Goal: Task Accomplishment & Management: Complete application form

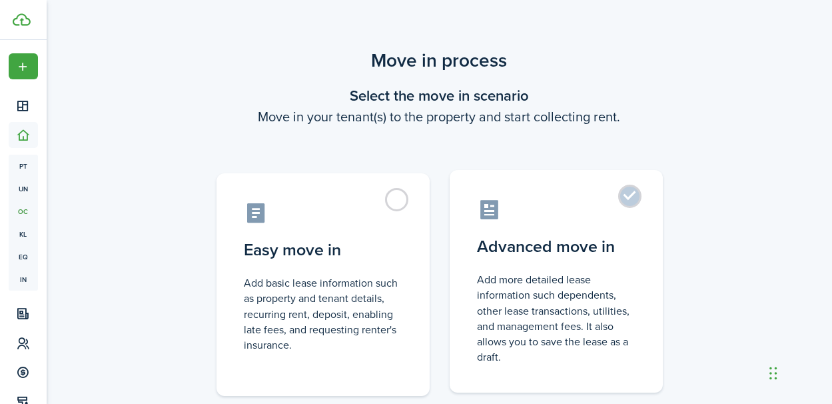
click at [585, 285] on control-radio-card-description "Add more detailed lease information such dependents, other lease transactions, …" at bounding box center [556, 318] width 157 height 93
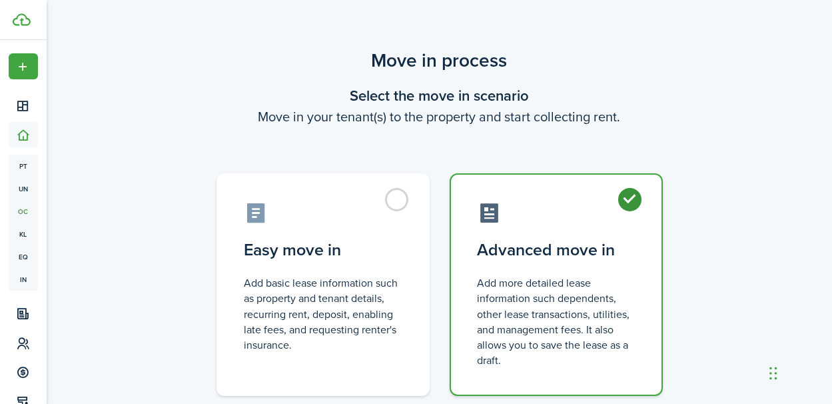
radio input "true"
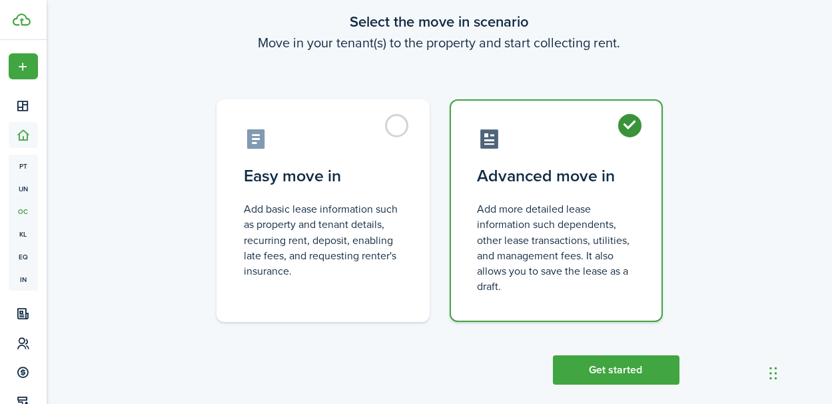
scroll to position [75, 0]
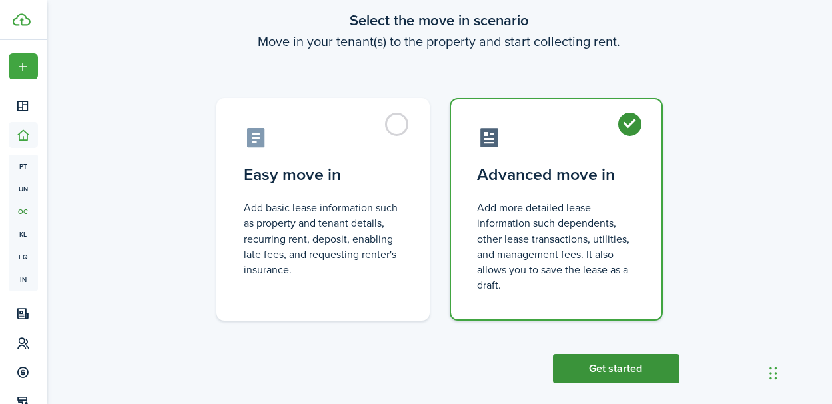
click at [627, 361] on button "Get started" at bounding box center [616, 368] width 127 height 29
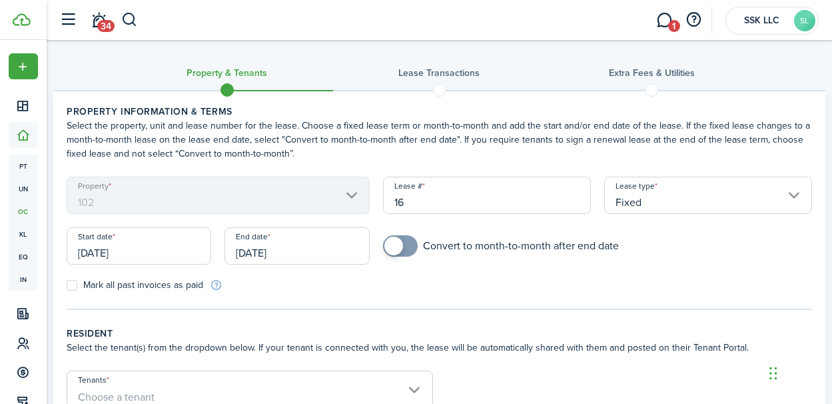
click at [142, 254] on input "[DATE]" at bounding box center [139, 245] width 145 height 37
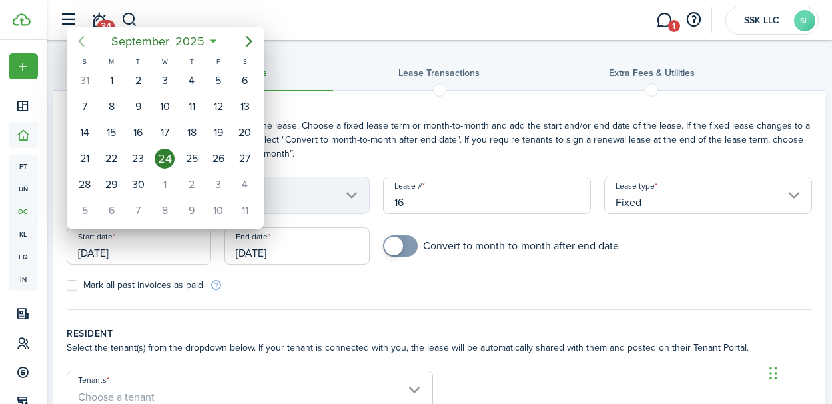
click at [85, 46] on icon "Previous page" at bounding box center [81, 41] width 16 height 16
click at [218, 81] on div "1" at bounding box center [218, 81] width 20 height 20
type input "[DATE]"
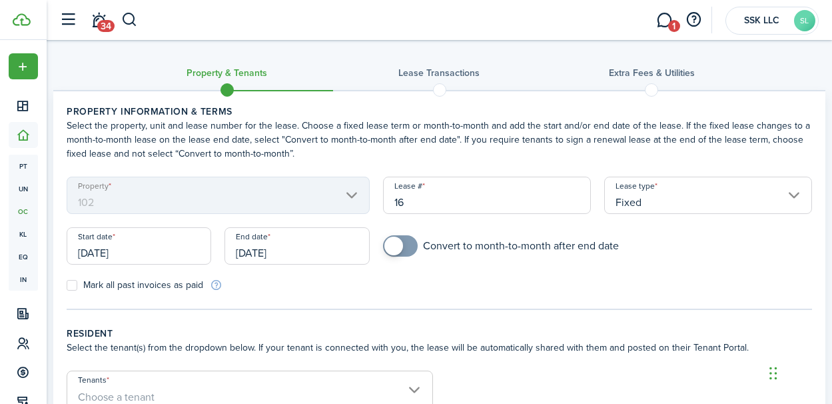
click at [332, 248] on input "[DATE]" at bounding box center [296, 245] width 145 height 37
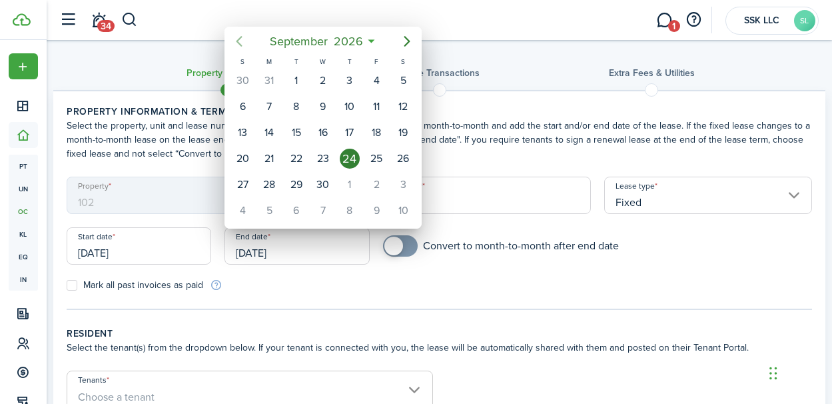
click at [241, 43] on icon "Previous page" at bounding box center [239, 41] width 16 height 16
click at [372, 83] on div "31" at bounding box center [376, 81] width 20 height 20
type input "[DATE]"
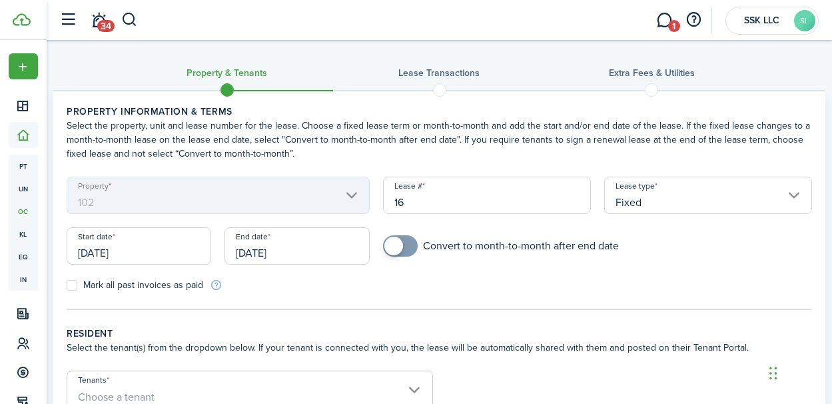
click at [72, 287] on label "Mark all past invoices as paid" at bounding box center [135, 285] width 137 height 11
click at [67, 286] on input "Mark all past invoices as paid" at bounding box center [66, 285] width 1 height 1
checkbox input "true"
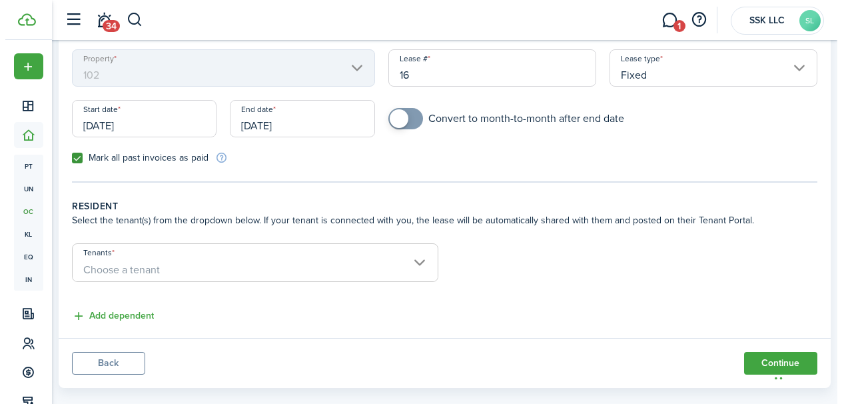
scroll to position [131, 0]
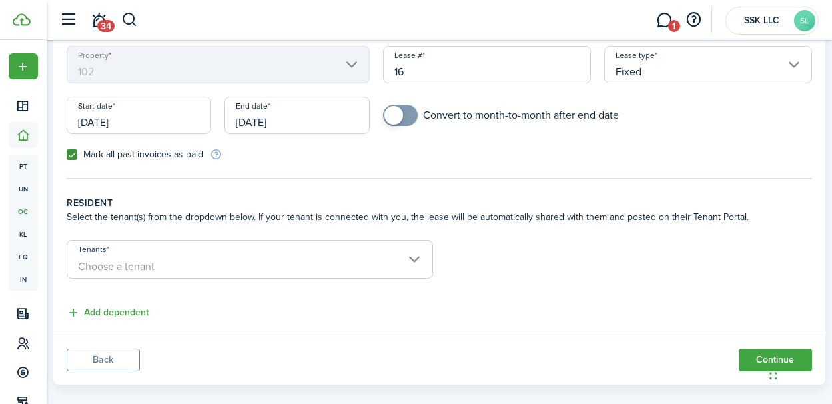
click at [415, 260] on span "Choose a tenant" at bounding box center [249, 266] width 365 height 23
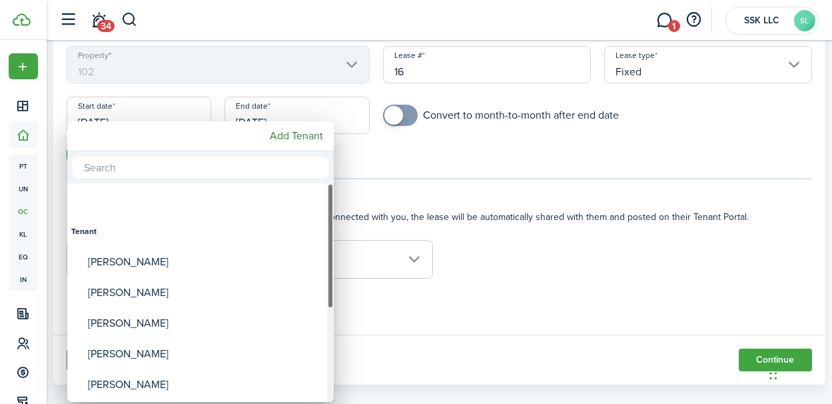
drag, startPoint x: 330, startPoint y: 230, endPoint x: 328, endPoint y: 179, distance: 52.0
click at [328, 179] on div "Tenant [PERSON_NAME] [PERSON_NAME] [PERSON_NAME] [PERSON_NAME] [PERSON_NAME] [P…" at bounding box center [200, 276] width 266 height 250
click at [308, 133] on mbsc-button "Add Tenant" at bounding box center [296, 136] width 64 height 24
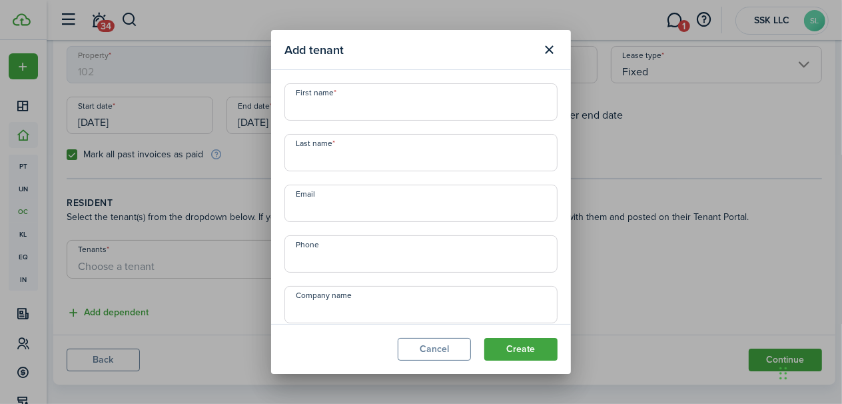
click at [312, 113] on input "First name" at bounding box center [420, 101] width 273 height 37
type input "[PERSON_NAME]"
click at [311, 159] on input "Last name" at bounding box center [420, 152] width 273 height 37
type input "[PERSON_NAME]"
click at [310, 210] on input "Email" at bounding box center [420, 203] width 273 height 37
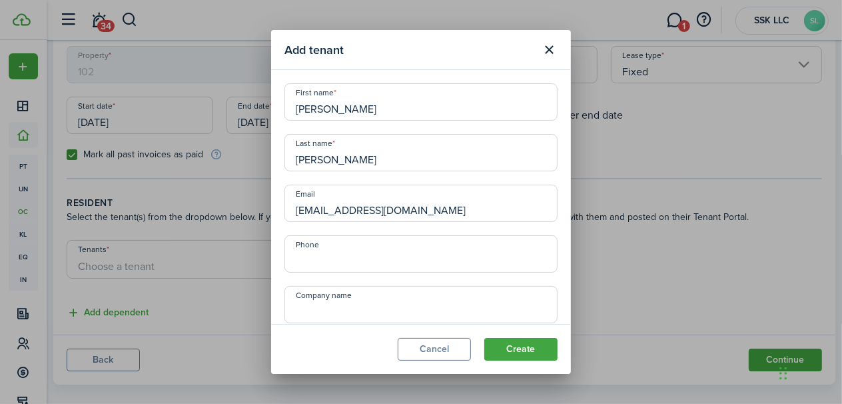
type input "[EMAIL_ADDRESS][DOMAIN_NAME]"
click at [303, 265] on input "+1" at bounding box center [420, 253] width 273 height 37
type input "[PHONE_NUMBER]"
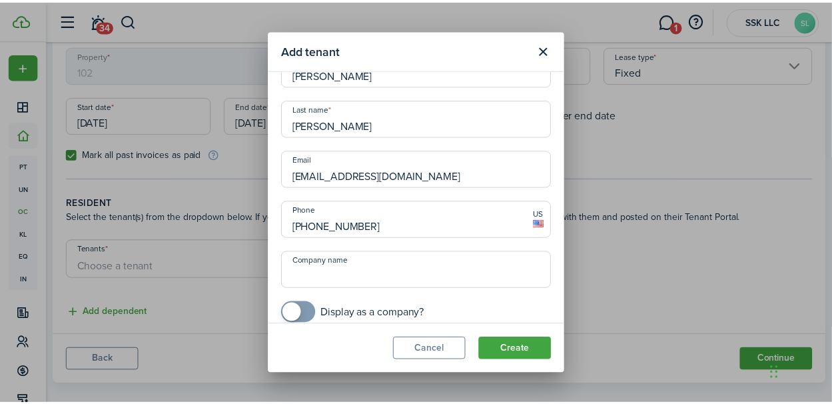
scroll to position [47, 0]
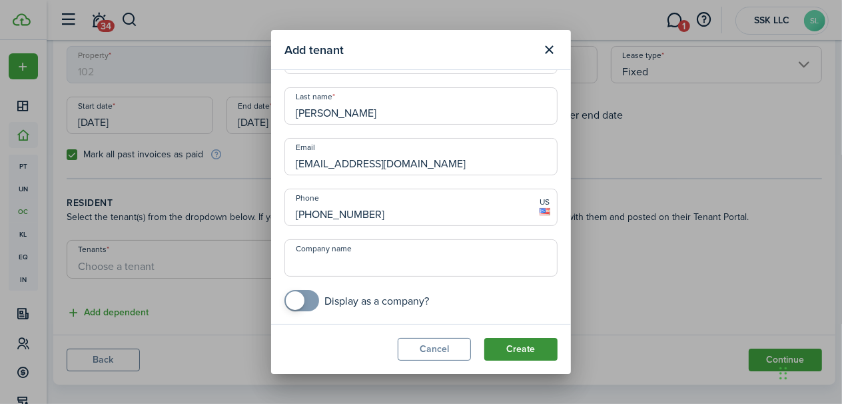
click at [532, 351] on button "Create" at bounding box center [520, 349] width 73 height 23
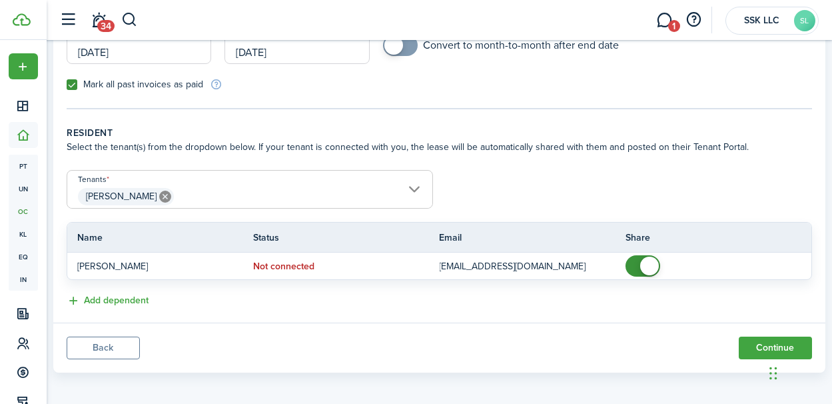
scroll to position [203, 0]
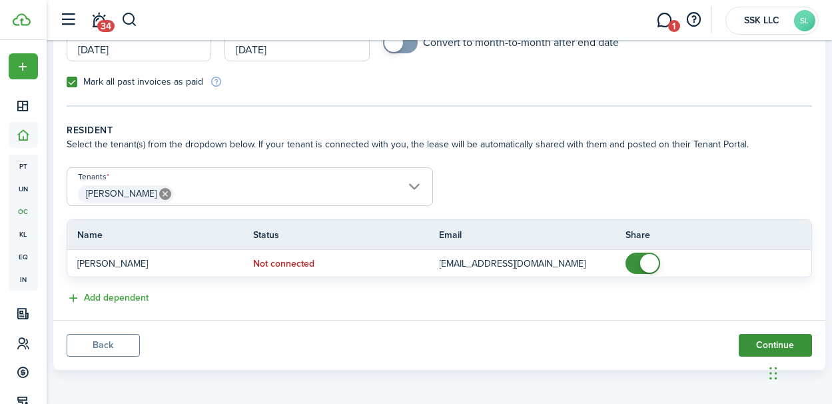
click at [763, 341] on button "Continue" at bounding box center [775, 345] width 73 height 23
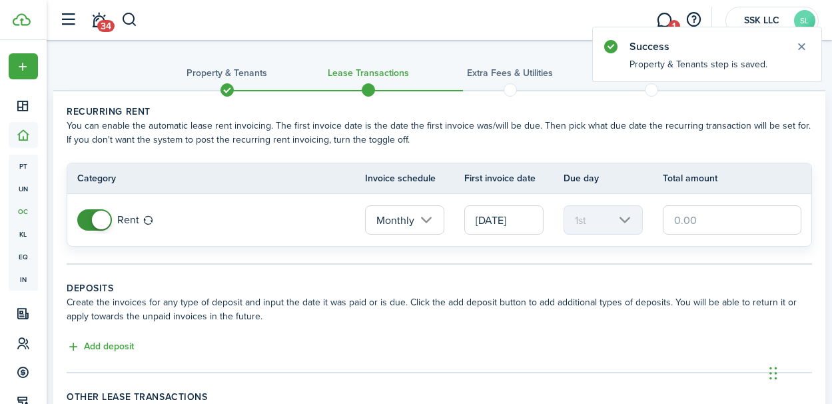
click at [512, 218] on input "[DATE]" at bounding box center [503, 219] width 79 height 29
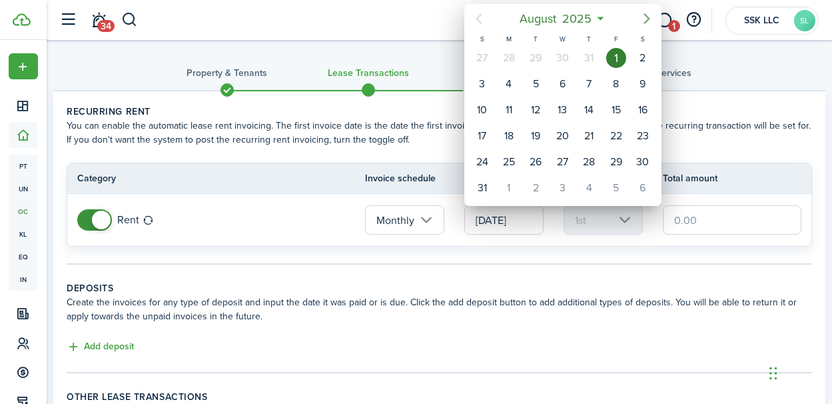
click at [647, 22] on icon "Next page" at bounding box center [647, 19] width 16 height 16
click at [556, 59] on div "1" at bounding box center [562, 58] width 20 height 20
type input "[DATE]"
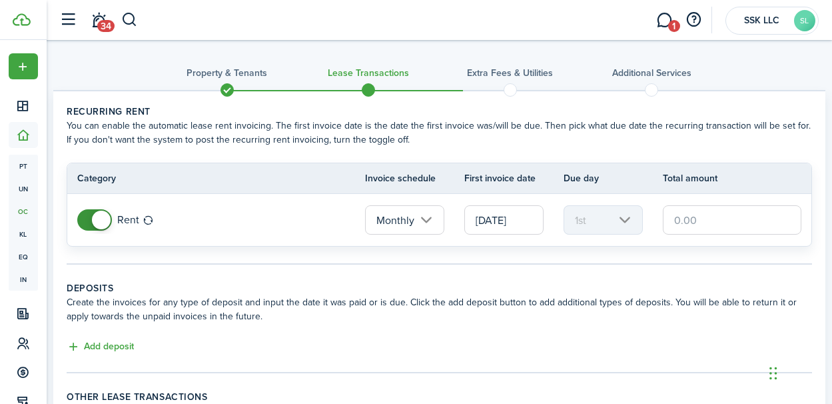
click at [677, 222] on input "text" at bounding box center [732, 219] width 139 height 29
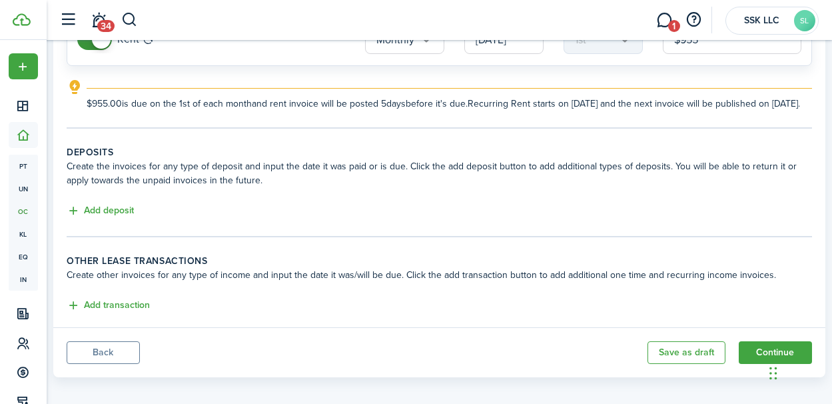
scroll to position [202, 0]
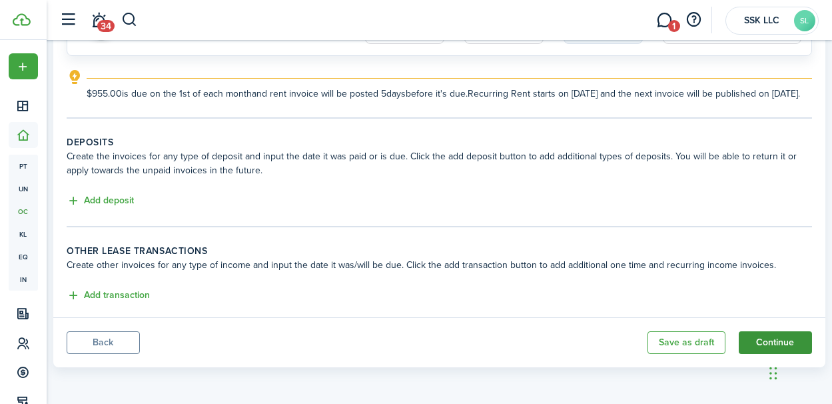
type input "$955.00"
click at [747, 340] on button "Continue" at bounding box center [775, 342] width 73 height 23
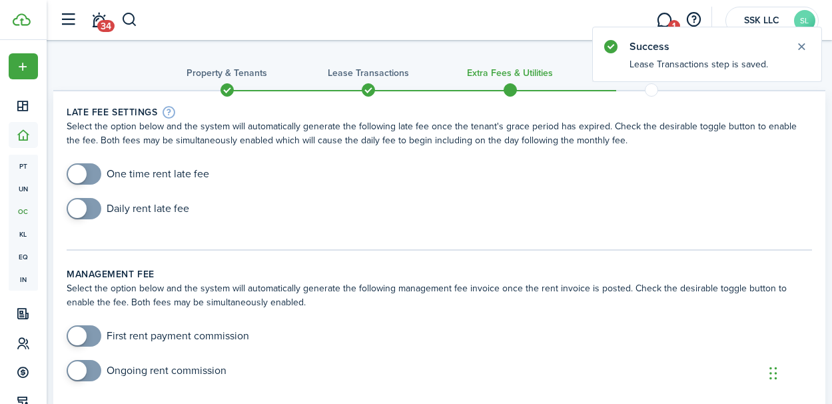
checkbox input "true"
click at [77, 173] on span at bounding box center [77, 174] width 19 height 19
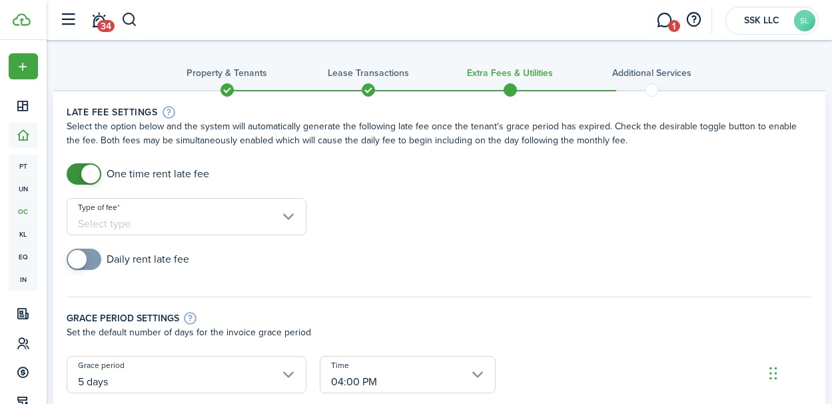
click at [288, 222] on input "Type of fee" at bounding box center [187, 216] width 240 height 37
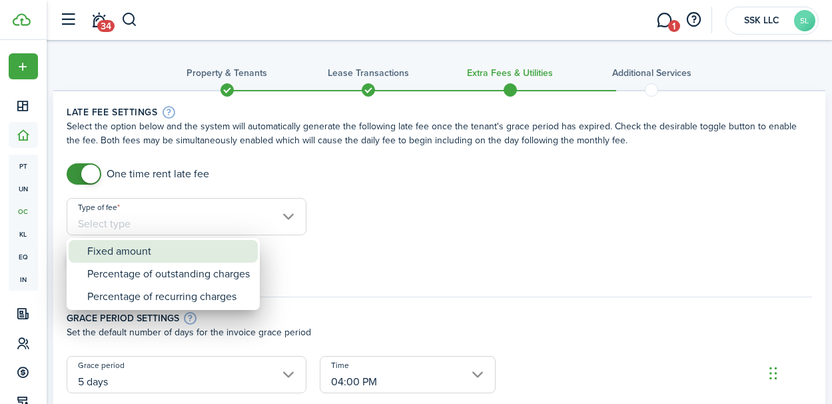
click at [250, 256] on div "Fixed amount" at bounding box center [168, 251] width 163 height 23
type input "Fixed amount"
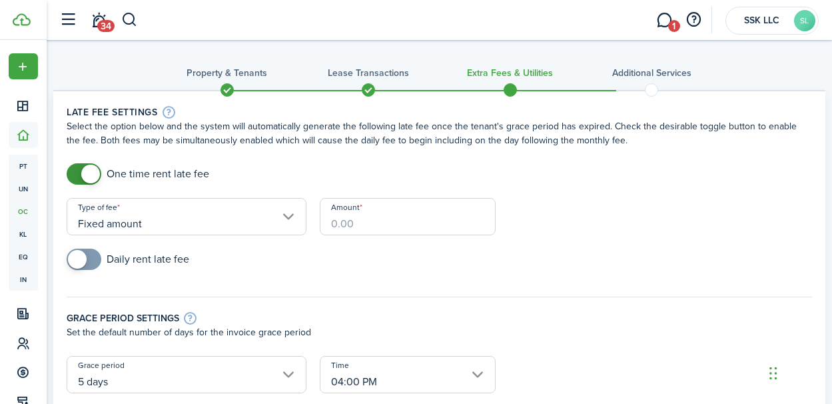
click at [350, 220] on input "Amount" at bounding box center [408, 216] width 177 height 37
type input "$50.00"
checkbox input "true"
click at [91, 256] on span at bounding box center [83, 258] width 13 height 21
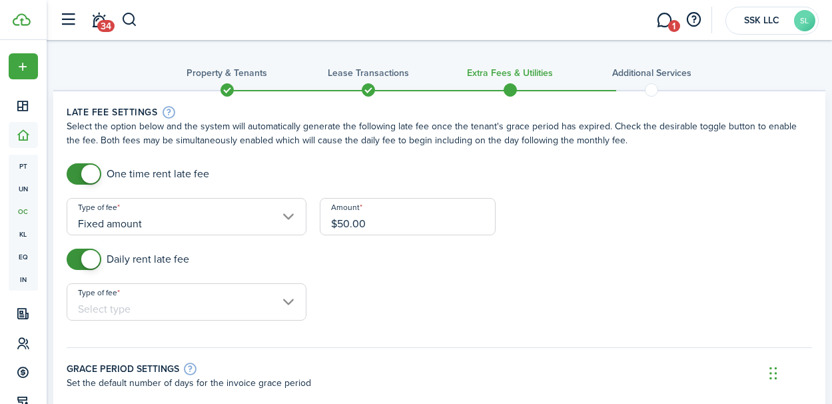
click at [288, 302] on input "Type of fee" at bounding box center [187, 301] width 240 height 37
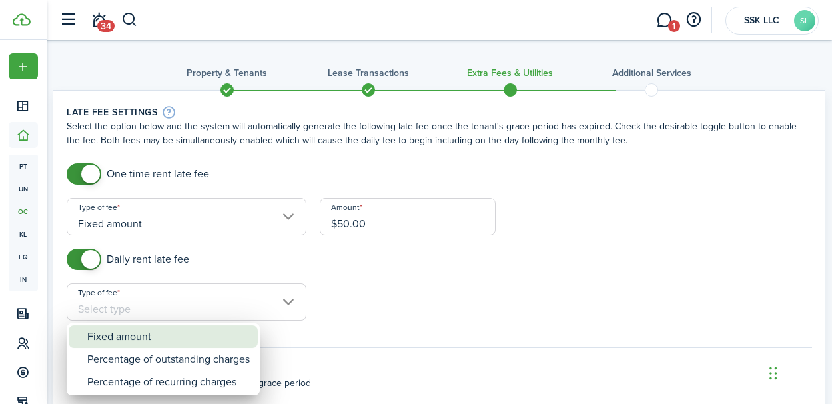
click at [218, 343] on div "Fixed amount" at bounding box center [168, 336] width 163 height 23
type input "Fixed amount"
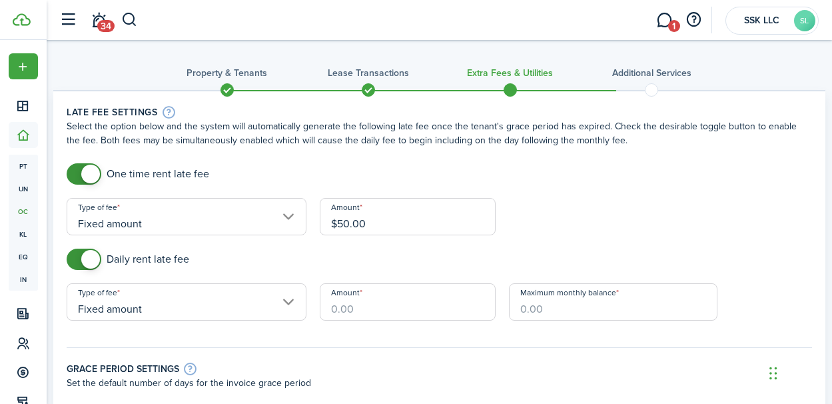
click at [342, 310] on input "Amount" at bounding box center [408, 301] width 177 height 37
type input "$10.00"
type input "$600.00"
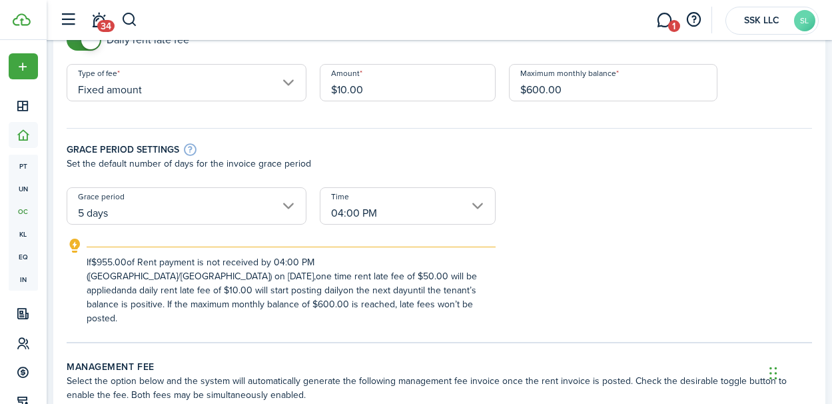
scroll to position [220, 0]
click at [478, 207] on input "04:00 PM" at bounding box center [408, 204] width 177 height 37
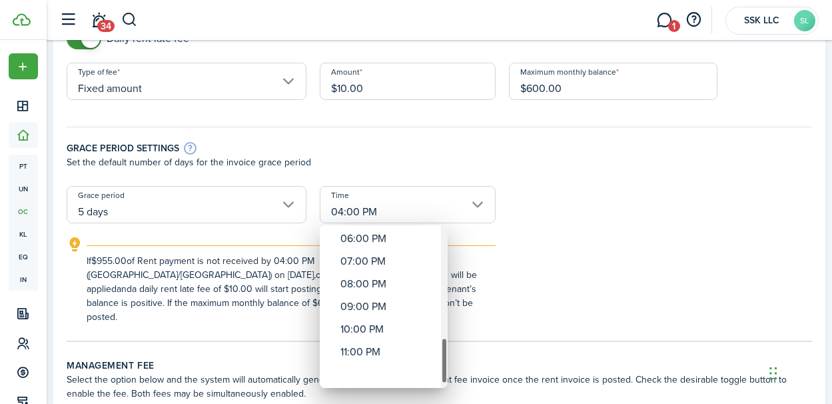
drag, startPoint x: 445, startPoint y: 264, endPoint x: 432, endPoint y: 386, distance: 122.0
click at [432, 386] on mbsc-wheel "12:00 AM 01:00 AM 02:00 AM 03:00 AM 04:00 AM 05:00 AM 06:00 AM 07:00 AM 08:00 A…" at bounding box center [384, 306] width 128 height 163
click at [384, 374] on div "11:00 PM" at bounding box center [388, 374] width 97 height 23
type input "11:00 PM"
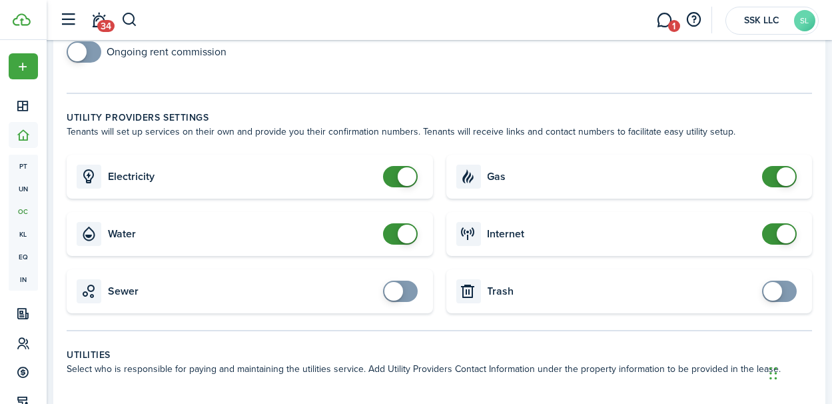
scroll to position [617, 0]
checkbox input "true"
click at [400, 290] on span at bounding box center [393, 289] width 19 height 19
checkbox input "true"
click at [777, 290] on span at bounding box center [772, 289] width 19 height 19
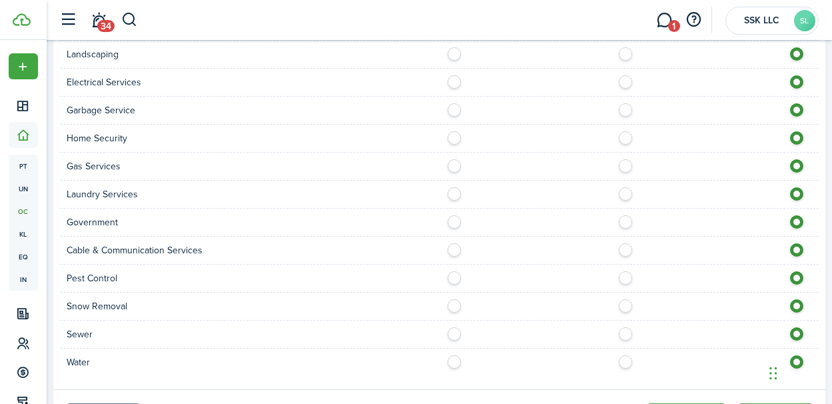
scroll to position [1211, 0]
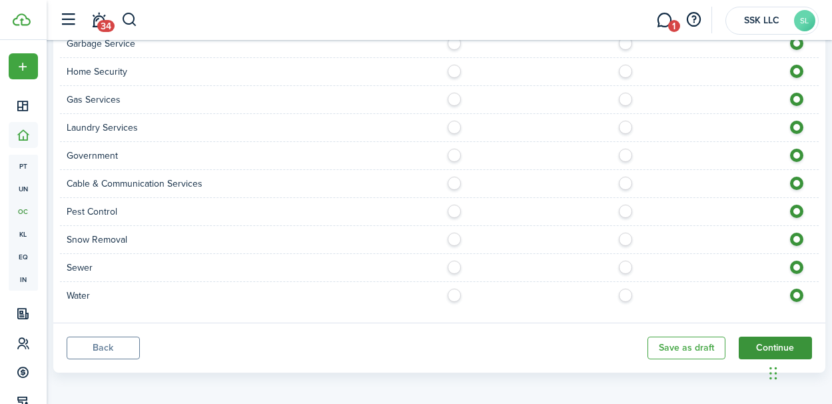
click at [757, 338] on button "Continue" at bounding box center [775, 347] width 73 height 23
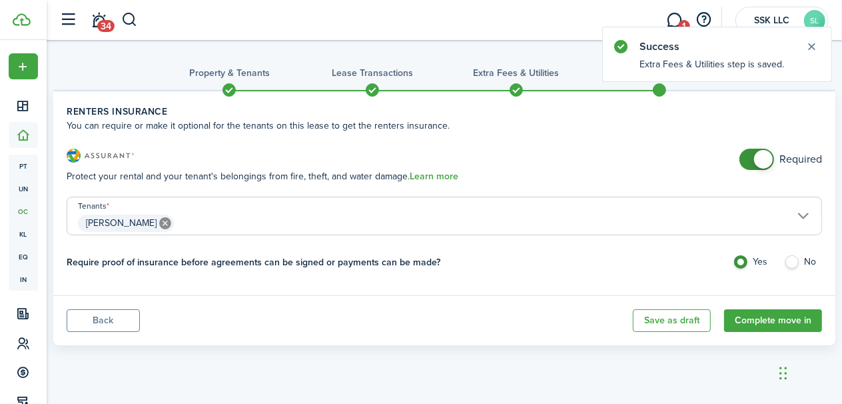
checkbox input "false"
click at [756, 162] on span at bounding box center [763, 159] width 19 height 19
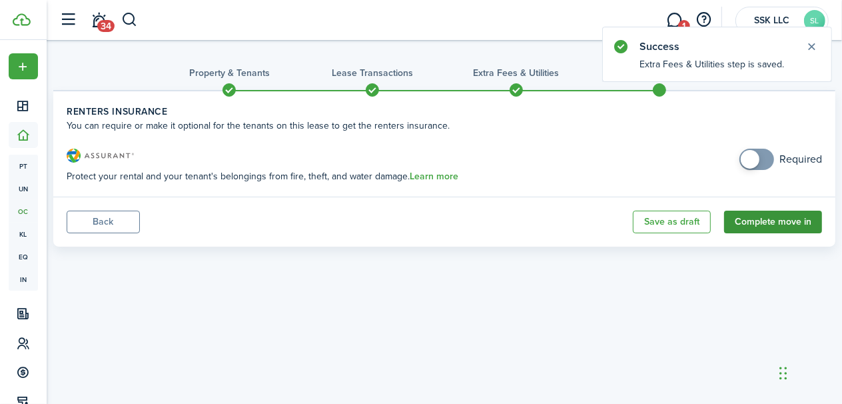
click at [778, 222] on button "Complete move in" at bounding box center [773, 221] width 98 height 23
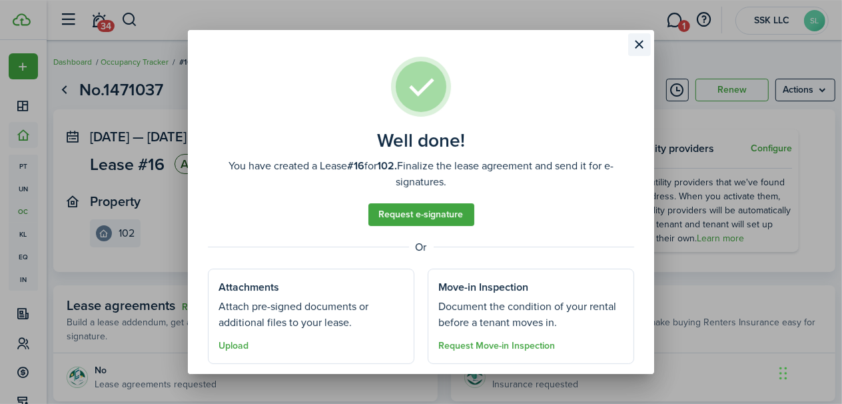
click at [636, 43] on button "Close modal" at bounding box center [639, 44] width 23 height 23
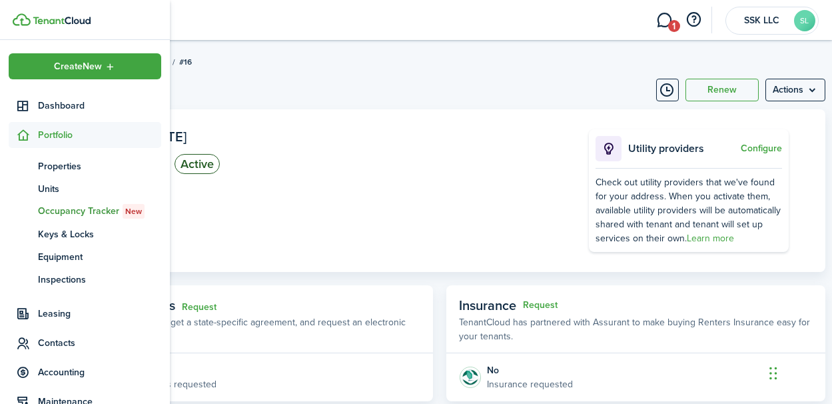
click at [52, 139] on span "Portfolio" at bounding box center [99, 135] width 123 height 14
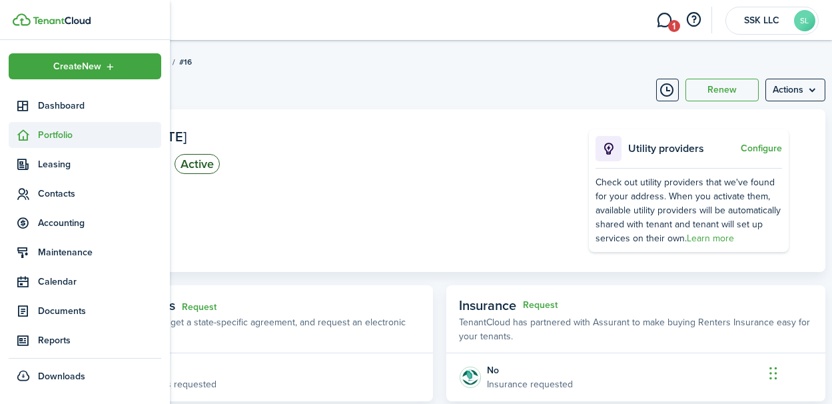
click at [56, 135] on span "Portfolio" at bounding box center [99, 135] width 123 height 14
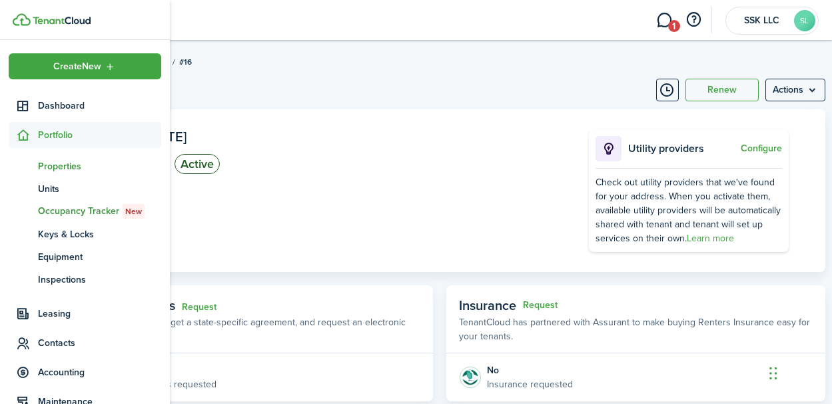
click at [52, 171] on span "Properties" at bounding box center [99, 166] width 123 height 14
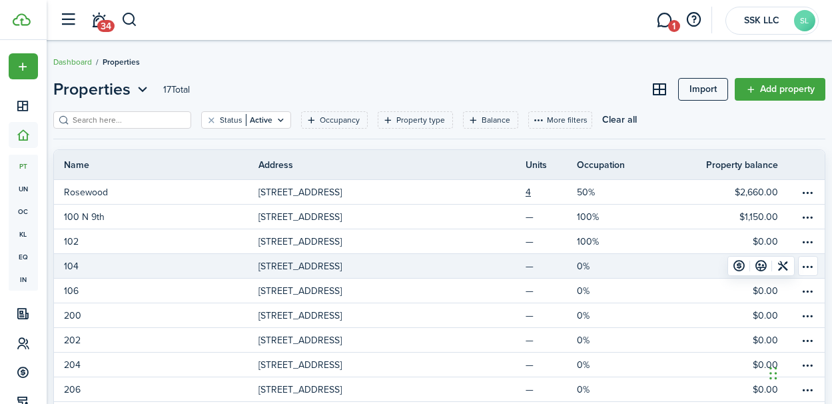
click at [272, 264] on p "[STREET_ADDRESS]" at bounding box center [299, 266] width 83 height 14
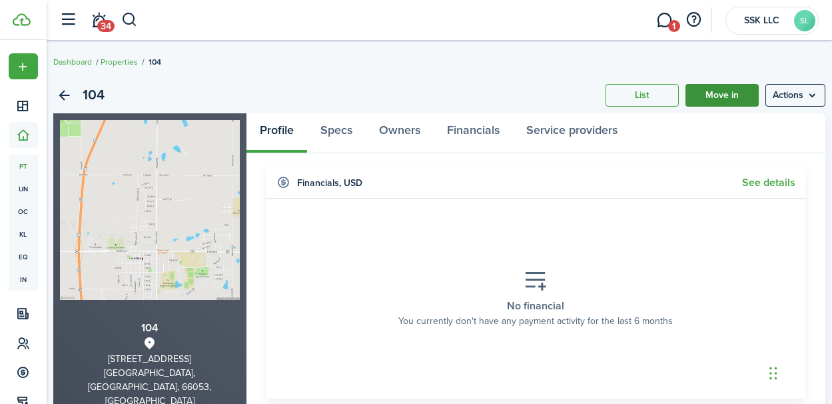
click at [719, 93] on link "Move in" at bounding box center [721, 95] width 73 height 23
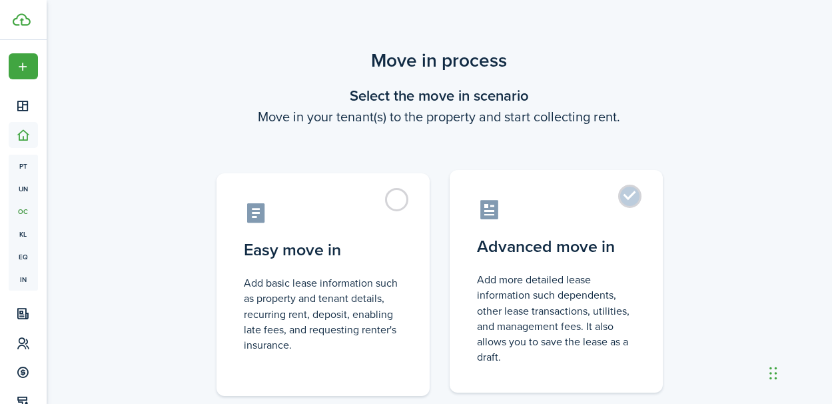
click at [600, 295] on control-radio-card-description "Add more detailed lease information such dependents, other lease transactions, …" at bounding box center [556, 318] width 157 height 93
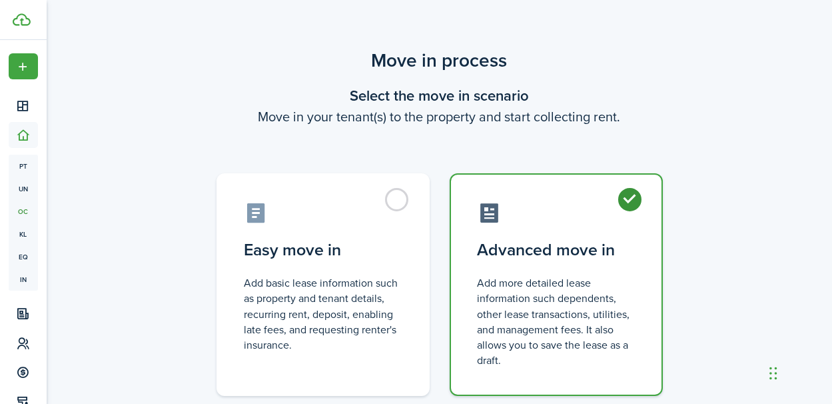
radio input "true"
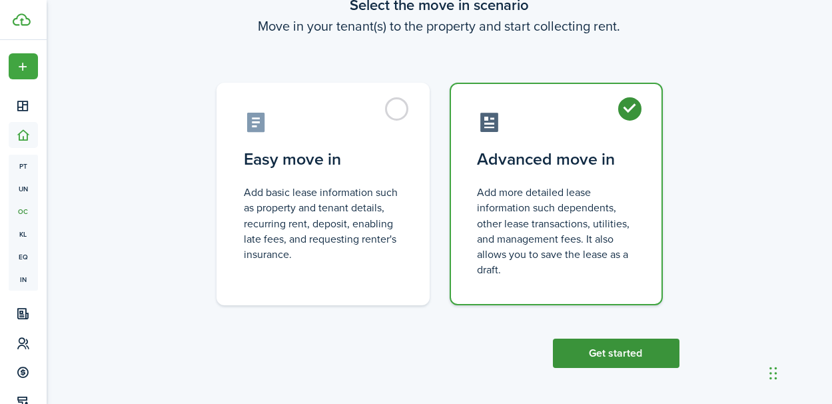
click at [608, 359] on button "Get started" at bounding box center [616, 352] width 127 height 29
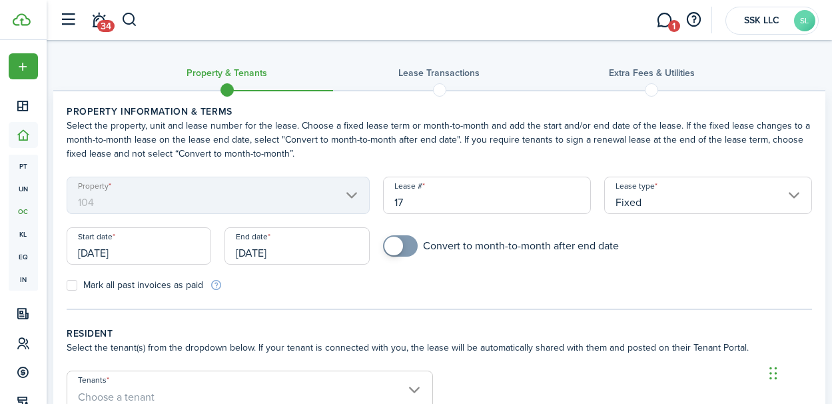
click at [181, 257] on input "[DATE]" at bounding box center [139, 245] width 145 height 37
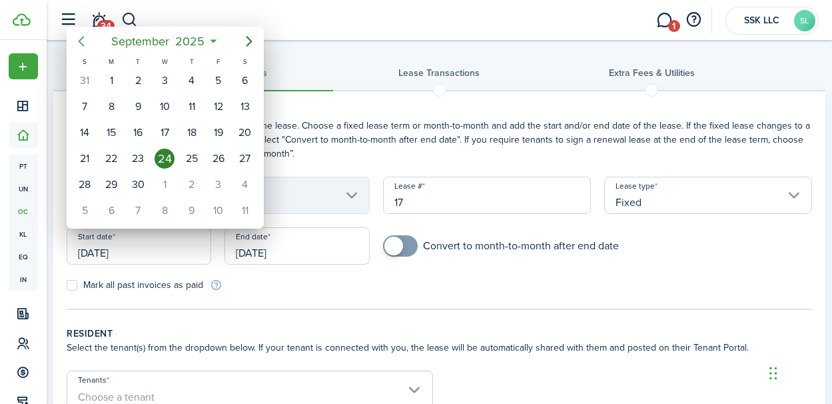
click at [82, 45] on icon "Previous page" at bounding box center [81, 41] width 6 height 11
click at [137, 80] on div "1" at bounding box center [138, 81] width 20 height 20
type input "[DATE]"
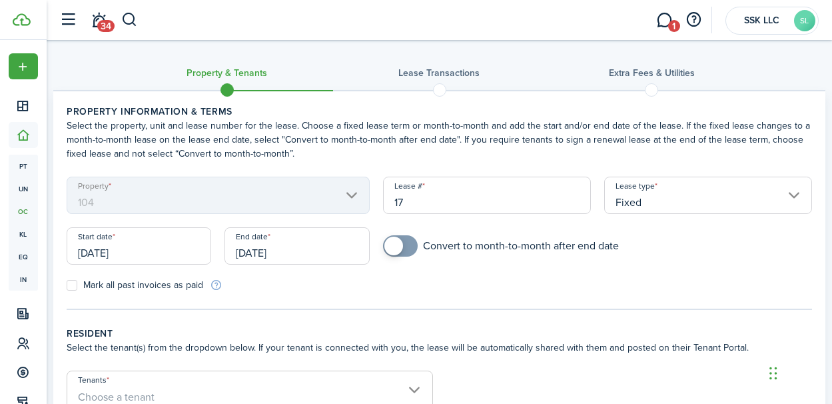
click at [281, 250] on input "[DATE]" at bounding box center [296, 245] width 145 height 37
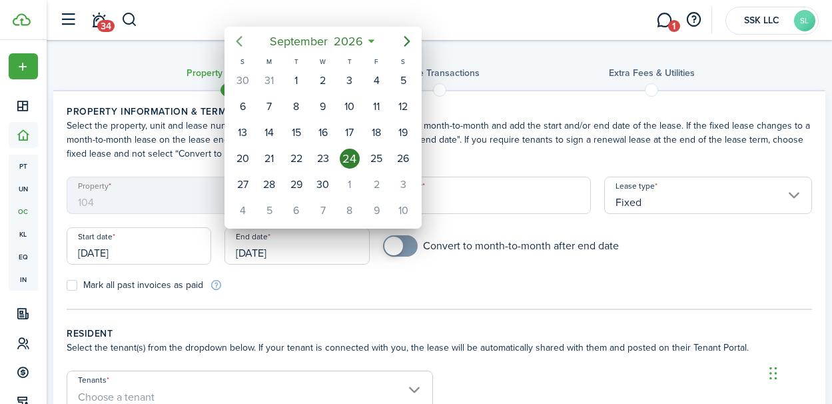
click at [238, 43] on icon "Previous page" at bounding box center [239, 41] width 6 height 11
click at [298, 177] on div "30" at bounding box center [296, 185] width 20 height 20
type input "[DATE]"
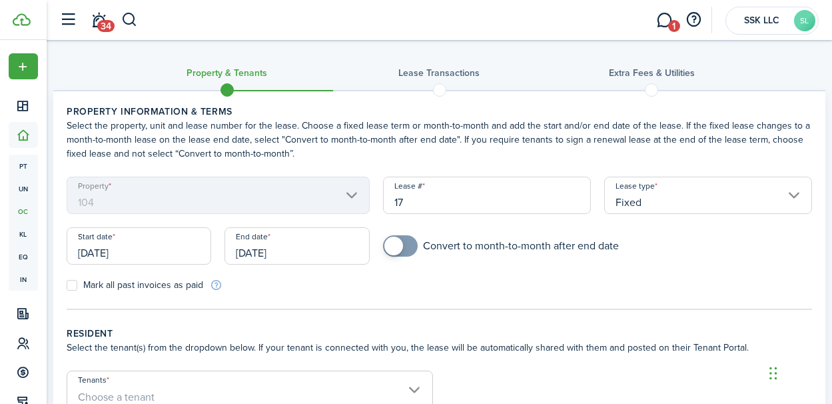
click at [73, 286] on label "Mark all past invoices as paid" at bounding box center [135, 285] width 137 height 11
click at [67, 286] on input "Mark all past invoices as paid" at bounding box center [66, 285] width 1 height 1
checkbox input "true"
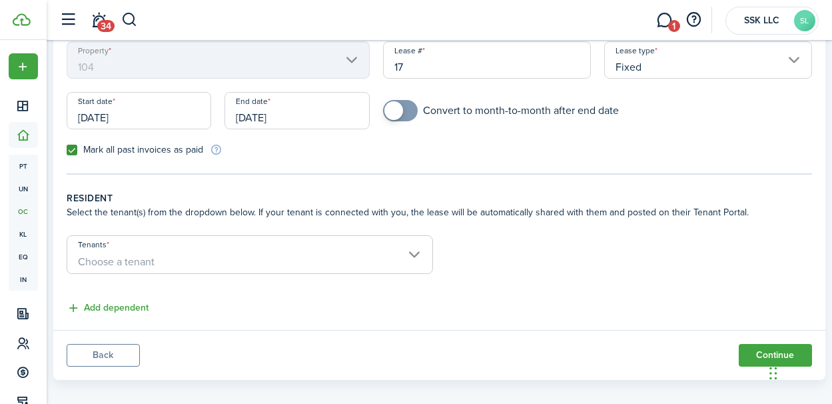
scroll to position [136, 0]
click at [408, 254] on span "Choose a tenant" at bounding box center [249, 261] width 365 height 23
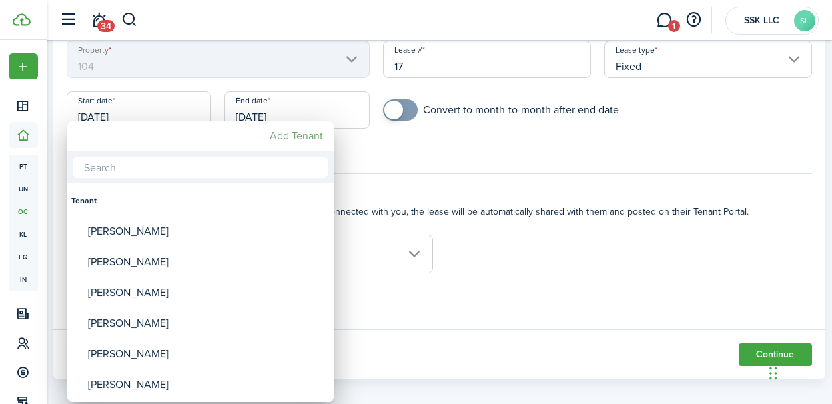
click at [298, 135] on mbsc-button "Add Tenant" at bounding box center [296, 136] width 64 height 24
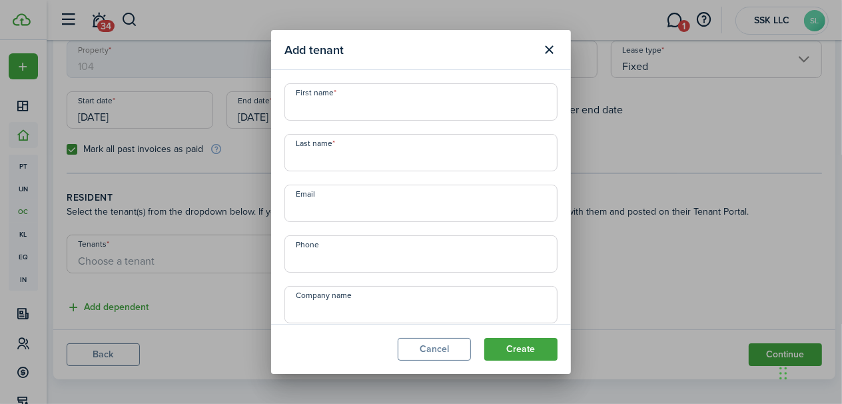
click at [317, 110] on input "First name" at bounding box center [420, 101] width 273 height 37
type input "[PERSON_NAME]"
click at [298, 159] on input "Last name" at bounding box center [420, 152] width 273 height 37
type input "[PERSON_NAME]"
click at [298, 214] on input "Email" at bounding box center [420, 203] width 273 height 37
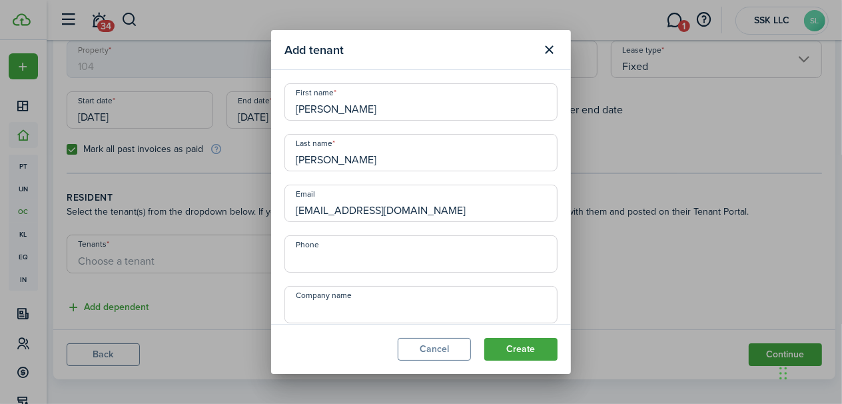
type input "[EMAIL_ADDRESS][DOMAIN_NAME]"
click at [322, 258] on input "+1" at bounding box center [420, 253] width 273 height 37
type input "[PHONE_NUMBER]"
click at [522, 348] on button "Create" at bounding box center [520, 349] width 73 height 23
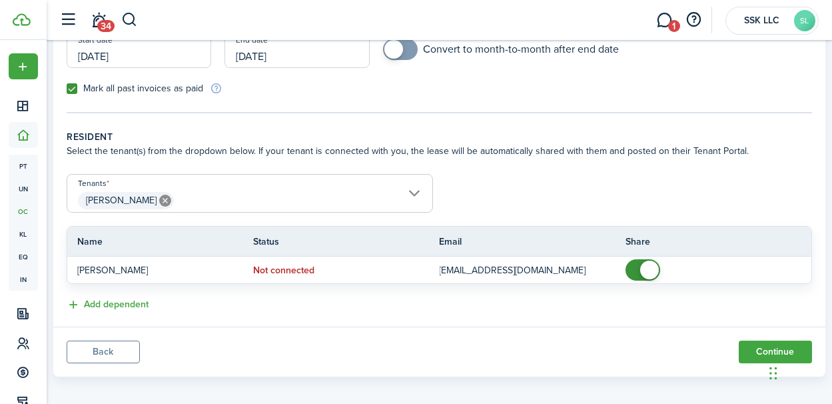
scroll to position [203, 0]
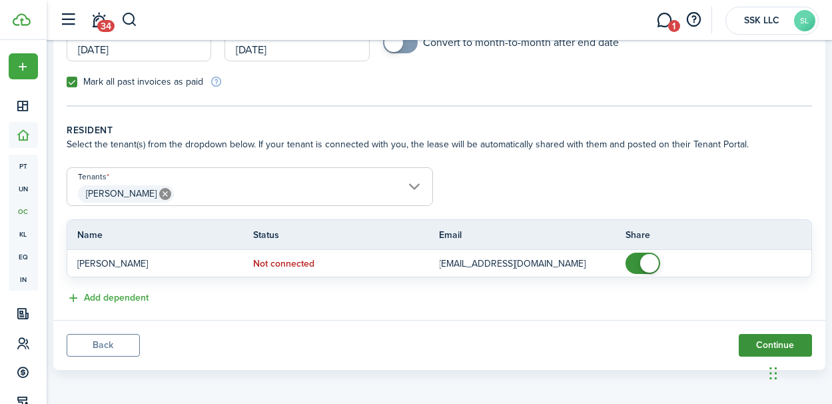
click at [751, 341] on button "Continue" at bounding box center [775, 345] width 73 height 23
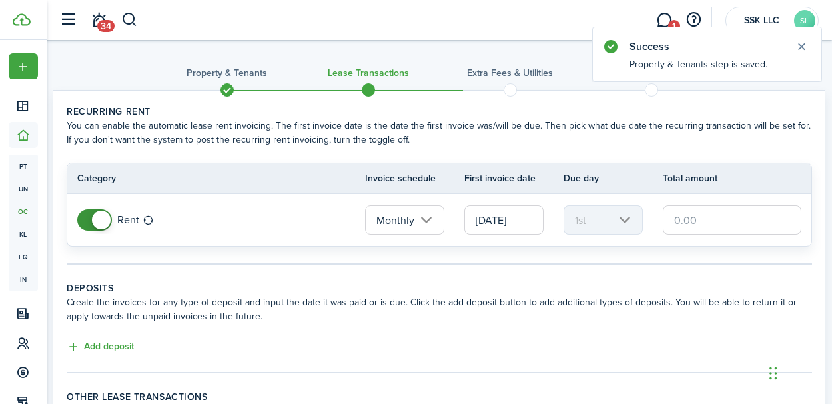
click at [506, 219] on input "[DATE]" at bounding box center [503, 219] width 79 height 29
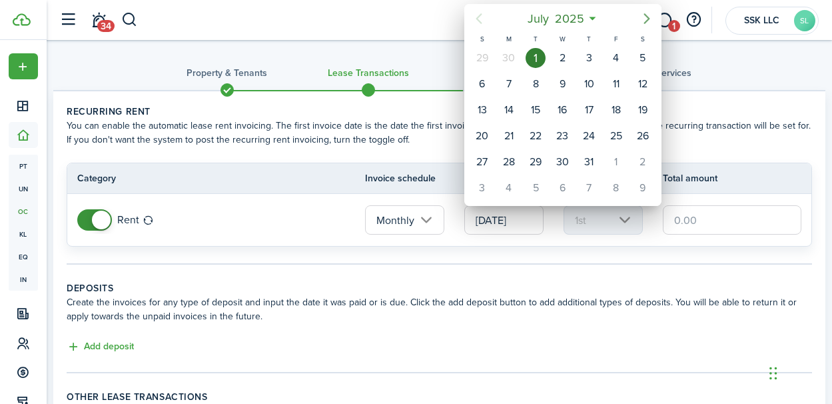
click at [647, 19] on icon "Next page" at bounding box center [646, 18] width 6 height 11
click at [563, 156] on div "1" at bounding box center [562, 162] width 20 height 20
type input "[DATE]"
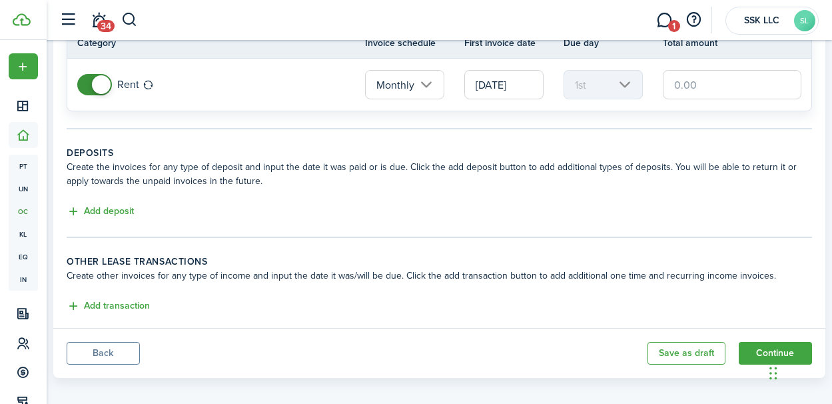
scroll to position [143, 0]
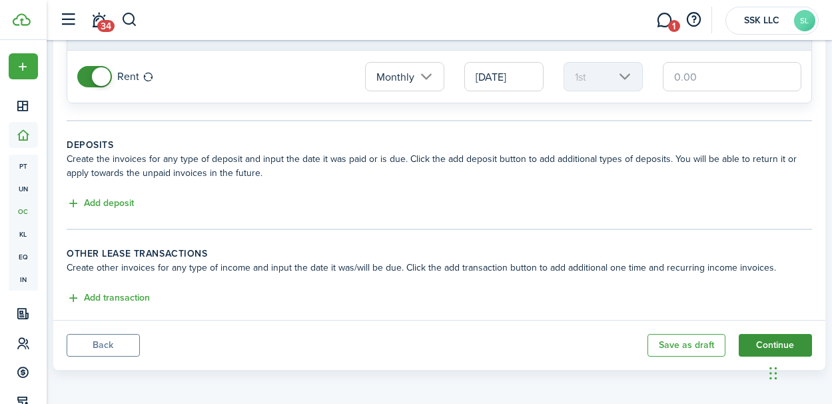
click at [753, 334] on button "Continue" at bounding box center [775, 345] width 73 height 23
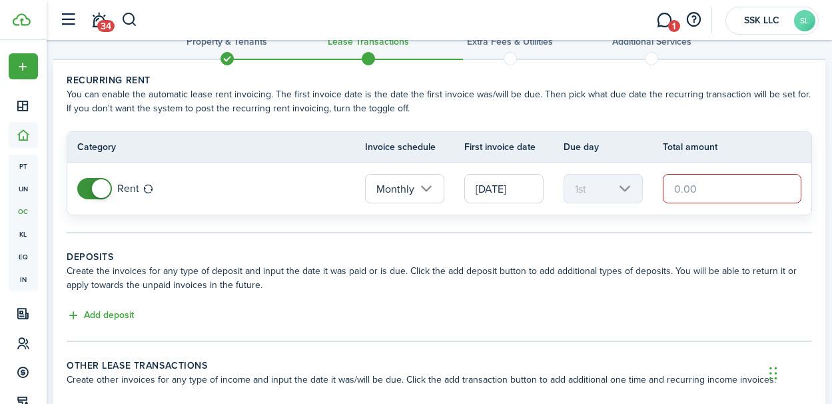
scroll to position [17, 0]
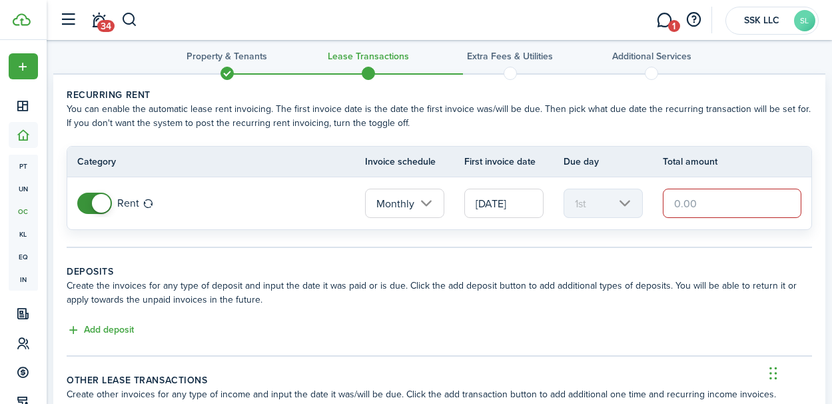
click at [721, 201] on input "text" at bounding box center [732, 202] width 139 height 29
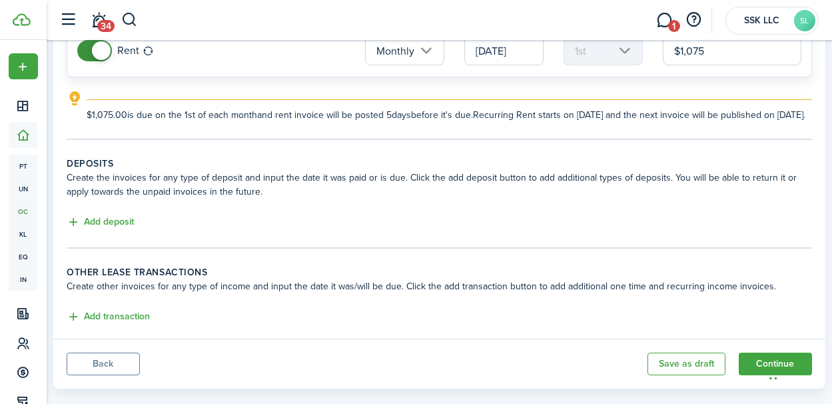
scroll to position [202, 0]
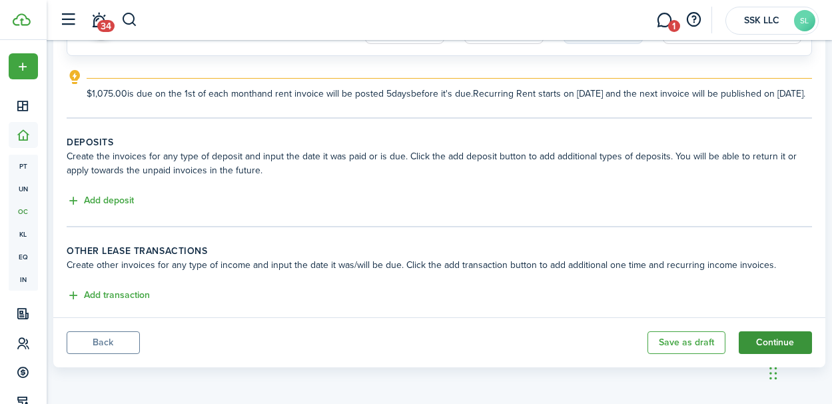
type input "$1,075.00"
click at [763, 348] on button "Continue" at bounding box center [775, 342] width 73 height 23
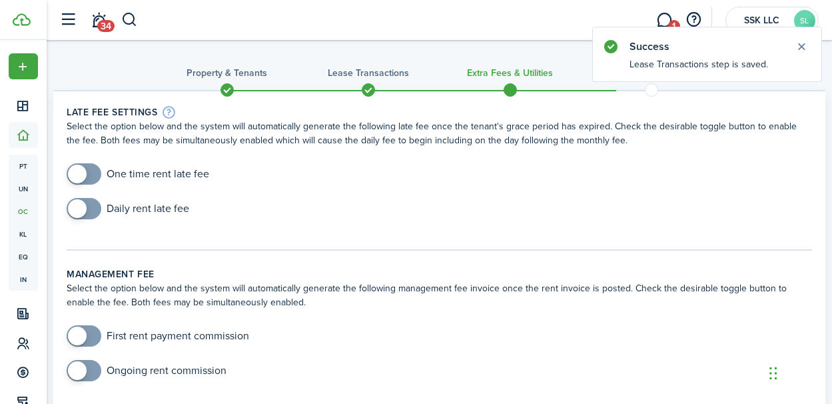
checkbox input "true"
click at [85, 173] on span at bounding box center [77, 174] width 19 height 19
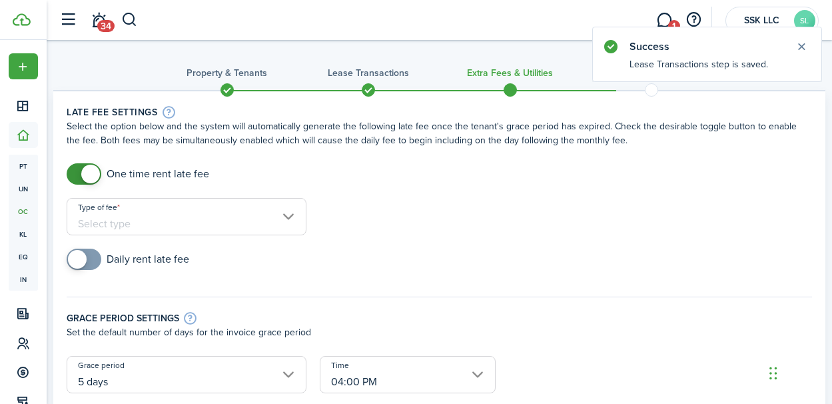
click at [290, 218] on input "Type of fee" at bounding box center [187, 216] width 240 height 37
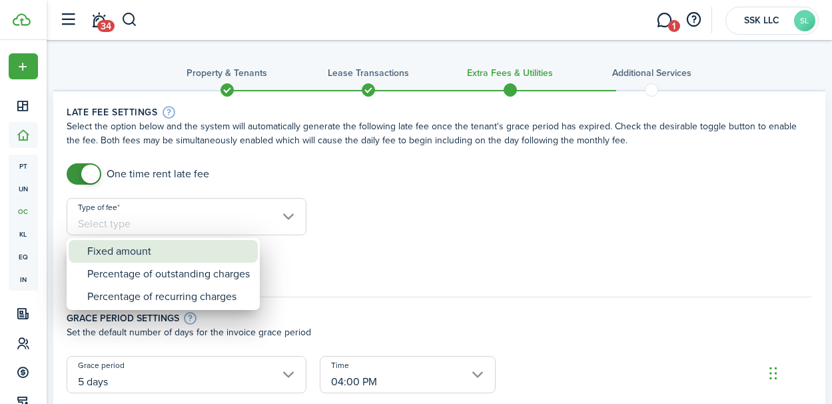
click at [204, 246] on div "Fixed amount" at bounding box center [168, 251] width 163 height 23
type input "Fixed amount"
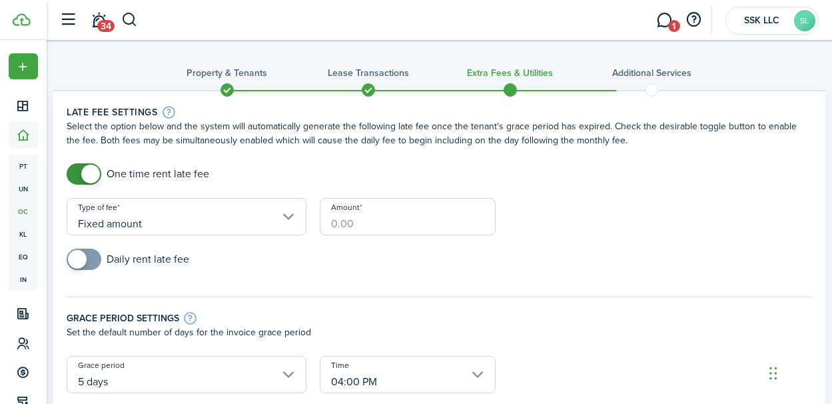
click at [359, 220] on input "Amount" at bounding box center [408, 216] width 177 height 37
type input "$50.00"
checkbox input "true"
click at [84, 258] on span at bounding box center [77, 259] width 19 height 19
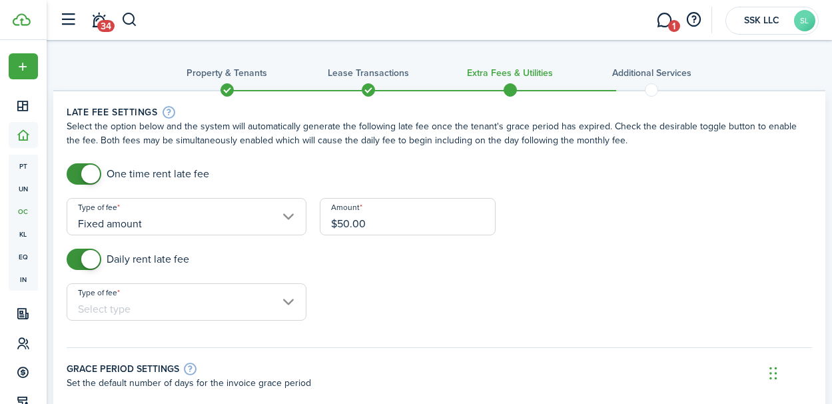
click at [291, 304] on input "Type of fee" at bounding box center [187, 301] width 240 height 37
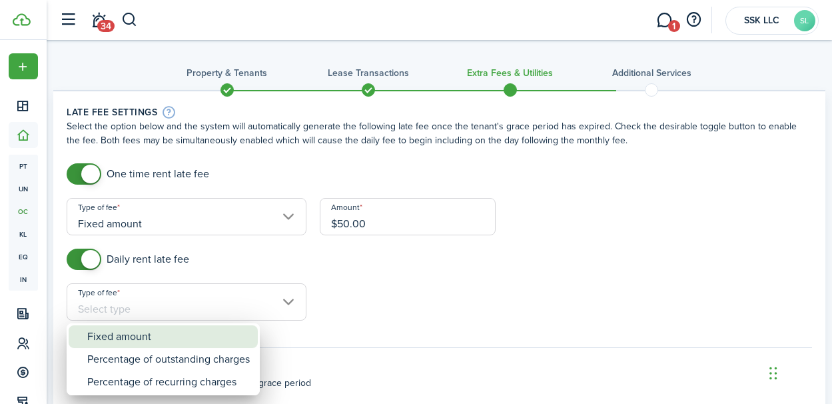
click at [191, 334] on div "Fixed amount" at bounding box center [168, 336] width 163 height 23
type input "Fixed amount"
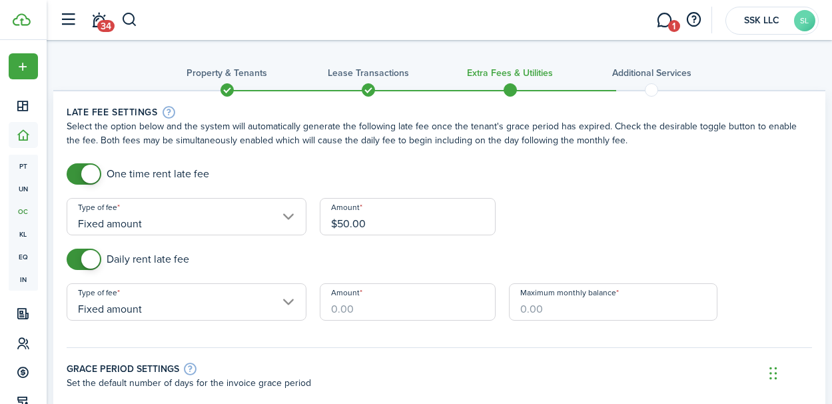
click at [402, 305] on input "Amount" at bounding box center [408, 301] width 177 height 37
type input "$10.00"
type input "$600.00"
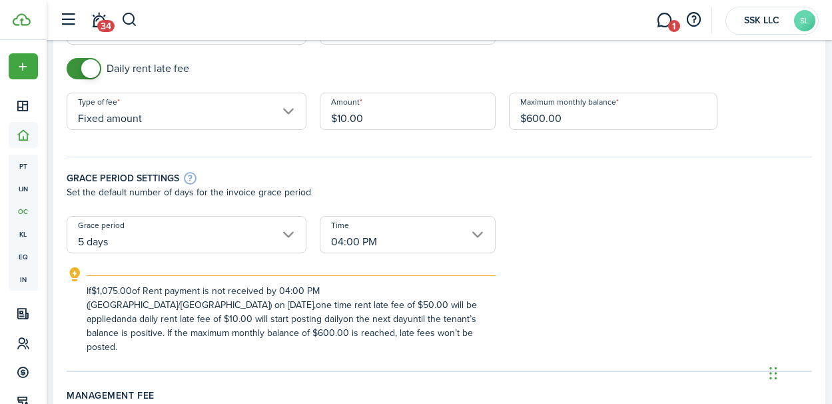
scroll to position [196, 0]
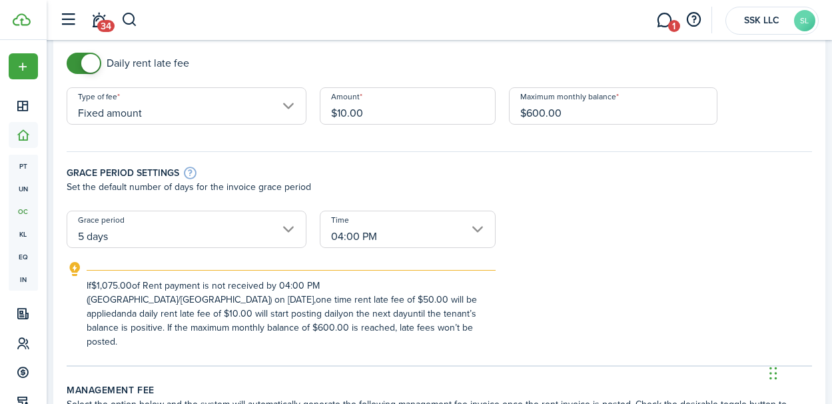
click at [475, 229] on input "04:00 PM" at bounding box center [408, 228] width 177 height 37
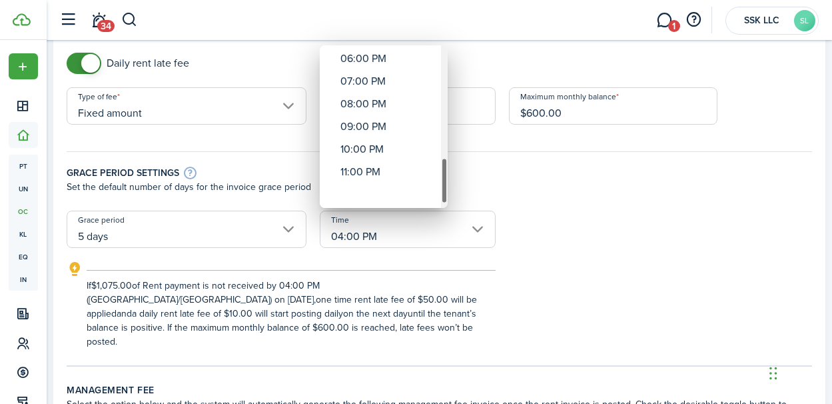
drag, startPoint x: 444, startPoint y: 83, endPoint x: 444, endPoint y: 206, distance: 123.2
click at [444, 206] on div "Time" at bounding box center [444, 126] width 7 height 163
click at [382, 196] on div "11:00 PM" at bounding box center [388, 194] width 97 height 23
type input "11:00 PM"
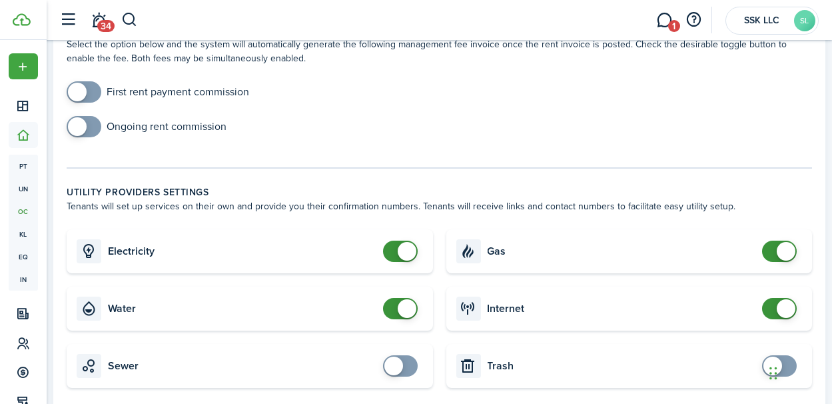
scroll to position [583, 0]
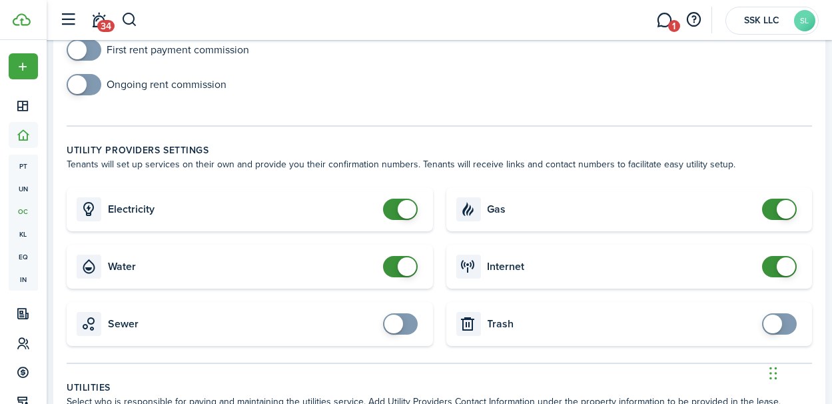
checkbox input "true"
click at [778, 322] on span at bounding box center [772, 323] width 19 height 19
checkbox input "true"
click at [402, 322] on span at bounding box center [393, 323] width 19 height 19
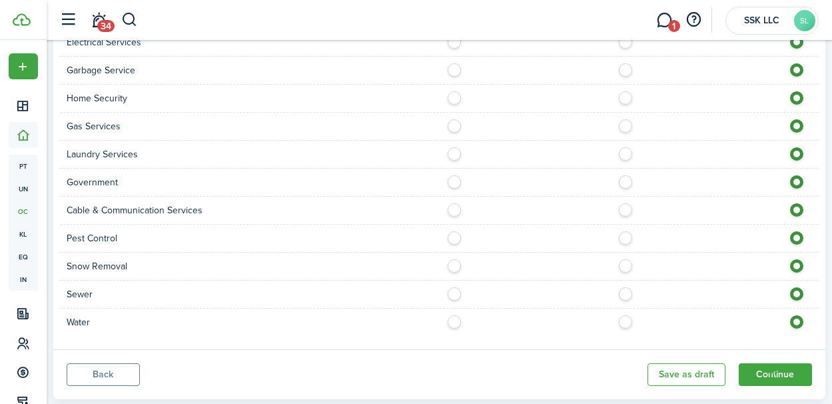
scroll to position [1211, 0]
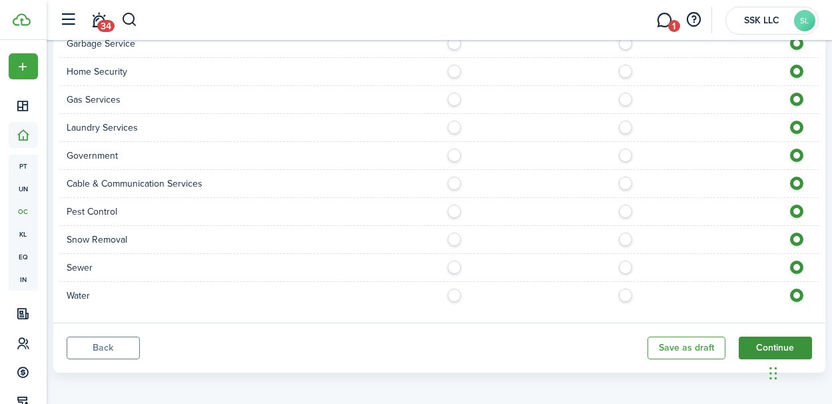
click at [748, 340] on button "Continue" at bounding box center [775, 347] width 73 height 23
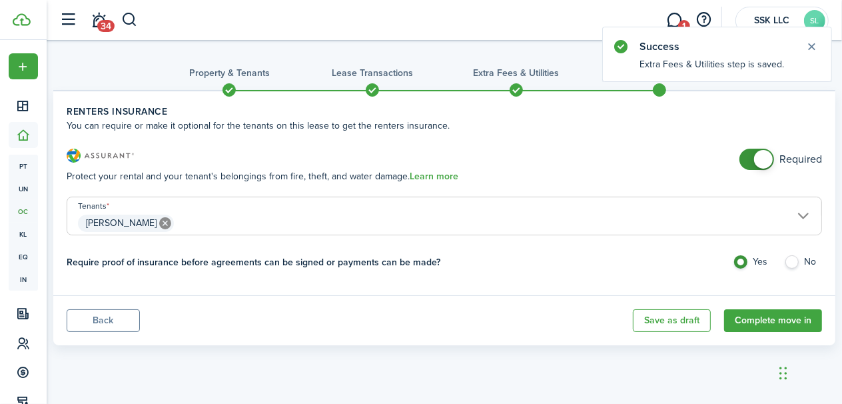
checkbox input "false"
click at [755, 162] on span at bounding box center [763, 159] width 19 height 19
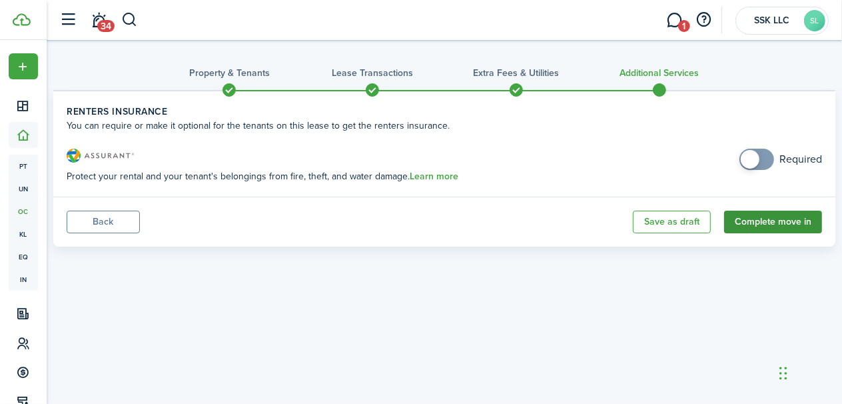
click at [784, 226] on button "Complete move in" at bounding box center [773, 221] width 98 height 23
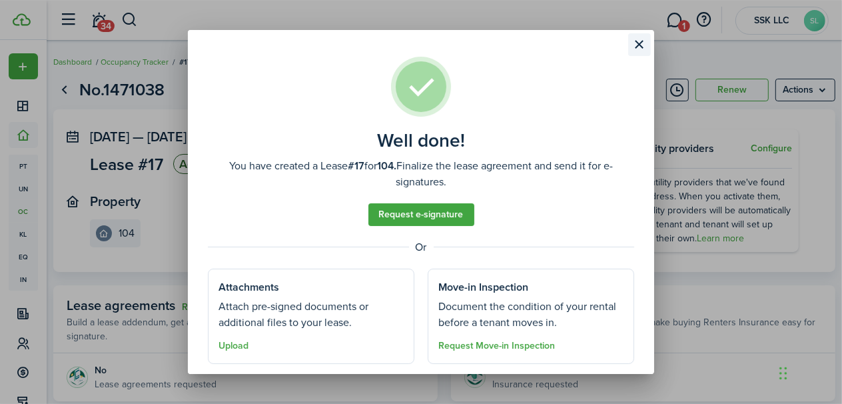
click at [633, 43] on button "Close modal" at bounding box center [639, 44] width 23 height 23
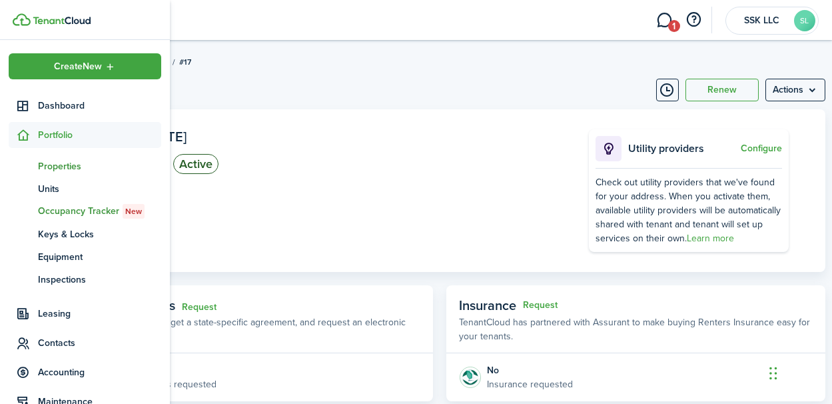
click at [57, 162] on span "Properties" at bounding box center [99, 166] width 123 height 14
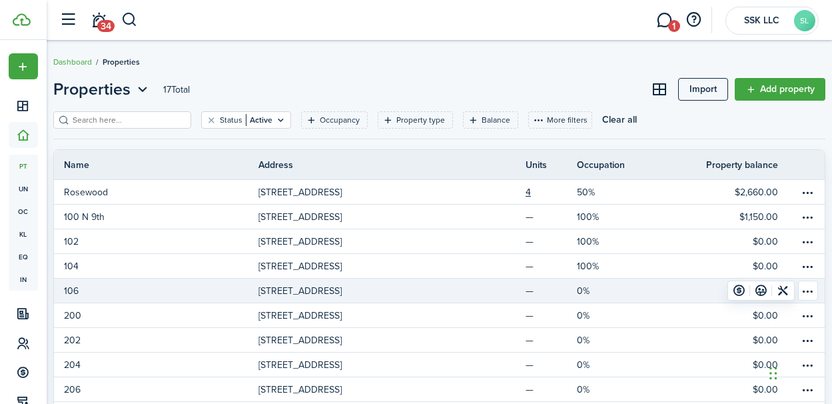
click at [286, 291] on p "[STREET_ADDRESS]" at bounding box center [299, 291] width 83 height 14
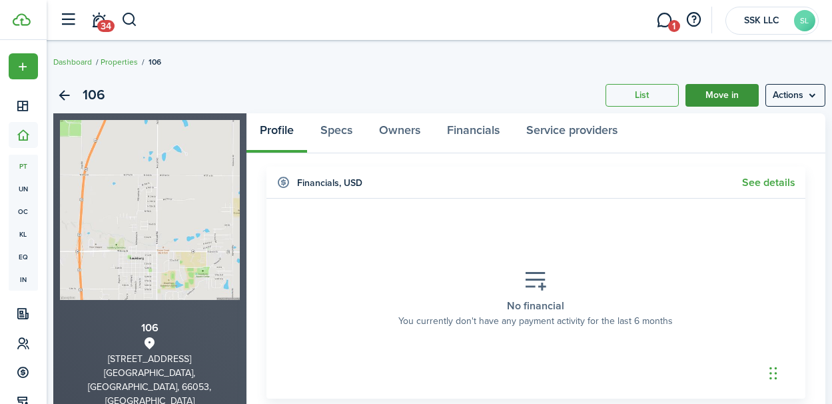
click at [723, 97] on link "Move in" at bounding box center [721, 95] width 73 height 23
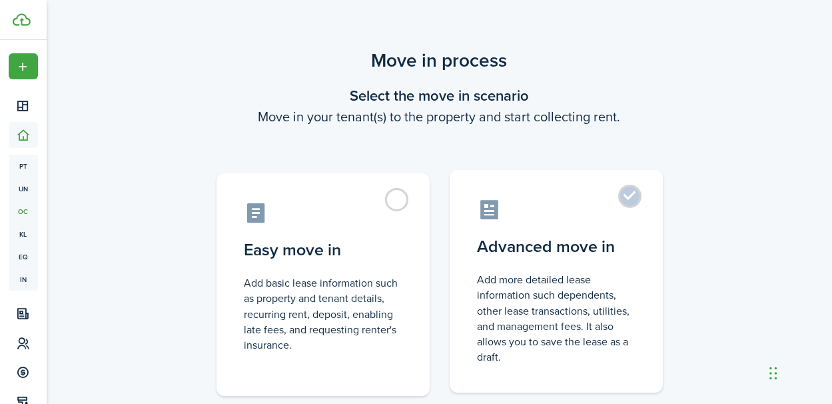
click at [629, 197] on label "Advanced move in Add more detailed lease information such dependents, other lea…" at bounding box center [556, 281] width 213 height 222
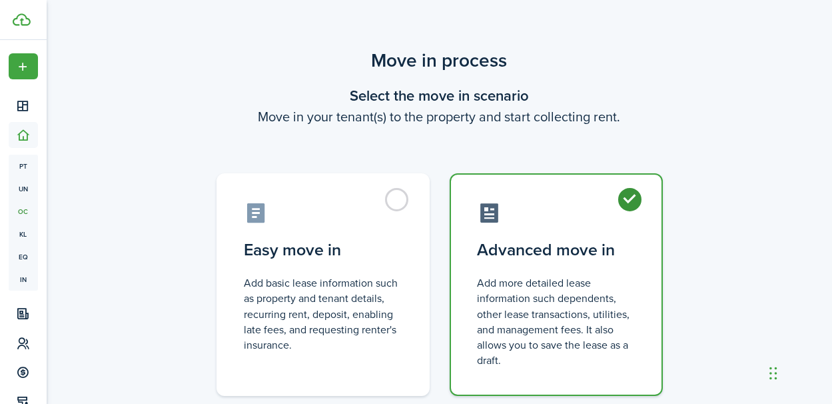
radio input "true"
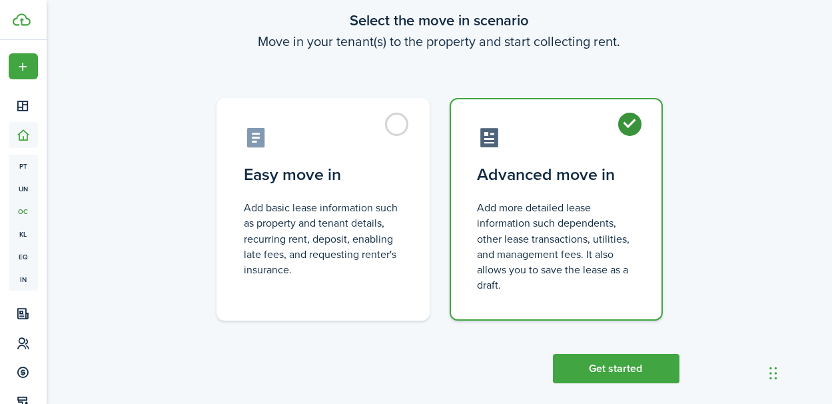
scroll to position [91, 0]
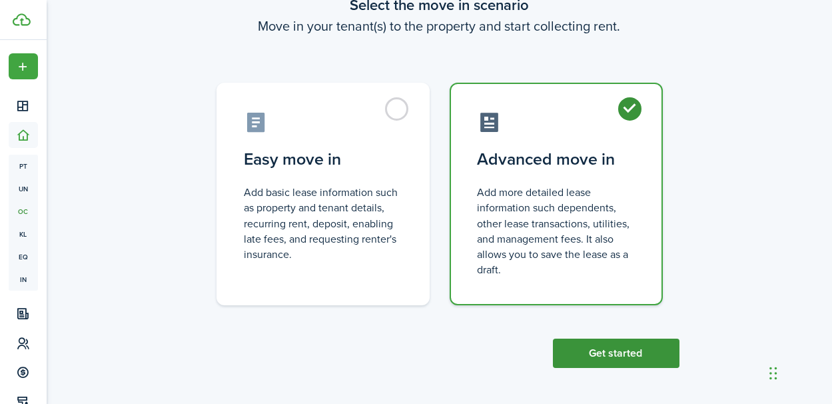
click at [612, 358] on button "Get started" at bounding box center [616, 352] width 127 height 29
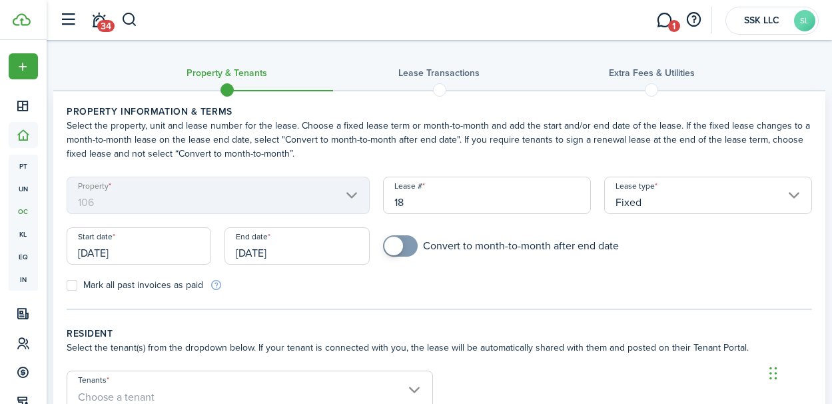
click at [120, 252] on input "[DATE]" at bounding box center [139, 245] width 145 height 37
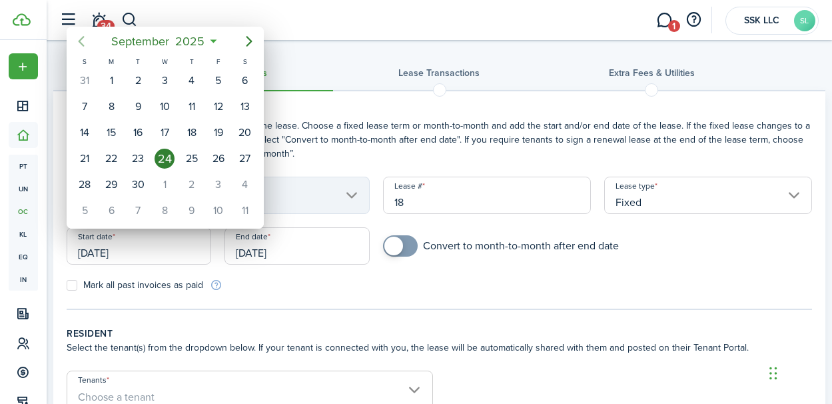
click at [82, 45] on icon "Previous page" at bounding box center [81, 41] width 6 height 11
click at [217, 83] on div "1" at bounding box center [218, 81] width 20 height 20
type input "[DATE]"
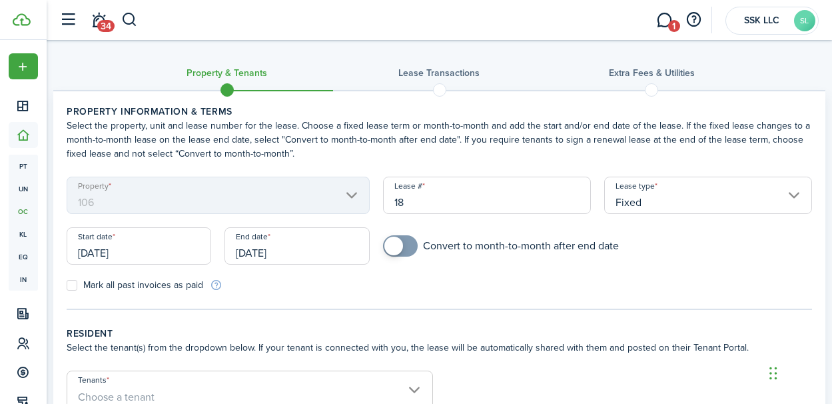
click at [294, 248] on input "[DATE]" at bounding box center [296, 245] width 145 height 37
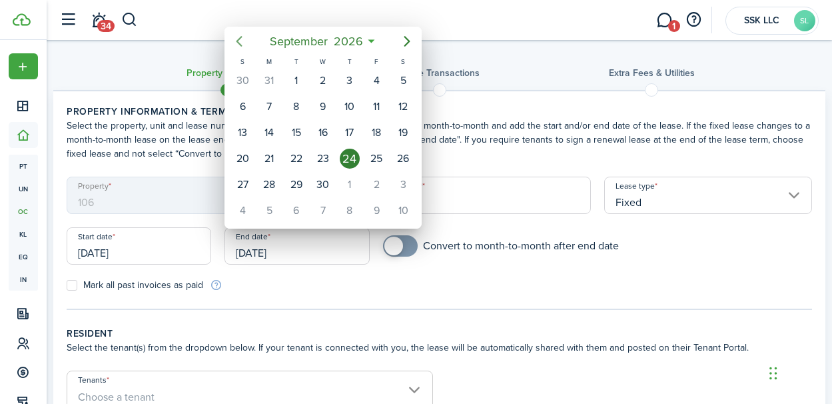
click at [242, 43] on icon "Previous page" at bounding box center [239, 41] width 16 height 16
click at [371, 78] on div "31" at bounding box center [376, 81] width 20 height 20
type input "[DATE]"
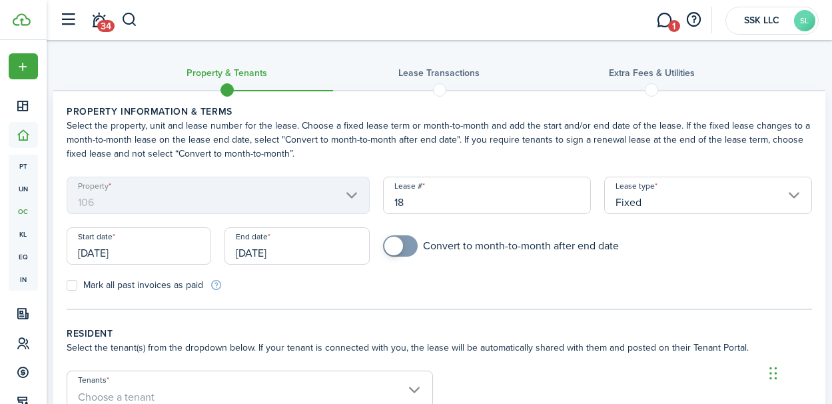
click at [71, 287] on label "Mark all past invoices as paid" at bounding box center [135, 285] width 137 height 11
click at [67, 286] on input "Mark all past invoices as paid" at bounding box center [66, 285] width 1 height 1
checkbox input "true"
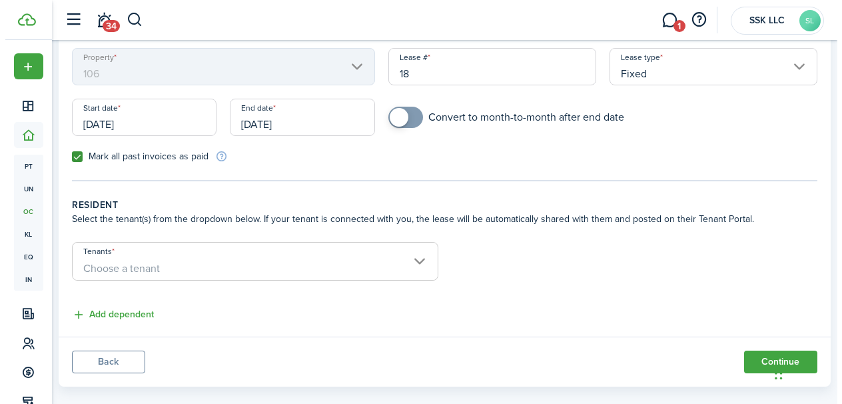
scroll to position [146, 0]
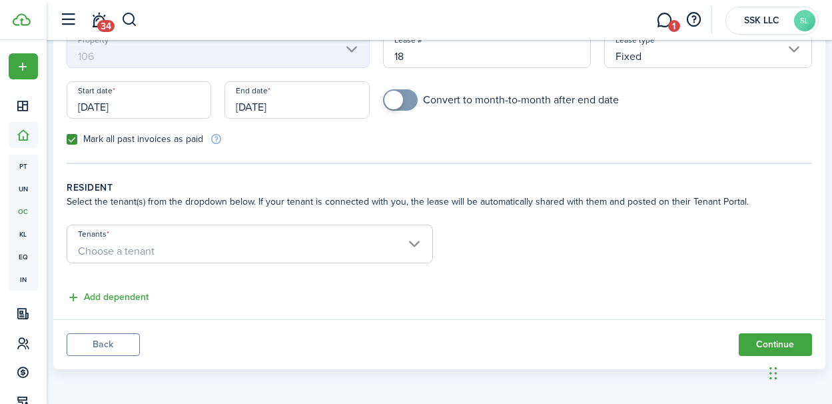
click at [418, 242] on span "Choose a tenant" at bounding box center [249, 251] width 365 height 23
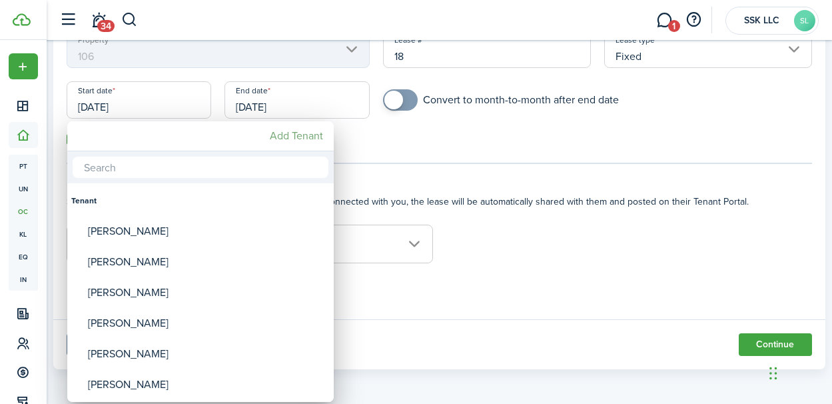
click at [301, 137] on mbsc-button "Add Tenant" at bounding box center [296, 136] width 64 height 24
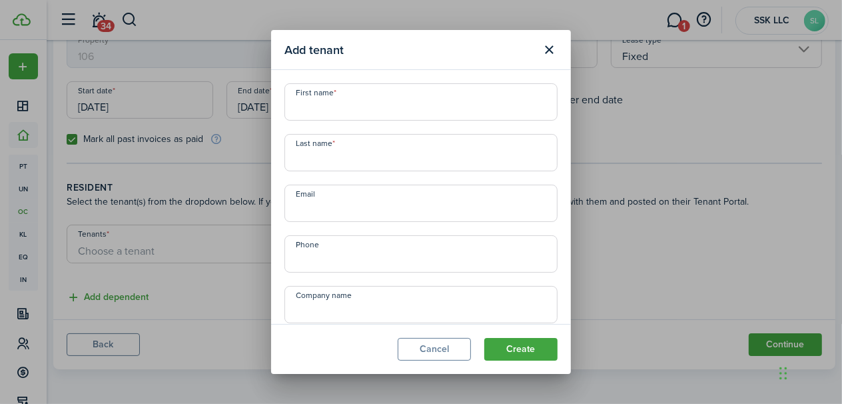
click at [327, 117] on input "First name" at bounding box center [420, 101] width 273 height 37
type input "[PERSON_NAME]"
click at [318, 162] on input "Last name" at bounding box center [420, 152] width 273 height 37
type input "[PERSON_NAME]"
click at [314, 206] on input "Email" at bounding box center [420, 203] width 273 height 37
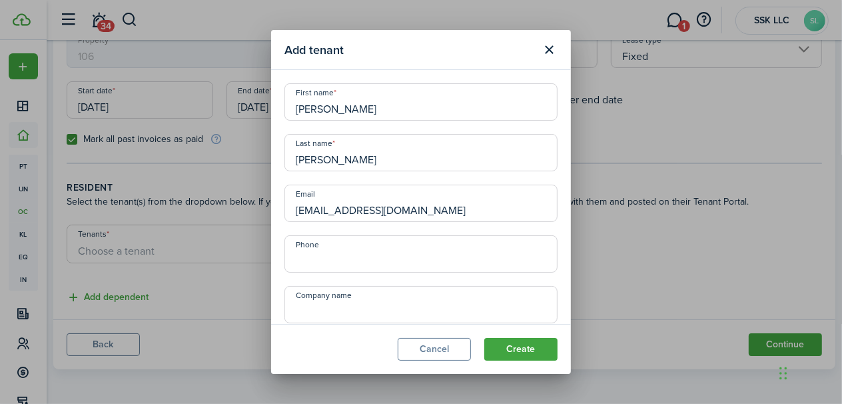
type input "[EMAIL_ADDRESS][DOMAIN_NAME]"
click at [326, 260] on input "+1" at bounding box center [420, 253] width 273 height 37
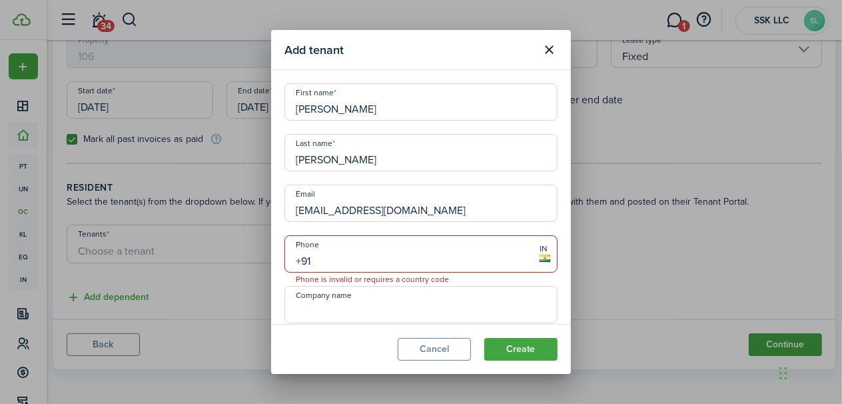
type input "+9"
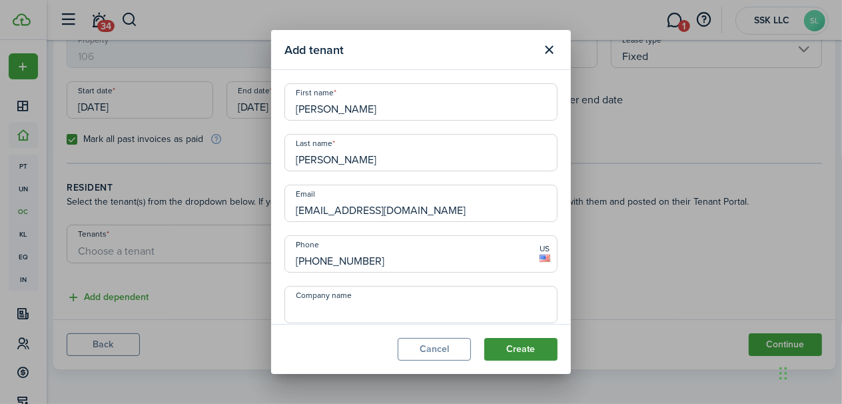
type input "[PHONE_NUMBER]"
click at [526, 346] on button "Create" at bounding box center [520, 349] width 73 height 23
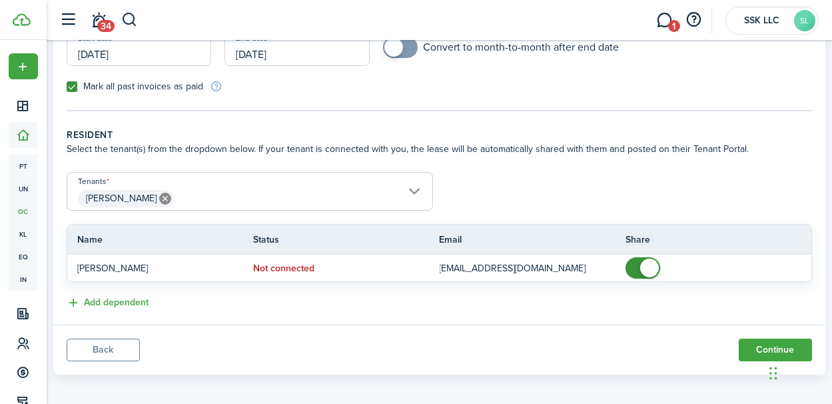
scroll to position [203, 0]
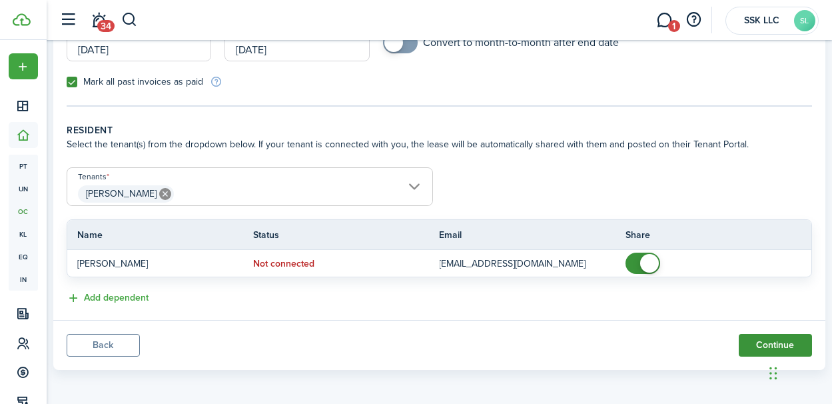
click at [747, 342] on button "Continue" at bounding box center [775, 345] width 73 height 23
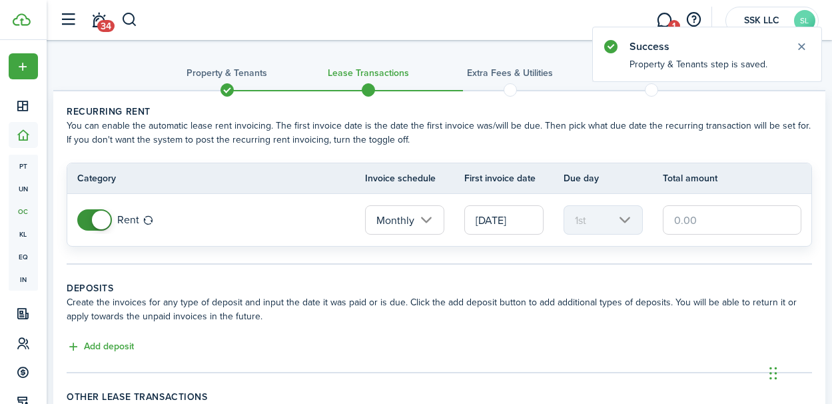
click at [511, 222] on input "[DATE]" at bounding box center [503, 219] width 79 height 29
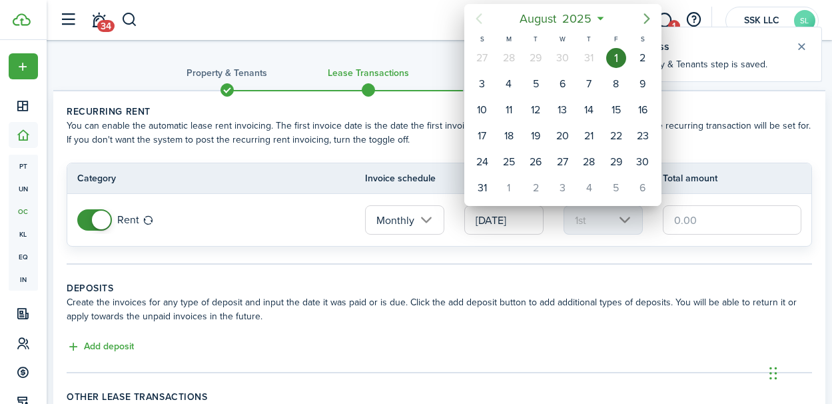
click at [648, 17] on icon "Next page" at bounding box center [647, 19] width 16 height 16
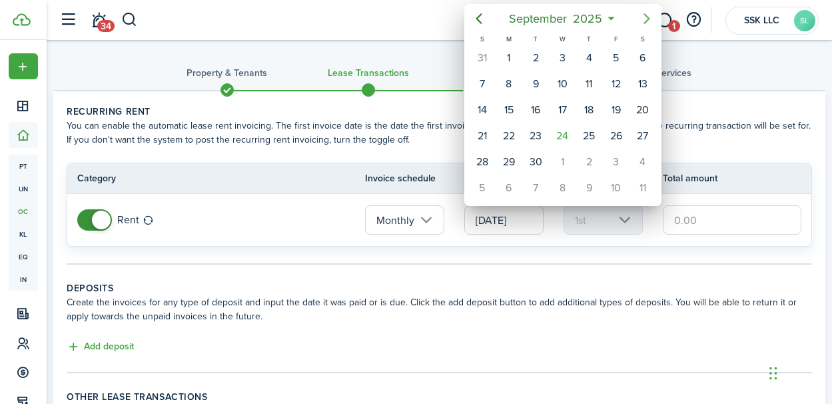
click at [648, 17] on icon "Next page" at bounding box center [647, 19] width 16 height 16
click at [565, 57] on div "1" at bounding box center [562, 58] width 20 height 20
type input "[DATE]"
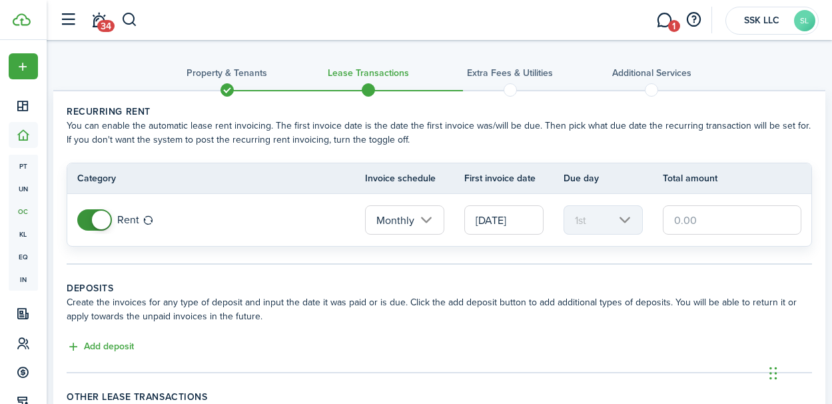
click at [679, 214] on input "text" at bounding box center [732, 219] width 139 height 29
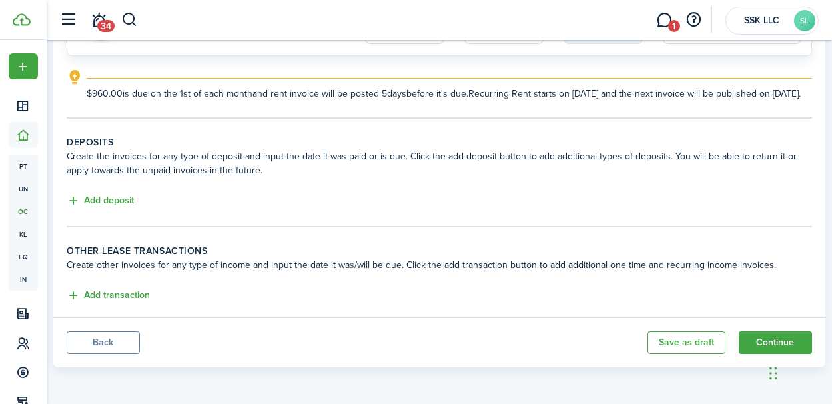
scroll to position [202, 0]
type input "$960.00"
click at [747, 334] on button "Continue" at bounding box center [775, 342] width 73 height 23
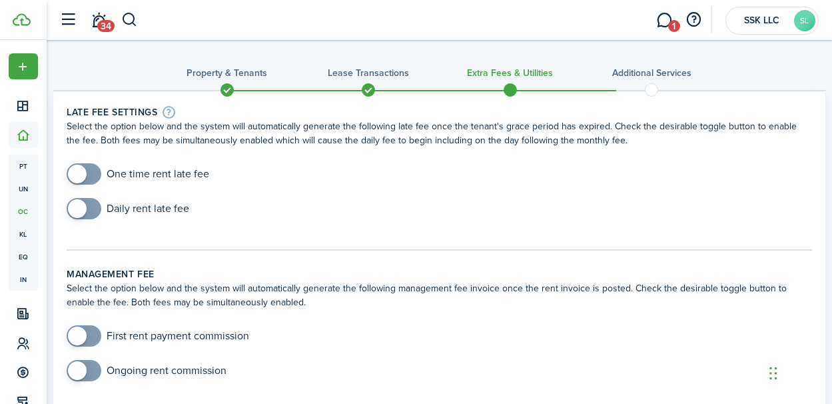
checkbox input "true"
click at [80, 171] on span at bounding box center [77, 174] width 19 height 19
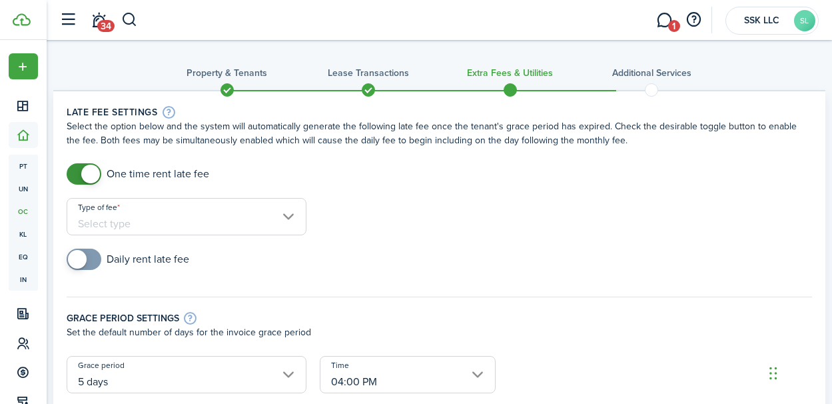
click at [284, 220] on input "Type of fee" at bounding box center [187, 216] width 240 height 37
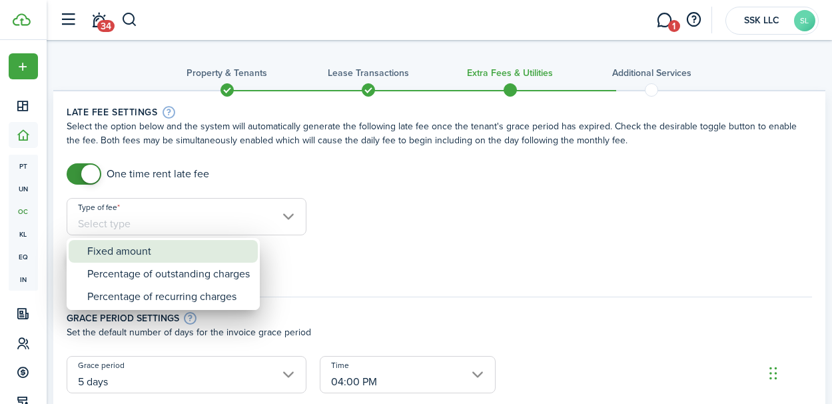
click at [213, 252] on div "Fixed amount" at bounding box center [168, 251] width 163 height 23
type input "Fixed amount"
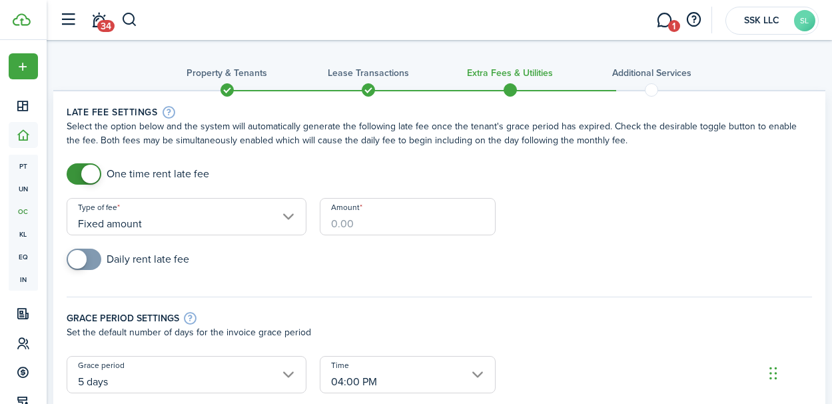
click at [396, 217] on input "Amount" at bounding box center [408, 216] width 177 height 37
type input "$50.00"
checkbox input "true"
click at [85, 257] on span at bounding box center [77, 259] width 19 height 19
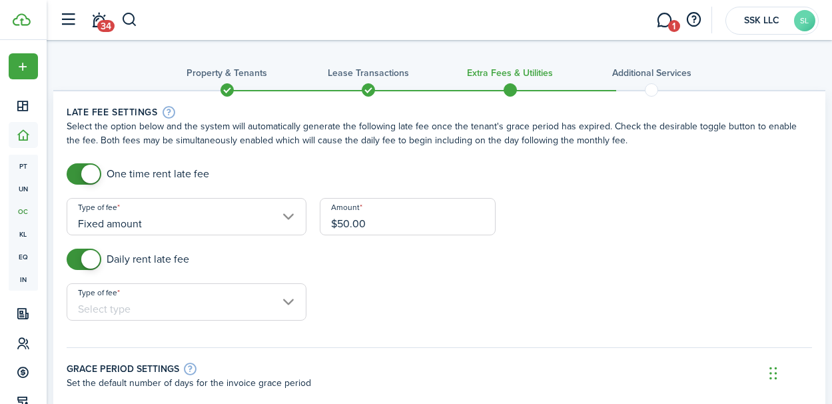
click at [292, 300] on input "Type of fee" at bounding box center [187, 301] width 240 height 37
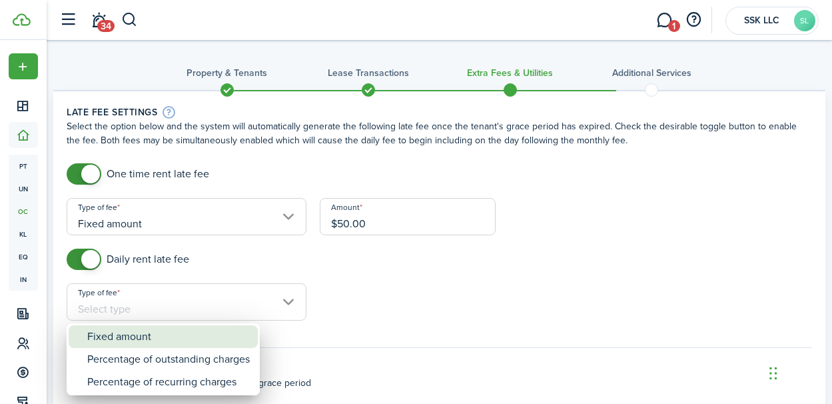
click at [233, 336] on div "Fixed amount" at bounding box center [168, 336] width 163 height 23
type input "Fixed amount"
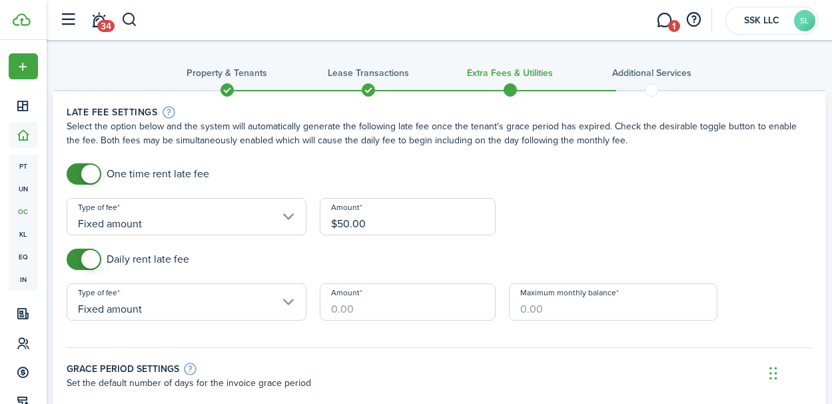
click at [395, 304] on input "Amount" at bounding box center [408, 301] width 177 height 37
type input "$10.00"
type input "$600.00"
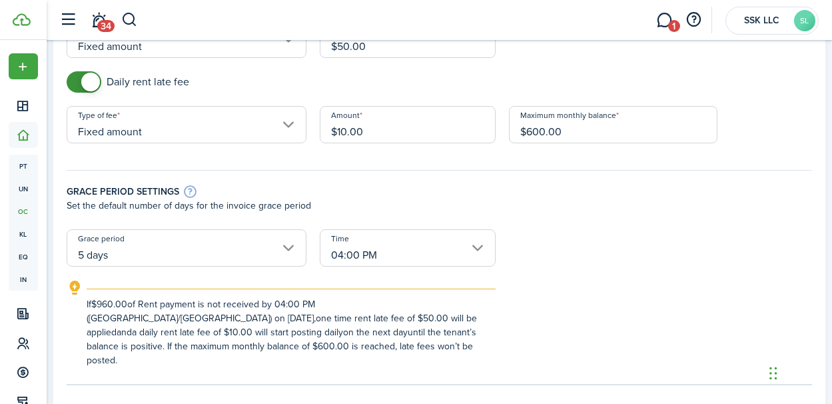
scroll to position [181, 0]
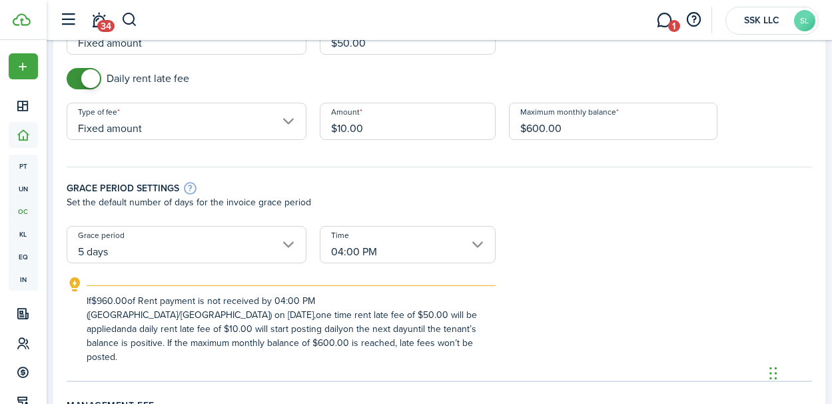
click at [474, 246] on input "04:00 PM" at bounding box center [408, 244] width 177 height 37
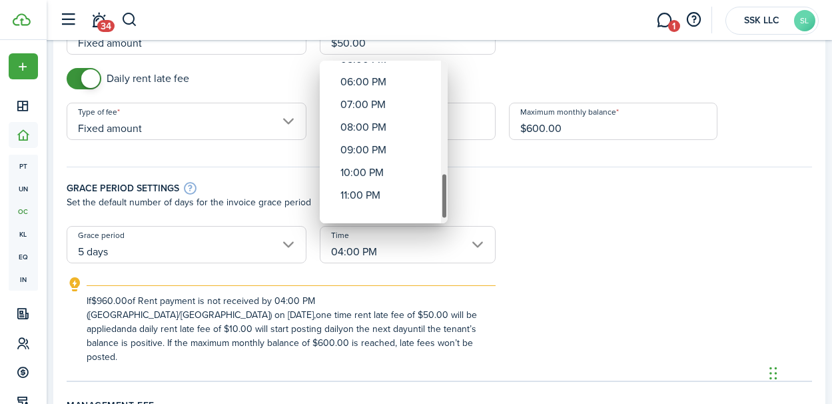
drag, startPoint x: 444, startPoint y: 90, endPoint x: 438, endPoint y: 207, distance: 117.4
click at [438, 207] on mbsc-scrollview-base "12:00 AM 01:00 AM 02:00 AM 03:00 AM 04:00 AM 05:00 AM 06:00 AM 07:00 AM 08:00 A…" at bounding box center [384, 142] width 128 height 160
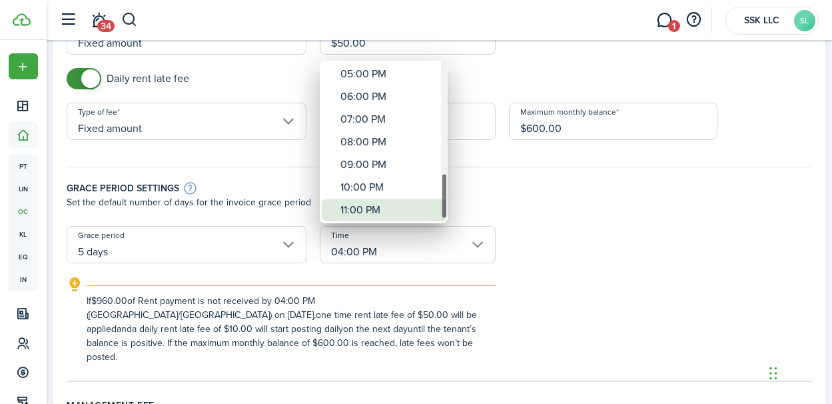
click at [358, 205] on div "11:00 PM" at bounding box center [388, 209] width 97 height 23
type input "11:00 PM"
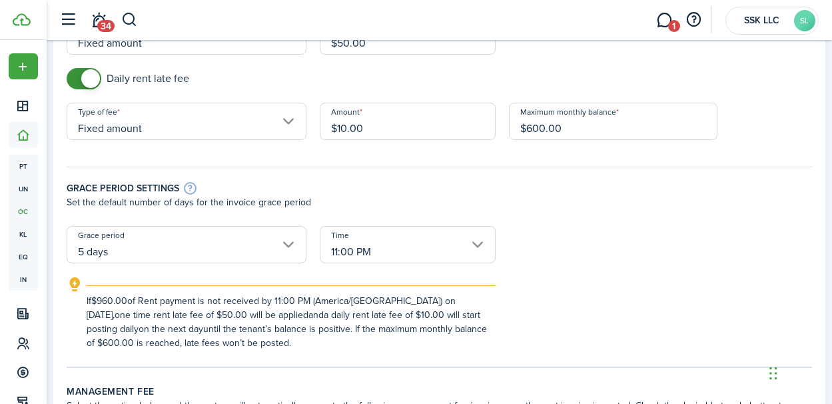
click at [661, 213] on div "Grace period settings Set the default number of days for the invoice grace peri…" at bounding box center [439, 189] width 759 height 73
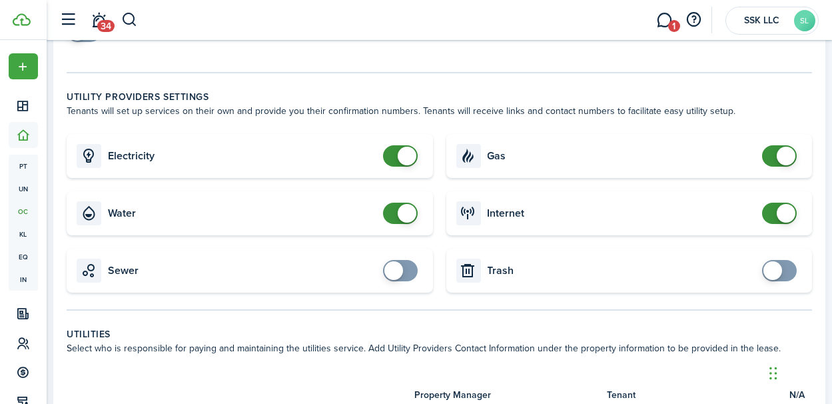
scroll to position [639, 0]
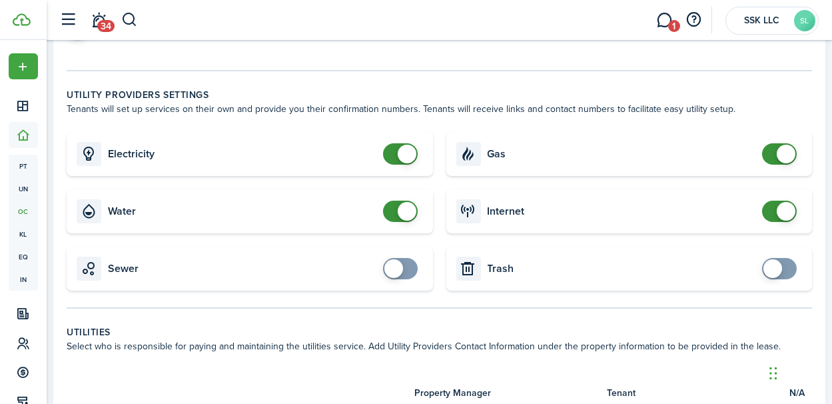
checkbox input "true"
click at [781, 273] on span at bounding box center [779, 268] width 13 height 21
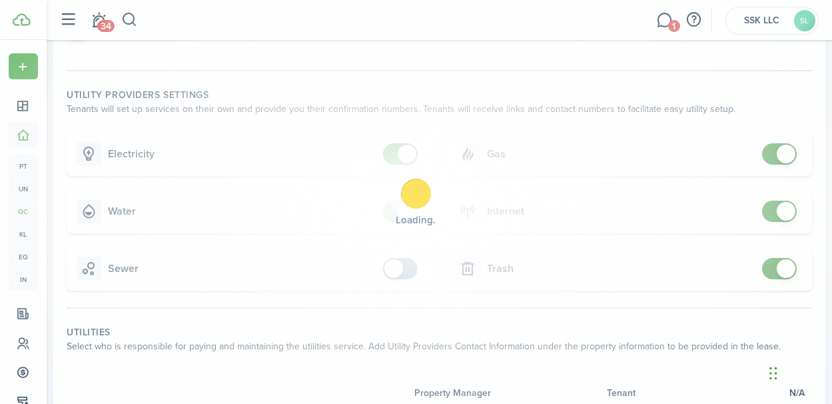
click at [396, 265] on div "Loading" at bounding box center [416, 202] width 832 height 404
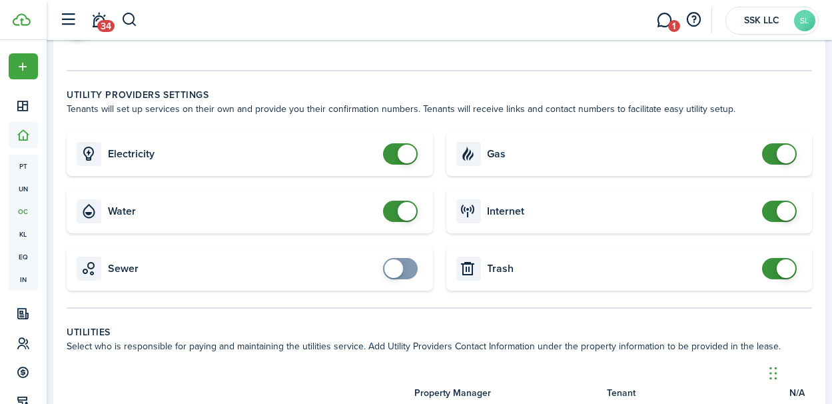
checkbox input "true"
click at [396, 265] on span at bounding box center [393, 268] width 19 height 19
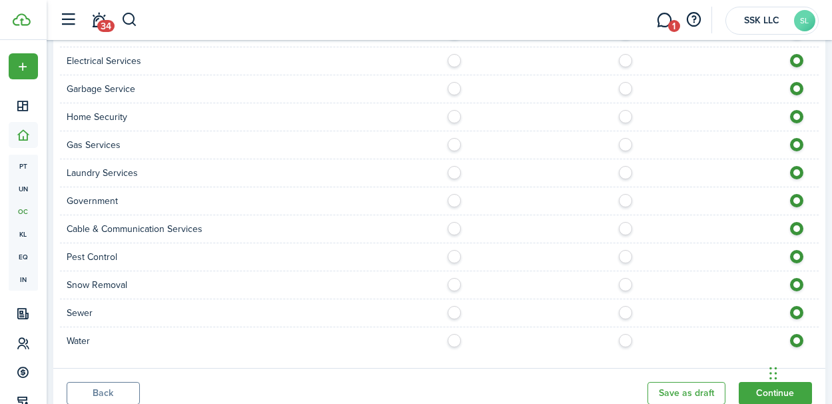
scroll to position [1211, 0]
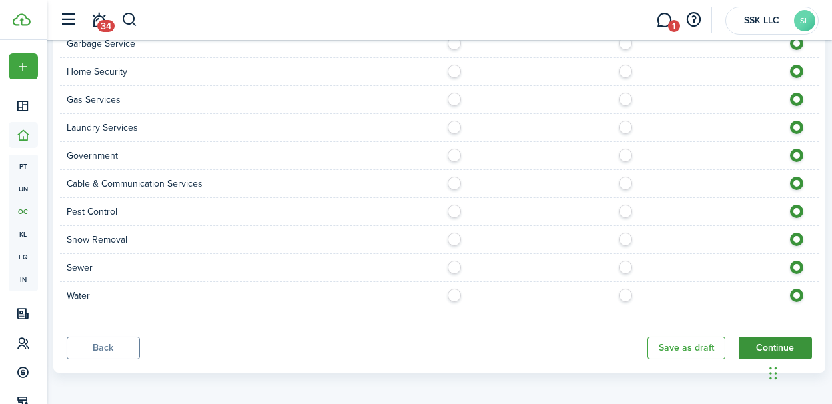
click at [750, 340] on button "Continue" at bounding box center [775, 347] width 73 height 23
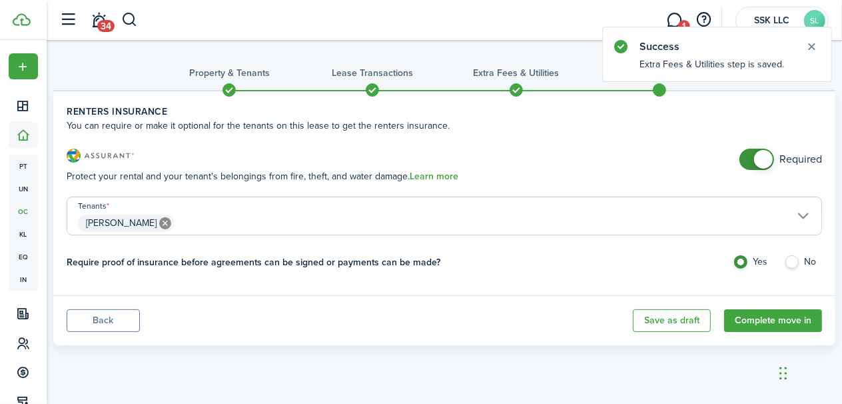
checkbox input "false"
click at [768, 159] on span at bounding box center [763, 159] width 19 height 19
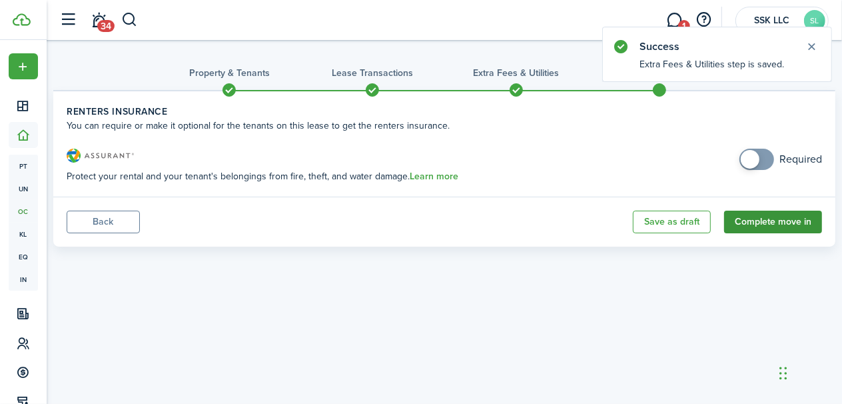
click at [771, 220] on button "Complete move in" at bounding box center [773, 221] width 98 height 23
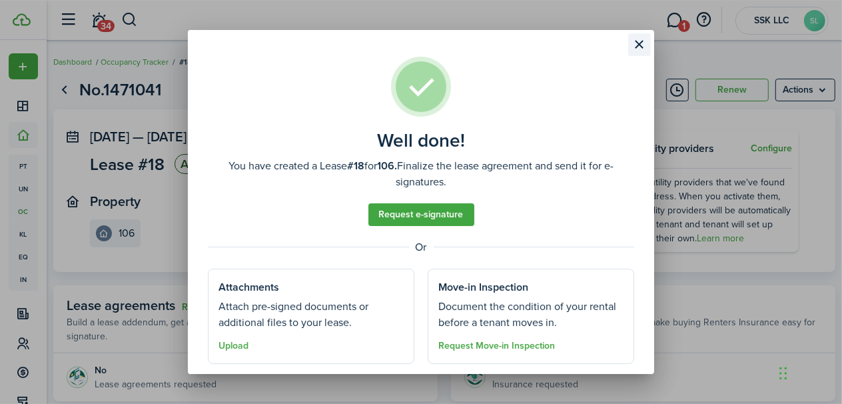
click at [641, 48] on button "Close modal" at bounding box center [639, 44] width 23 height 23
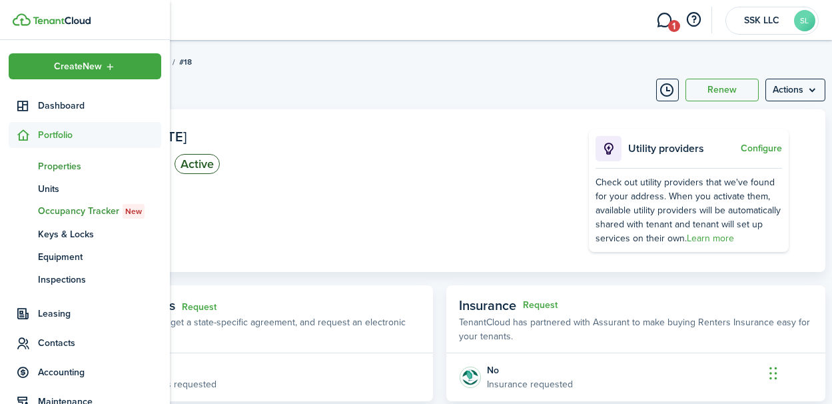
click at [52, 164] on span "Properties" at bounding box center [99, 166] width 123 height 14
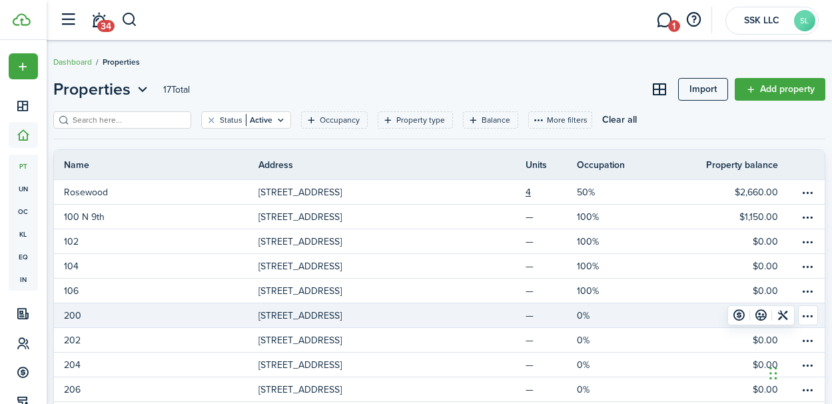
click at [322, 313] on p "[STREET_ADDRESS]" at bounding box center [299, 315] width 83 height 14
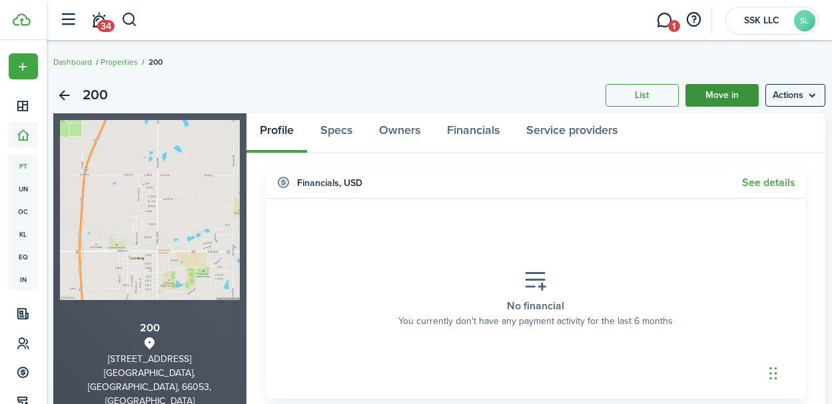
click at [717, 95] on link "Move in" at bounding box center [721, 95] width 73 height 23
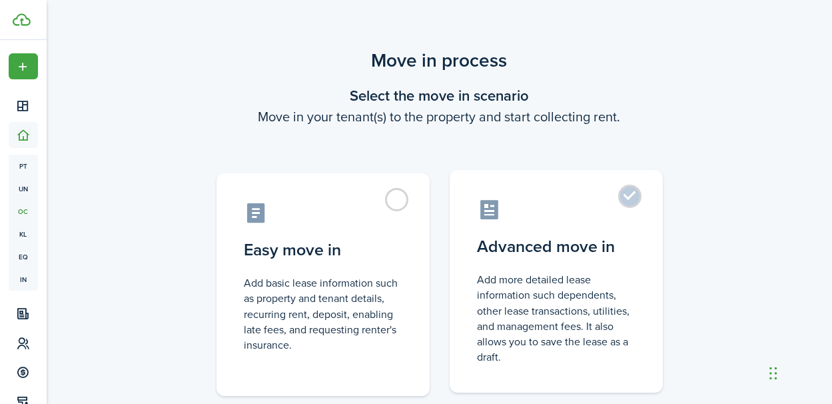
click at [639, 209] on label "Advanced move in Add more detailed lease information such dependents, other lea…" at bounding box center [556, 281] width 213 height 222
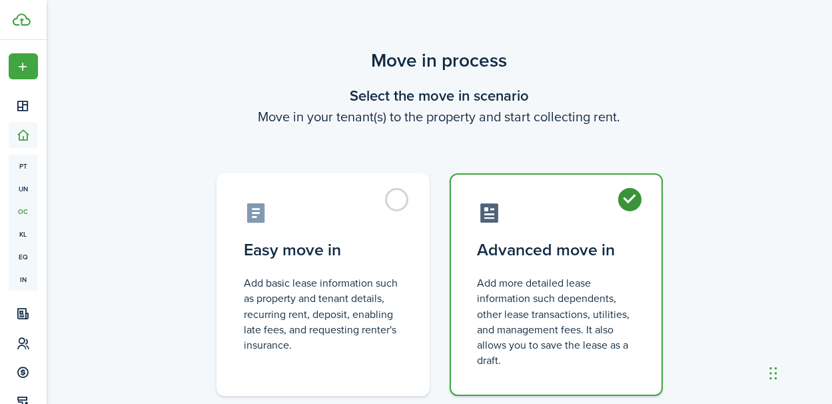
radio input "true"
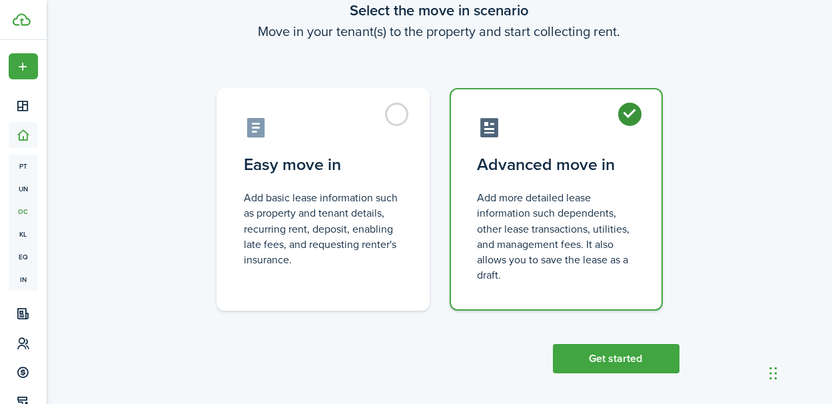
scroll to position [91, 0]
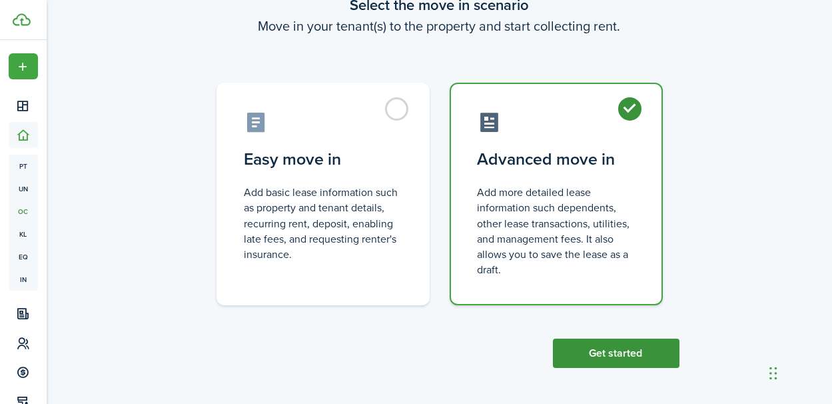
click at [625, 359] on button "Get started" at bounding box center [616, 352] width 127 height 29
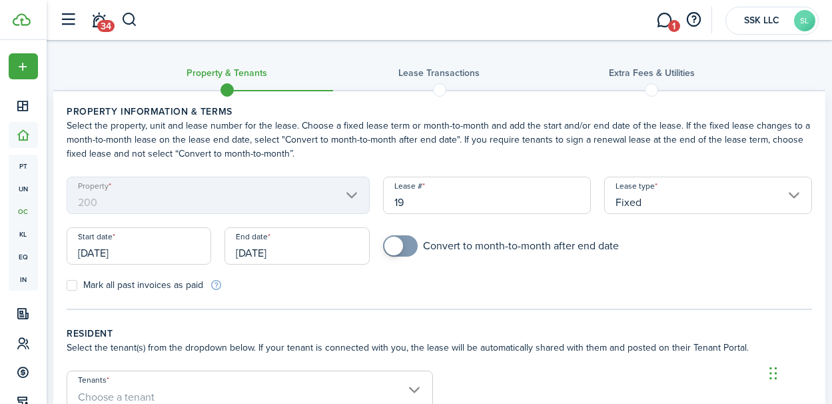
click at [183, 248] on input "[DATE]" at bounding box center [139, 245] width 145 height 37
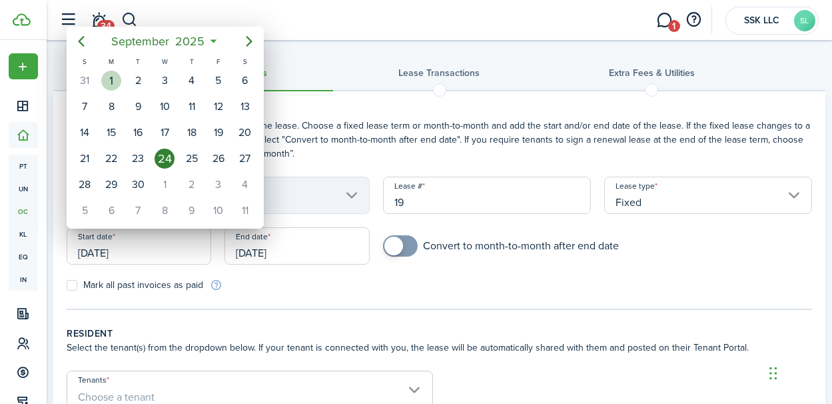
click at [110, 86] on div "1" at bounding box center [111, 81] width 20 height 20
type input "[DATE]"
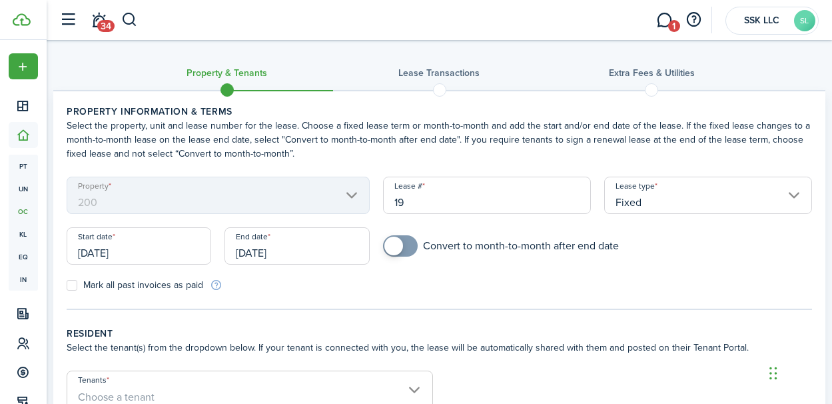
click at [318, 253] on input "[DATE]" at bounding box center [296, 245] width 145 height 37
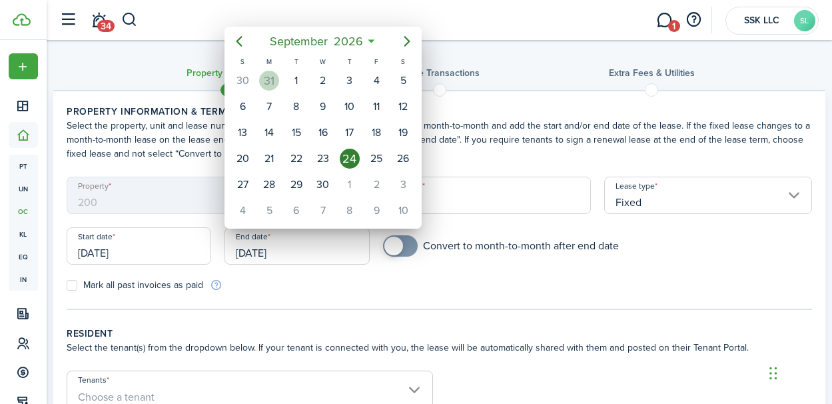
click at [270, 79] on div "31" at bounding box center [269, 81] width 20 height 20
type input "[DATE]"
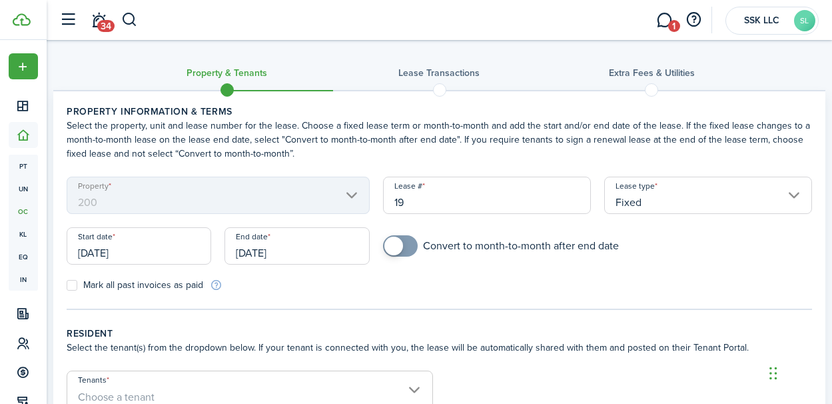
click at [69, 284] on label "Mark all past invoices as paid" at bounding box center [135, 285] width 137 height 11
click at [67, 285] on input "Mark all past invoices as paid" at bounding box center [66, 285] width 1 height 1
checkbox input "true"
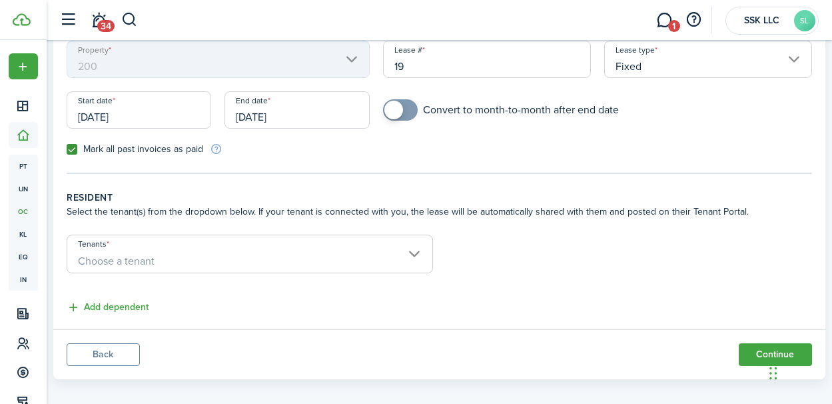
scroll to position [137, 0]
click at [415, 254] on span "Choose a tenant" at bounding box center [249, 260] width 365 height 23
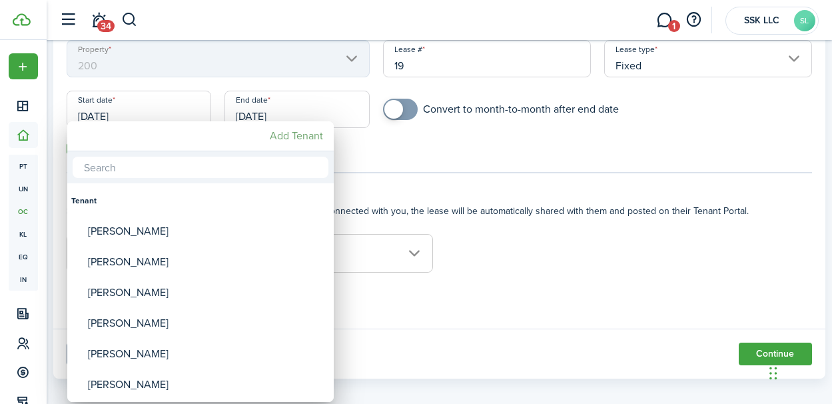
click at [287, 137] on mbsc-button "Add Tenant" at bounding box center [296, 136] width 64 height 24
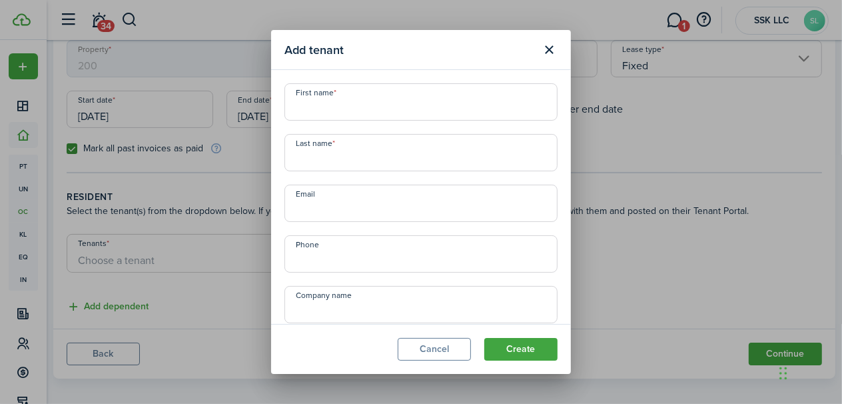
click at [324, 105] on input "First name" at bounding box center [420, 101] width 273 height 37
type input "[PERSON_NAME]"
click at [319, 165] on input "Last name" at bounding box center [420, 152] width 273 height 37
type input "Little"
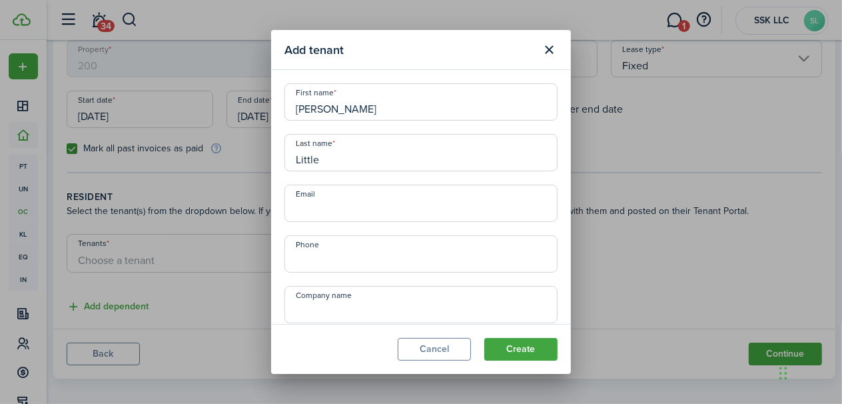
click at [312, 210] on input "Email" at bounding box center [420, 203] width 273 height 37
type input "[EMAIL_ADDRESS][DOMAIN_NAME]"
click at [309, 264] on input "+1" at bounding box center [420, 253] width 273 height 37
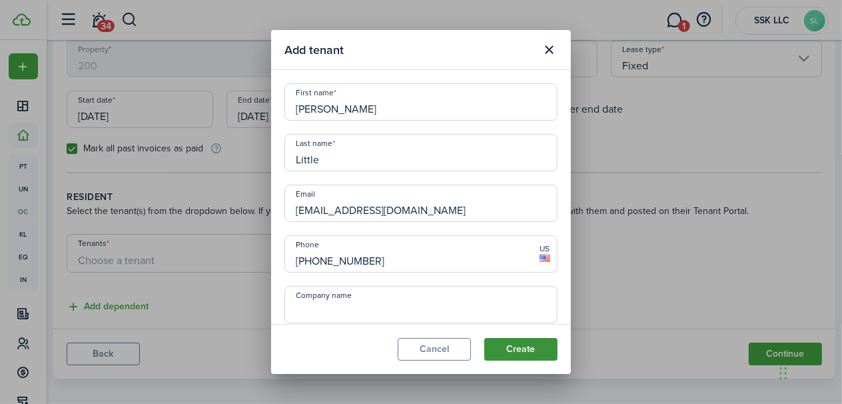
type input "[PHONE_NUMBER]"
click at [518, 354] on button "Create" at bounding box center [520, 349] width 73 height 23
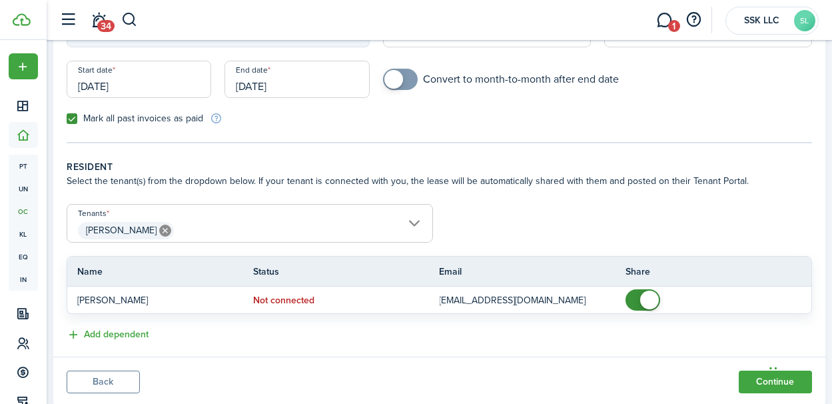
scroll to position [203, 0]
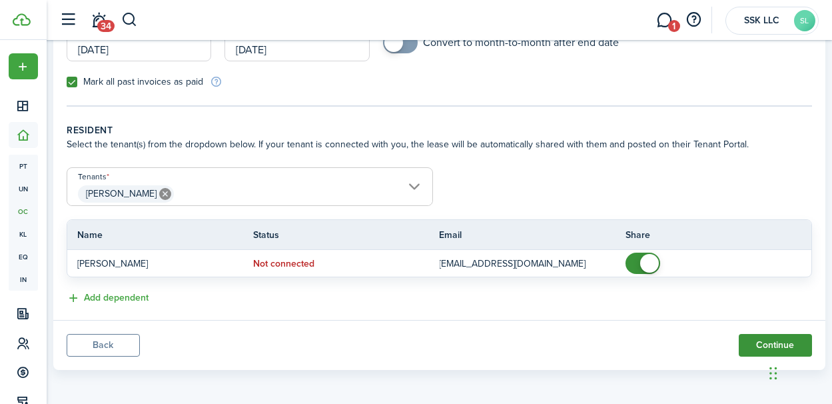
click at [759, 339] on button "Continue" at bounding box center [775, 345] width 73 height 23
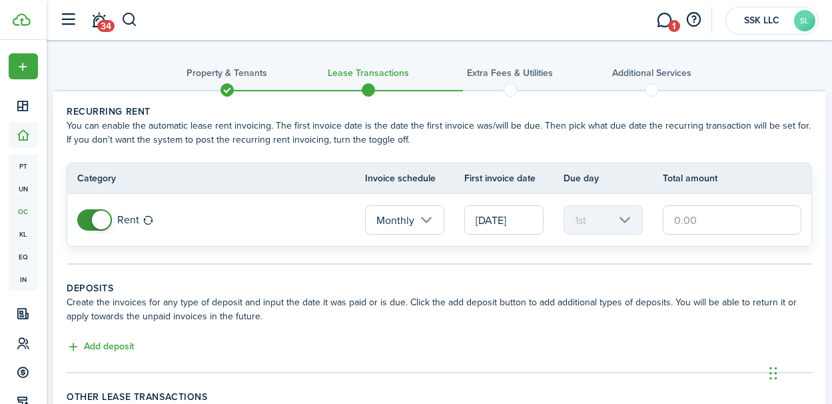
click at [508, 225] on input "[DATE]" at bounding box center [503, 219] width 79 height 29
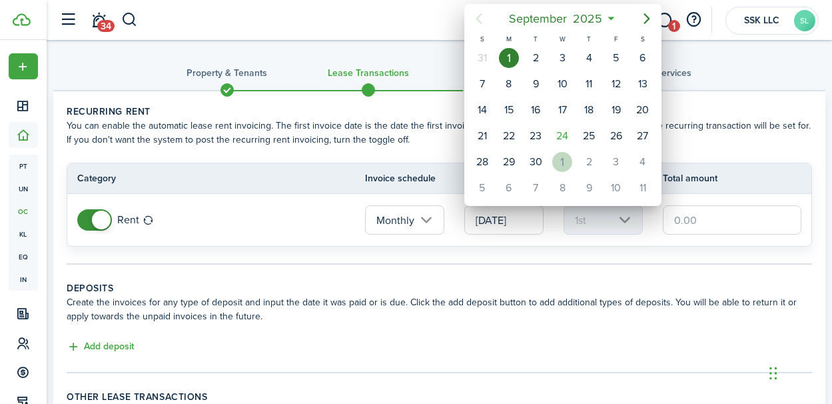
click at [560, 159] on div "1" at bounding box center [562, 162] width 20 height 20
type input "[DATE]"
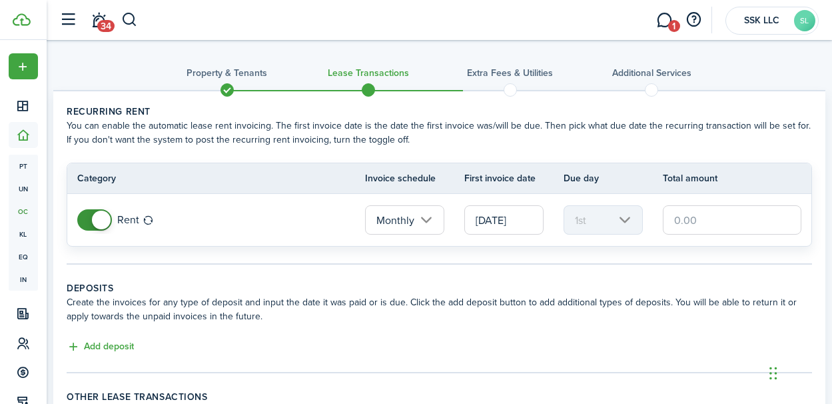
click at [740, 228] on input "text" at bounding box center [732, 219] width 139 height 29
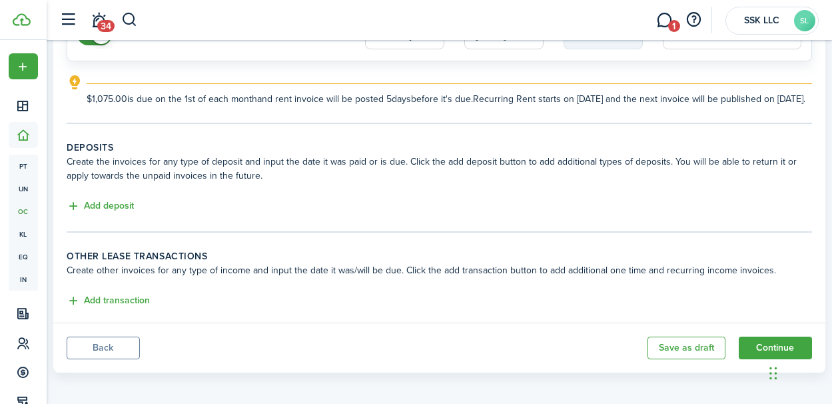
scroll to position [202, 0]
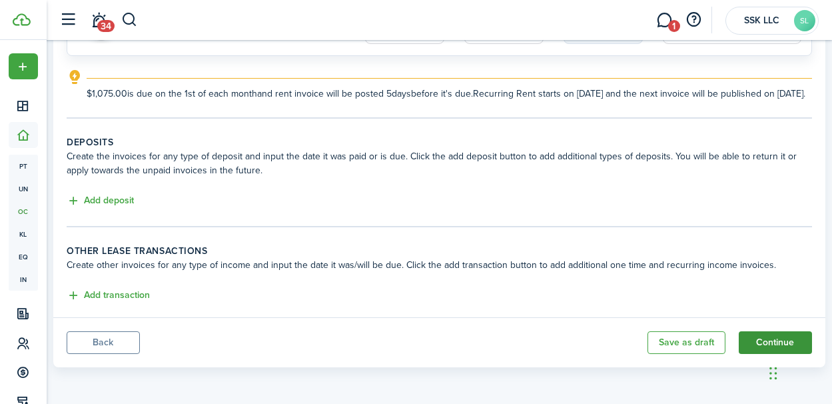
type input "$1,075.00"
click at [754, 337] on button "Continue" at bounding box center [775, 342] width 73 height 23
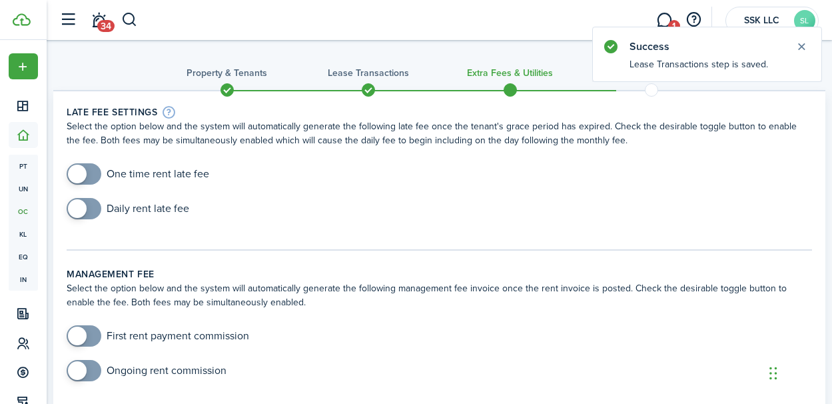
checkbox input "true"
click at [75, 177] on span at bounding box center [77, 174] width 19 height 19
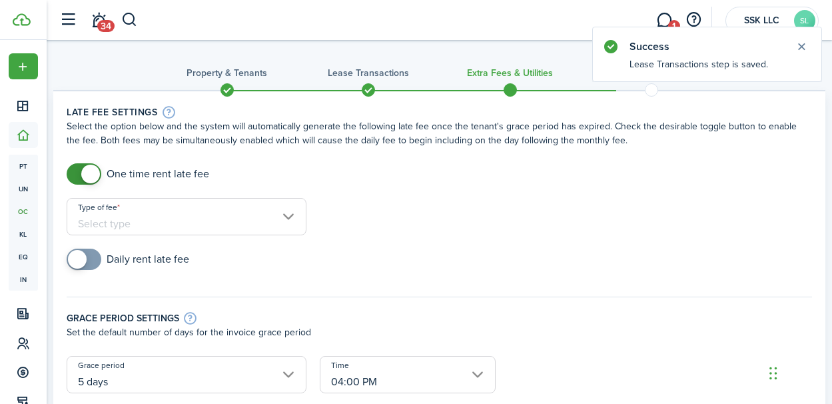
click at [287, 219] on input "Type of fee" at bounding box center [187, 216] width 240 height 37
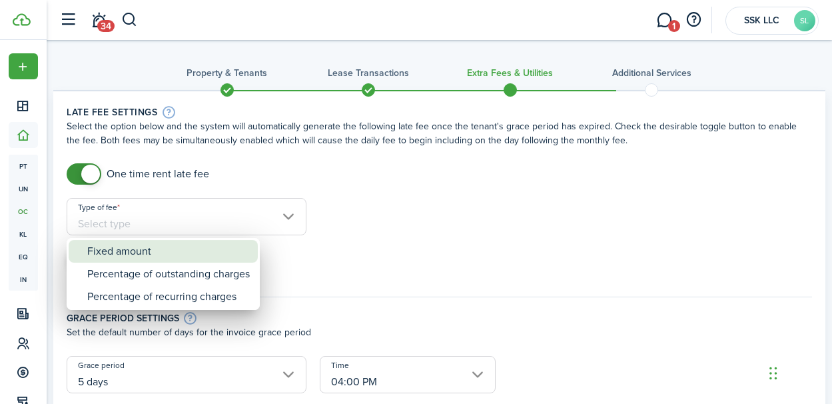
click at [231, 253] on div "Fixed amount" at bounding box center [168, 251] width 163 height 23
type input "Fixed amount"
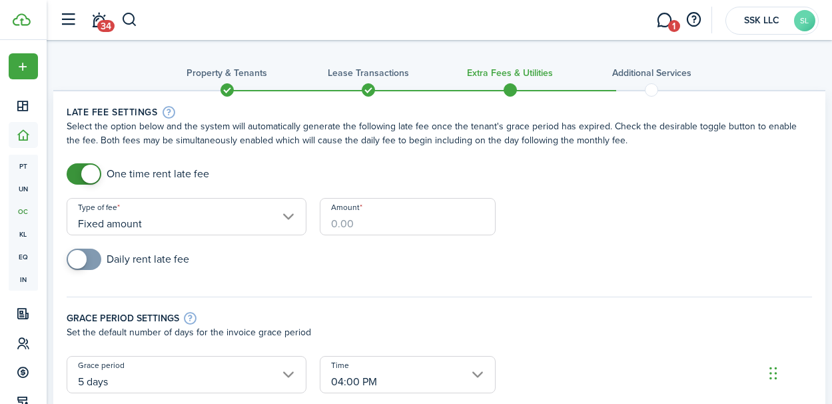
click at [348, 231] on input "Amount" at bounding box center [408, 216] width 177 height 37
type input "$50.00"
click at [186, 252] on input "checkbox" at bounding box center [128, 258] width 123 height 21
checkbox input "true"
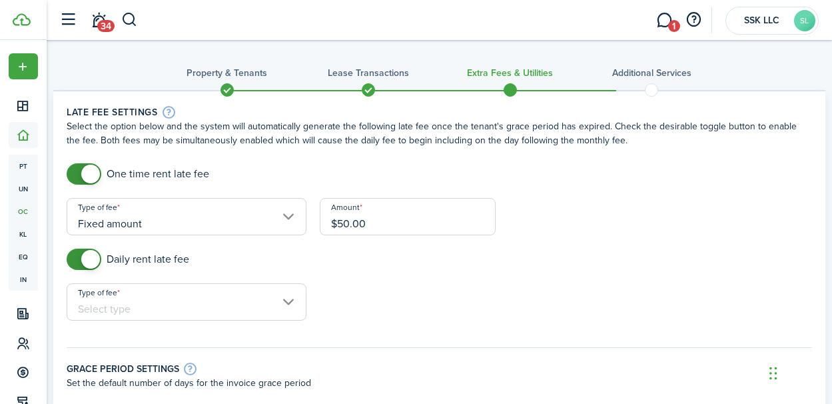
click at [294, 296] on input "Type of fee" at bounding box center [187, 301] width 240 height 37
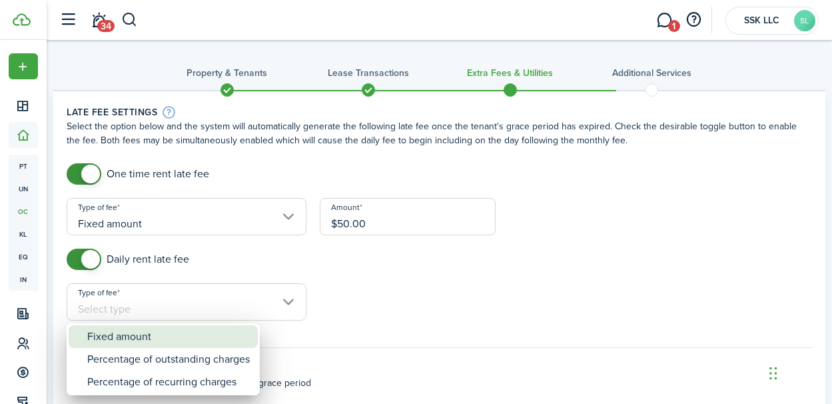
click at [222, 331] on div "Fixed amount" at bounding box center [168, 336] width 163 height 23
type input "Fixed amount"
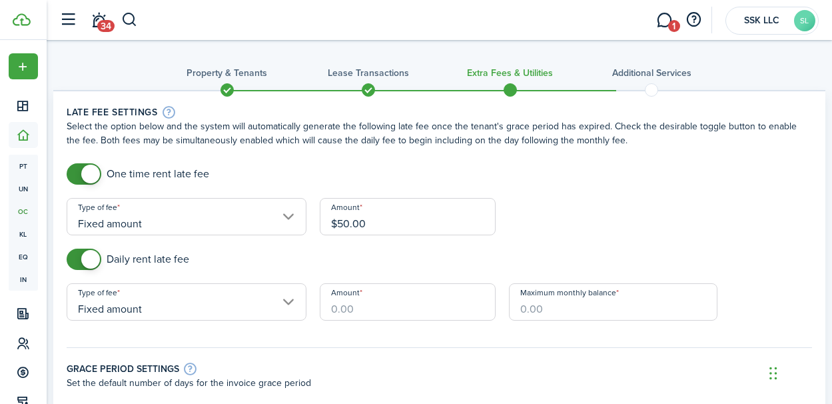
click at [402, 308] on input "Amount" at bounding box center [408, 301] width 177 height 37
type input "$10.00"
type input "$600.00"
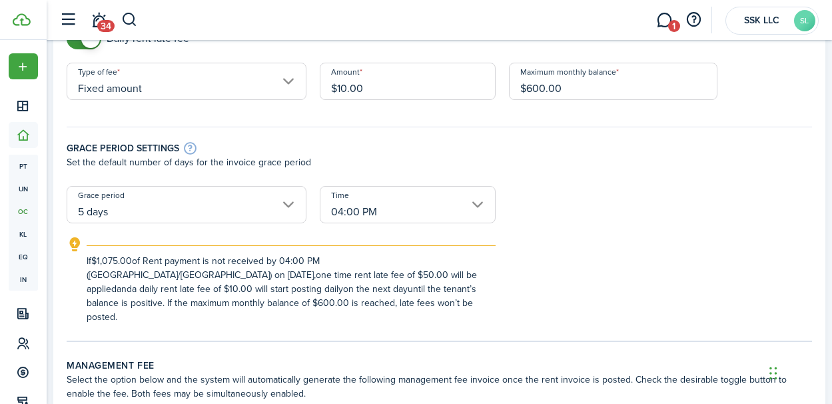
scroll to position [224, 0]
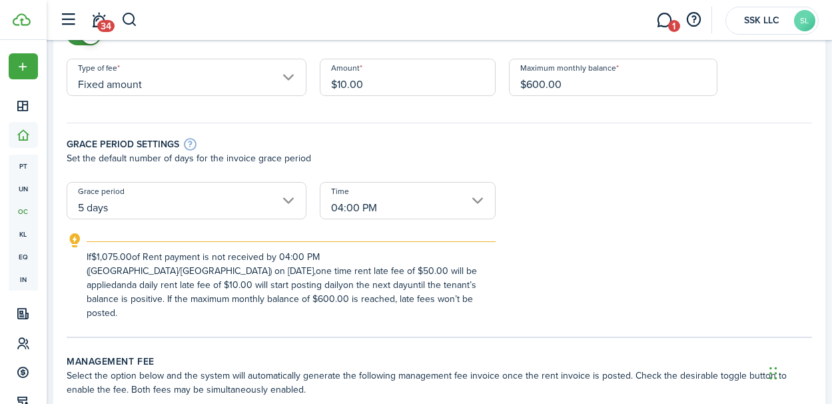
click at [477, 199] on input "04:00 PM" at bounding box center [408, 200] width 177 height 37
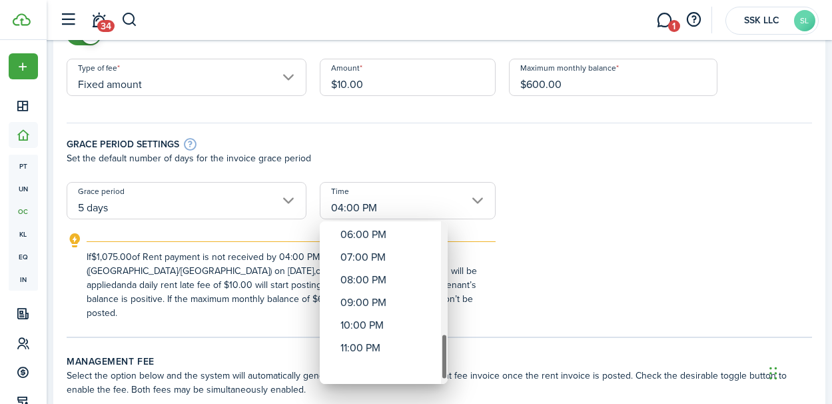
drag, startPoint x: 444, startPoint y: 253, endPoint x: 442, endPoint y: 373, distance: 119.9
click at [442, 373] on div "Time" at bounding box center [444, 356] width 7 height 46
click at [377, 368] on div "11:00 PM" at bounding box center [388, 370] width 97 height 23
type input "11:00 PM"
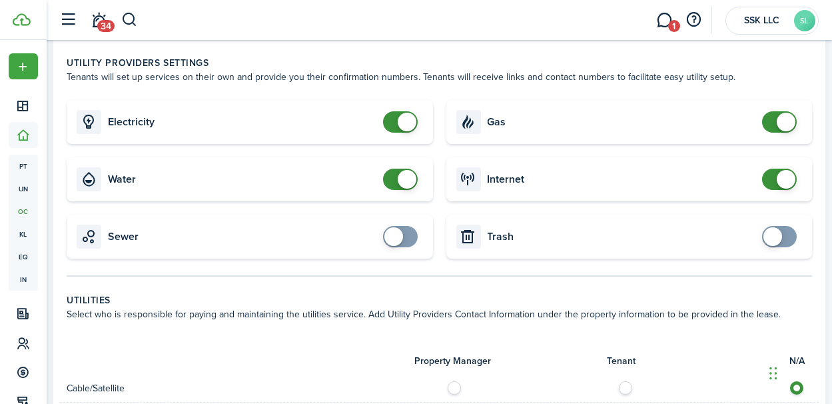
scroll to position [681, 0]
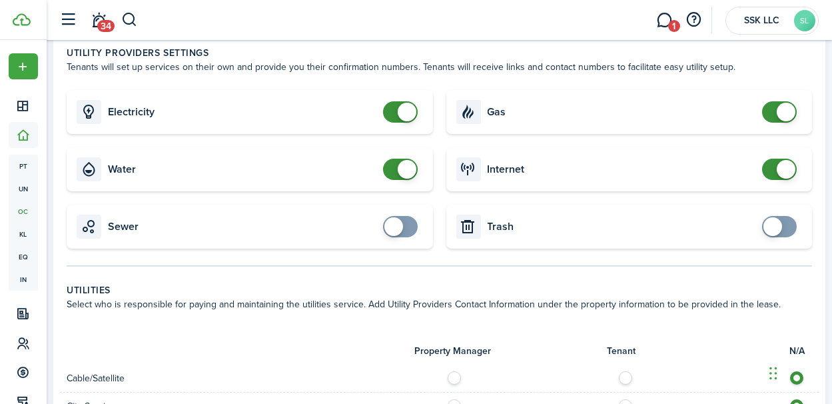
checkbox input "true"
click at [771, 225] on span at bounding box center [772, 226] width 19 height 19
checkbox input "true"
click at [395, 229] on span at bounding box center [393, 226] width 19 height 19
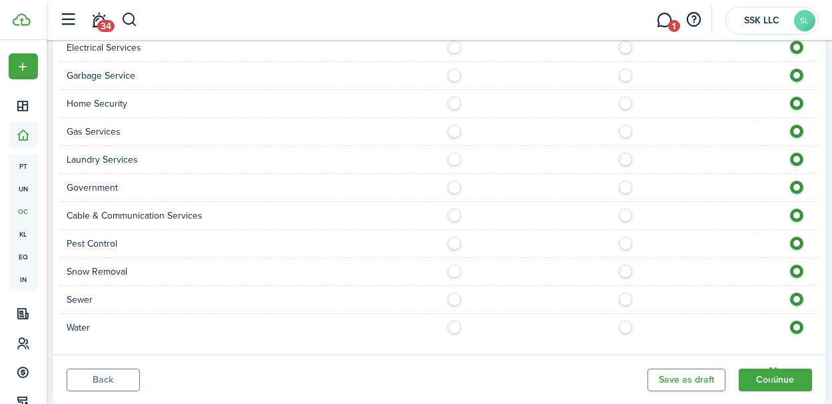
scroll to position [1211, 0]
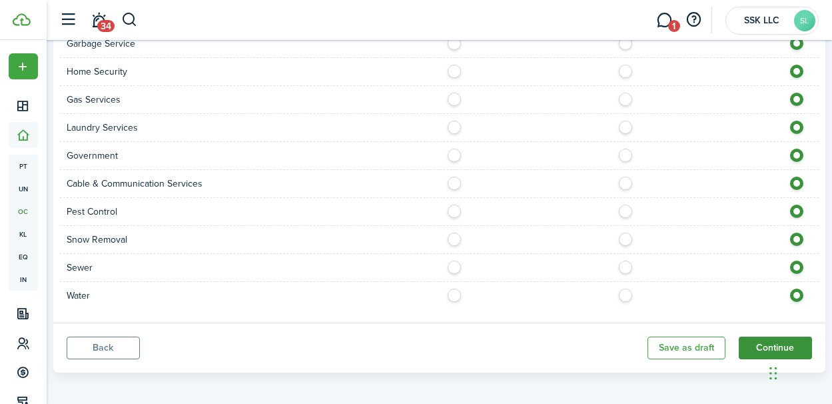
click at [751, 336] on button "Continue" at bounding box center [775, 347] width 73 height 23
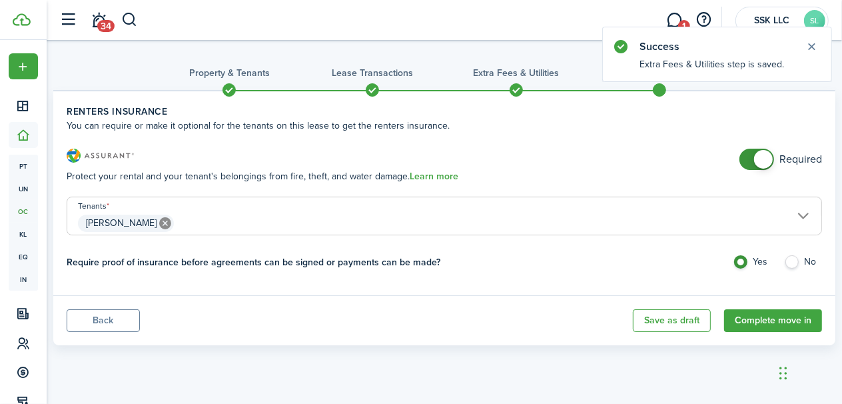
checkbox input "false"
click at [750, 163] on span at bounding box center [756, 159] width 13 height 21
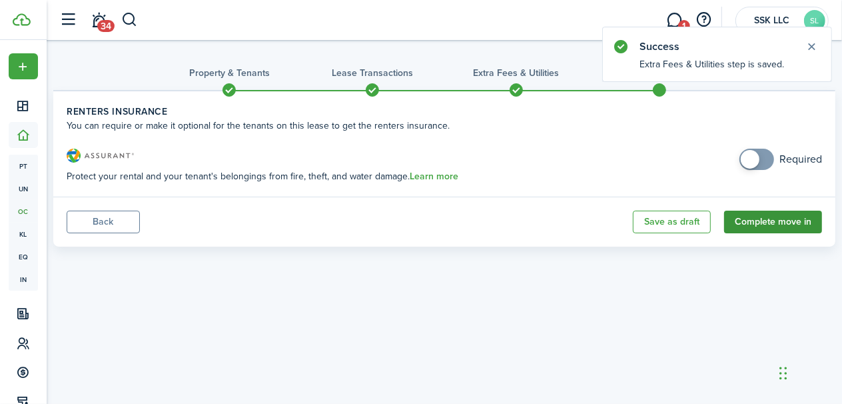
click at [761, 220] on button "Complete move in" at bounding box center [773, 221] width 98 height 23
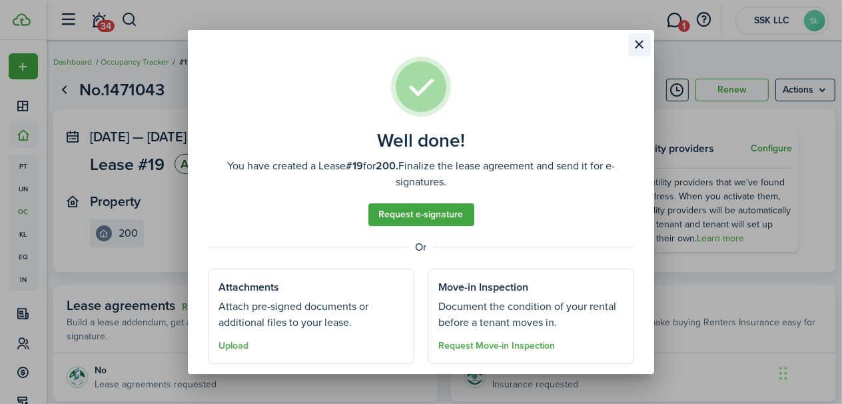
click at [635, 46] on button "Close modal" at bounding box center [639, 44] width 23 height 23
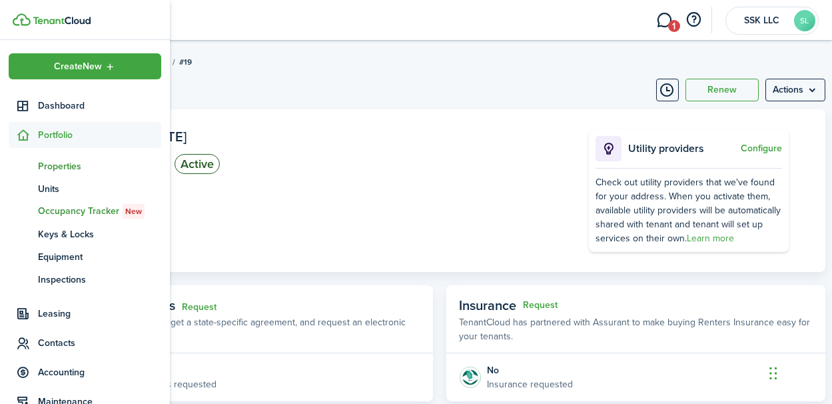
click at [60, 165] on span "Properties" at bounding box center [99, 166] width 123 height 14
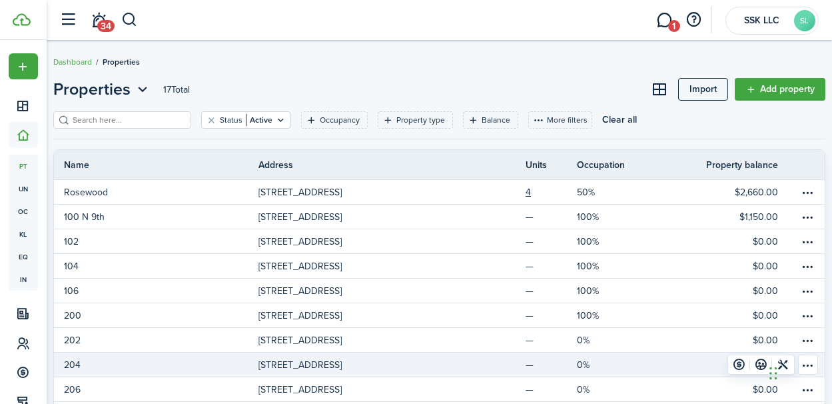
click at [269, 362] on p "[STREET_ADDRESS]" at bounding box center [299, 365] width 83 height 14
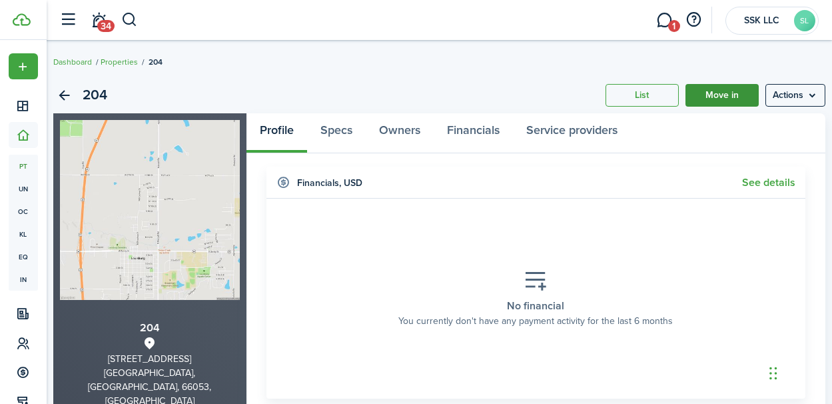
click at [709, 92] on link "Move in" at bounding box center [721, 95] width 73 height 23
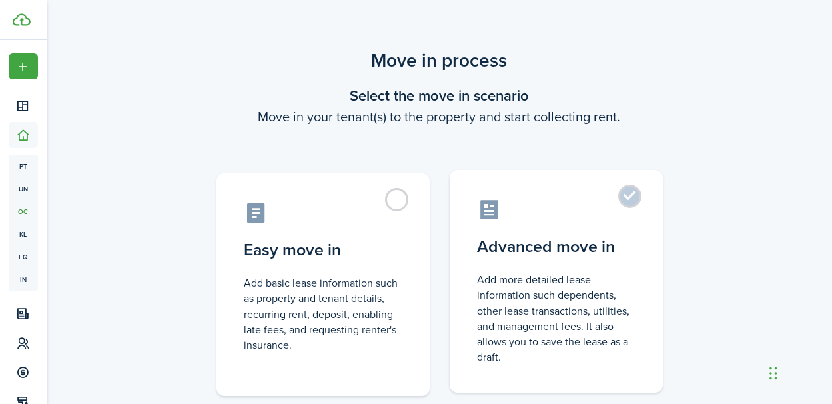
click at [620, 262] on label "Advanced move in Add more detailed lease information such dependents, other lea…" at bounding box center [556, 281] width 213 height 222
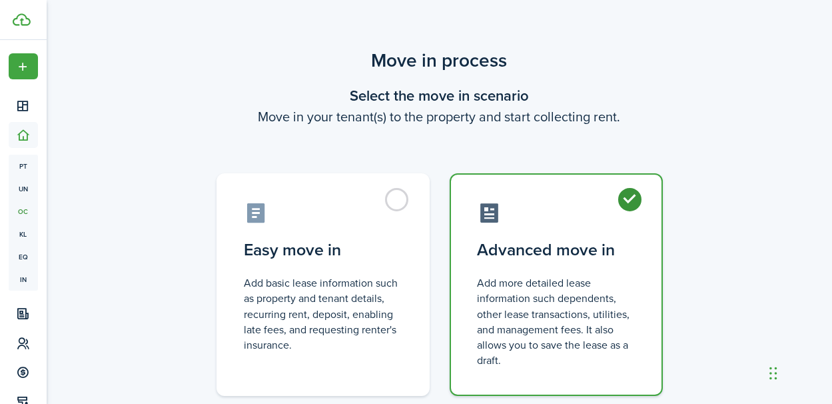
radio input "true"
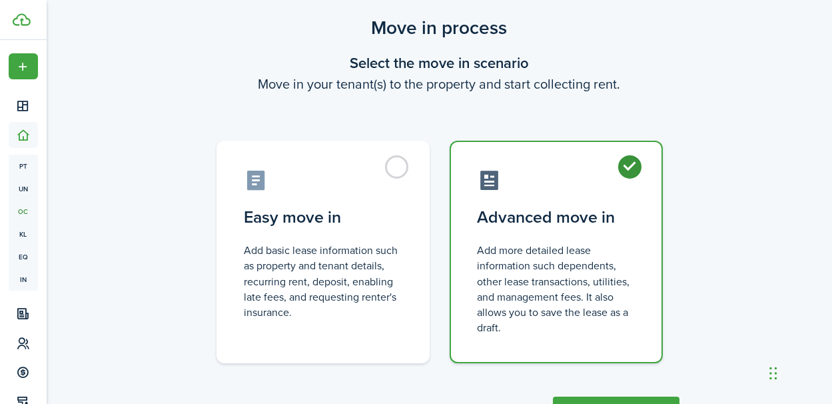
scroll to position [91, 0]
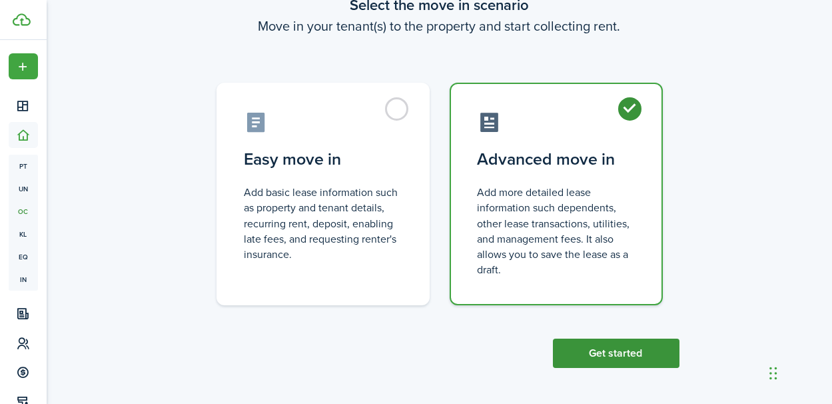
click at [619, 348] on button "Get started" at bounding box center [616, 352] width 127 height 29
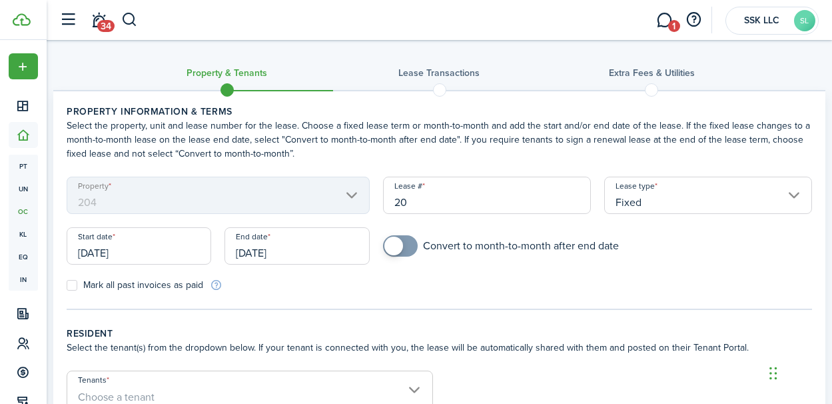
click at [201, 254] on input "[DATE]" at bounding box center [139, 245] width 145 height 37
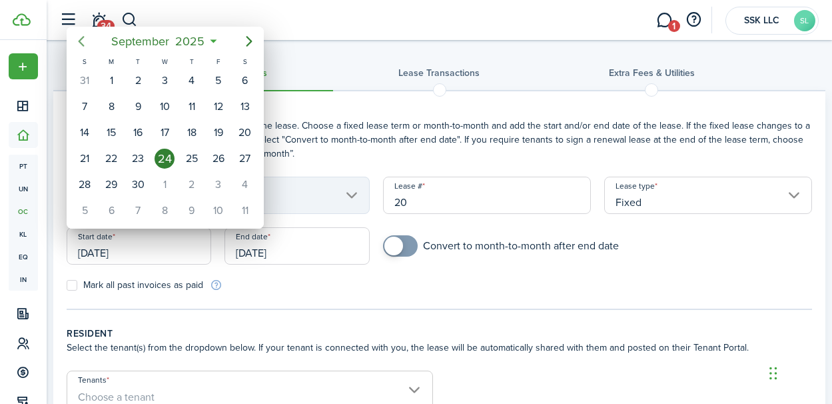
click at [83, 41] on icon "Previous page" at bounding box center [81, 41] width 16 height 16
click at [216, 79] on div "1" at bounding box center [218, 81] width 20 height 20
type input "[DATE]"
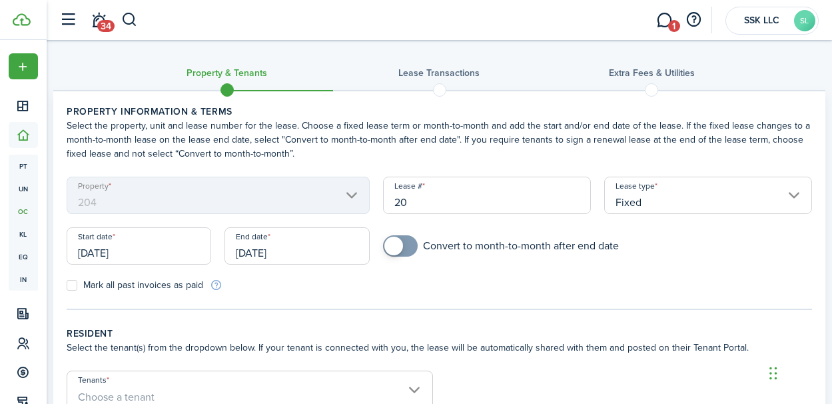
click at [336, 253] on input "[DATE]" at bounding box center [296, 245] width 145 height 37
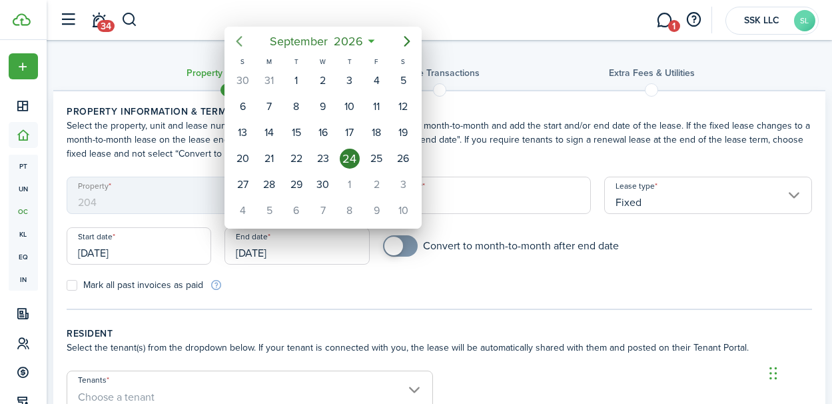
click at [238, 43] on icon "Previous page" at bounding box center [239, 41] width 6 height 11
click at [376, 77] on div "31" at bounding box center [376, 81] width 20 height 20
type input "[DATE]"
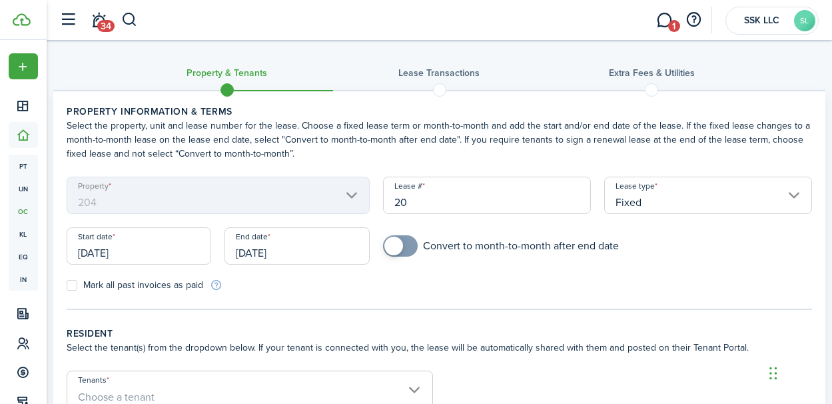
click at [75, 286] on label "Mark all past invoices as paid" at bounding box center [135, 285] width 137 height 11
click at [67, 286] on input "Mark all past invoices as paid" at bounding box center [66, 285] width 1 height 1
checkbox input "true"
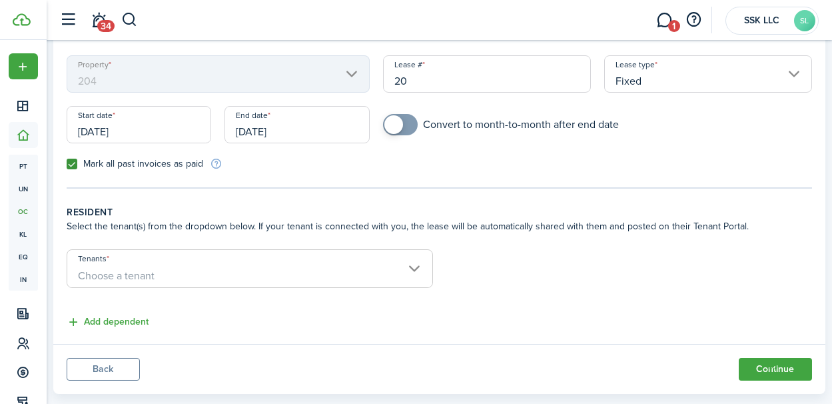
scroll to position [128, 0]
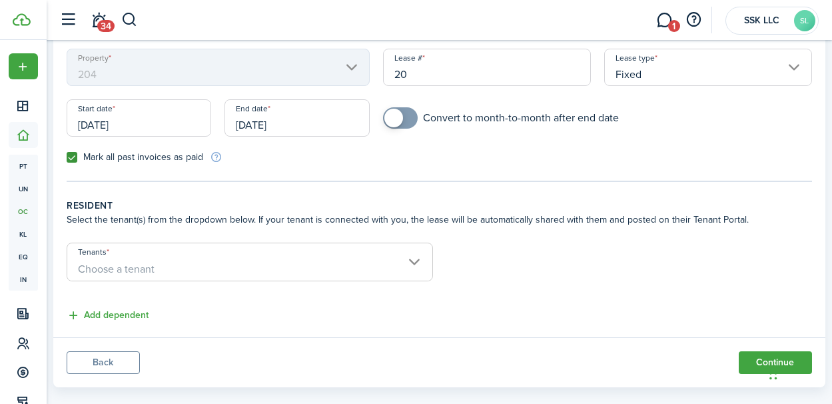
click at [419, 266] on span "Choose a tenant" at bounding box center [249, 269] width 365 height 23
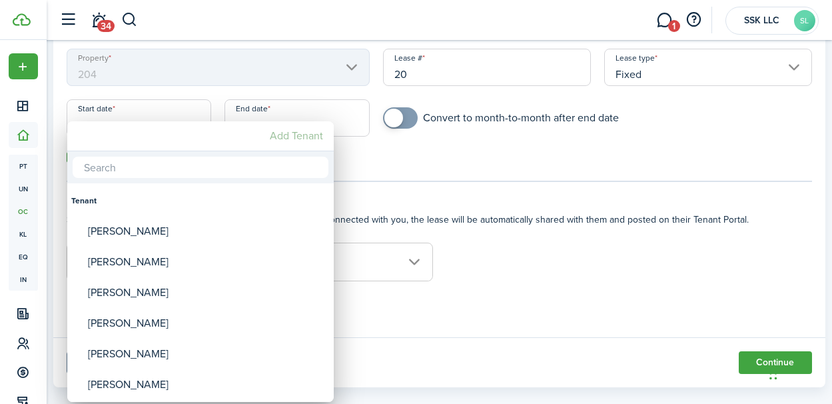
click at [295, 138] on mbsc-button "Add Tenant" at bounding box center [296, 136] width 64 height 24
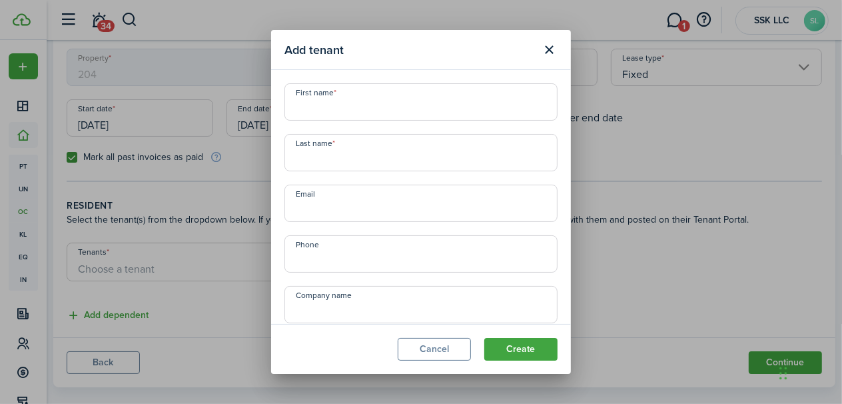
click at [326, 110] on input "First name" at bounding box center [420, 101] width 273 height 37
type input "[PERSON_NAME]"
click at [301, 164] on input "Last name" at bounding box center [420, 152] width 273 height 37
type input "[PERSON_NAME]"
click at [306, 206] on input "Email" at bounding box center [420, 203] width 273 height 37
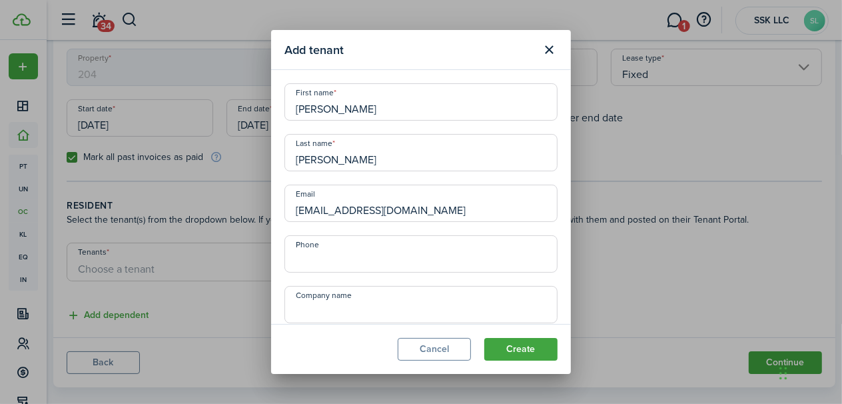
type input "[EMAIL_ADDRESS][DOMAIN_NAME]"
click at [320, 256] on input "+1" at bounding box center [420, 253] width 273 height 37
type input "[PHONE_NUMBER]"
click at [518, 352] on button "Create" at bounding box center [520, 349] width 73 height 23
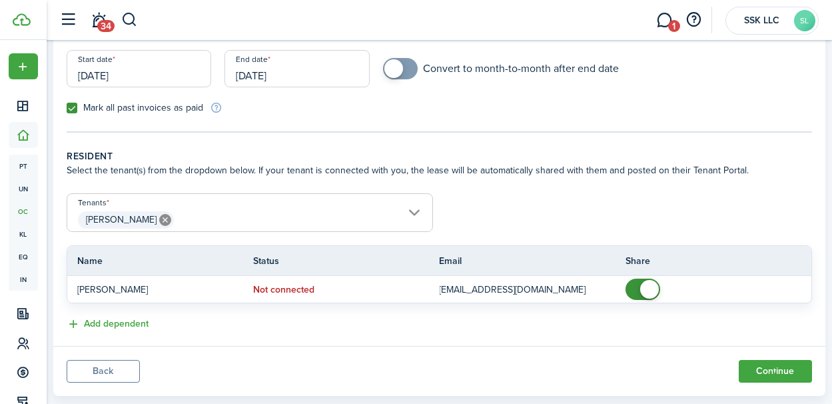
scroll to position [203, 0]
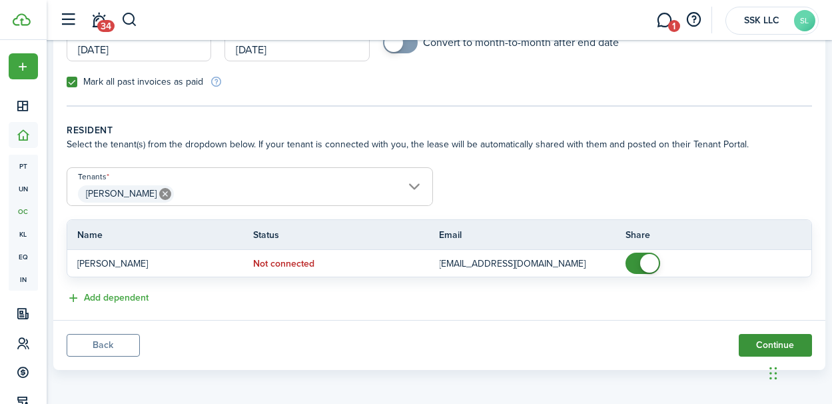
click at [759, 340] on button "Continue" at bounding box center [775, 345] width 73 height 23
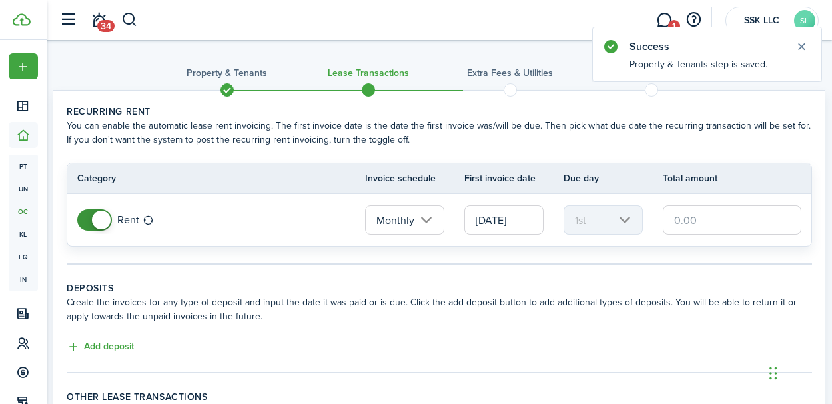
click at [506, 218] on input "[DATE]" at bounding box center [503, 219] width 79 height 29
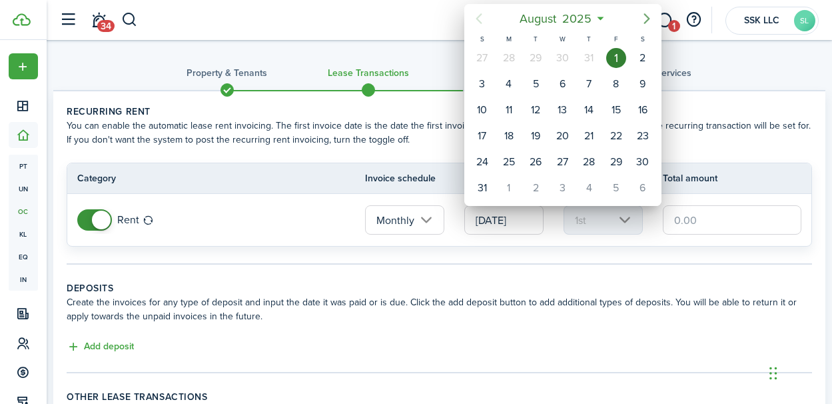
click at [646, 18] on icon "Next page" at bounding box center [647, 19] width 16 height 16
click at [565, 56] on div "1" at bounding box center [562, 58] width 20 height 20
type input "[DATE]"
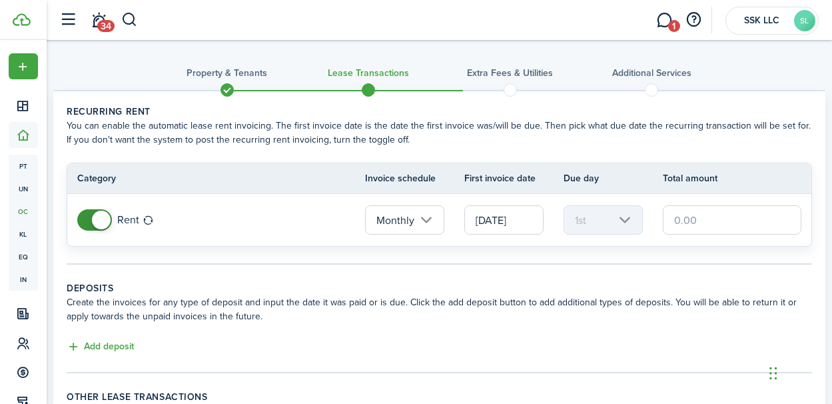
click at [716, 216] on input "text" at bounding box center [732, 219] width 139 height 29
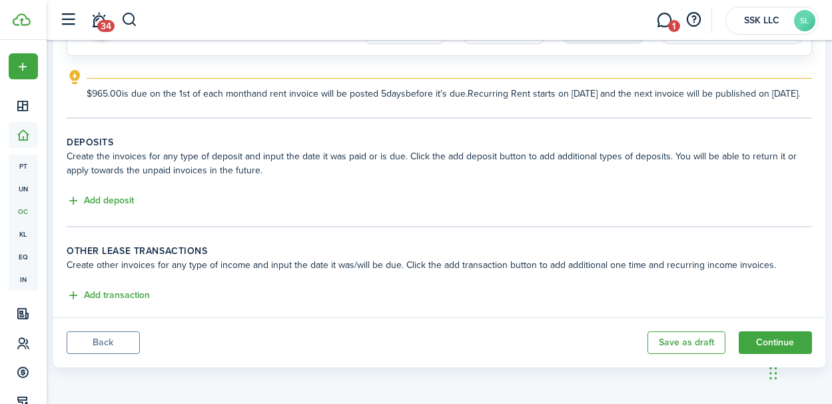
scroll to position [202, 0]
type input "$965.00"
click at [749, 338] on button "Continue" at bounding box center [775, 342] width 73 height 23
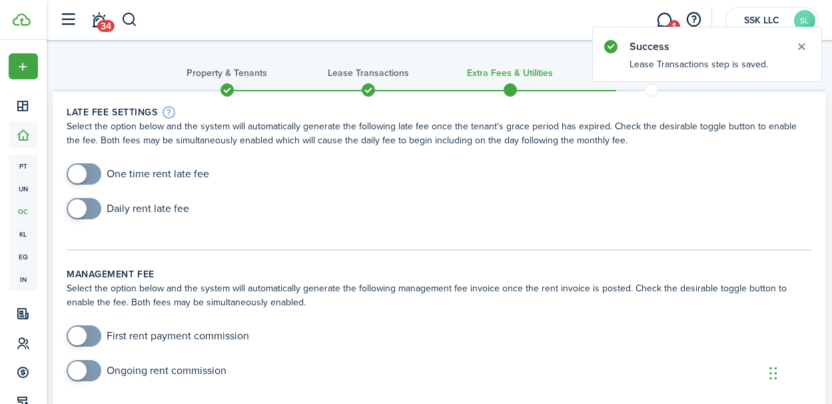
checkbox input "true"
click at [85, 174] on span at bounding box center [77, 174] width 19 height 19
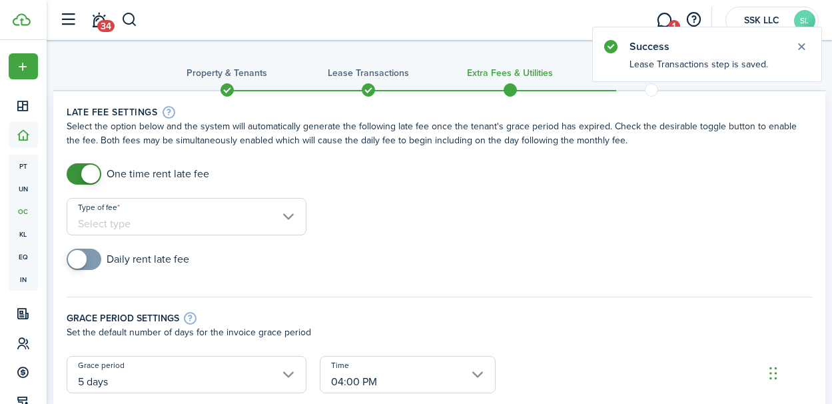
click at [287, 216] on input "Type of fee" at bounding box center [187, 216] width 240 height 37
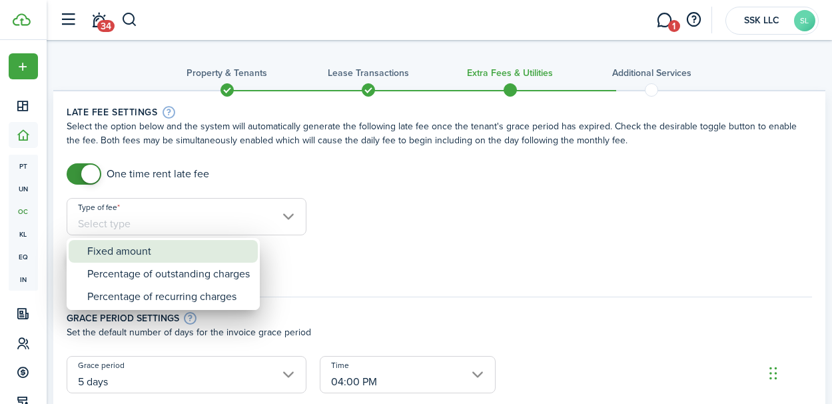
click at [234, 246] on div "Fixed amount" at bounding box center [168, 251] width 163 height 23
type input "Fixed amount"
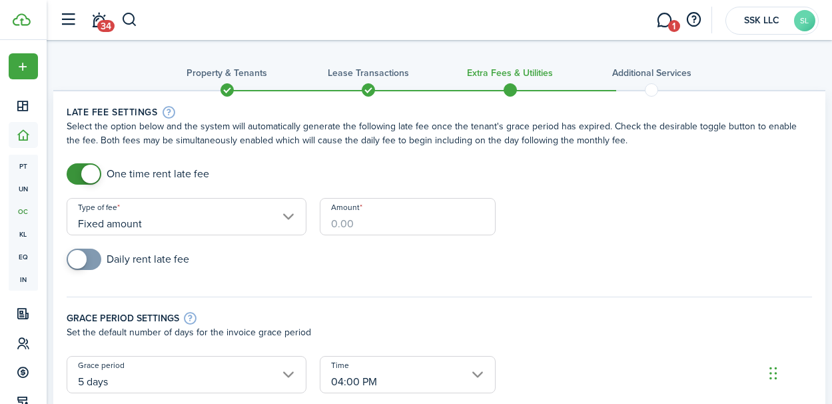
click at [376, 208] on input "Amount" at bounding box center [408, 216] width 177 height 37
type input "$50.00"
click at [101, 263] on input "checkbox" at bounding box center [128, 258] width 123 height 21
checkbox input "true"
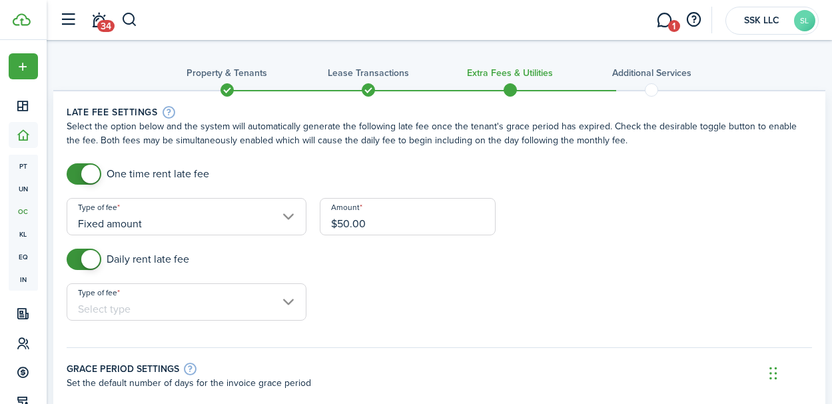
click at [290, 303] on input "Type of fee" at bounding box center [187, 301] width 240 height 37
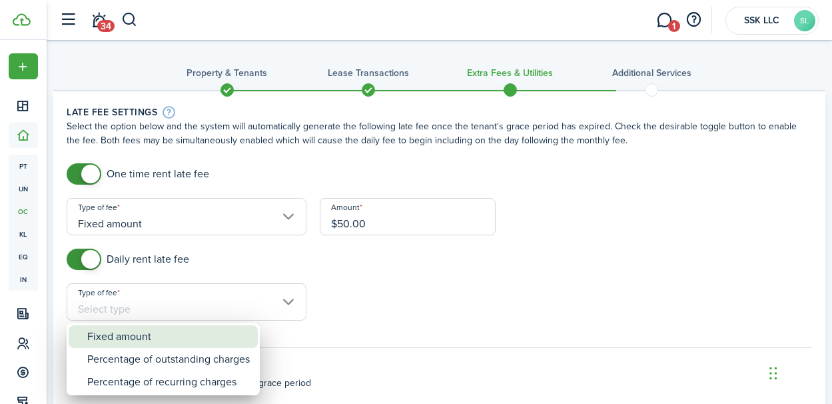
click at [199, 332] on div "Fixed amount" at bounding box center [168, 336] width 163 height 23
type input "Fixed amount"
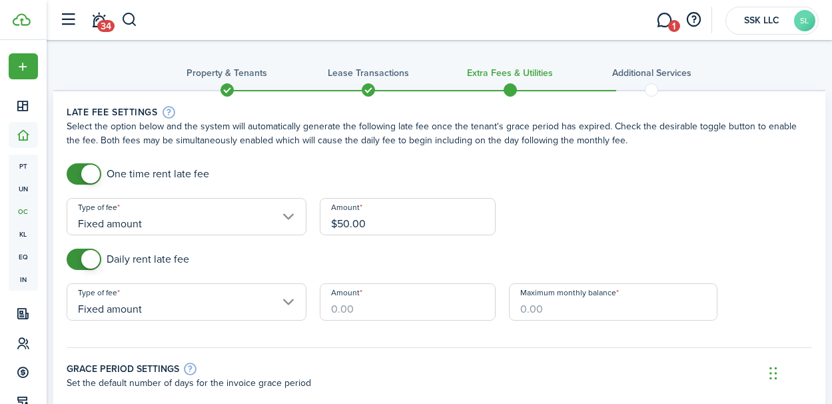
click at [394, 308] on input "Amount" at bounding box center [408, 301] width 177 height 37
type input "$10.00"
type input "$600.00"
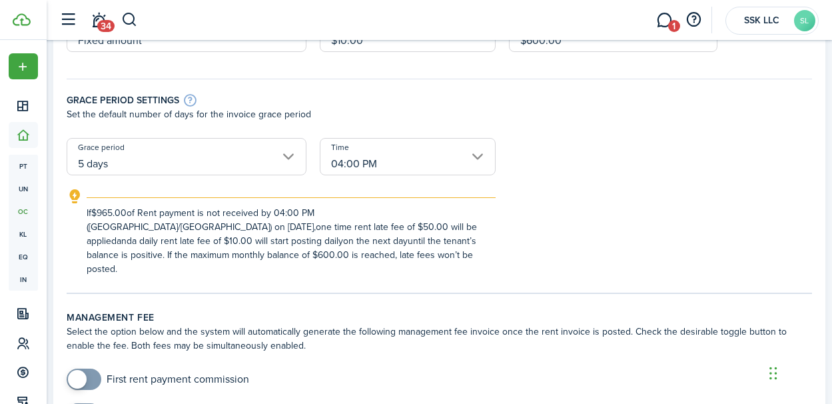
scroll to position [270, 0]
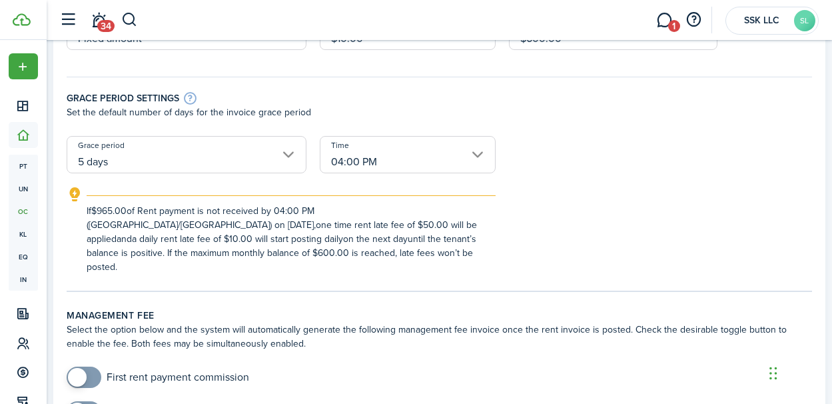
click at [476, 157] on input "04:00 PM" at bounding box center [408, 154] width 177 height 37
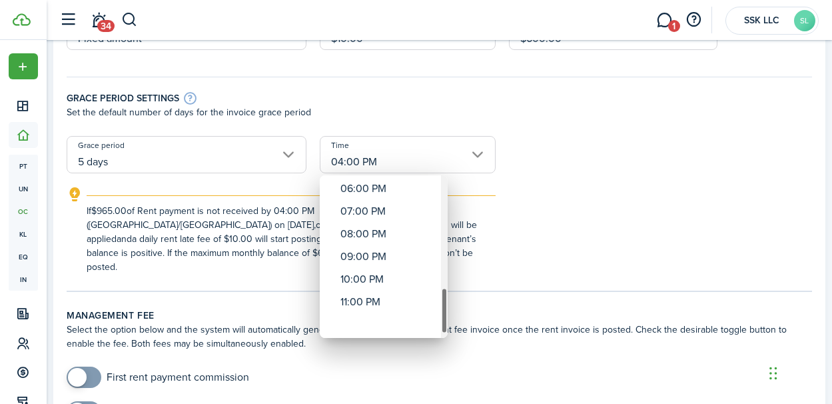
drag, startPoint x: 444, startPoint y: 206, endPoint x: 436, endPoint y: 333, distance: 126.8
click at [436, 333] on mbsc-scrollview-base "12:00 AM 01:00 AM 02:00 AM 03:00 AM 04:00 AM 05:00 AM 06:00 AM 07:00 AM 08:00 A…" at bounding box center [384, 257] width 128 height 160
click at [372, 322] on div "11:00 PM" at bounding box center [388, 324] width 97 height 23
type input "11:00 PM"
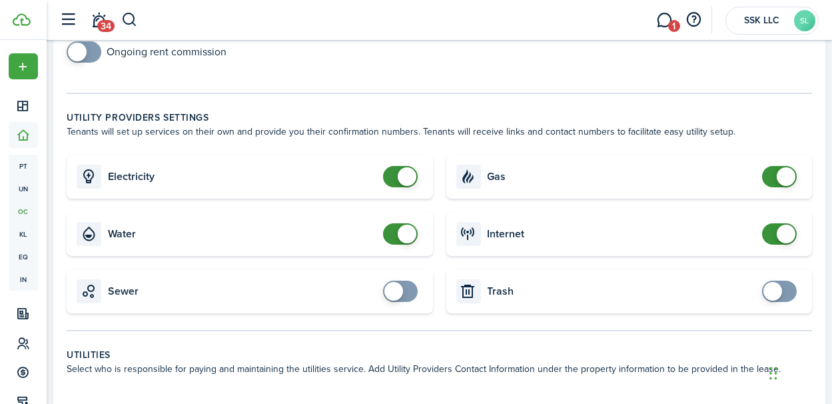
scroll to position [621, 0]
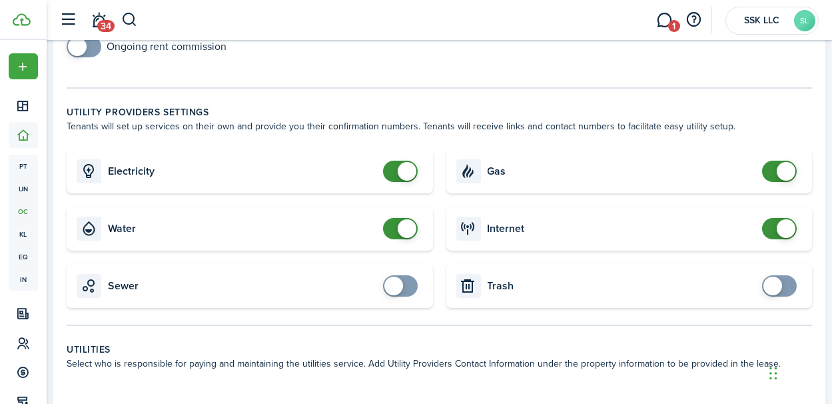
checkbox input "true"
click at [775, 285] on span at bounding box center [772, 285] width 19 height 19
checkbox input "true"
click at [398, 285] on span at bounding box center [393, 285] width 19 height 19
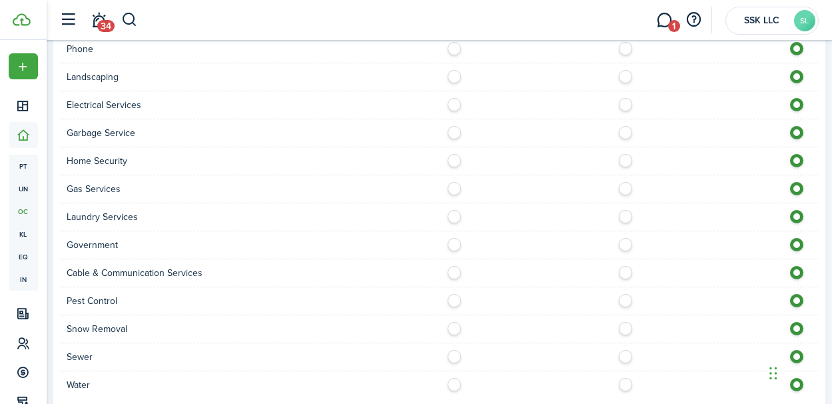
scroll to position [1211, 0]
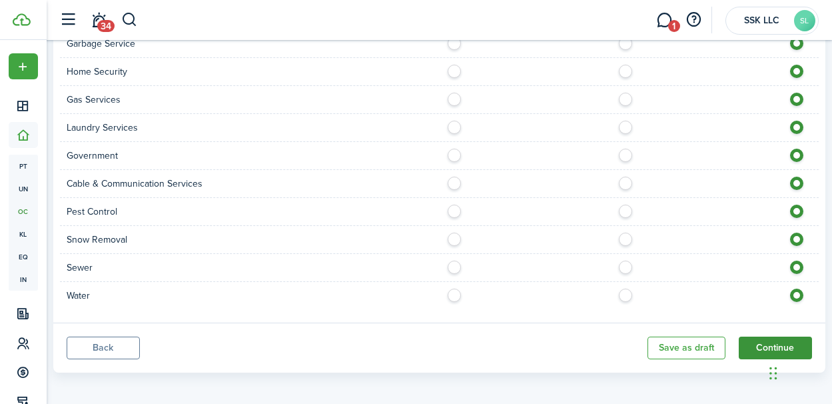
click at [751, 341] on button "Continue" at bounding box center [775, 347] width 73 height 23
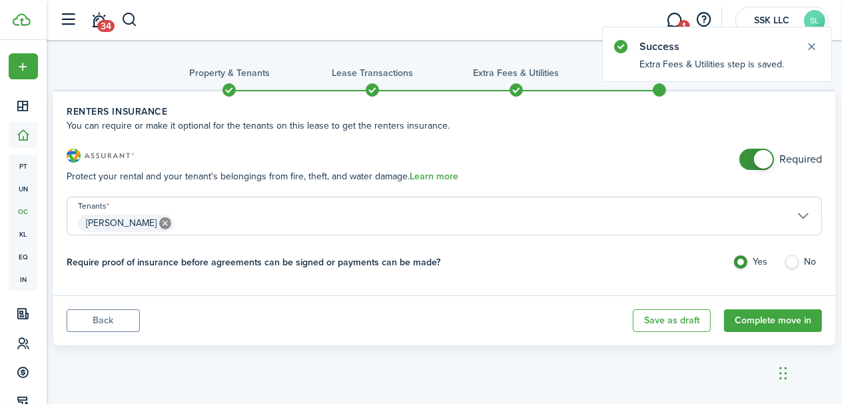
checkbox input "false"
click at [750, 165] on span at bounding box center [756, 159] width 13 height 21
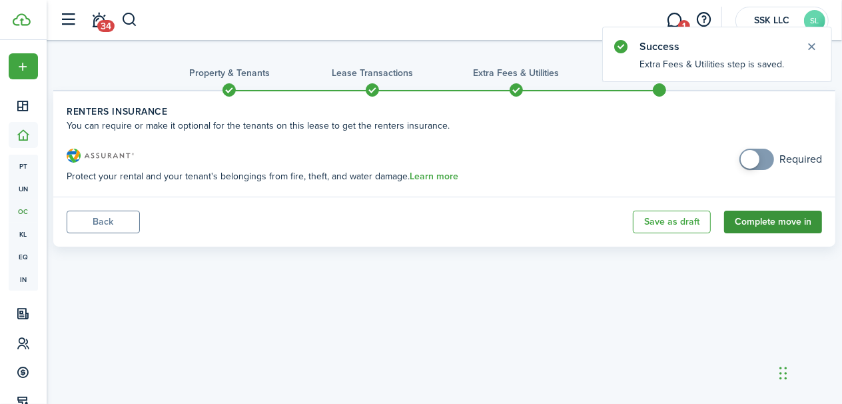
click at [761, 223] on button "Complete move in" at bounding box center [773, 221] width 98 height 23
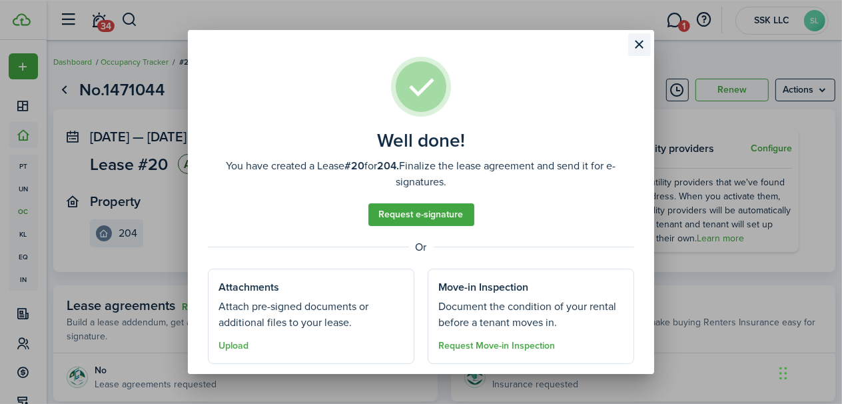
click at [637, 46] on button "Close modal" at bounding box center [639, 44] width 23 height 23
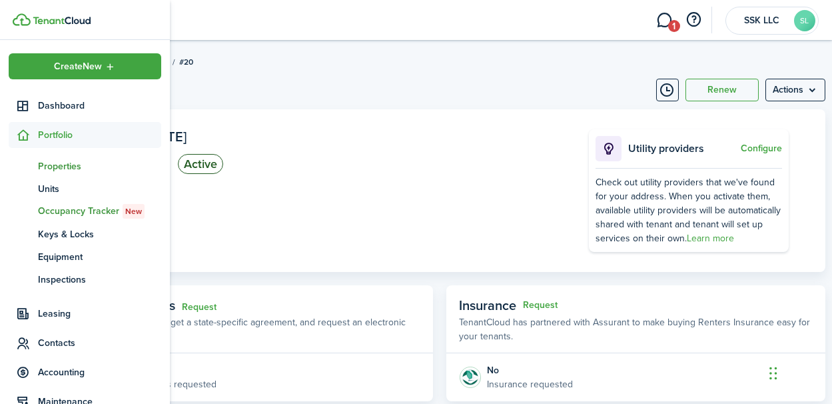
click at [69, 165] on span "Properties" at bounding box center [99, 166] width 123 height 14
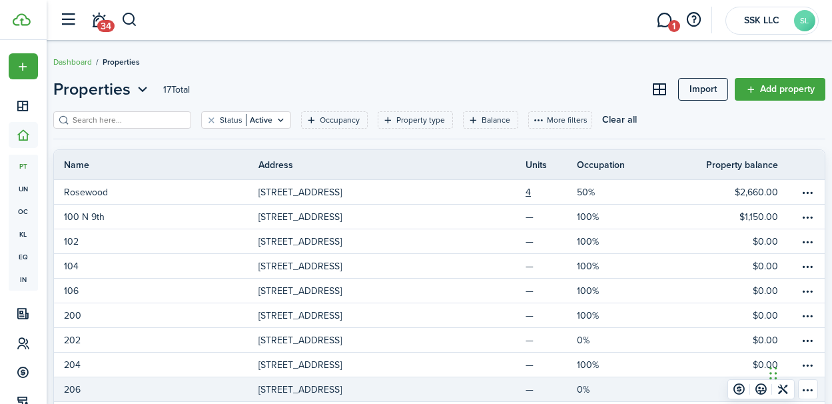
click at [289, 386] on p "[STREET_ADDRESS]" at bounding box center [299, 389] width 83 height 14
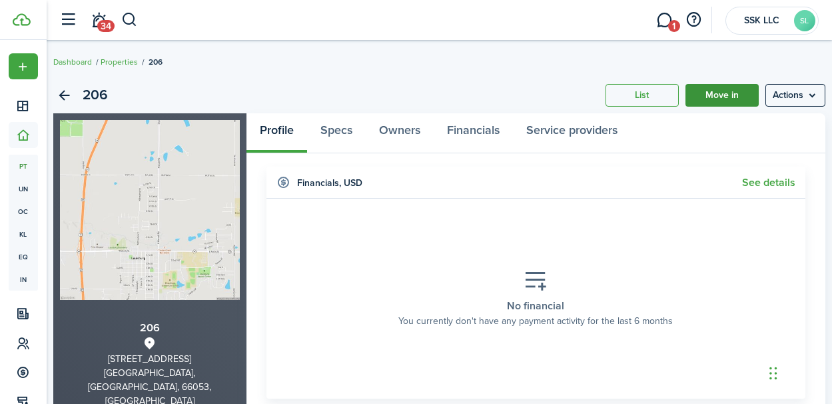
click at [723, 89] on link "Move in" at bounding box center [721, 95] width 73 height 23
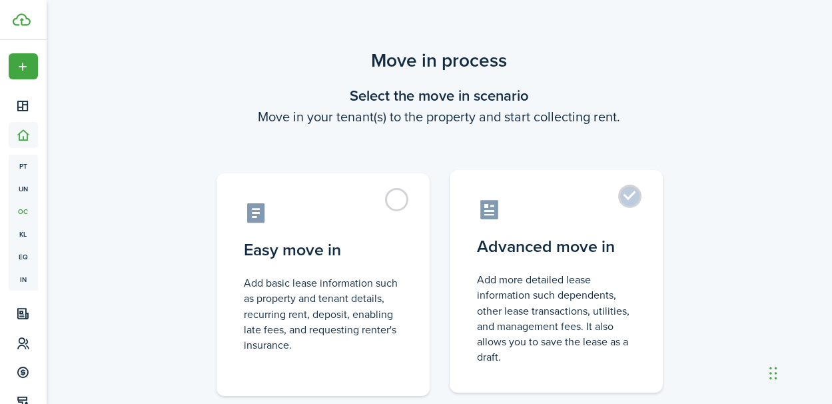
click at [573, 299] on control-radio-card-description "Add more detailed lease information such dependents, other lease transactions, …" at bounding box center [556, 318] width 157 height 93
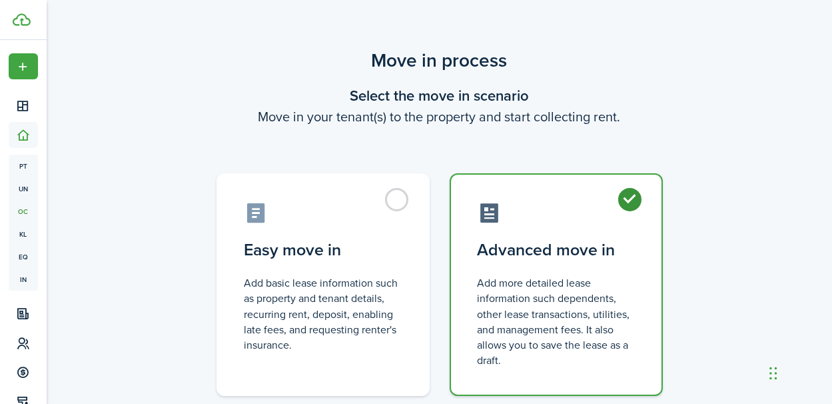
radio input "true"
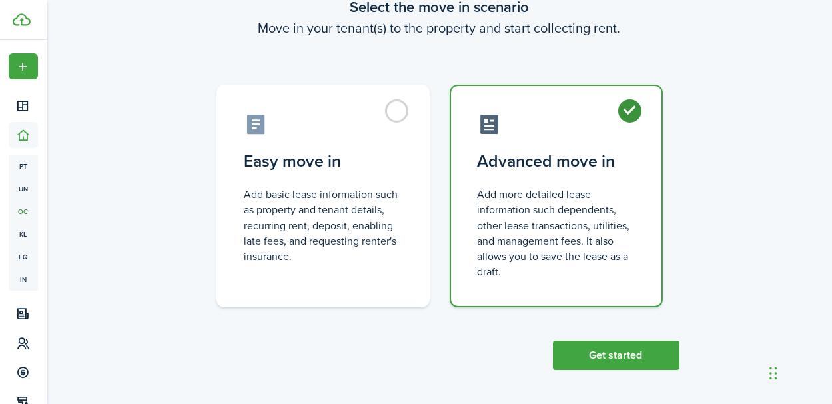
scroll to position [91, 0]
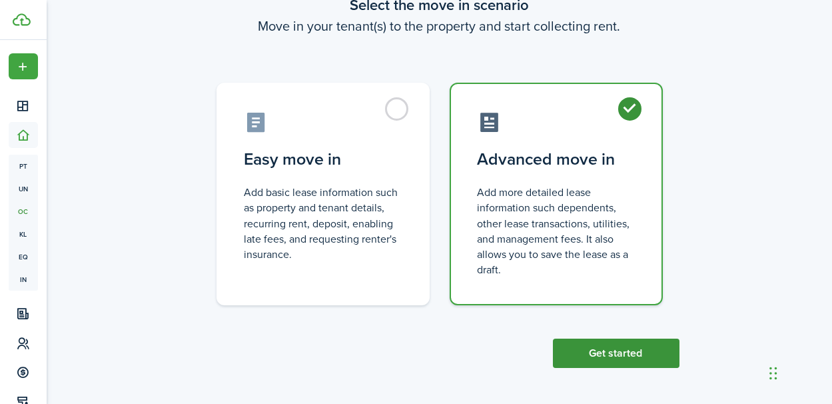
click at [597, 349] on button "Get started" at bounding box center [616, 352] width 127 height 29
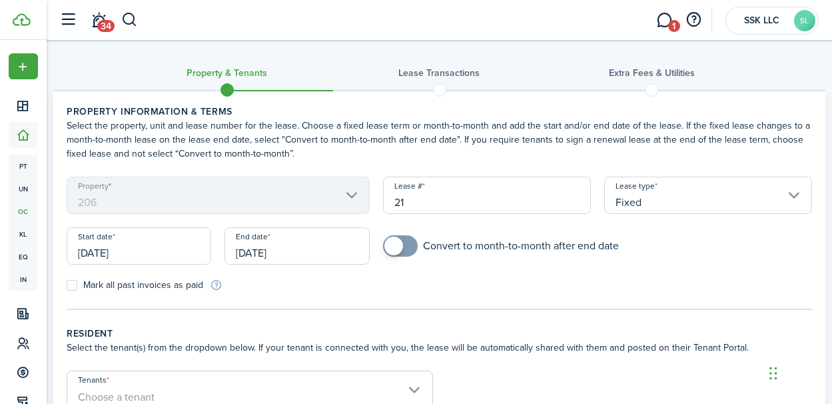
click at [72, 284] on label "Mark all past invoices as paid" at bounding box center [135, 285] width 137 height 11
click at [67, 285] on input "Mark all past invoices as paid" at bounding box center [66, 285] width 1 height 1
checkbox input "true"
click at [153, 251] on input "[DATE]" at bounding box center [139, 245] width 145 height 37
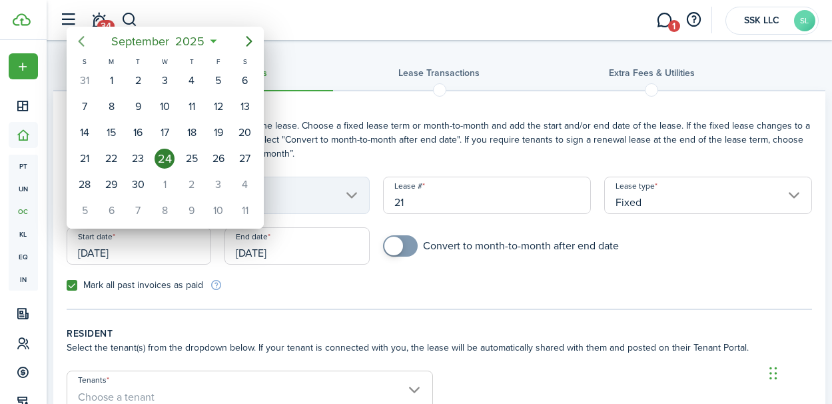
click at [83, 37] on icon "Previous page" at bounding box center [81, 41] width 6 height 11
click at [143, 128] on div "15" at bounding box center [138, 133] width 20 height 20
type input "[DATE]"
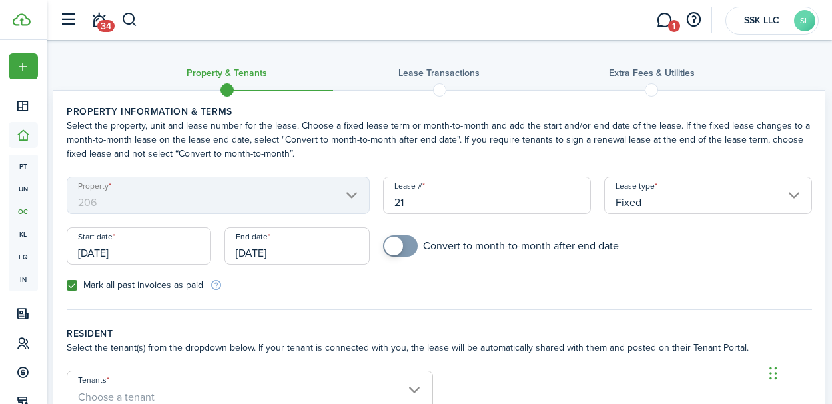
click at [291, 254] on input "[DATE]" at bounding box center [296, 245] width 145 height 37
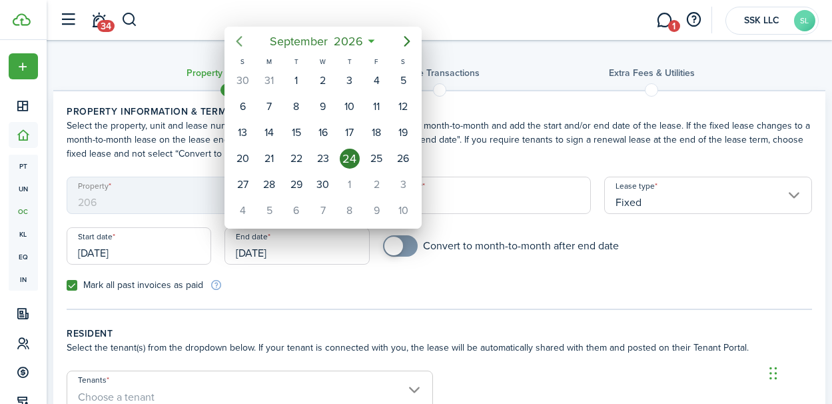
click at [236, 43] on icon "Previous page" at bounding box center [239, 41] width 16 height 16
click at [296, 129] on div "14" at bounding box center [296, 133] width 20 height 20
type input "[DATE]"
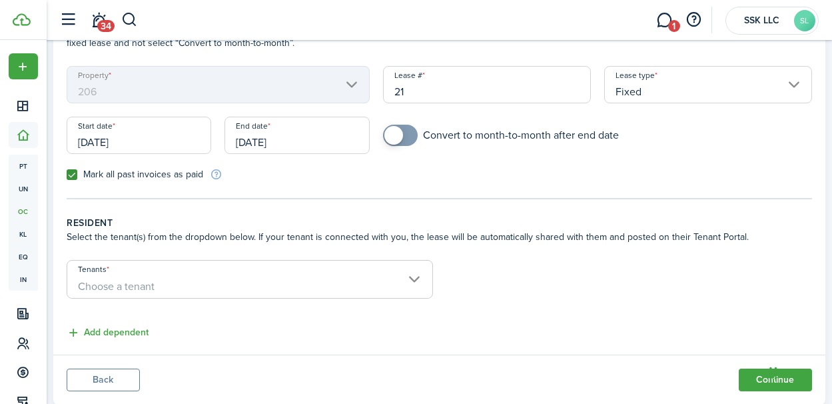
scroll to position [111, 0]
click at [412, 280] on span "Choose a tenant" at bounding box center [249, 285] width 365 height 23
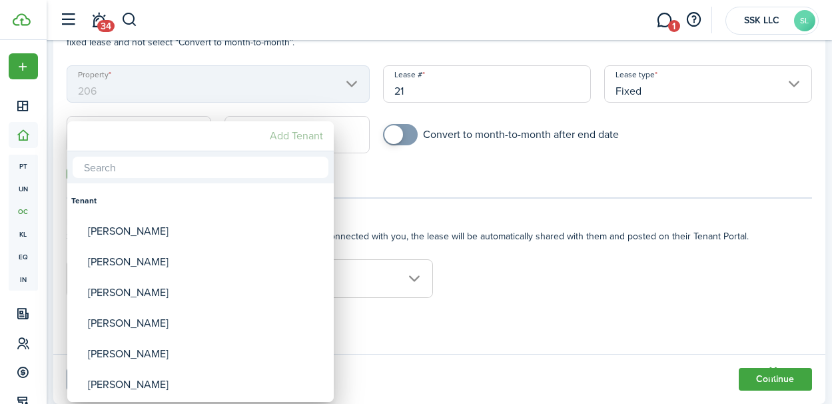
click at [286, 135] on mbsc-button "Add Tenant" at bounding box center [296, 136] width 64 height 24
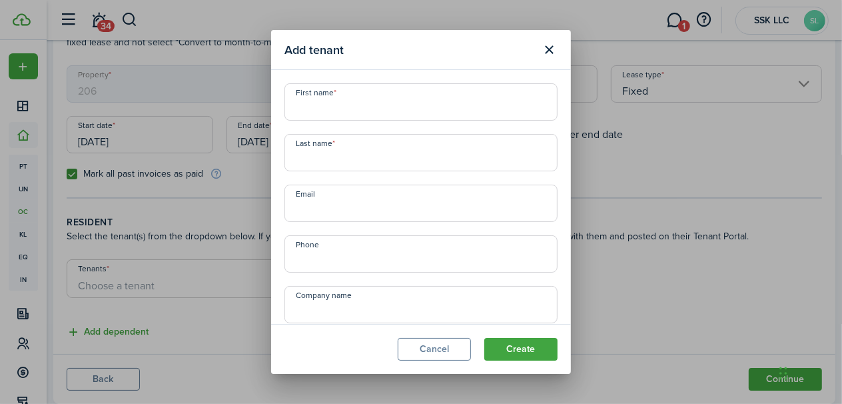
click at [324, 116] on input "First name" at bounding box center [420, 101] width 273 height 37
type input "d"
click at [324, 116] on input "d" at bounding box center [420, 101] width 273 height 37
type input "[PERSON_NAME]"
click at [317, 167] on input "Last name" at bounding box center [420, 152] width 273 height 37
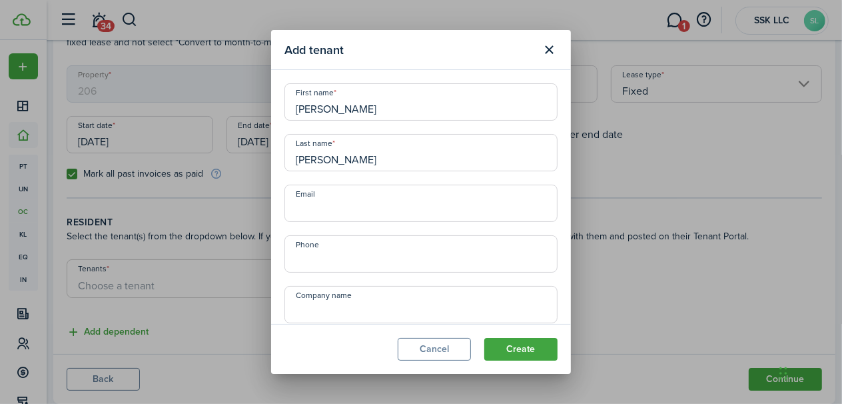
type input "[PERSON_NAME]"
click at [304, 210] on input "Email" at bounding box center [420, 203] width 273 height 37
type input "[EMAIL_ADDRESS][DOMAIN_NAME]"
click at [298, 260] on input "+1" at bounding box center [420, 253] width 273 height 37
click at [310, 260] on input "+1" at bounding box center [420, 253] width 273 height 37
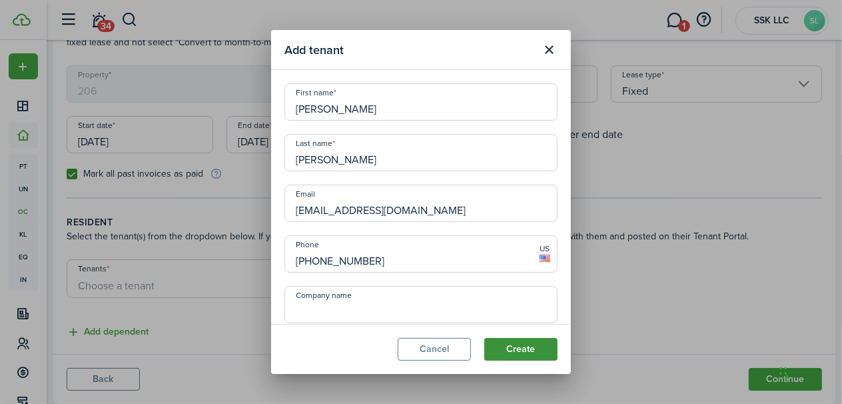
type input "[PHONE_NUMBER]"
click at [529, 345] on button "Create" at bounding box center [520, 349] width 73 height 23
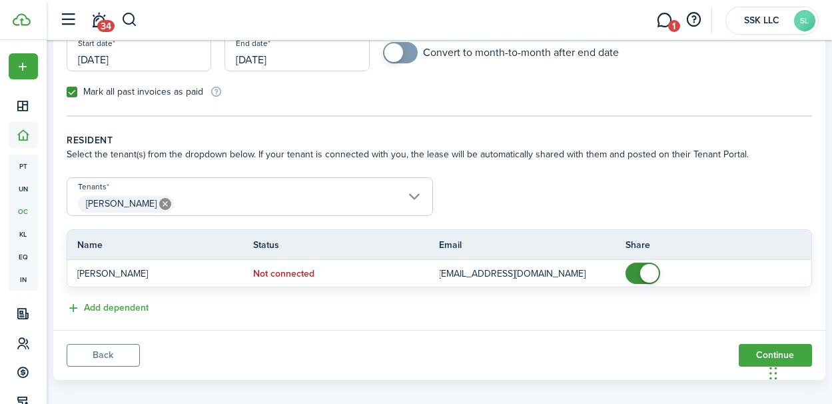
scroll to position [203, 0]
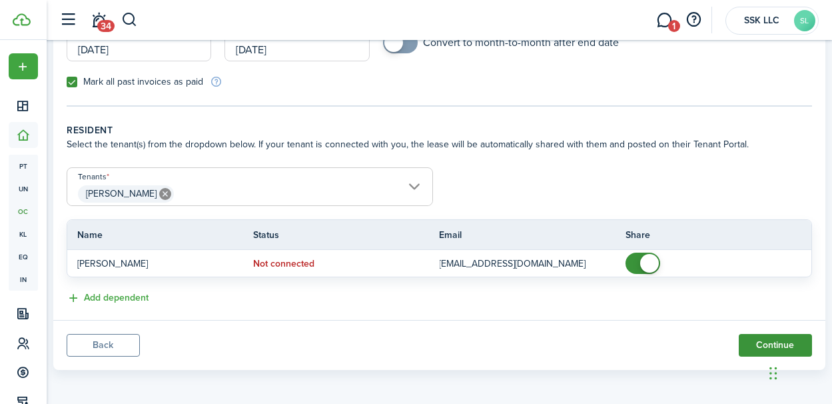
click at [751, 338] on button "Continue" at bounding box center [775, 345] width 73 height 23
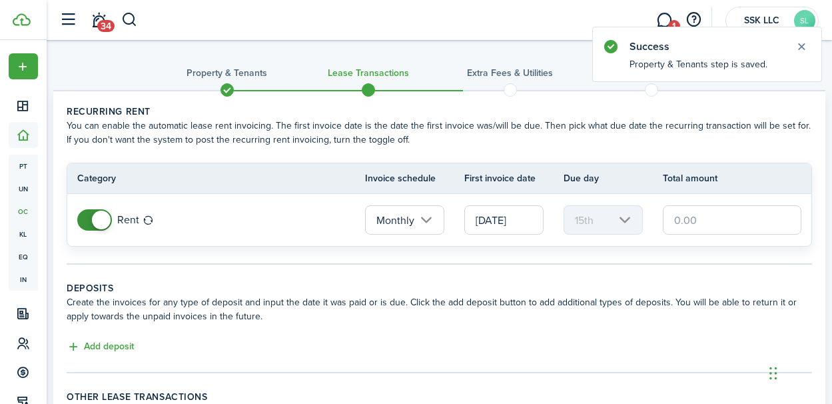
click at [520, 219] on input "[DATE]" at bounding box center [503, 219] width 79 height 29
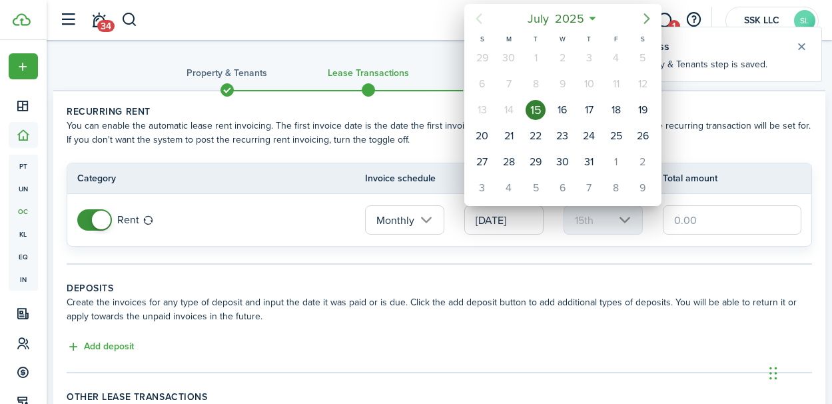
click at [648, 15] on icon "Next page" at bounding box center [647, 19] width 16 height 16
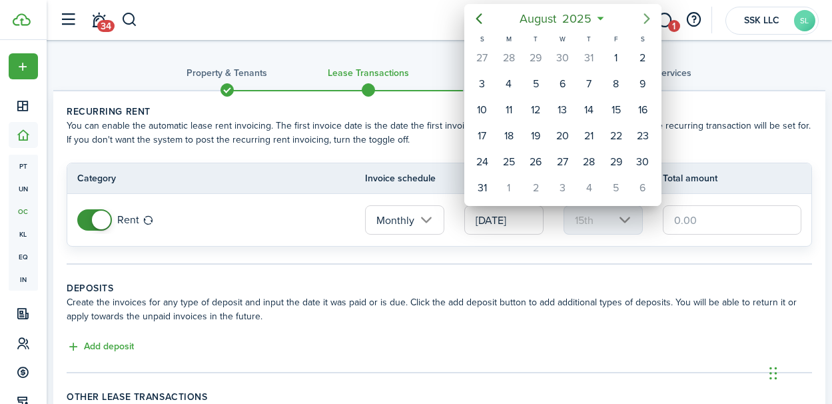
click at [648, 15] on icon "Next page" at bounding box center [647, 19] width 16 height 16
click at [558, 57] on div "1" at bounding box center [562, 58] width 20 height 20
type input "[DATE]"
type input "1st"
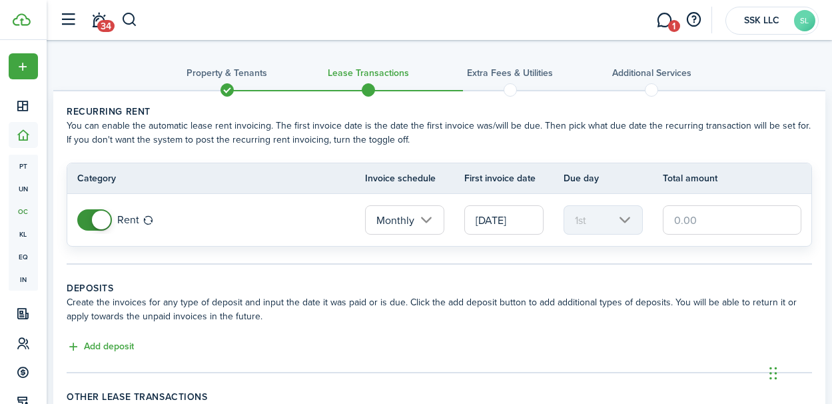
click at [683, 217] on input "text" at bounding box center [732, 219] width 139 height 29
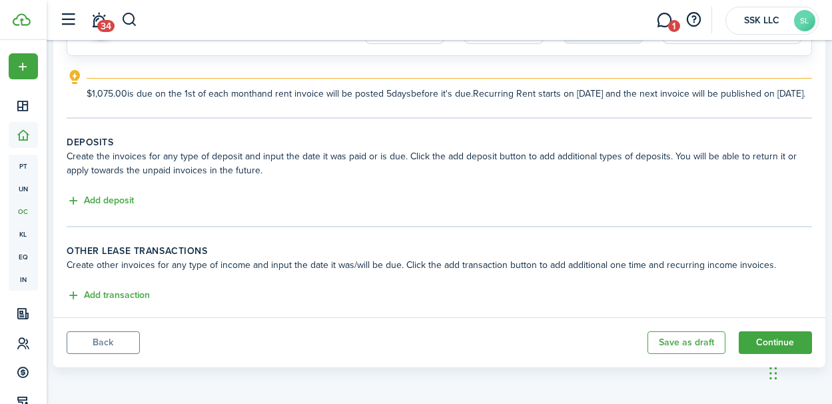
scroll to position [202, 0]
type input "$1,075.00"
click at [749, 343] on button "Continue" at bounding box center [775, 342] width 73 height 23
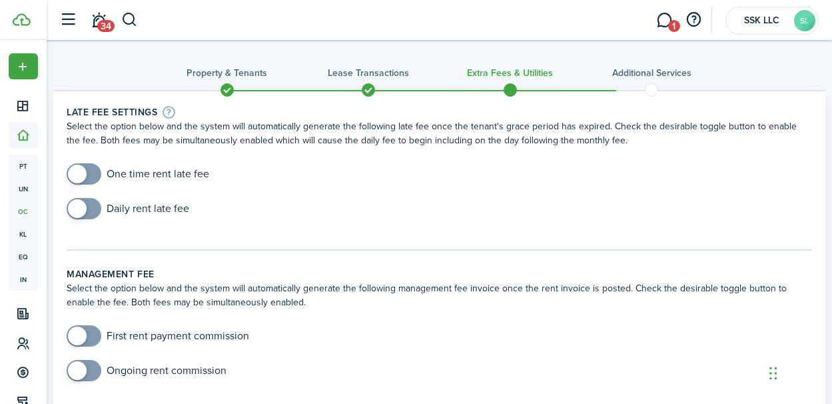
checkbox input "true"
click at [85, 176] on span at bounding box center [77, 174] width 19 height 19
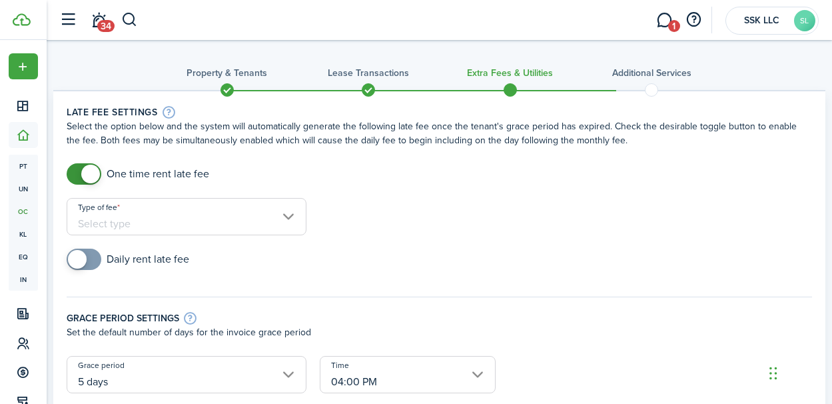
click at [289, 218] on input "Type of fee" at bounding box center [187, 216] width 240 height 37
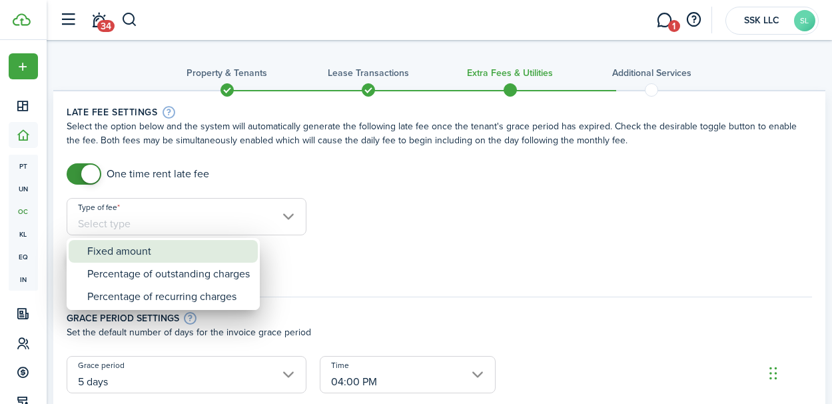
click at [157, 250] on div "Fixed amount" at bounding box center [168, 251] width 163 height 23
type input "Fixed amount"
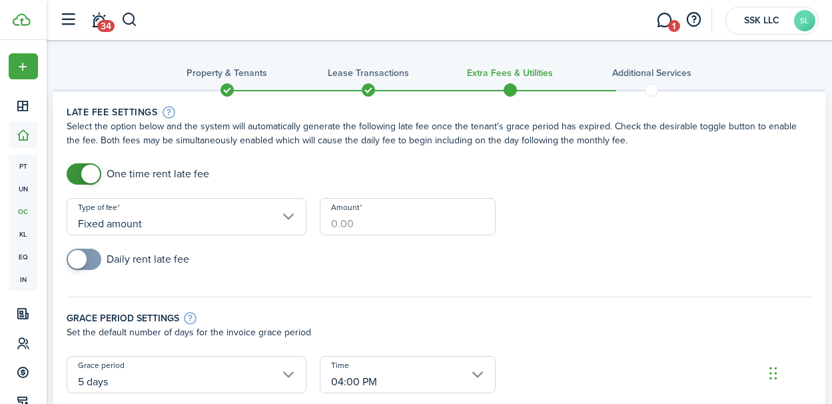
click at [382, 226] on input "Amount" at bounding box center [408, 216] width 177 height 37
type input "$50.00"
checkbox input "true"
click at [91, 258] on span at bounding box center [83, 258] width 13 height 21
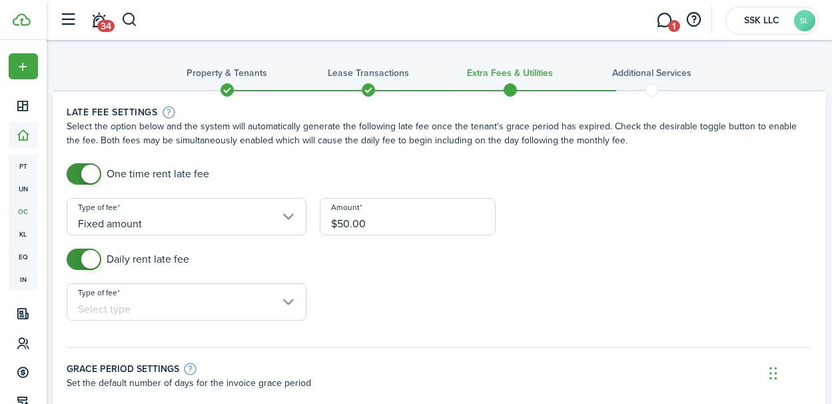
click at [290, 303] on input "Type of fee" at bounding box center [187, 301] width 240 height 37
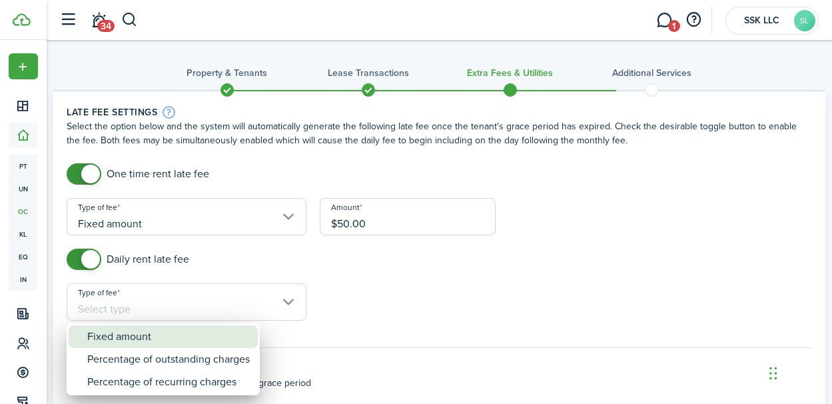
click at [220, 345] on div "Fixed amount" at bounding box center [168, 336] width 163 height 23
type input "Fixed amount"
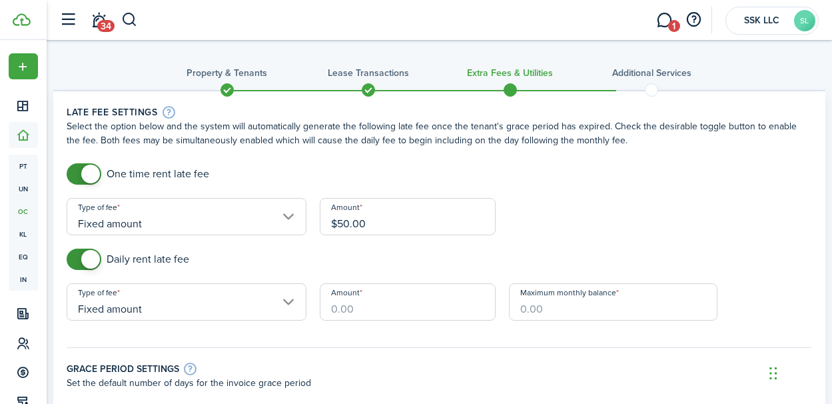
click at [399, 300] on input "Amount" at bounding box center [408, 301] width 177 height 37
type input "$10.00"
type input "$600.00"
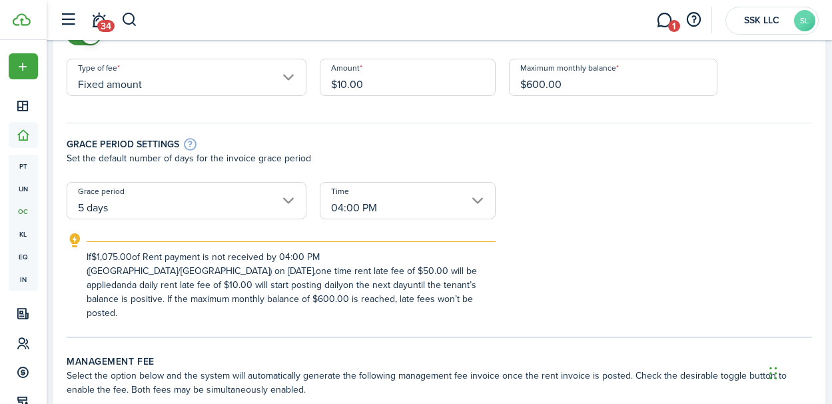
scroll to position [226, 0]
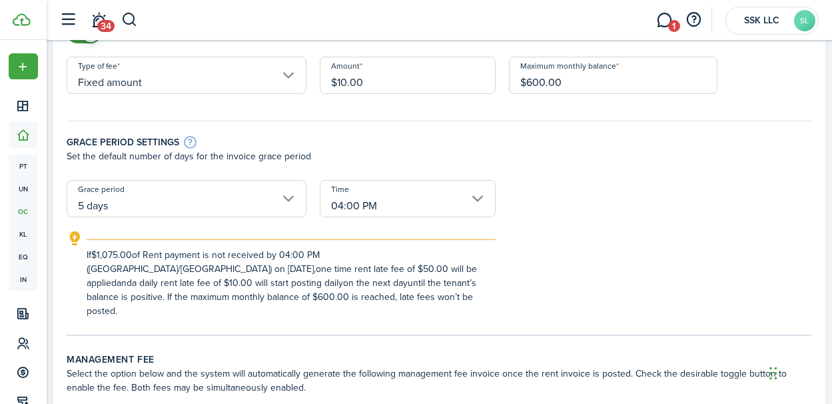
click at [480, 202] on input "04:00 PM" at bounding box center [408, 198] width 177 height 37
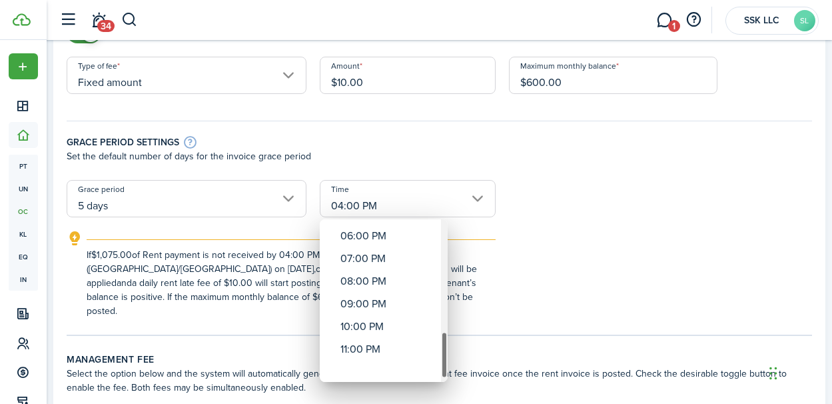
drag, startPoint x: 444, startPoint y: 250, endPoint x: 440, endPoint y: 369, distance: 118.7
click at [440, 369] on mbsc-scrollview-base "12:00 AM 01:00 AM 02:00 AM 03:00 AM 04:00 AM 05:00 AM 06:00 AM 07:00 AM 08:00 A…" at bounding box center [384, 300] width 128 height 160
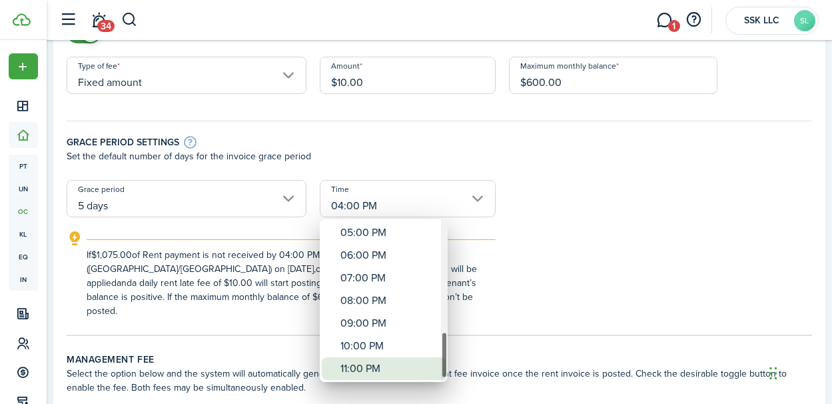
click at [359, 370] on div "11:00 PM" at bounding box center [388, 368] width 97 height 23
type input "11:00 PM"
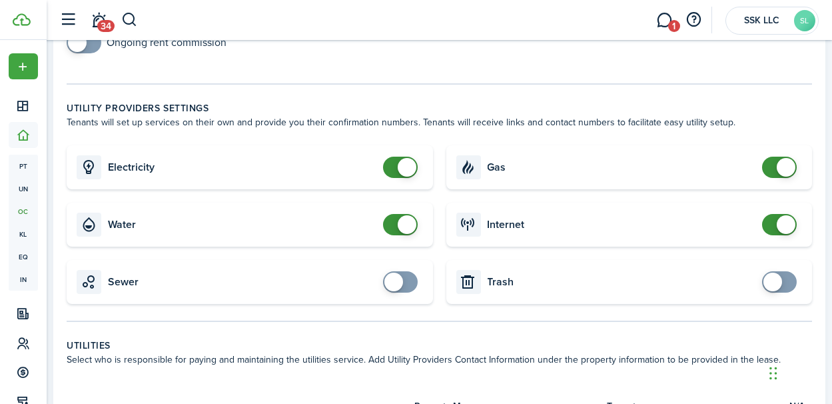
scroll to position [631, 0]
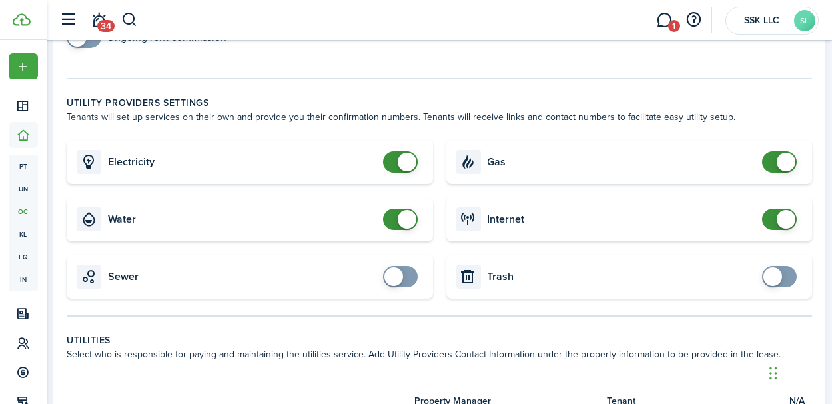
checkbox input "true"
click at [394, 280] on span at bounding box center [393, 276] width 19 height 19
checkbox input "true"
click at [783, 276] on span at bounding box center [779, 276] width 13 height 21
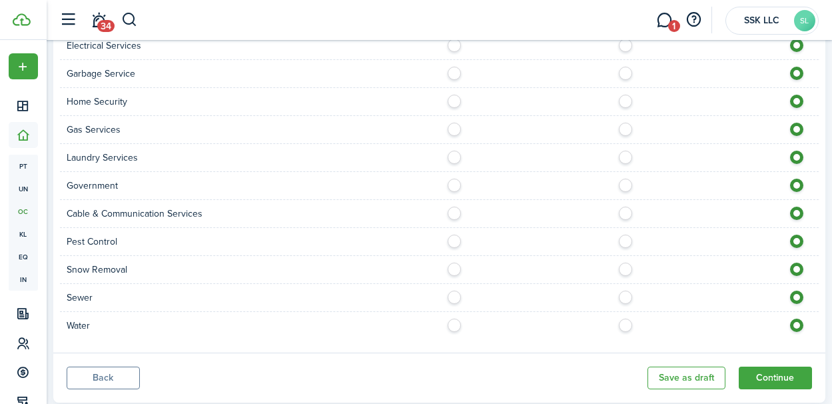
scroll to position [1211, 0]
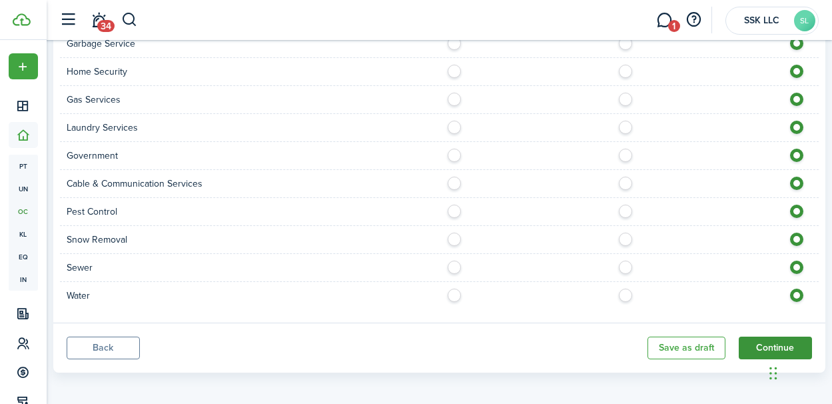
click at [756, 336] on button "Continue" at bounding box center [775, 347] width 73 height 23
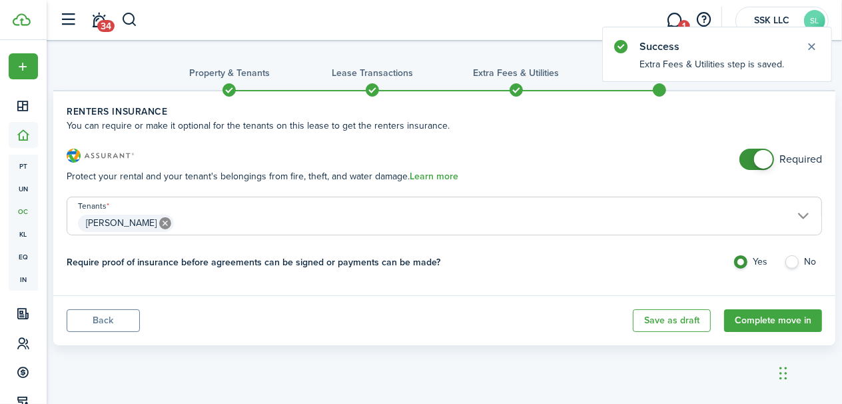
checkbox input "false"
click at [755, 165] on span at bounding box center [756, 159] width 13 height 21
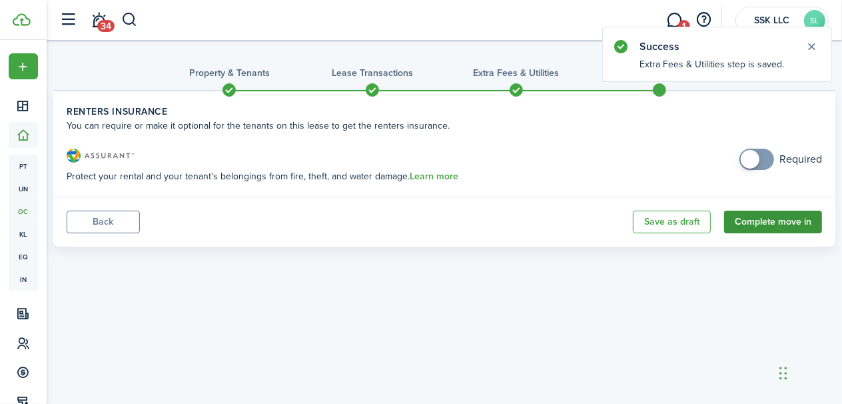
click at [777, 224] on button "Complete move in" at bounding box center [773, 221] width 98 height 23
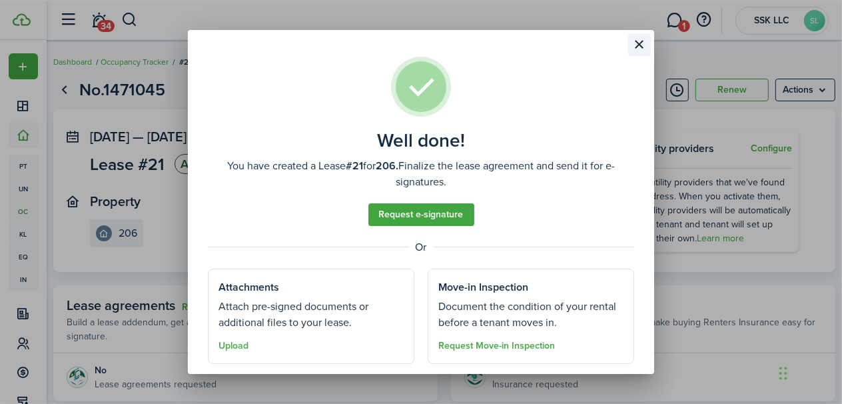
click at [639, 47] on button "Close modal" at bounding box center [639, 44] width 23 height 23
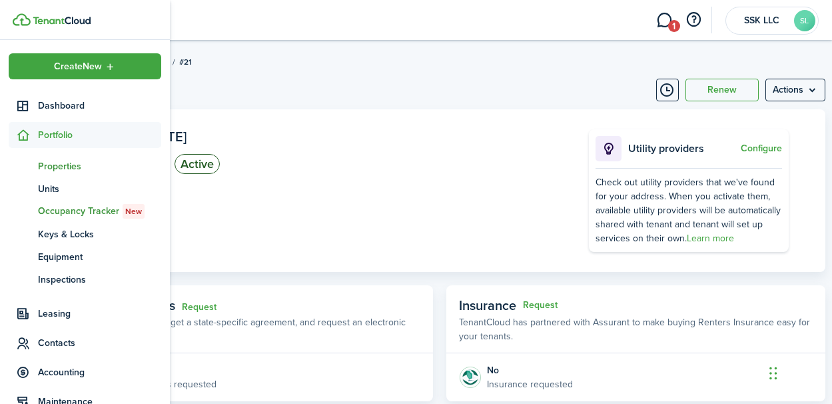
click at [51, 166] on span "Properties" at bounding box center [99, 166] width 123 height 14
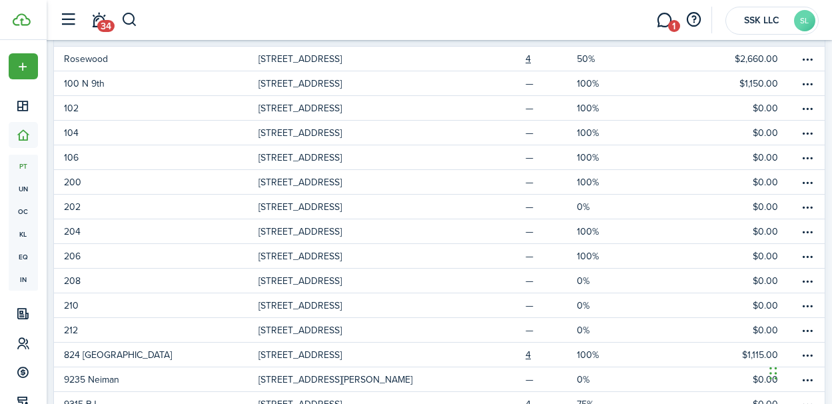
scroll to position [138, 0]
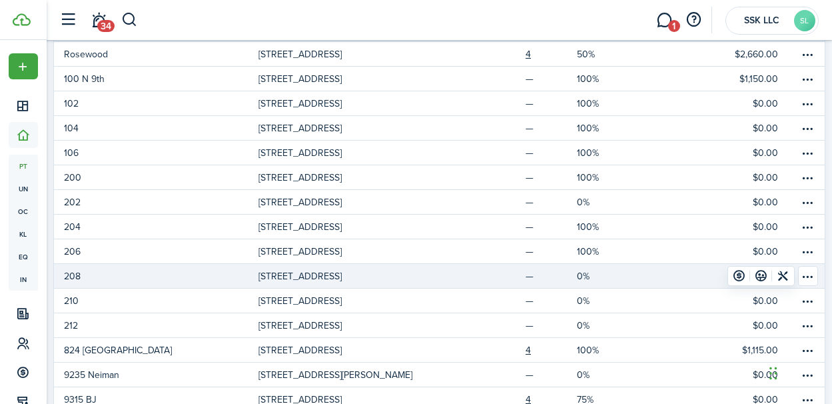
click at [329, 277] on p "[STREET_ADDRESS]" at bounding box center [299, 276] width 83 height 14
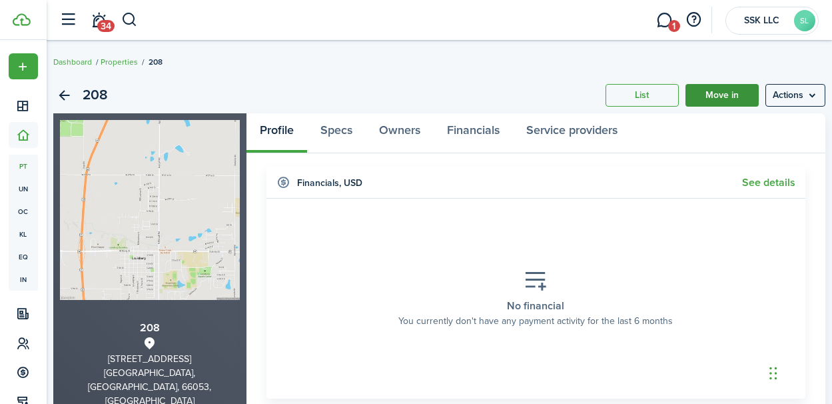
click at [713, 97] on link "Move in" at bounding box center [721, 95] width 73 height 23
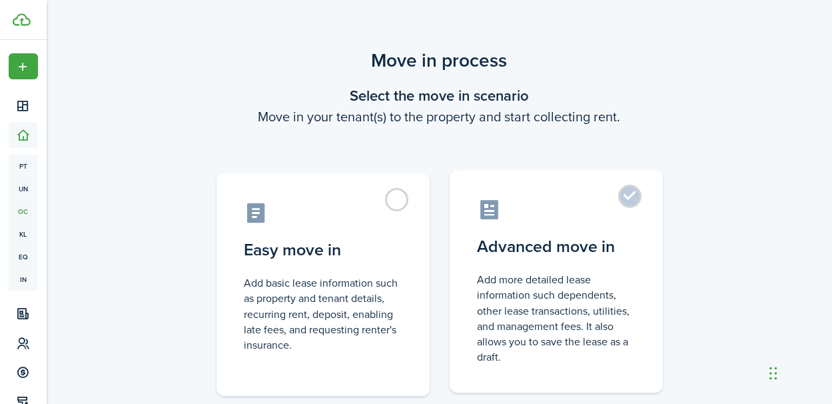
click at [605, 224] on label "Advanced move in Add more detailed lease information such dependents, other lea…" at bounding box center [556, 281] width 213 height 222
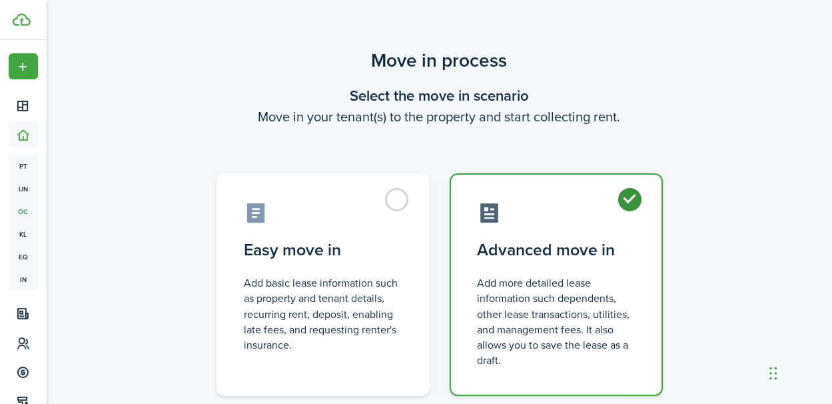
radio input "true"
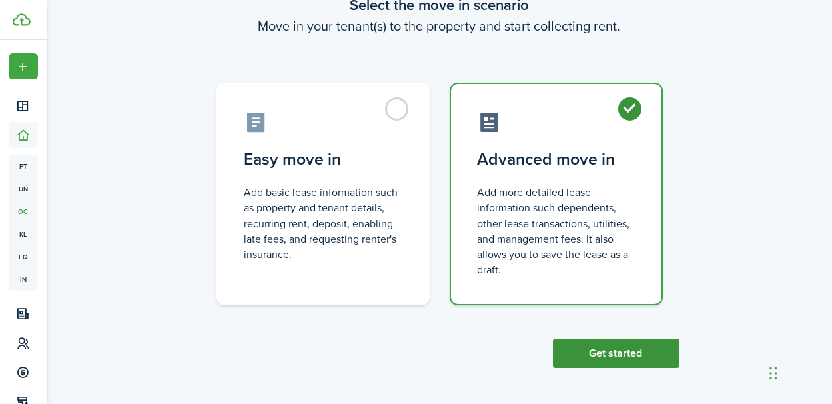
click at [593, 356] on button "Get started" at bounding box center [616, 352] width 127 height 29
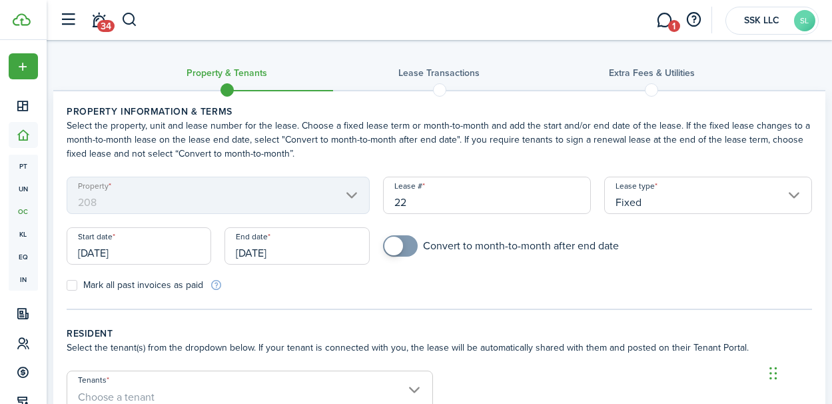
click at [154, 249] on input "[DATE]" at bounding box center [139, 245] width 145 height 37
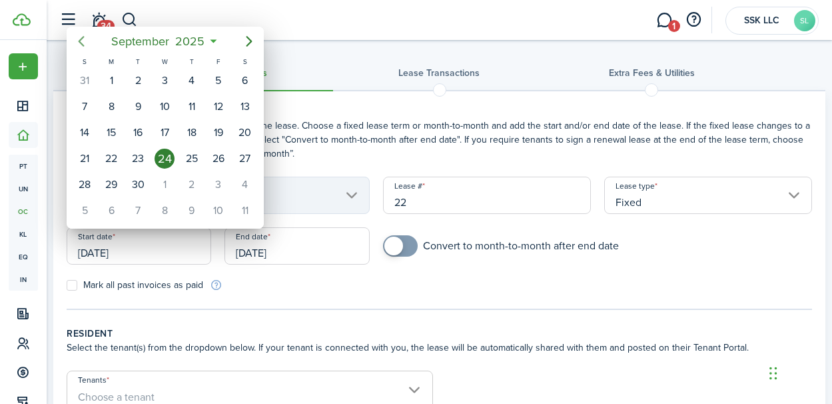
click at [82, 46] on icon "Previous page" at bounding box center [81, 41] width 16 height 16
click at [138, 155] on div "20" at bounding box center [138, 159] width 20 height 20
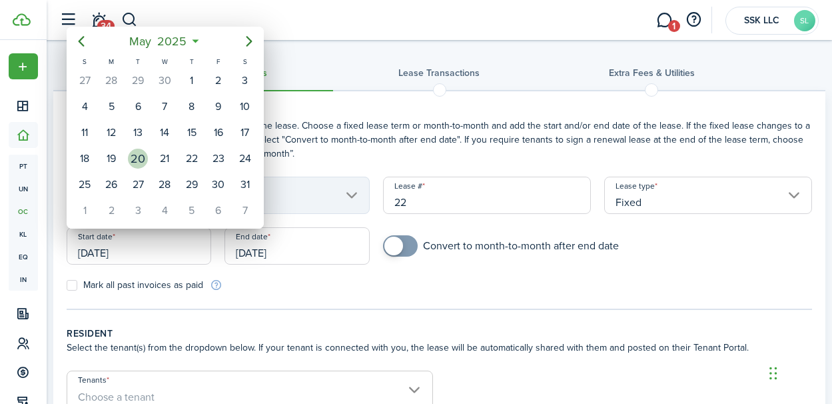
type input "[DATE]"
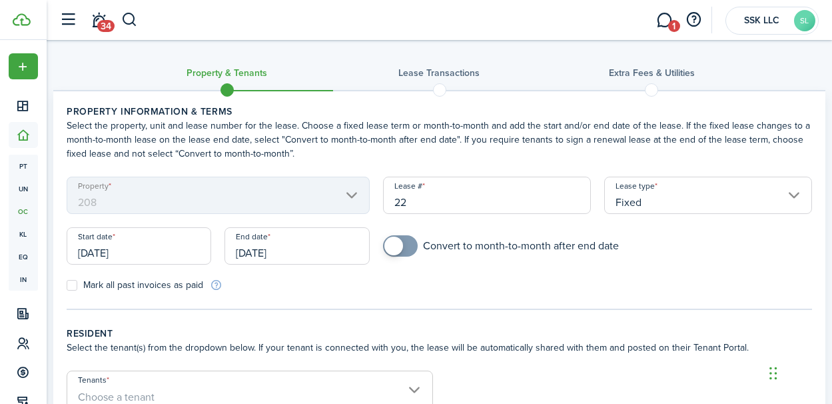
click at [258, 254] on input "[DATE]" at bounding box center [296, 245] width 145 height 37
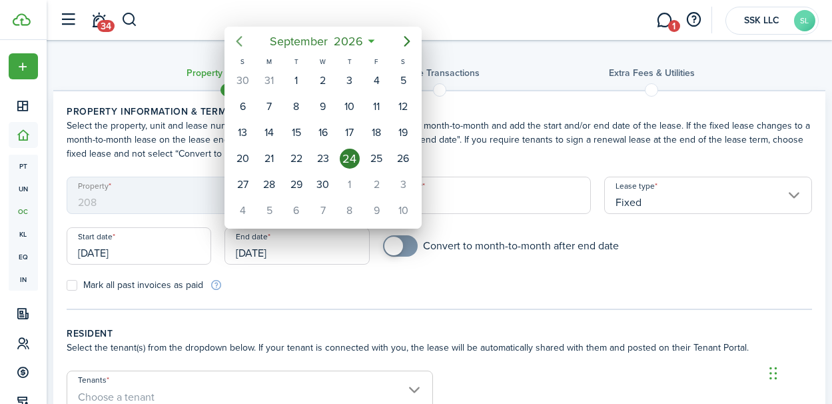
click at [239, 42] on icon "Previous page" at bounding box center [239, 41] width 16 height 16
click at [351, 154] on div "21" at bounding box center [350, 159] width 20 height 20
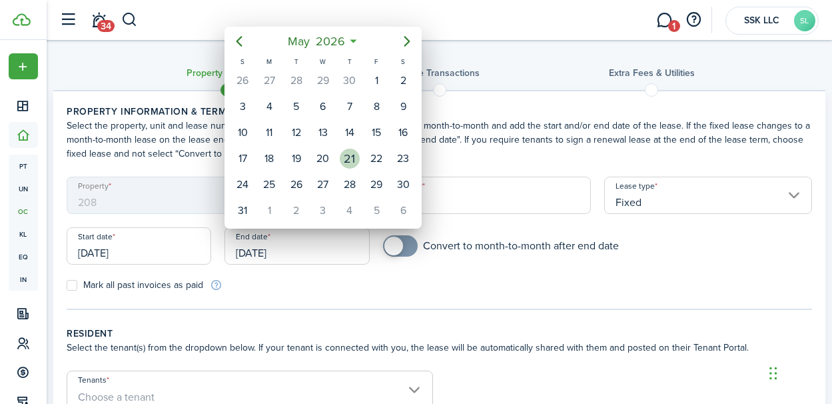
type input "[DATE]"
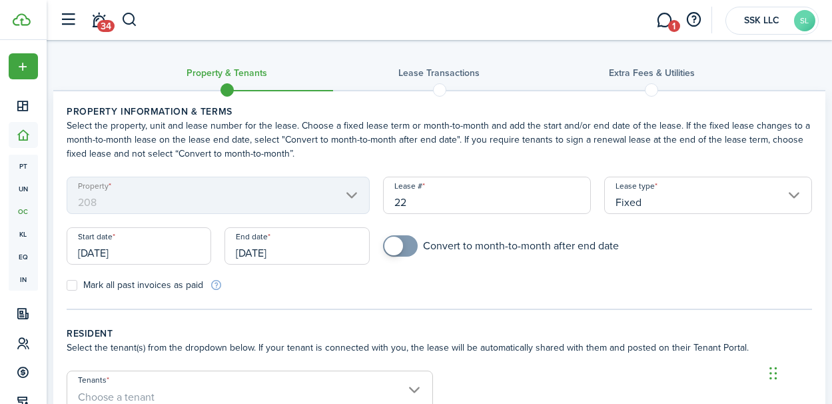
scroll to position [1, 0]
click at [68, 283] on label "Mark all past invoices as paid" at bounding box center [135, 284] width 137 height 11
click at [67, 284] on input "Mark all past invoices as paid" at bounding box center [66, 284] width 1 height 1
checkbox input "true"
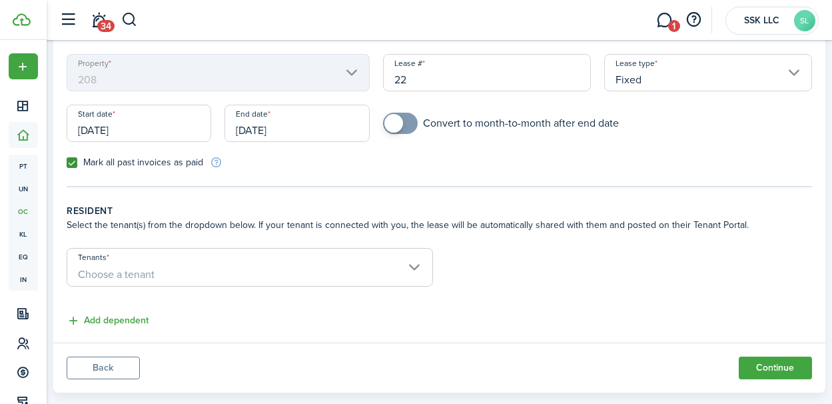
scroll to position [123, 0]
click at [419, 269] on span "Choose a tenant" at bounding box center [249, 273] width 365 height 23
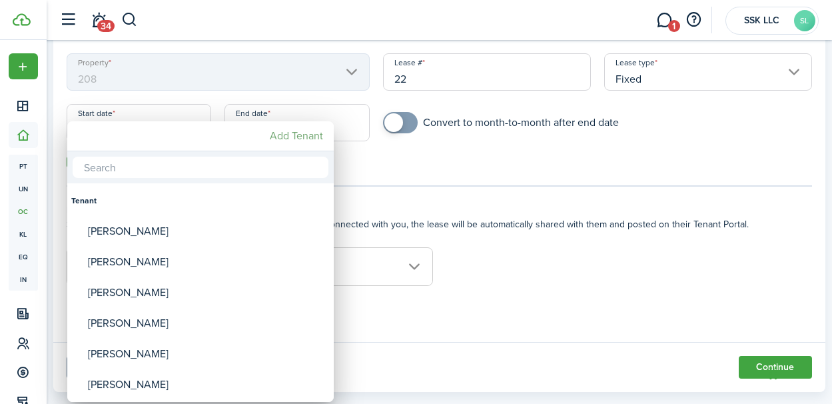
click at [305, 136] on mbsc-button "Add Tenant" at bounding box center [296, 136] width 64 height 24
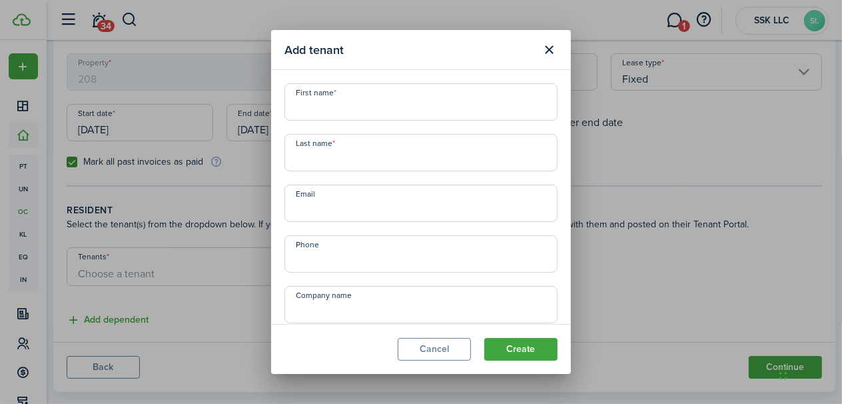
click at [324, 111] on input "First name" at bounding box center [420, 101] width 273 height 37
type input "[PERSON_NAME]"
click at [312, 157] on input "Last name" at bounding box center [420, 152] width 273 height 37
type input "[PERSON_NAME]"
click at [313, 210] on input "Email" at bounding box center [420, 203] width 273 height 37
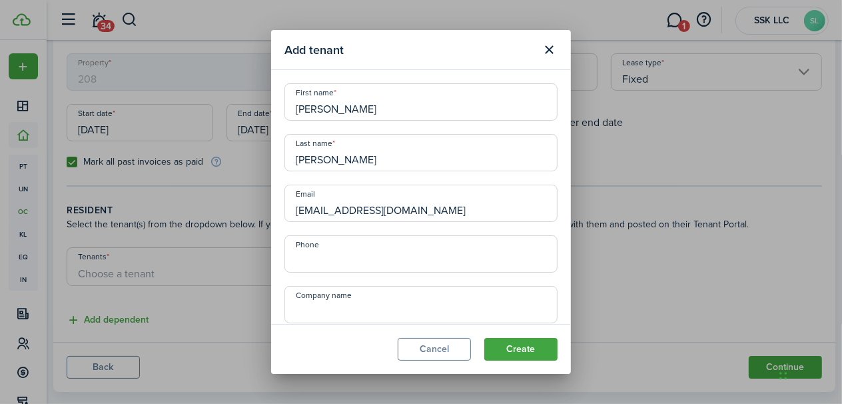
type input "[EMAIL_ADDRESS][DOMAIN_NAME]"
click at [331, 160] on input "[PERSON_NAME]" at bounding box center [420, 152] width 273 height 37
type input "[PERSON_NAME]"
click at [343, 256] on input "+1" at bounding box center [420, 253] width 273 height 37
type input "[PHONE_NUMBER]"
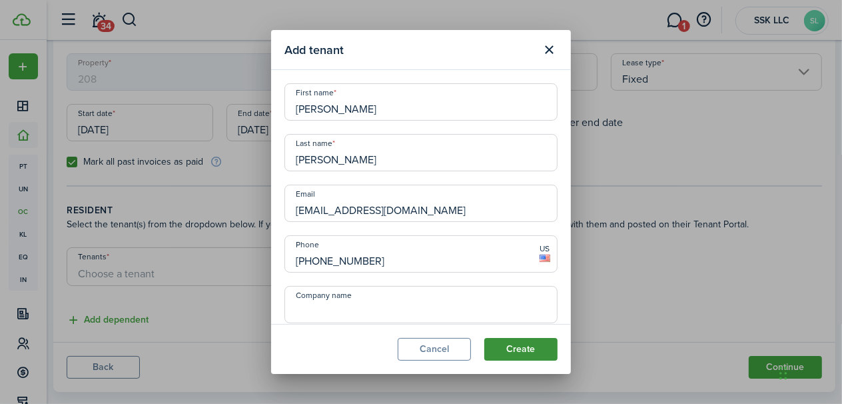
click at [518, 346] on button "Create" at bounding box center [520, 349] width 73 height 23
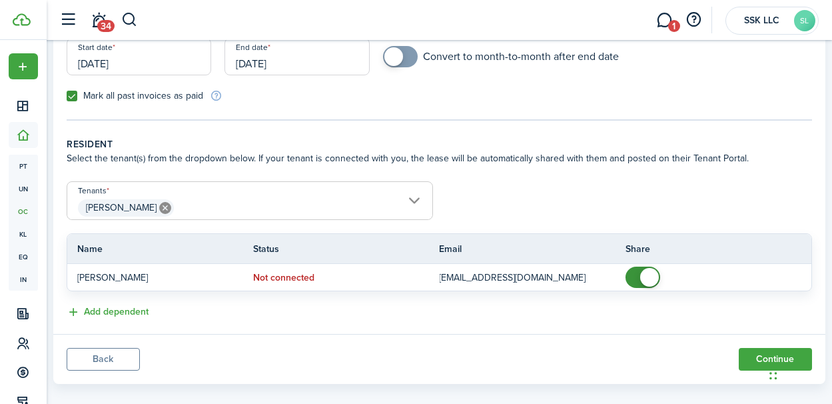
scroll to position [203, 0]
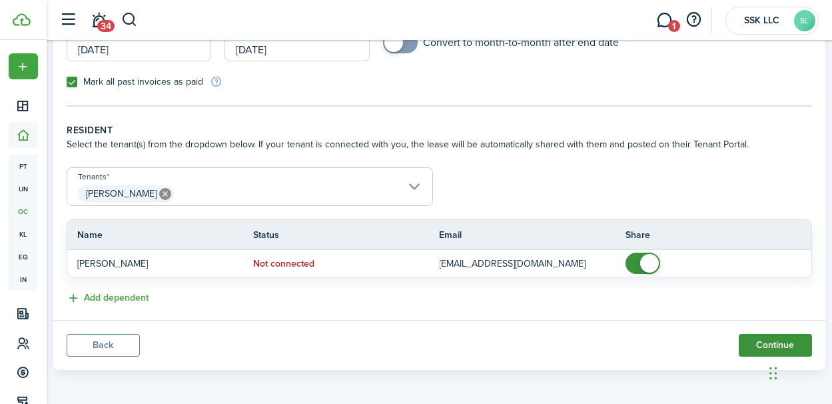
click at [755, 346] on button "Continue" at bounding box center [775, 345] width 73 height 23
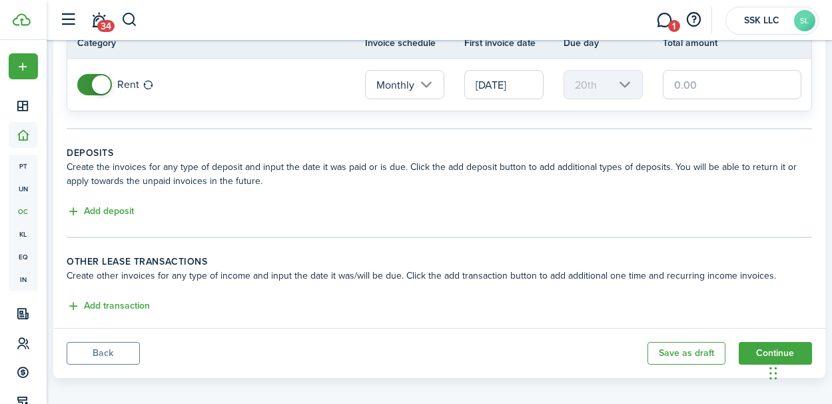
scroll to position [143, 0]
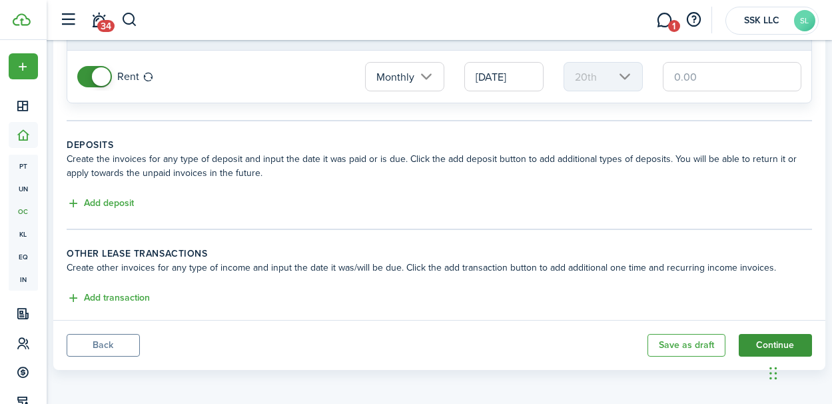
click at [753, 340] on button "Continue" at bounding box center [775, 345] width 73 height 23
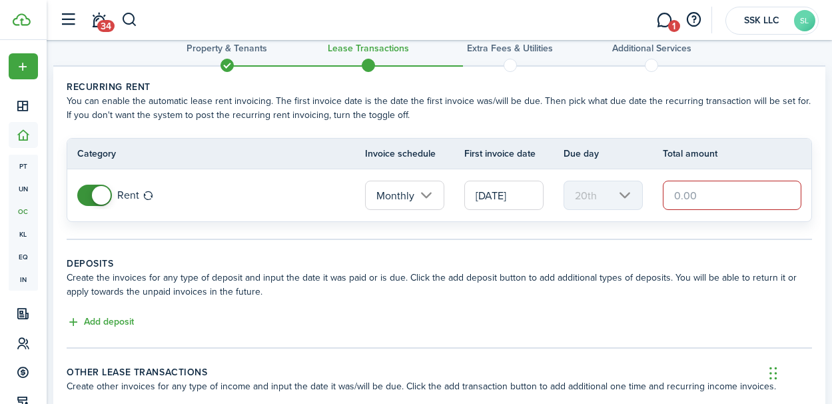
scroll to position [17, 0]
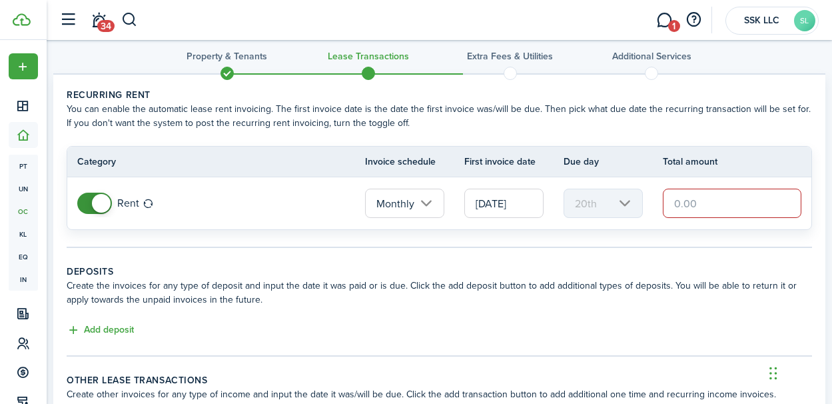
click at [700, 204] on input "text" at bounding box center [732, 202] width 139 height 29
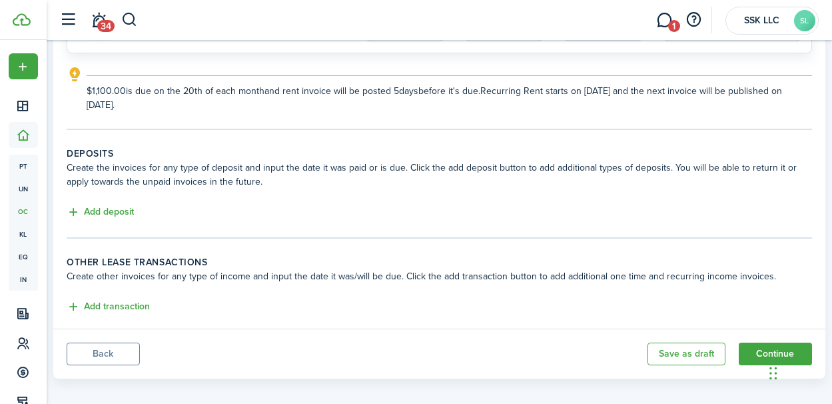
scroll to position [202, 0]
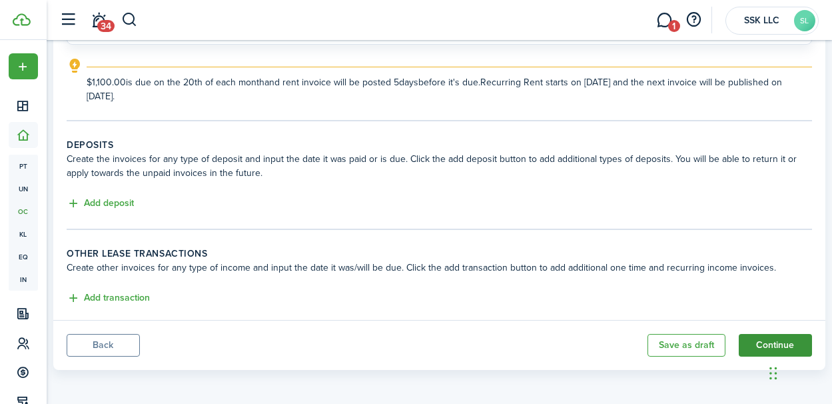
type input "$1,100.00"
click at [752, 338] on button "Continue" at bounding box center [775, 345] width 73 height 23
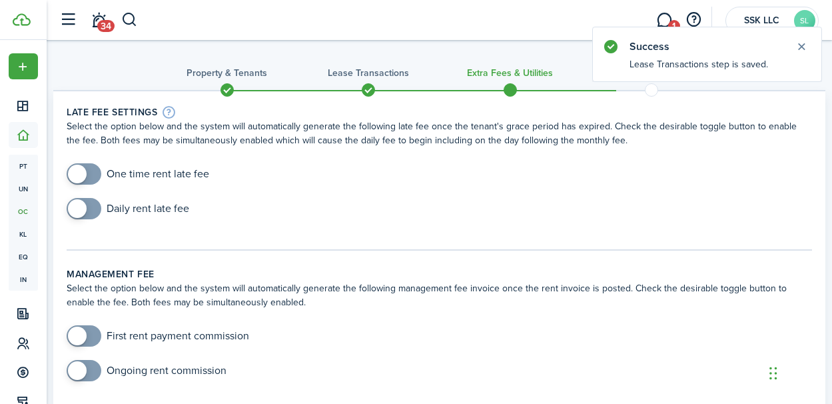
checkbox input "true"
click at [75, 175] on span at bounding box center [77, 174] width 19 height 19
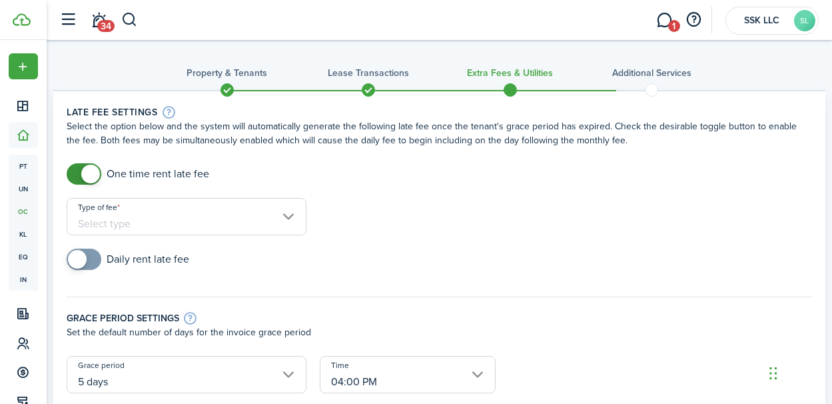
click at [285, 216] on input "Type of fee" at bounding box center [187, 216] width 240 height 37
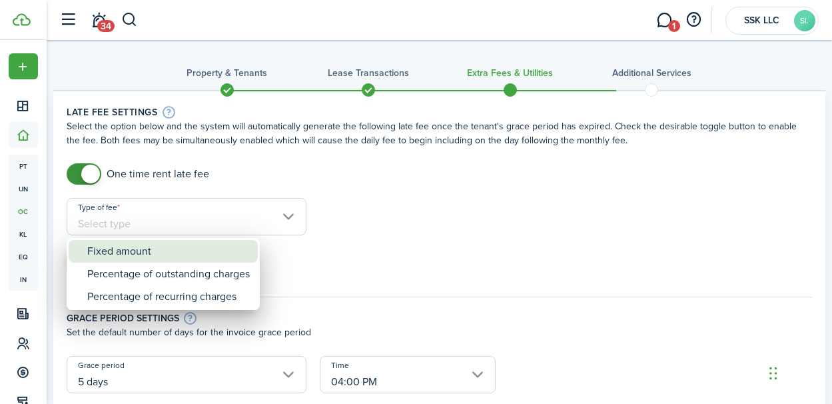
click at [154, 248] on div "Fixed amount" at bounding box center [168, 251] width 163 height 23
type input "Fixed amount"
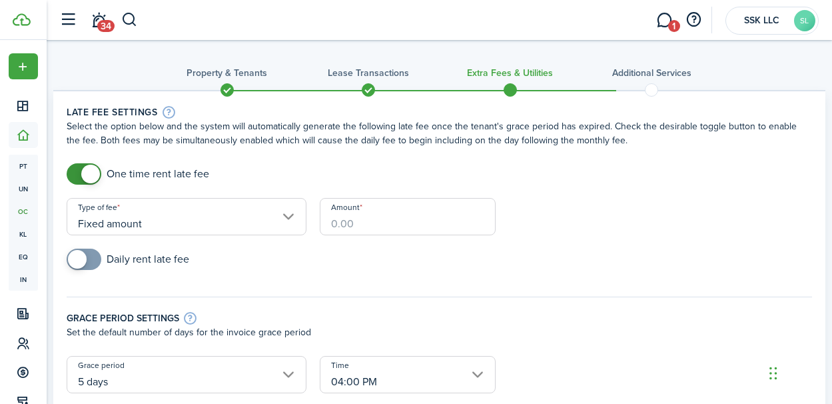
click at [363, 225] on input "Amount" at bounding box center [408, 216] width 177 height 37
type input "$50.00"
click at [149, 261] on input "checkbox" at bounding box center [128, 258] width 123 height 21
checkbox input "true"
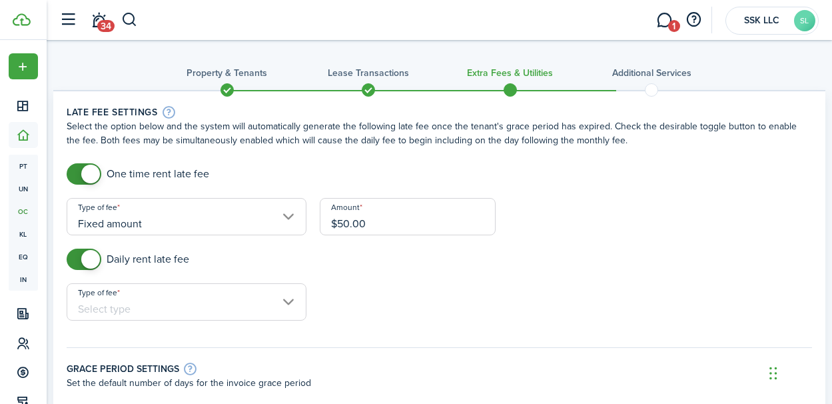
click at [287, 300] on input "Type of fee" at bounding box center [187, 301] width 240 height 37
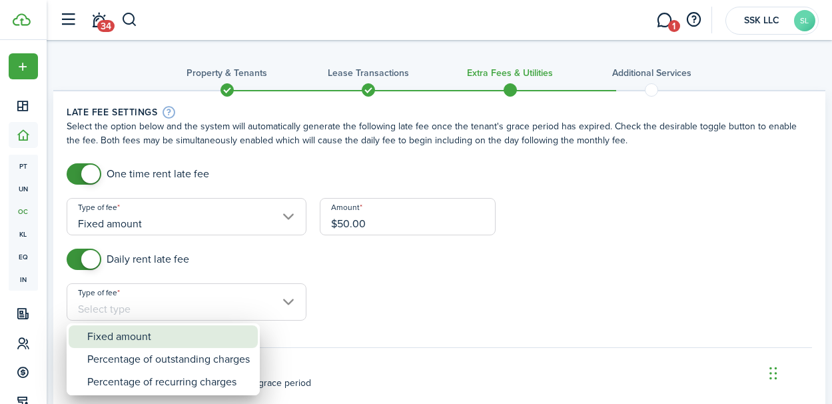
click at [185, 332] on div "Fixed amount" at bounding box center [168, 336] width 163 height 23
type input "Fixed amount"
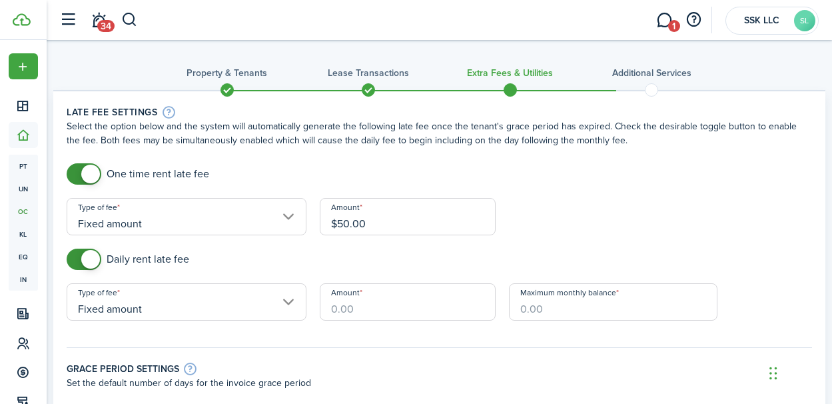
click at [371, 306] on input "Amount" at bounding box center [408, 301] width 177 height 37
type input "$10.00"
type input "$600.00"
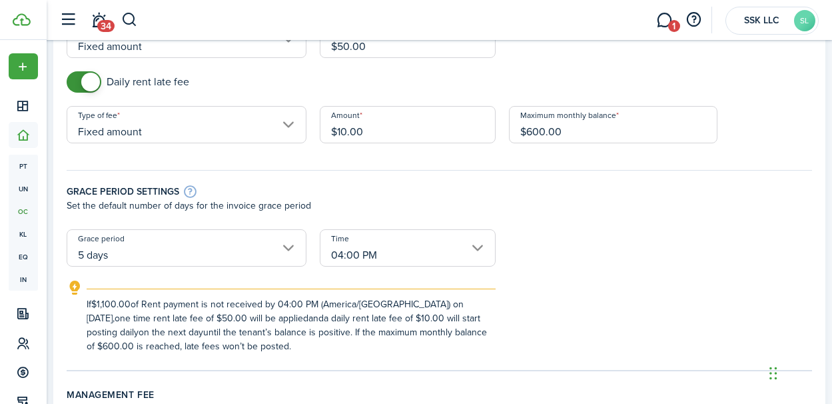
scroll to position [179, 0]
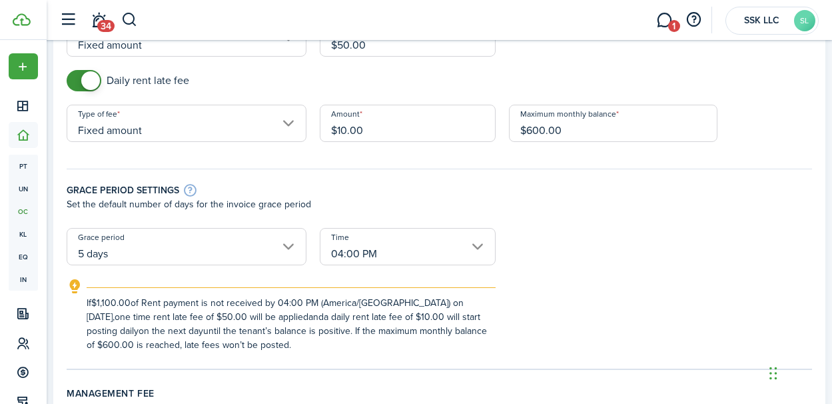
click at [477, 247] on input "04:00 PM" at bounding box center [408, 246] width 177 height 37
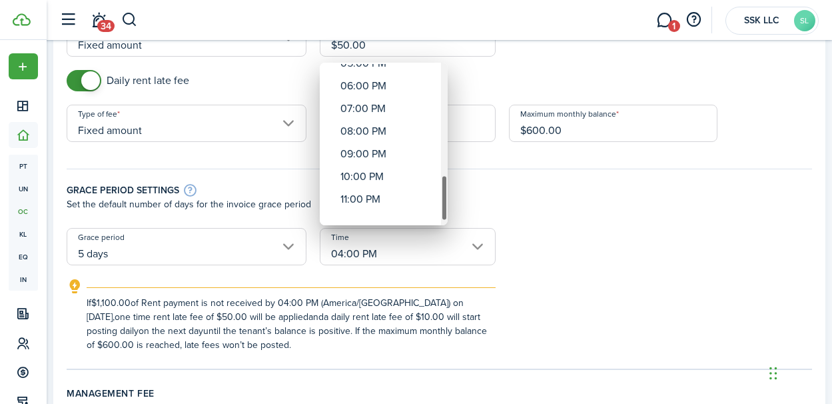
drag, startPoint x: 442, startPoint y: 105, endPoint x: 443, endPoint y: 220, distance: 115.9
click at [443, 220] on div "Time" at bounding box center [444, 198] width 7 height 46
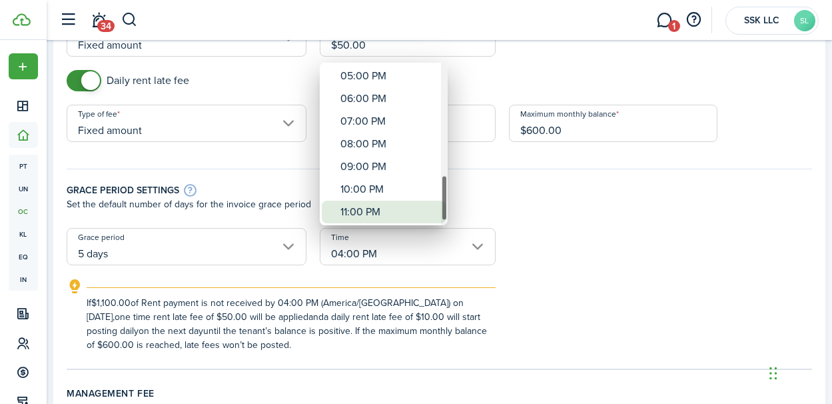
click at [347, 211] on div "11:00 PM" at bounding box center [388, 211] width 97 height 23
type input "11:00 PM"
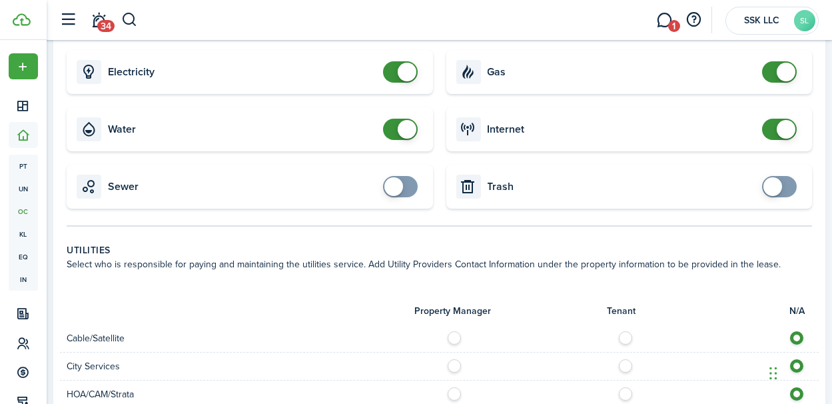
scroll to position [718, 0]
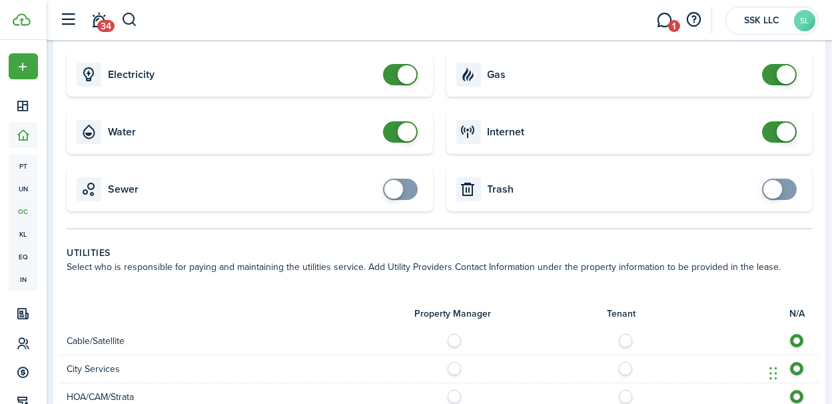
checkbox input "true"
click at [775, 185] on span at bounding box center [772, 189] width 19 height 19
checkbox input "true"
click at [401, 190] on span at bounding box center [393, 189] width 19 height 19
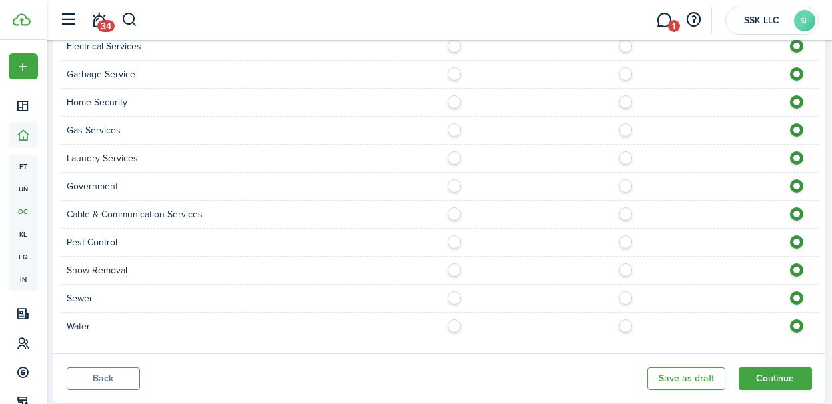
scroll to position [1211, 0]
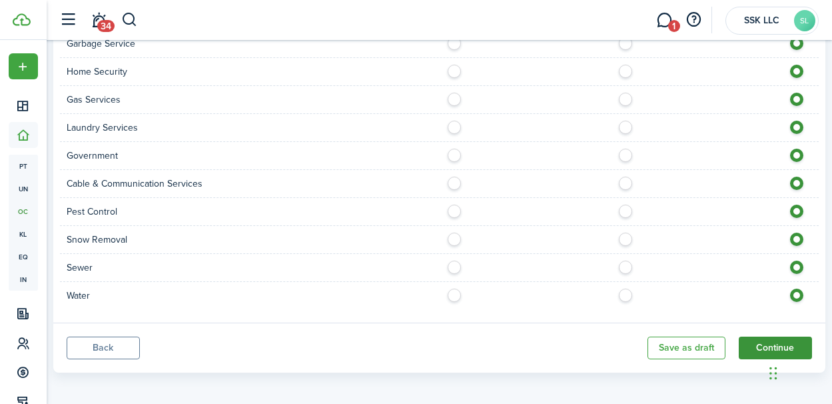
click at [749, 337] on button "Continue" at bounding box center [775, 347] width 73 height 23
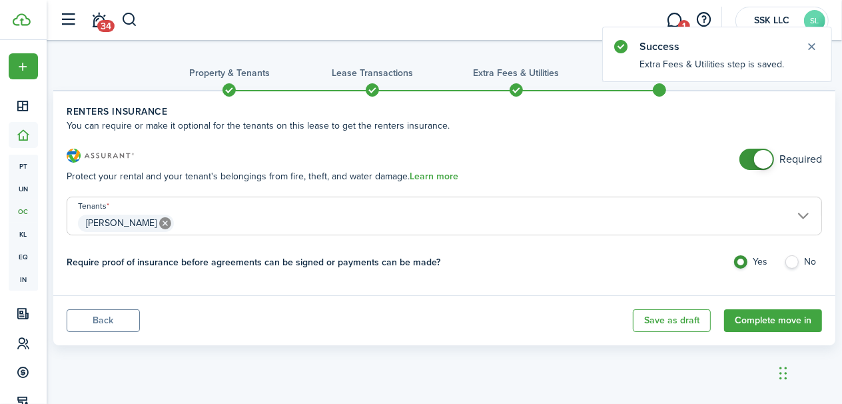
checkbox input "false"
click at [754, 157] on span at bounding box center [756, 159] width 13 height 21
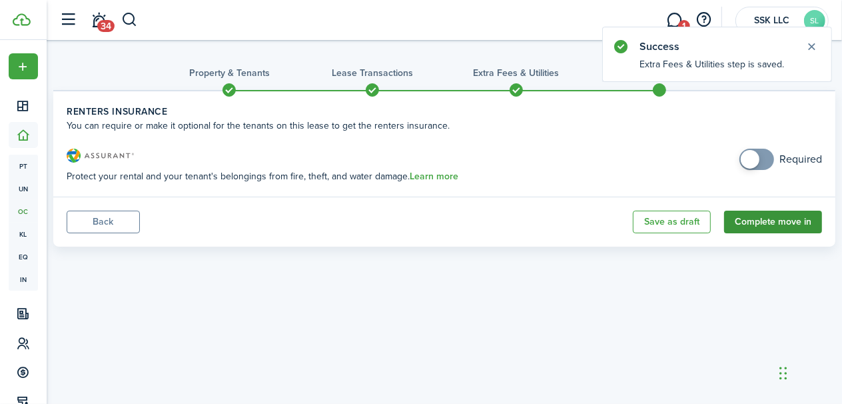
click at [767, 222] on button "Complete move in" at bounding box center [773, 221] width 98 height 23
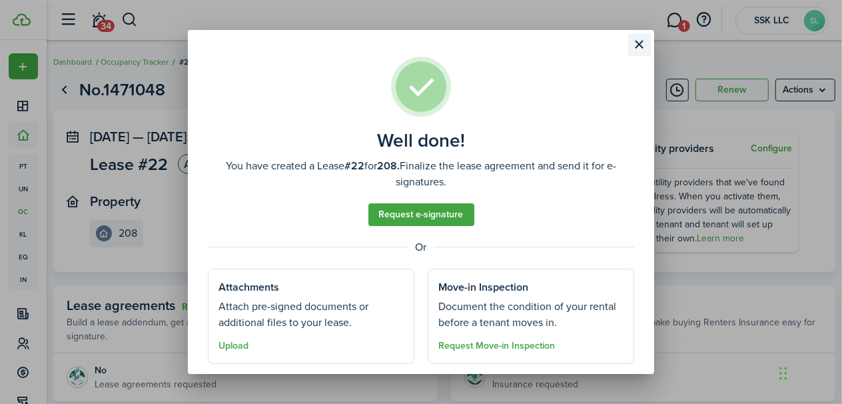
click at [641, 44] on button "Close modal" at bounding box center [639, 44] width 23 height 23
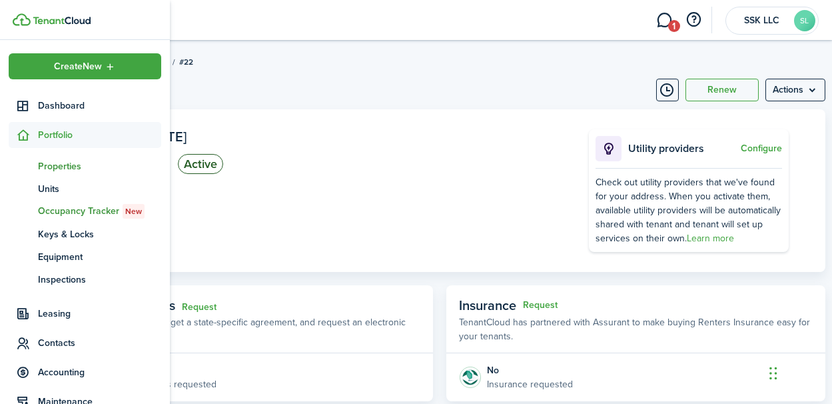
click at [62, 165] on span "Properties" at bounding box center [99, 166] width 123 height 14
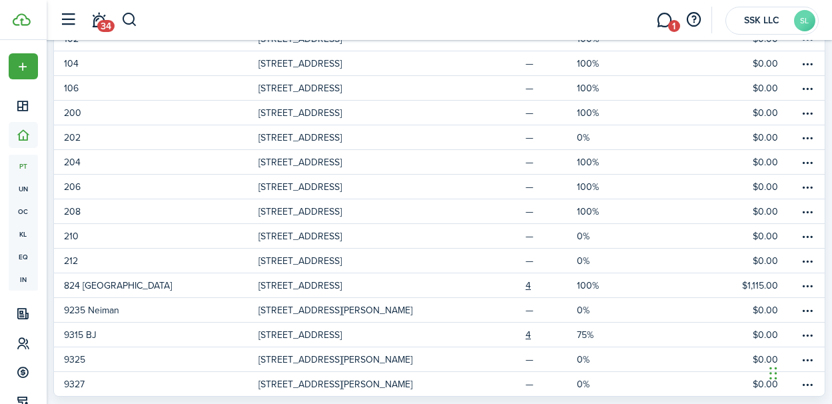
scroll to position [203, 0]
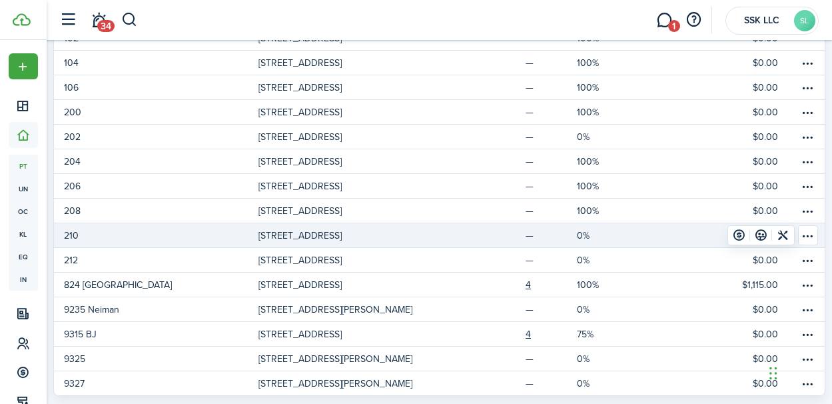
click at [342, 228] on p "[STREET_ADDRESS]" at bounding box center [299, 235] width 83 height 14
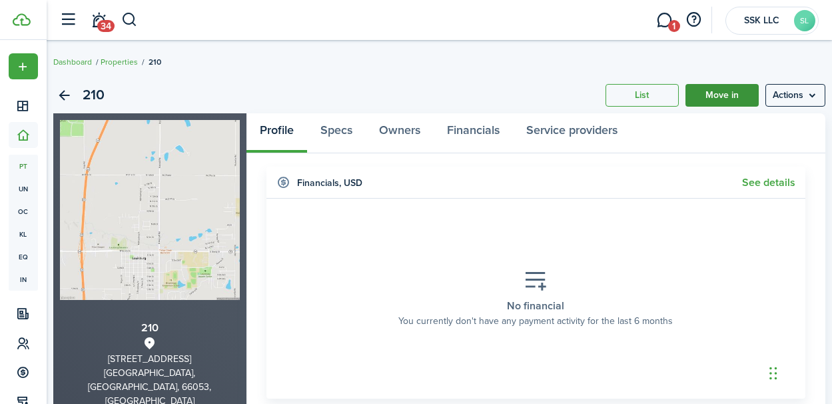
click at [725, 97] on link "Move in" at bounding box center [721, 95] width 73 height 23
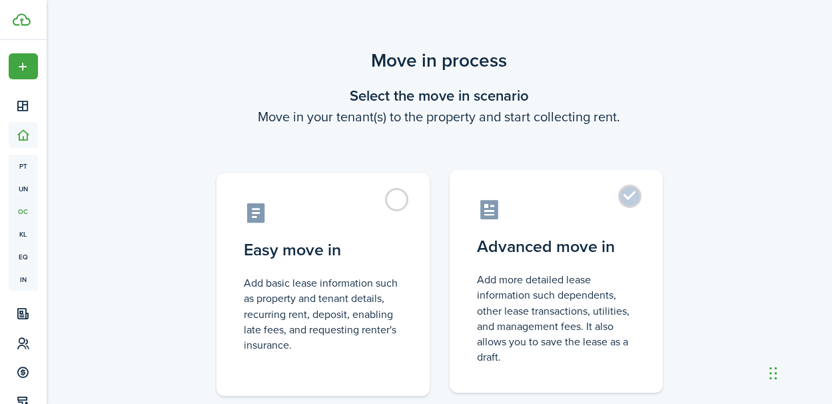
click at [583, 238] on control-radio-card-title "Advanced move in" at bounding box center [556, 246] width 157 height 24
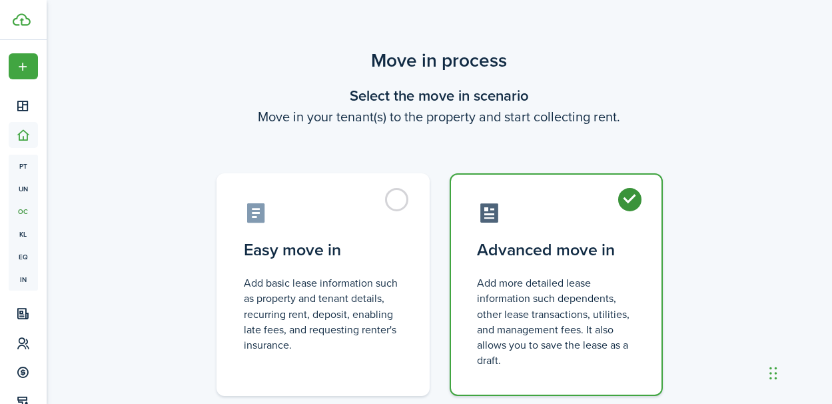
radio input "true"
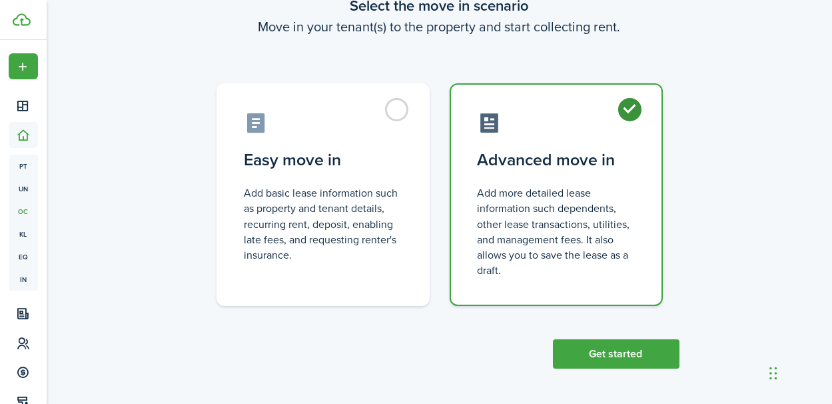
scroll to position [91, 0]
click at [611, 350] on button "Get started" at bounding box center [616, 352] width 127 height 29
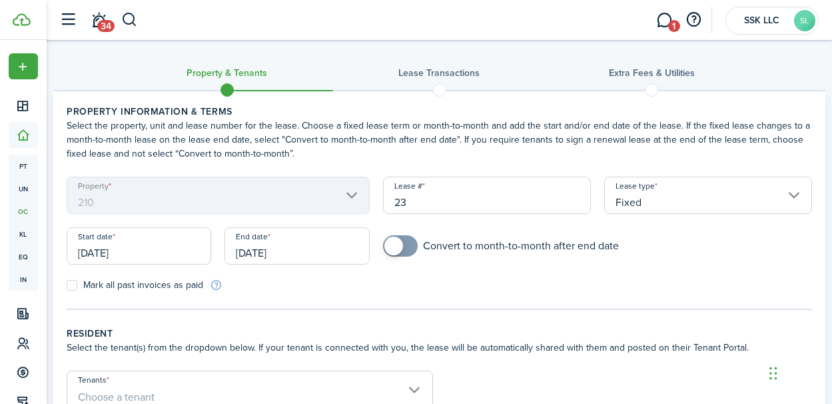
click at [161, 256] on input "[DATE]" at bounding box center [139, 245] width 145 height 37
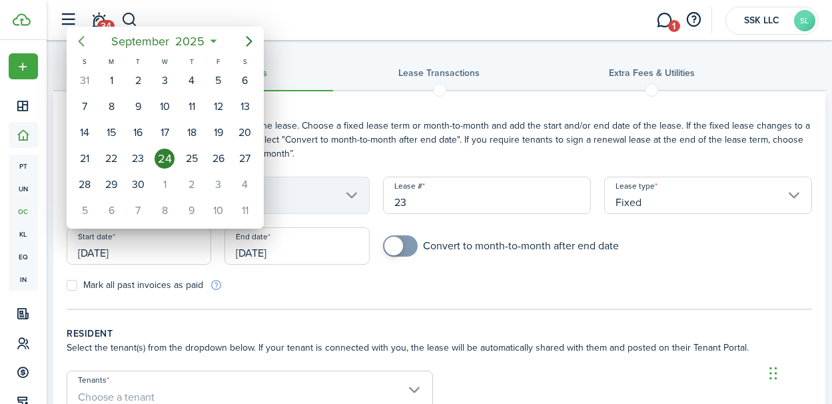
click at [80, 43] on icon "Previous page" at bounding box center [81, 41] width 6 height 11
click at [78, 35] on icon "Previous page" at bounding box center [81, 41] width 16 height 16
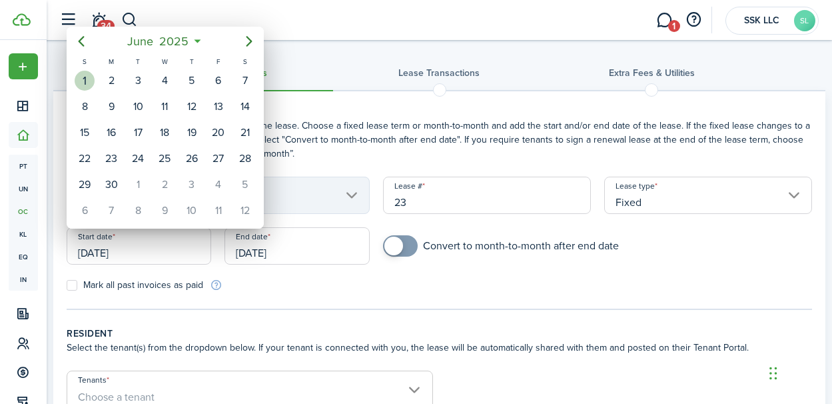
click at [86, 81] on div "1" at bounding box center [85, 81] width 20 height 20
type input "[DATE]"
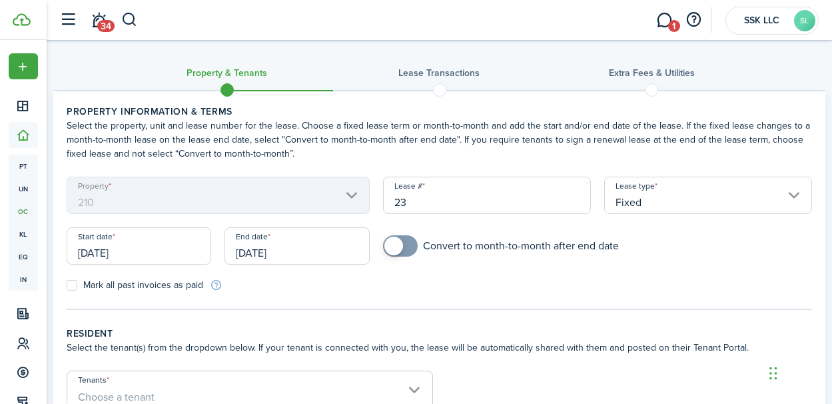
click at [320, 246] on input "[DATE]" at bounding box center [296, 245] width 145 height 37
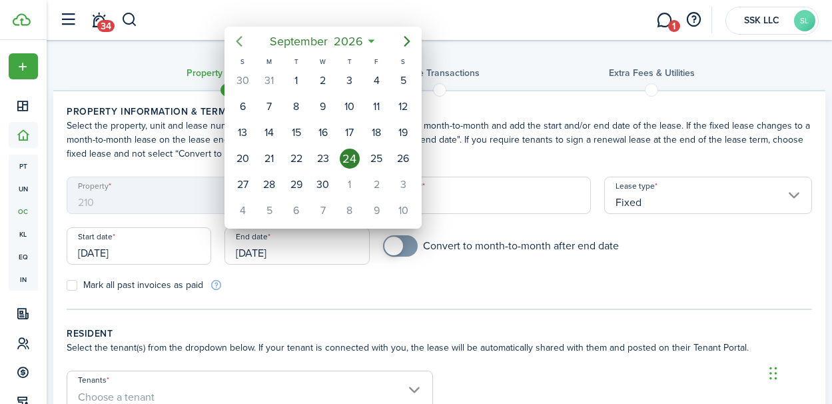
click at [244, 45] on icon "Previous page" at bounding box center [239, 41] width 16 height 16
click at [240, 80] on div "31" at bounding box center [242, 81] width 20 height 20
type input "[DATE]"
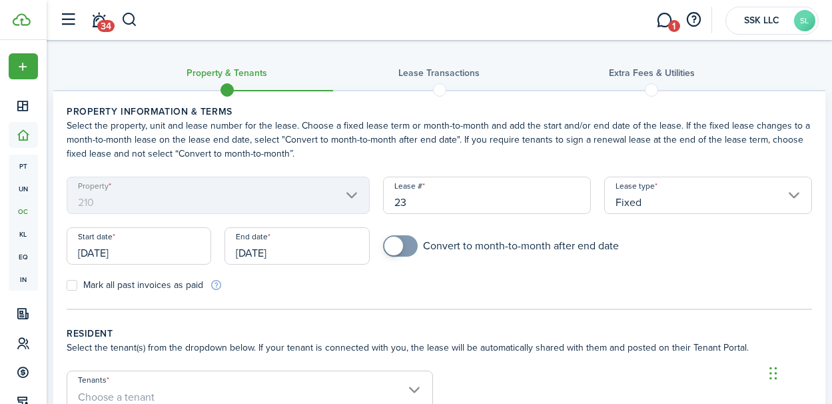
click at [72, 288] on label "Mark all past invoices as paid" at bounding box center [135, 285] width 137 height 11
click at [67, 286] on input "Mark all past invoices as paid" at bounding box center [66, 285] width 1 height 1
checkbox input "true"
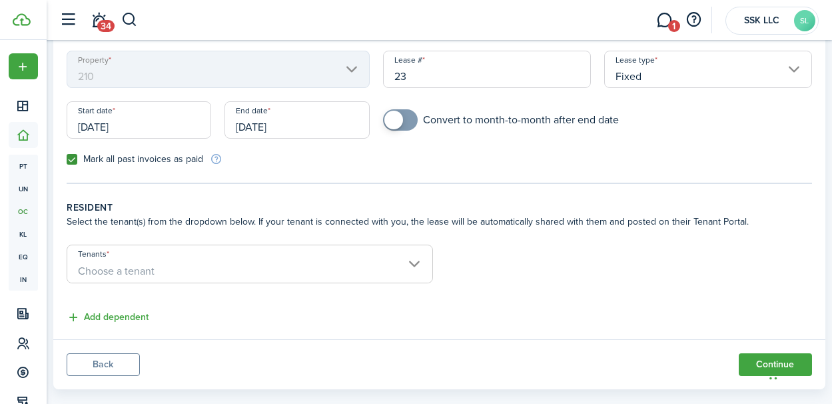
scroll to position [127, 0]
click at [417, 259] on span "Choose a tenant" at bounding box center [249, 269] width 365 height 23
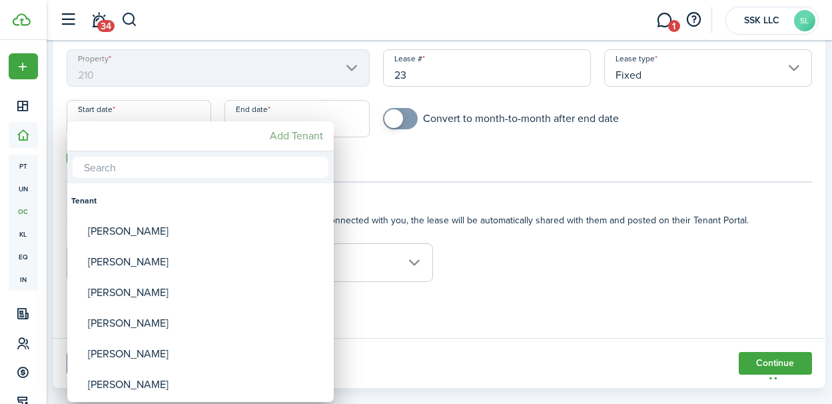
click at [314, 139] on mbsc-button "Add Tenant" at bounding box center [296, 136] width 64 height 24
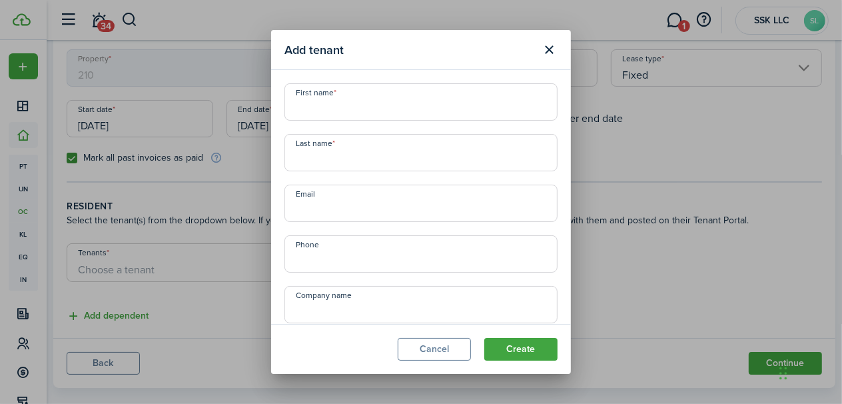
click at [324, 113] on input "First name" at bounding box center [420, 101] width 273 height 37
type input "[PERSON_NAME]"
click at [316, 160] on input "Last name" at bounding box center [420, 152] width 273 height 37
type input "[PERSON_NAME]"
click at [314, 212] on input "Email" at bounding box center [420, 203] width 273 height 37
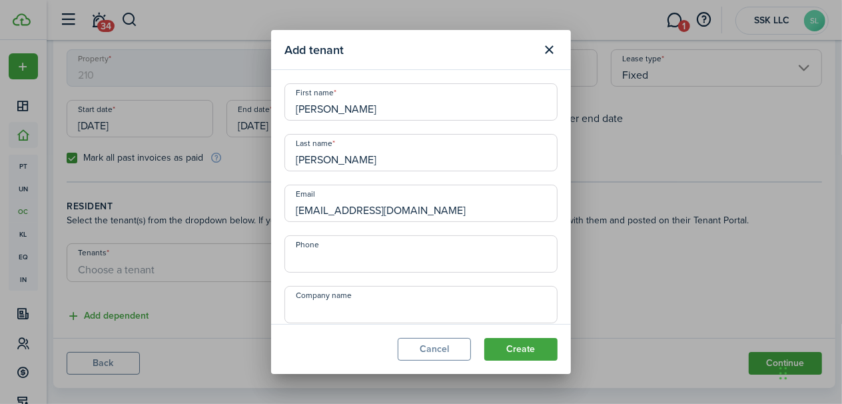
type input "[EMAIL_ADDRESS][DOMAIN_NAME]"
click at [328, 264] on input "+1" at bounding box center [420, 253] width 273 height 37
type input "[PHONE_NUMBER]"
click at [520, 351] on button "Create" at bounding box center [520, 349] width 73 height 23
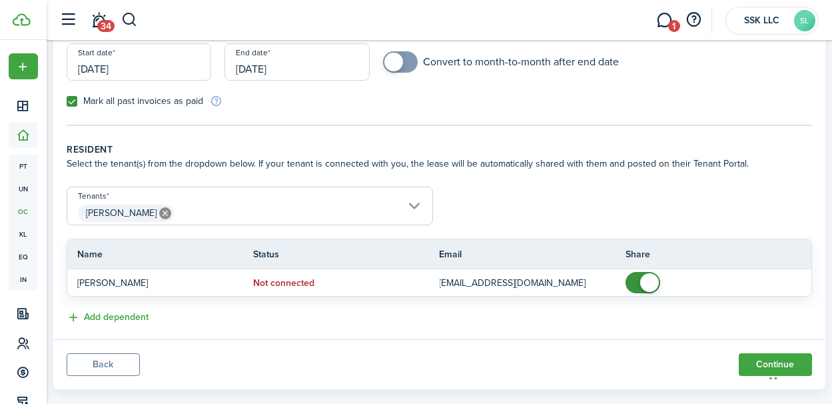
scroll to position [203, 0]
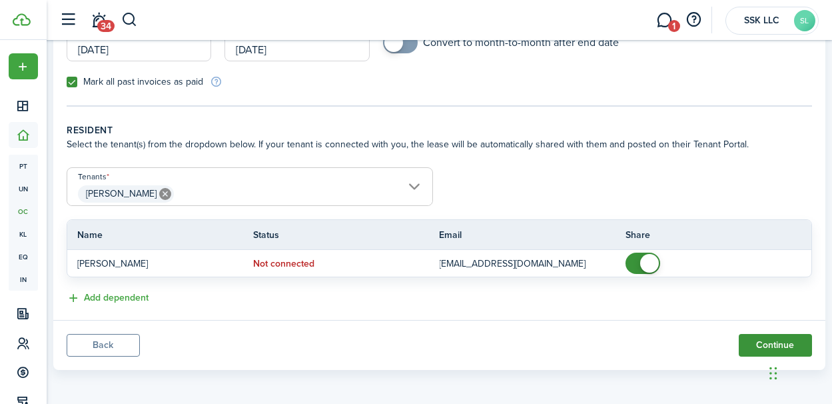
click at [755, 338] on button "Continue" at bounding box center [775, 345] width 73 height 23
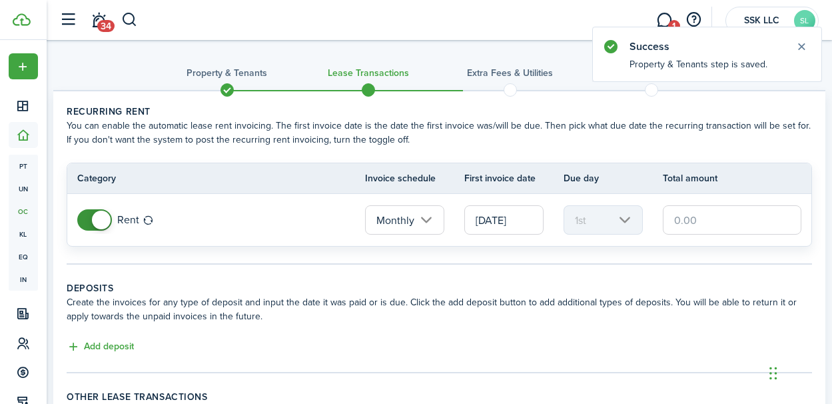
click at [514, 220] on input "[DATE]" at bounding box center [503, 219] width 79 height 29
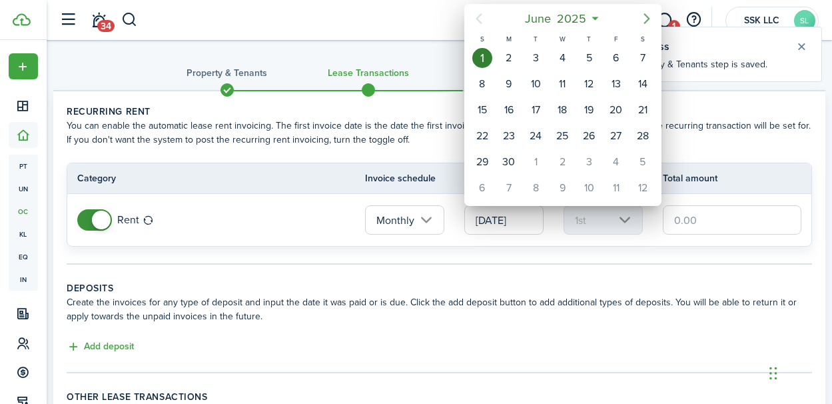
click at [646, 19] on icon "Next page" at bounding box center [647, 19] width 16 height 16
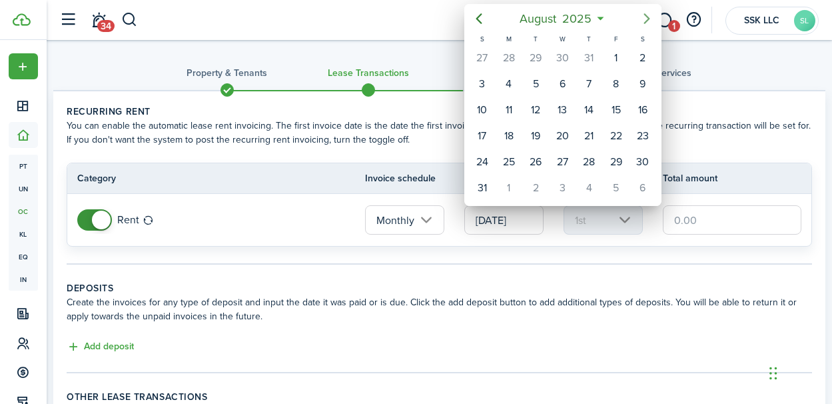
click at [646, 19] on icon "Next page" at bounding box center [647, 19] width 16 height 16
click at [567, 58] on div "1" at bounding box center [562, 58] width 20 height 20
type input "[DATE]"
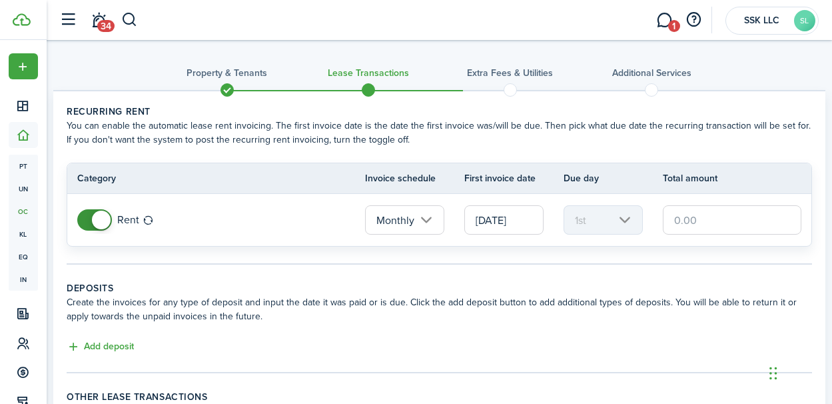
click at [677, 219] on input "text" at bounding box center [732, 219] width 139 height 29
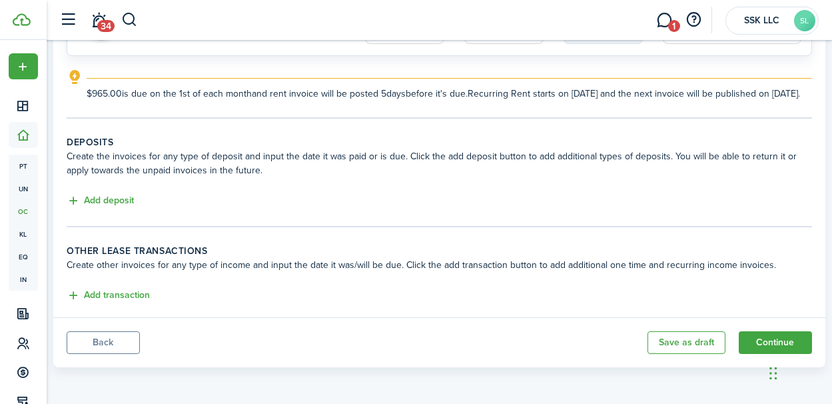
scroll to position [202, 0]
type input "$965.00"
click at [751, 333] on button "Continue" at bounding box center [775, 342] width 73 height 23
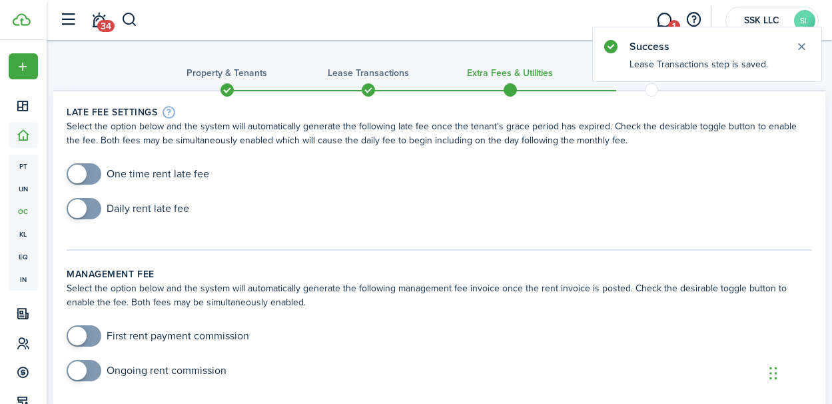
checkbox input "true"
click at [85, 174] on span at bounding box center [77, 174] width 19 height 19
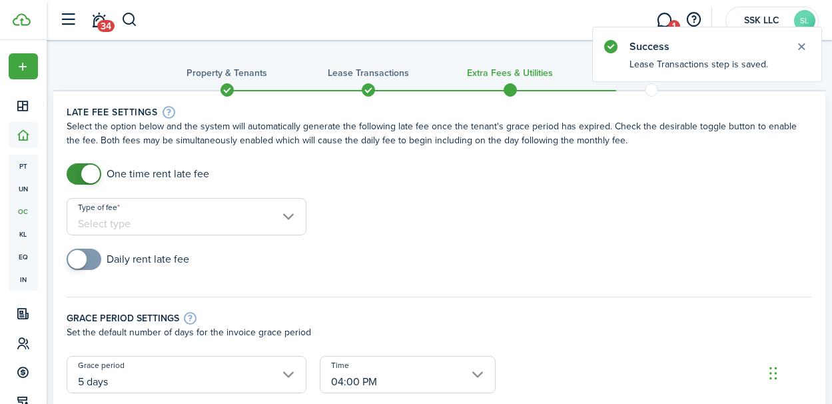
click at [290, 218] on input "Type of fee" at bounding box center [187, 216] width 240 height 37
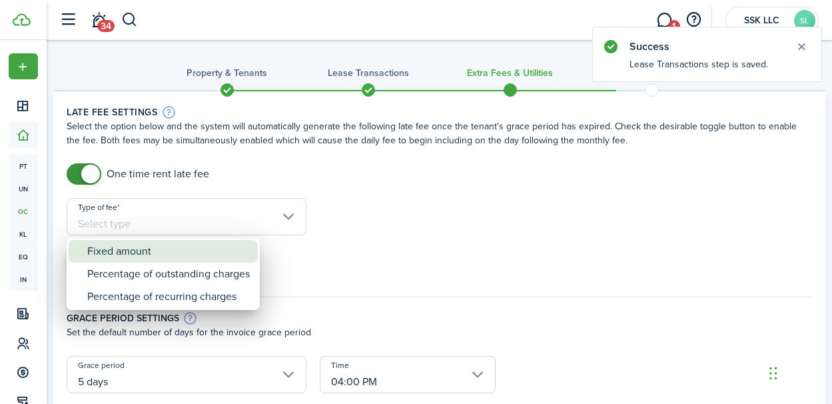
click at [210, 251] on div "Fixed amount" at bounding box center [168, 251] width 163 height 23
type input "Fixed amount"
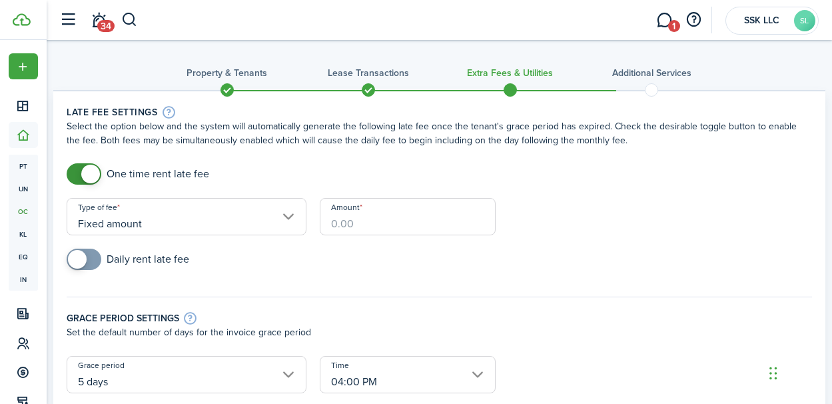
click at [381, 224] on input "Amount" at bounding box center [408, 216] width 177 height 37
type input "$50.00"
click at [157, 262] on input "checkbox" at bounding box center [128, 258] width 123 height 21
checkbox input "true"
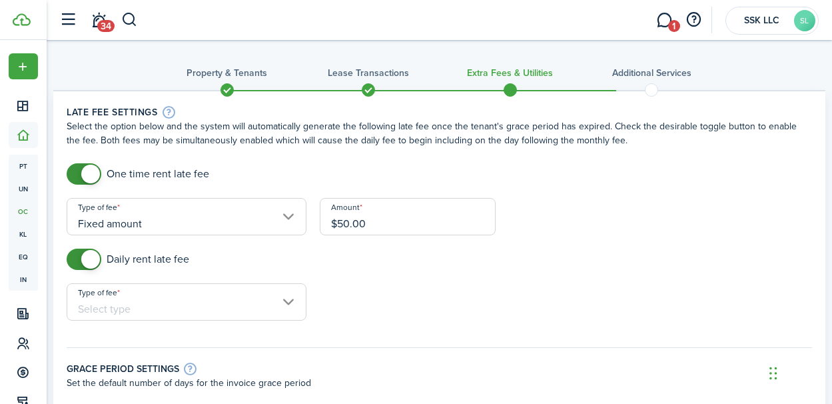
click at [290, 303] on input "Type of fee" at bounding box center [187, 301] width 240 height 37
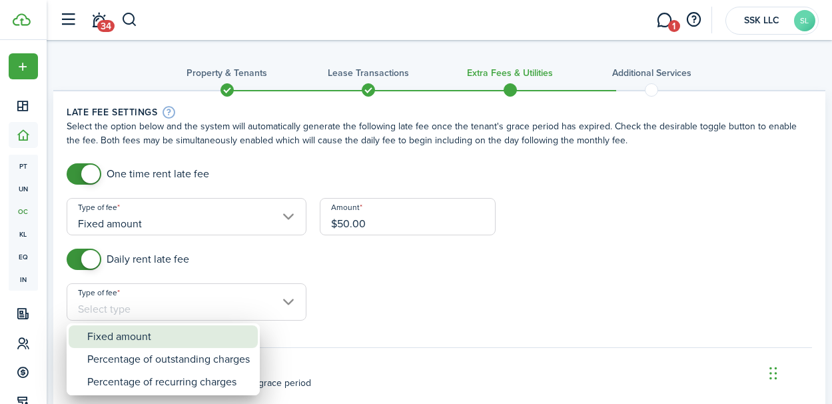
click at [147, 336] on div "Fixed amount" at bounding box center [168, 336] width 163 height 23
type input "Fixed amount"
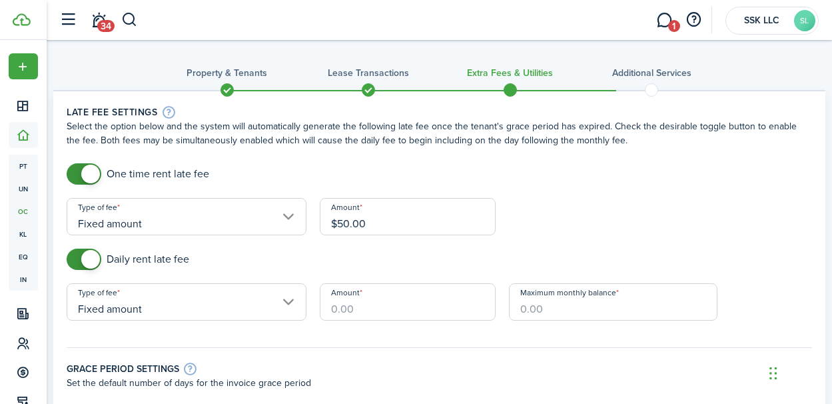
click at [358, 308] on input "Amount" at bounding box center [408, 301] width 177 height 37
type input "$10.00"
type input "$600.00"
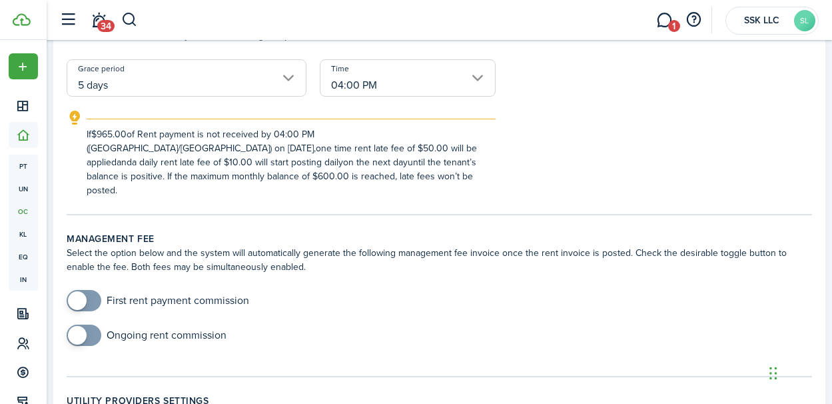
scroll to position [351, 0]
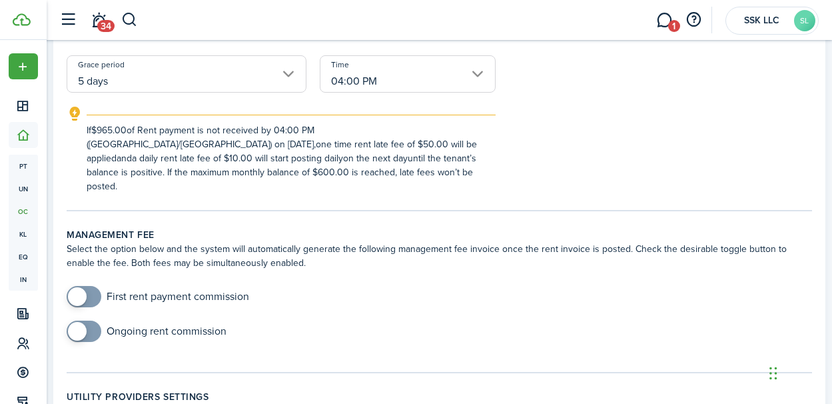
click at [480, 75] on input "04:00 PM" at bounding box center [408, 73] width 177 height 37
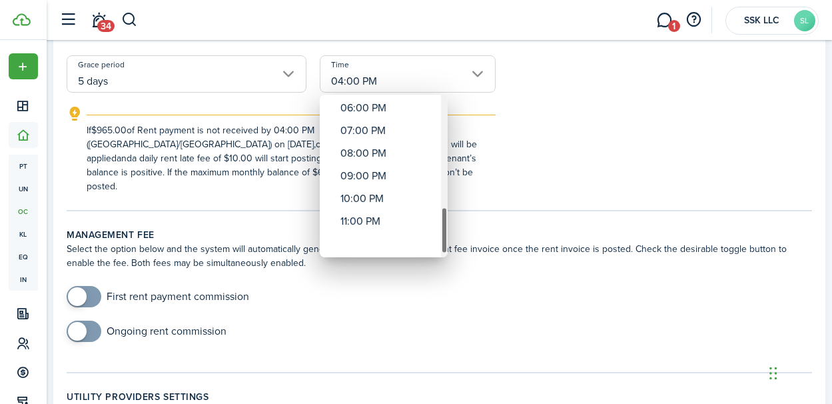
drag, startPoint x: 444, startPoint y: 121, endPoint x: 447, endPoint y: 242, distance: 121.3
click at [447, 242] on div "12:00 AM 01:00 AM 02:00 AM 03:00 AM 04:00 AM 05:00 AM 06:00 AM 07:00 AM 08:00 A…" at bounding box center [384, 176] width 128 height 163
click at [358, 246] on div "11:00 PM" at bounding box center [388, 243] width 97 height 23
type input "11:00 PM"
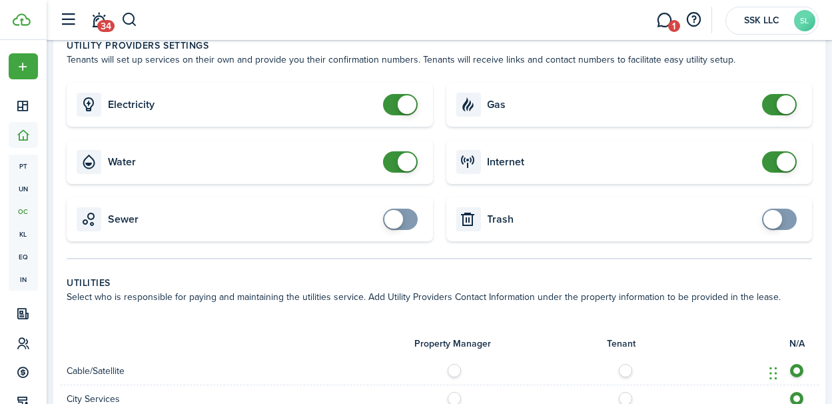
scroll to position [696, 0]
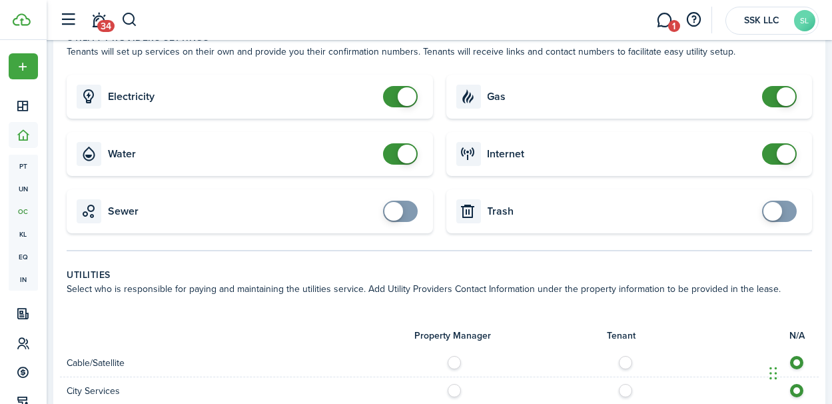
checkbox input "true"
click at [775, 208] on span at bounding box center [772, 211] width 19 height 19
checkbox input "true"
click at [393, 212] on span at bounding box center [393, 211] width 19 height 19
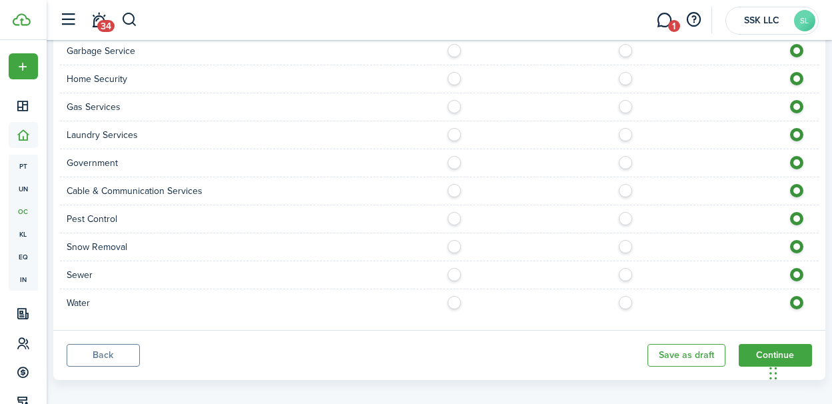
scroll to position [1211, 0]
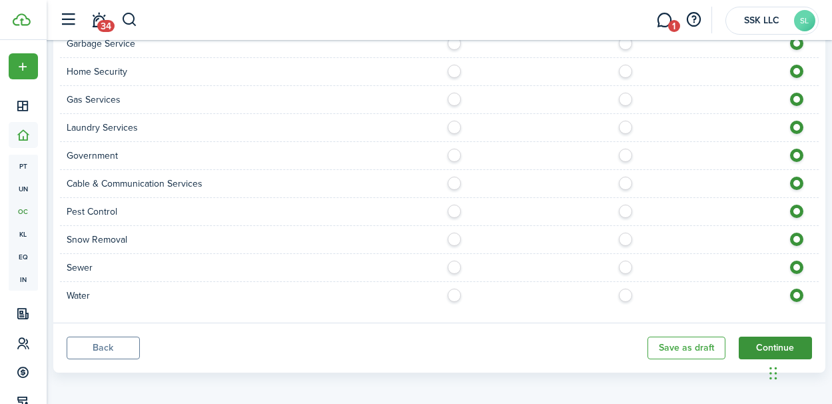
click at [747, 336] on button "Continue" at bounding box center [775, 347] width 73 height 23
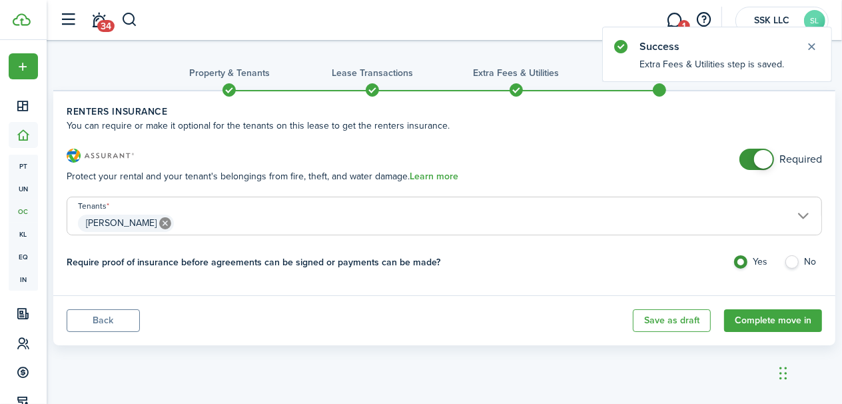
checkbox input "false"
click at [750, 161] on span at bounding box center [756, 159] width 13 height 21
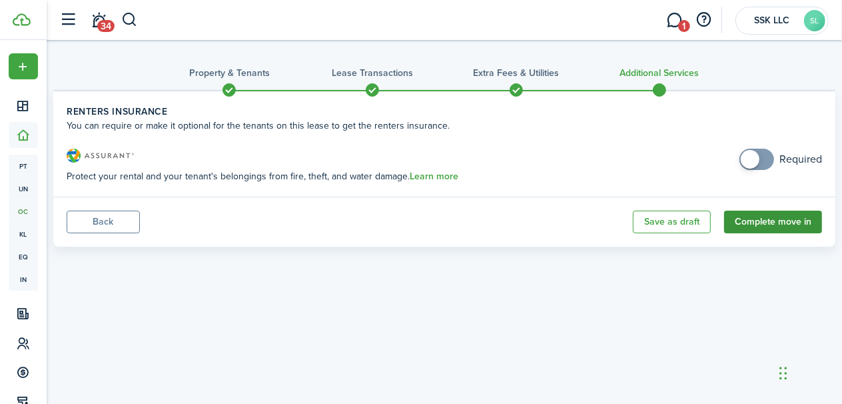
click at [767, 223] on button "Complete move in" at bounding box center [773, 221] width 98 height 23
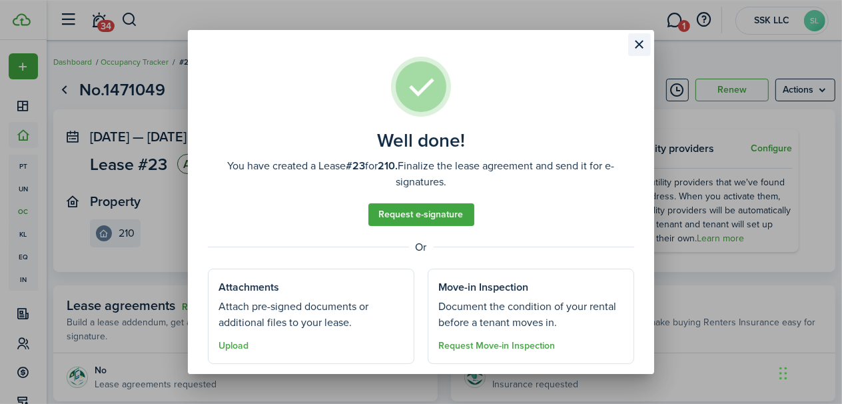
click at [643, 49] on button "Close modal" at bounding box center [639, 44] width 23 height 23
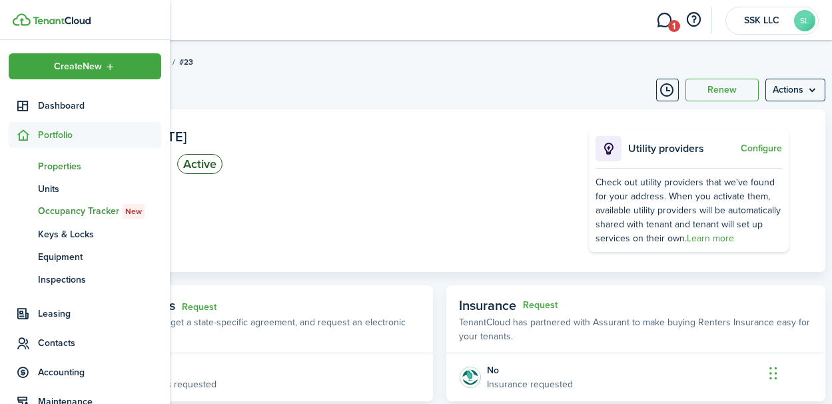
click at [59, 164] on span "Properties" at bounding box center [99, 166] width 123 height 14
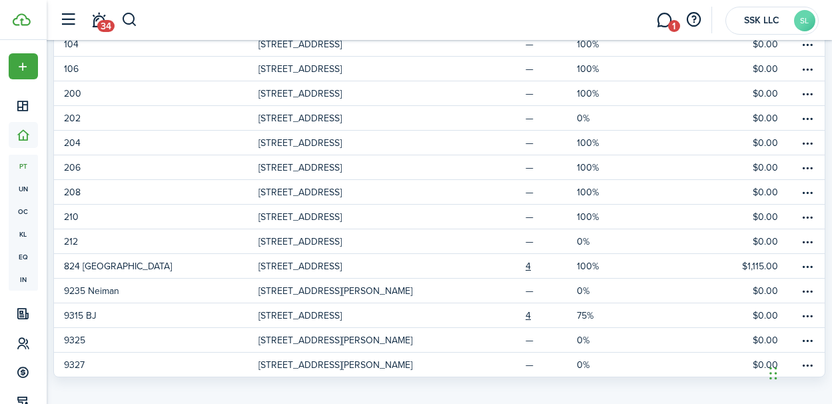
scroll to position [222, 0]
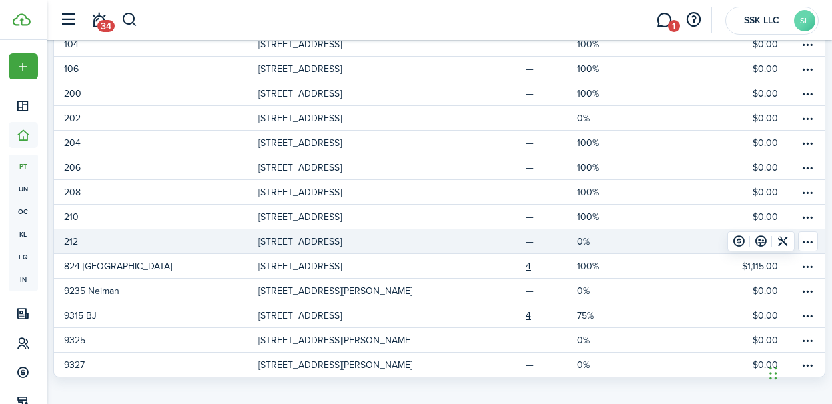
click at [342, 234] on p "[STREET_ADDRESS]" at bounding box center [299, 241] width 83 height 14
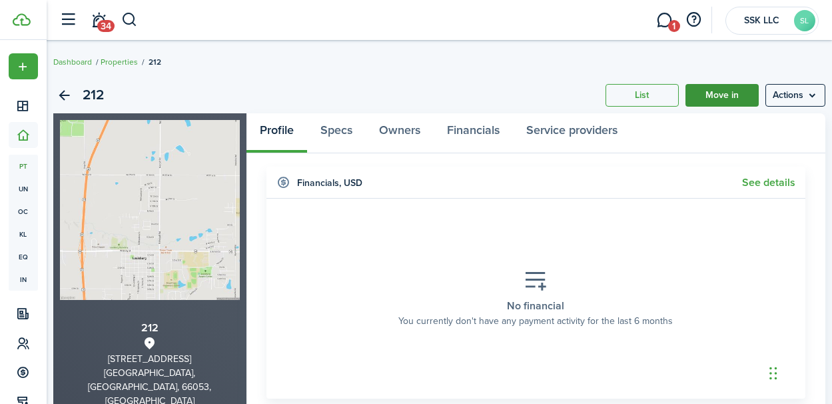
click at [717, 99] on link "Move in" at bounding box center [721, 95] width 73 height 23
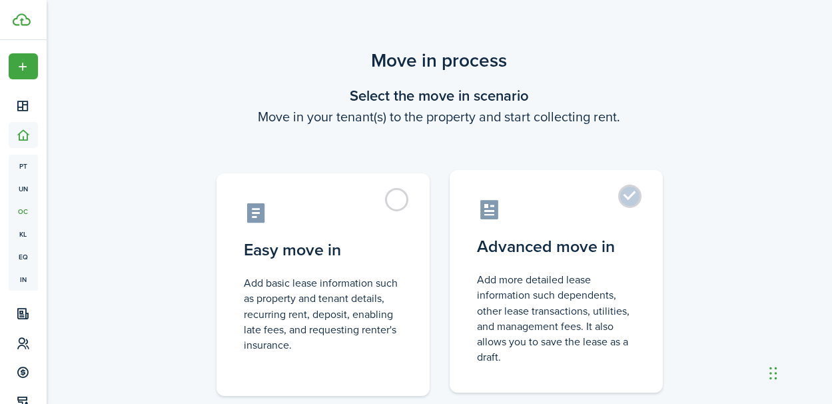
click at [520, 241] on control-radio-card-title "Advanced move in" at bounding box center [556, 246] width 157 height 24
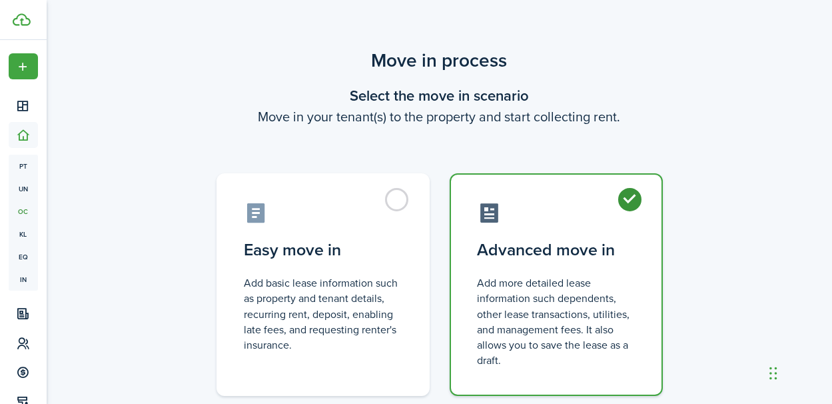
radio input "true"
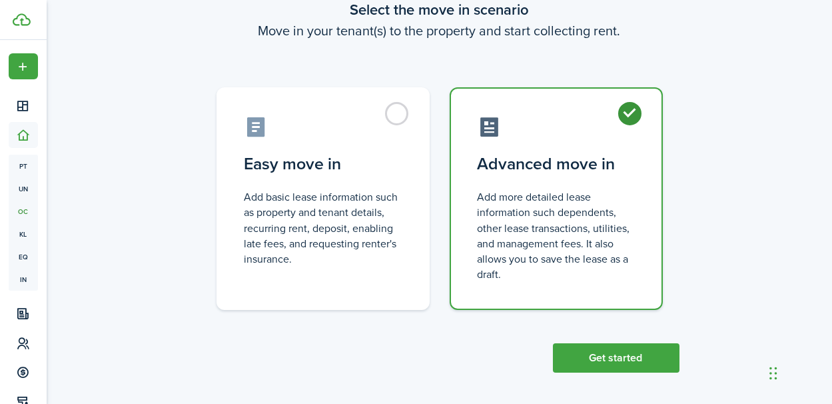
scroll to position [91, 0]
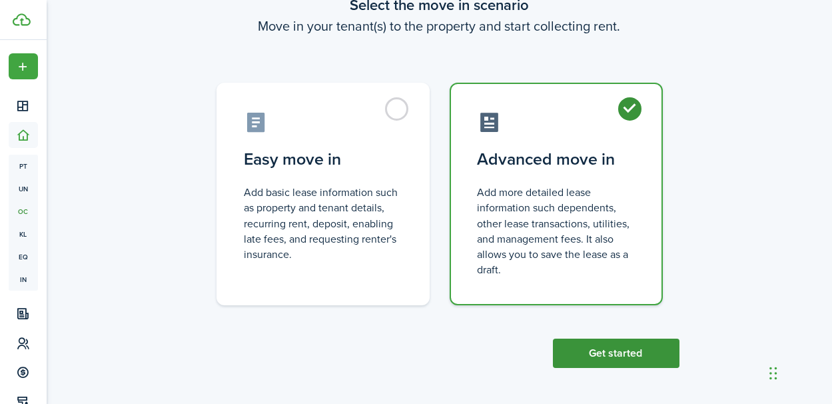
click at [609, 350] on button "Get started" at bounding box center [616, 352] width 127 height 29
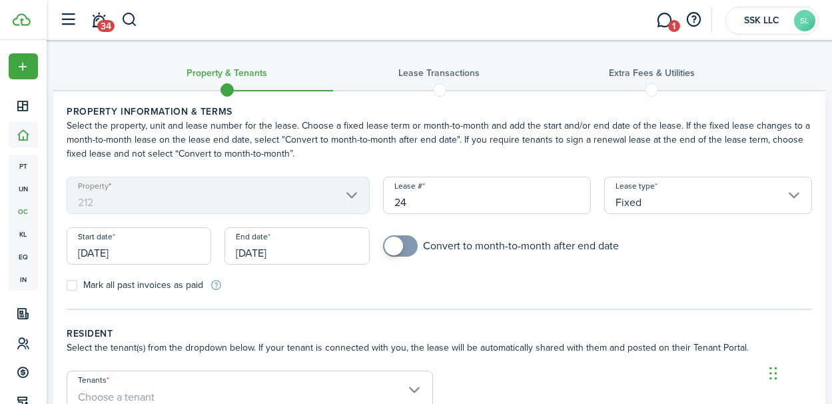
click at [153, 248] on input "[DATE]" at bounding box center [139, 245] width 145 height 37
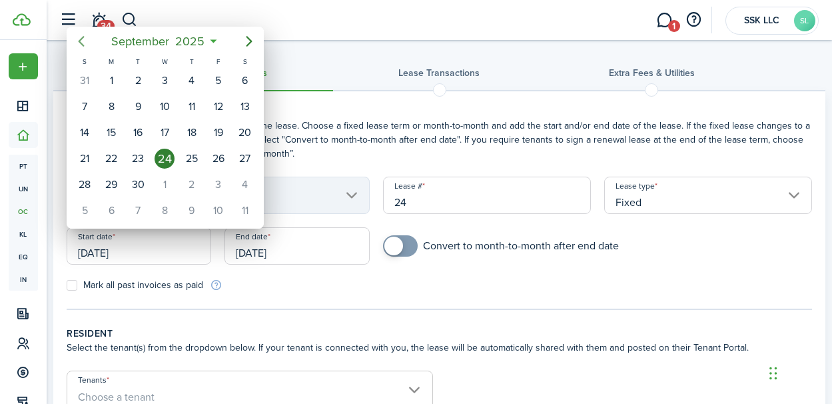
click at [84, 42] on icon "Previous page" at bounding box center [81, 41] width 16 height 16
click at [224, 182] on div "30" at bounding box center [218, 185] width 20 height 20
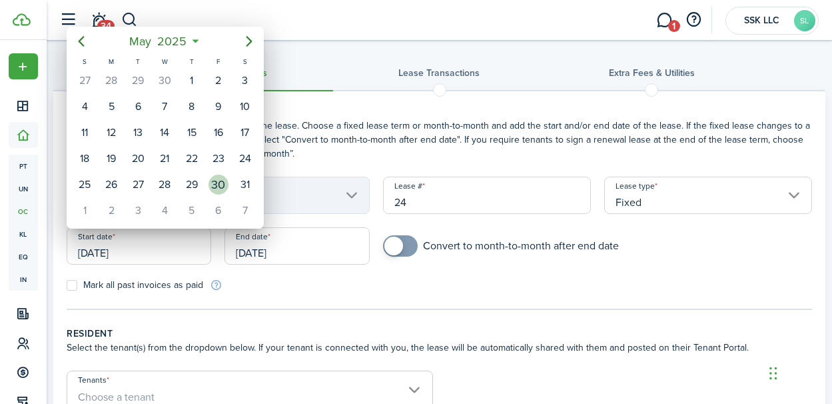
type input "[DATE]"
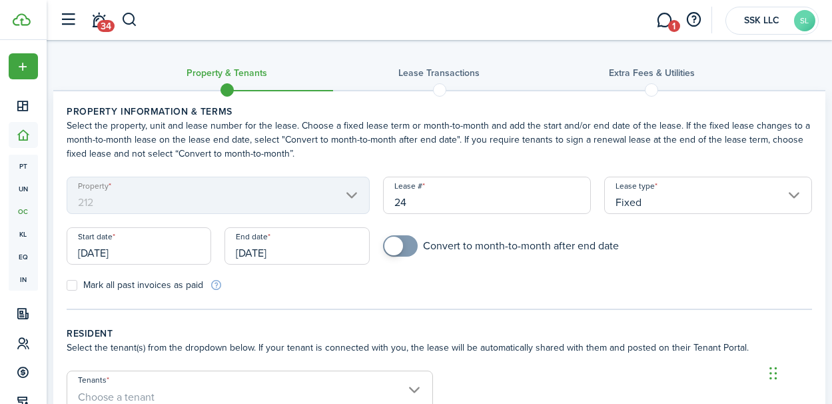
click at [303, 250] on input "[DATE]" at bounding box center [296, 245] width 145 height 37
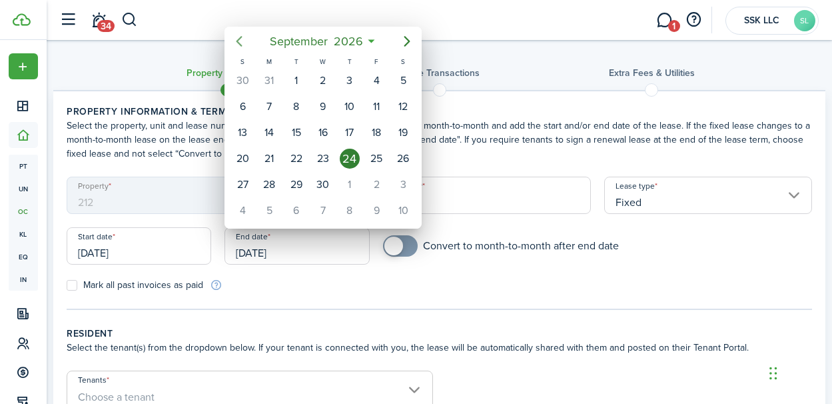
click at [233, 36] on icon "Previous page" at bounding box center [239, 41] width 16 height 16
click at [406, 187] on div "30" at bounding box center [403, 185] width 20 height 20
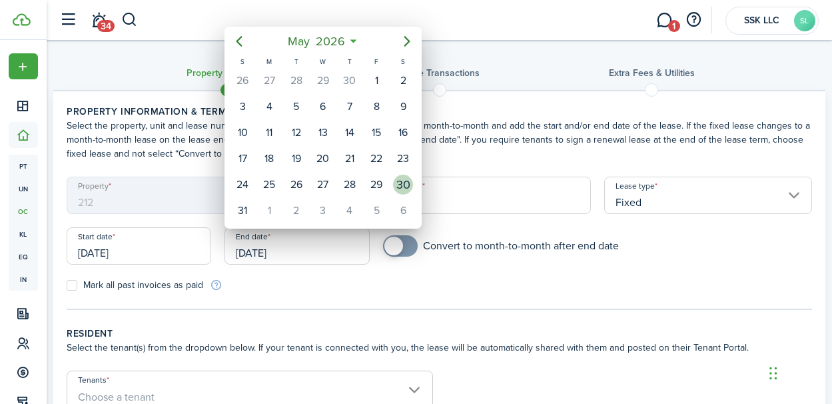
type input "[DATE]"
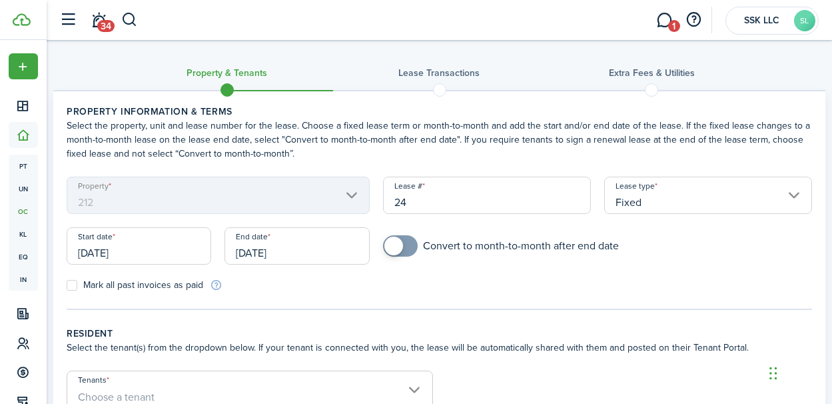
click at [73, 286] on label "Mark all past invoices as paid" at bounding box center [135, 285] width 137 height 11
click at [67, 286] on input "Mark all past invoices as paid" at bounding box center [66, 285] width 1 height 1
checkbox input "true"
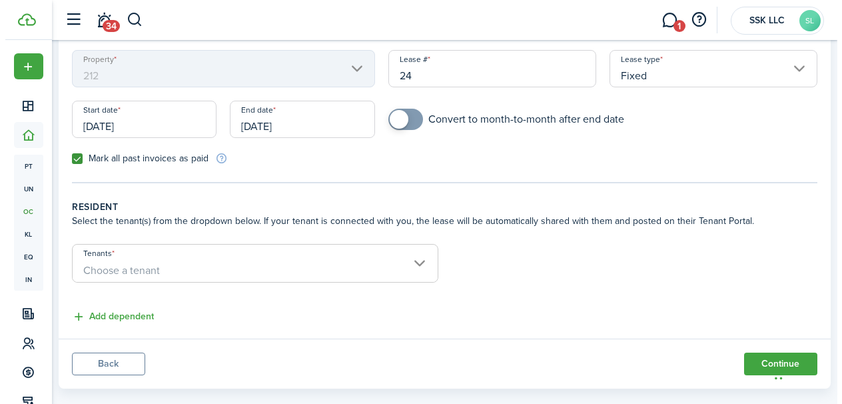
scroll to position [146, 0]
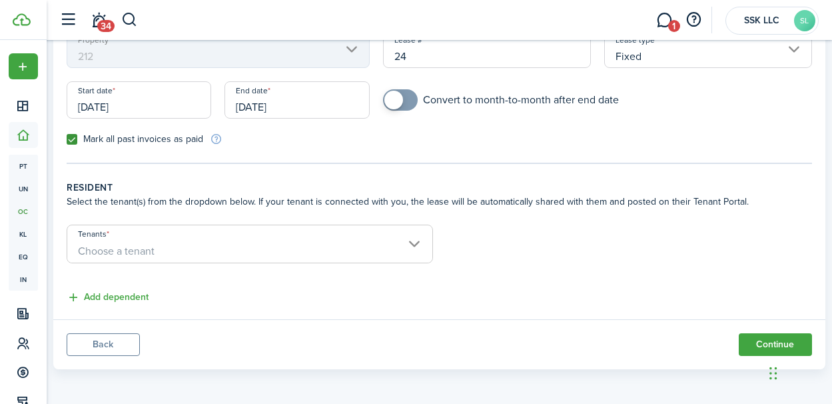
click at [414, 245] on span "Choose a tenant" at bounding box center [249, 251] width 365 height 23
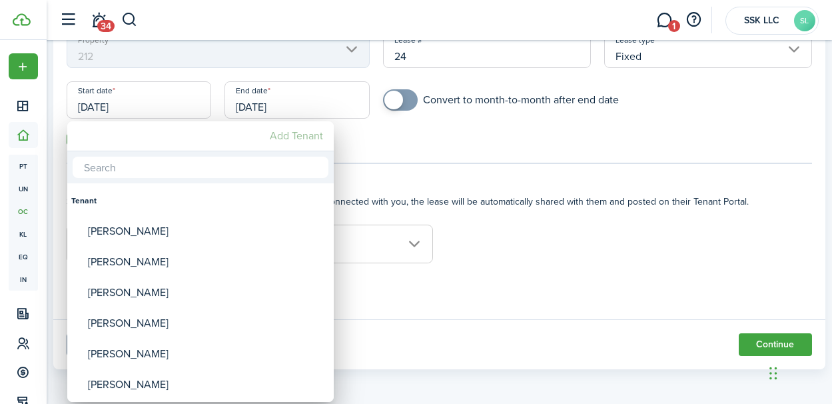
click at [304, 137] on mbsc-button "Add Tenant" at bounding box center [296, 136] width 64 height 24
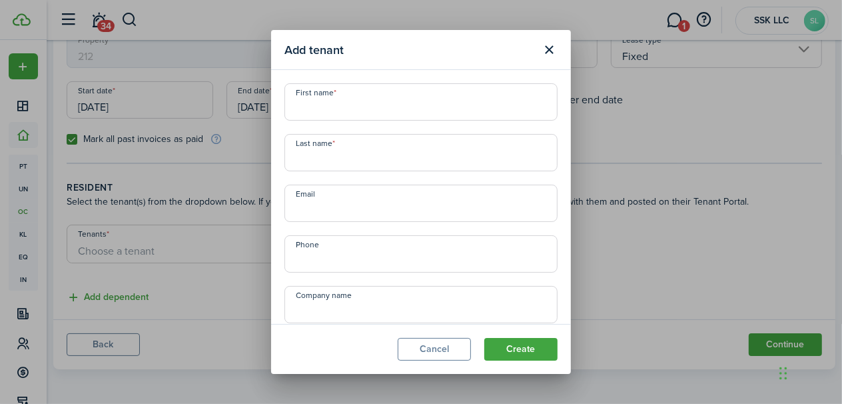
click at [329, 101] on input "First name" at bounding box center [420, 101] width 273 height 37
type input "Shylee"
click at [318, 161] on input "Last name" at bounding box center [420, 152] width 273 height 37
type input "Binder"
click at [312, 211] on input "Email" at bounding box center [420, 203] width 273 height 37
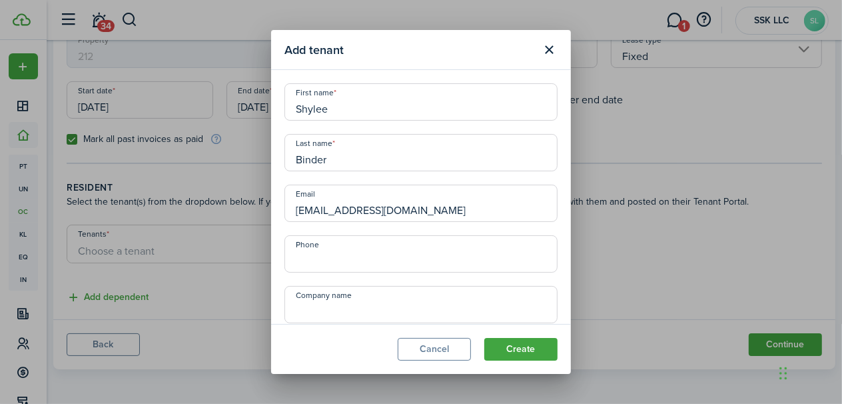
type input "[EMAIL_ADDRESS][DOMAIN_NAME]"
click at [308, 264] on input "+1" at bounding box center [420, 253] width 273 height 37
type input "[PHONE_NUMBER]"
click at [517, 348] on button "Create" at bounding box center [520, 349] width 73 height 23
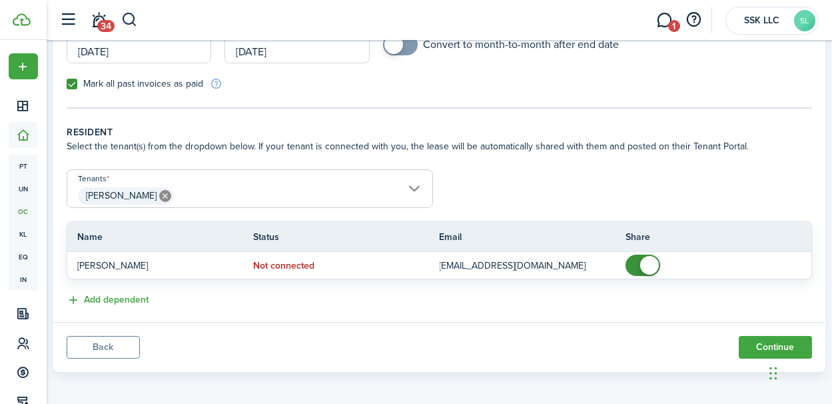
scroll to position [203, 0]
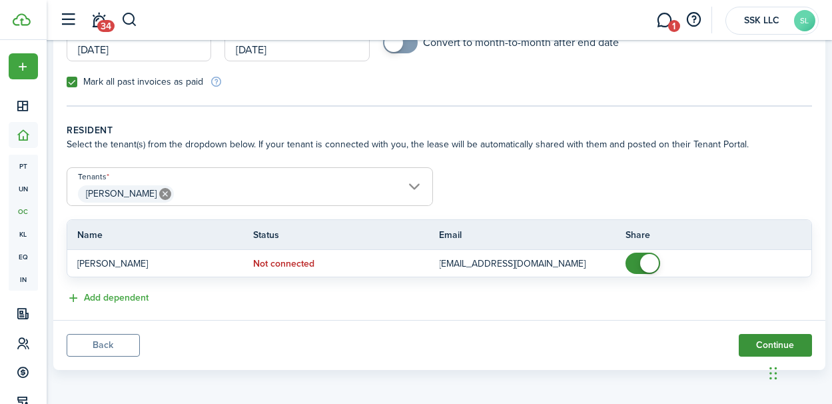
click at [752, 336] on button "Continue" at bounding box center [775, 345] width 73 height 23
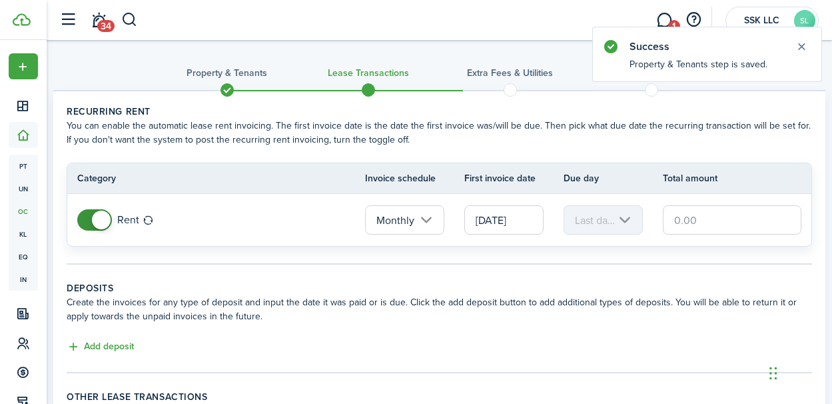
click at [513, 224] on input "[DATE]" at bounding box center [503, 219] width 79 height 29
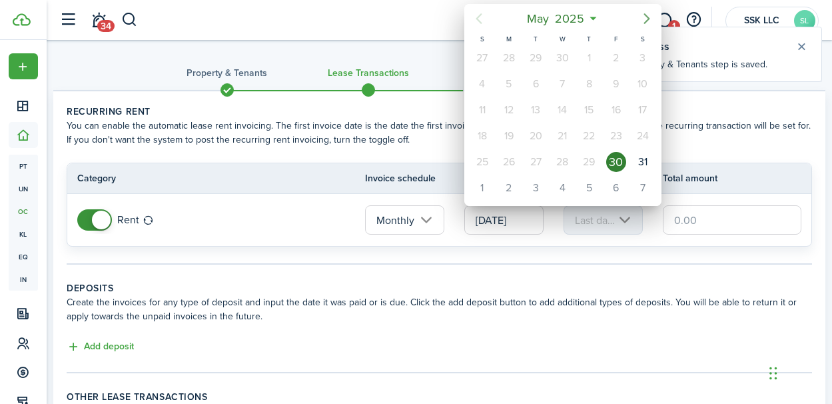
click at [645, 17] on icon "Next page" at bounding box center [647, 19] width 16 height 16
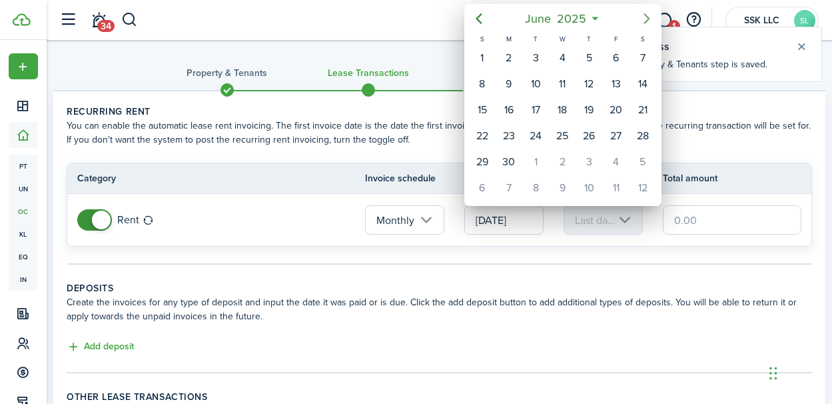
click at [645, 17] on icon "Next page" at bounding box center [647, 19] width 16 height 16
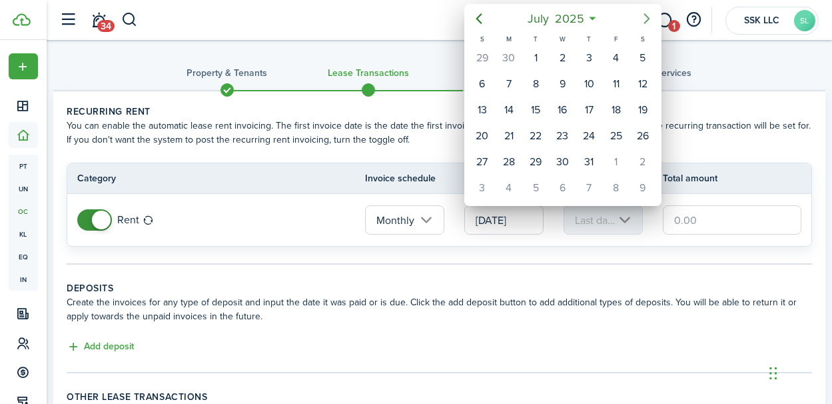
click at [645, 17] on icon "Next page" at bounding box center [647, 19] width 16 height 16
click at [641, 158] on div "1" at bounding box center [643, 162] width 20 height 20
type input "[DATE]"
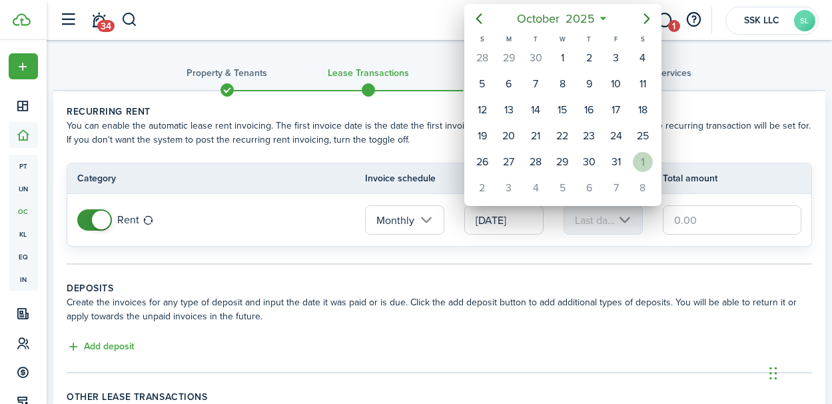
type input "1st"
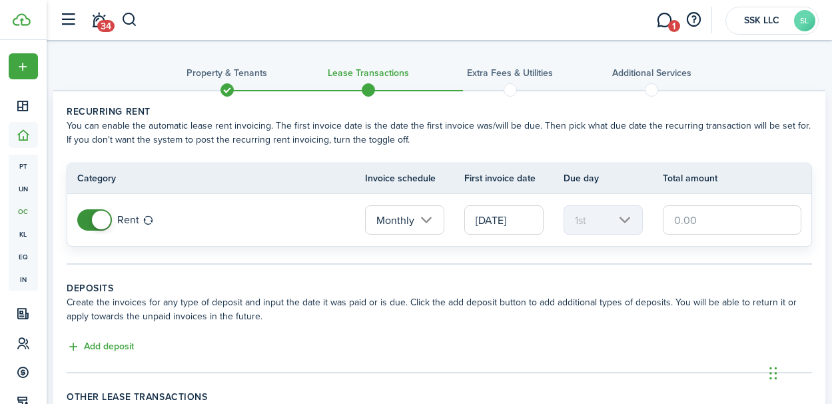
click at [505, 220] on input "[DATE]" at bounding box center [503, 219] width 79 height 29
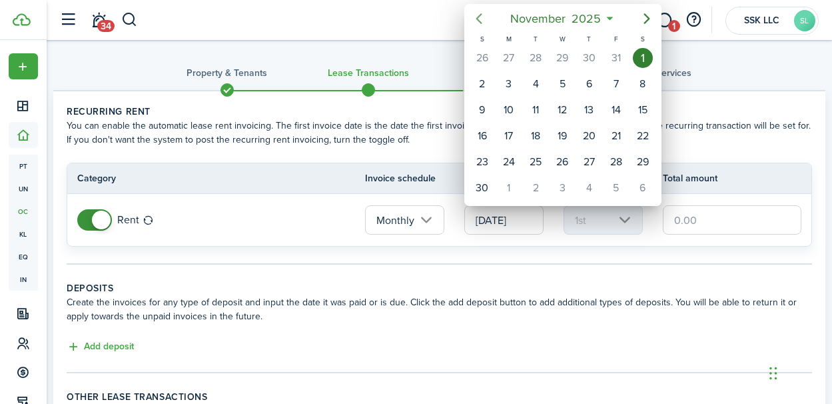
click at [478, 16] on icon "Previous page" at bounding box center [479, 19] width 16 height 16
click at [562, 56] on div "1" at bounding box center [562, 58] width 20 height 20
type input "[DATE]"
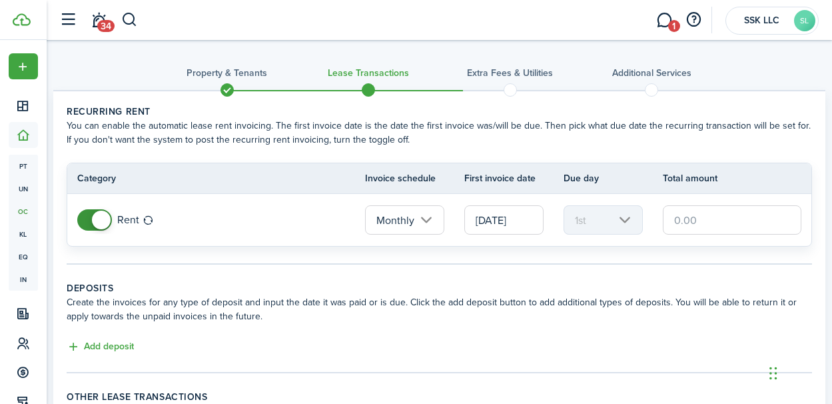
click at [673, 222] on input "text" at bounding box center [732, 219] width 139 height 29
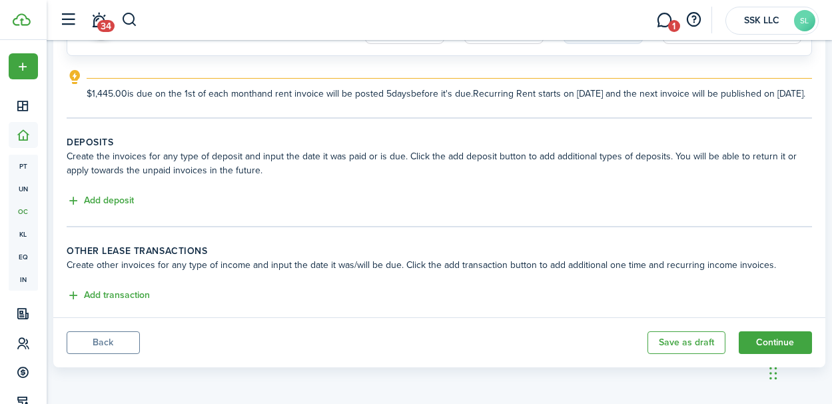
scroll to position [202, 0]
type input "$1,445.00"
click at [748, 340] on button "Continue" at bounding box center [775, 342] width 73 height 23
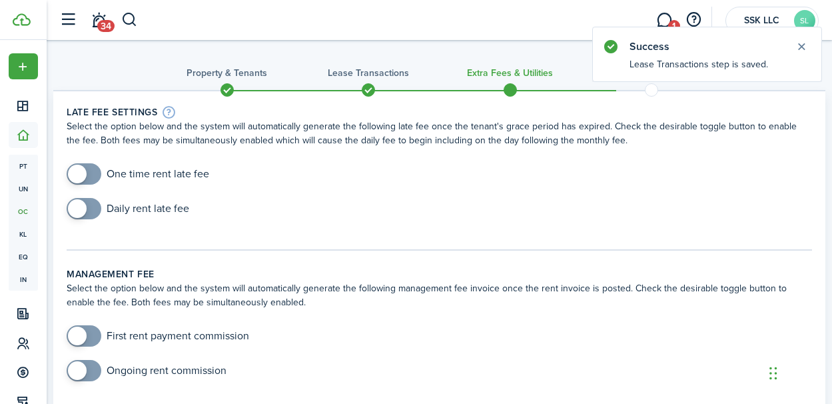
click at [91, 174] on span at bounding box center [83, 173] width 13 height 21
checkbox input "true"
click at [81, 173] on span at bounding box center [77, 174] width 19 height 19
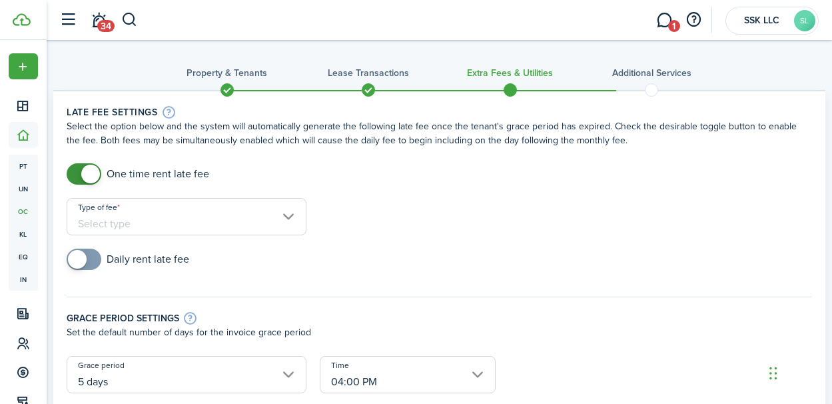
click at [287, 216] on input "Type of fee" at bounding box center [187, 216] width 240 height 37
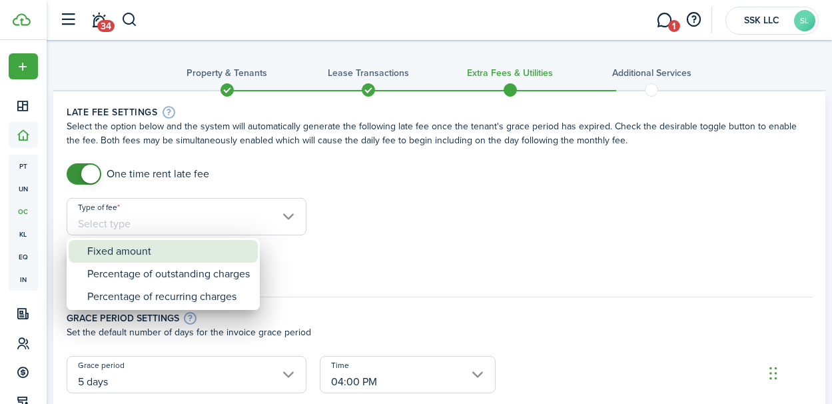
click at [149, 256] on div "Fixed amount" at bounding box center [168, 251] width 163 height 23
type input "Fixed amount"
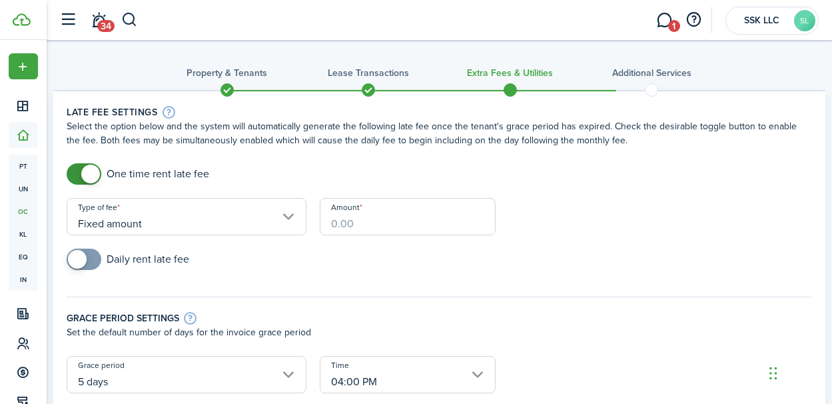
click at [354, 226] on input "Amount" at bounding box center [408, 216] width 177 height 37
type input "$50.00"
checkbox input "true"
click at [89, 260] on span at bounding box center [83, 258] width 13 height 21
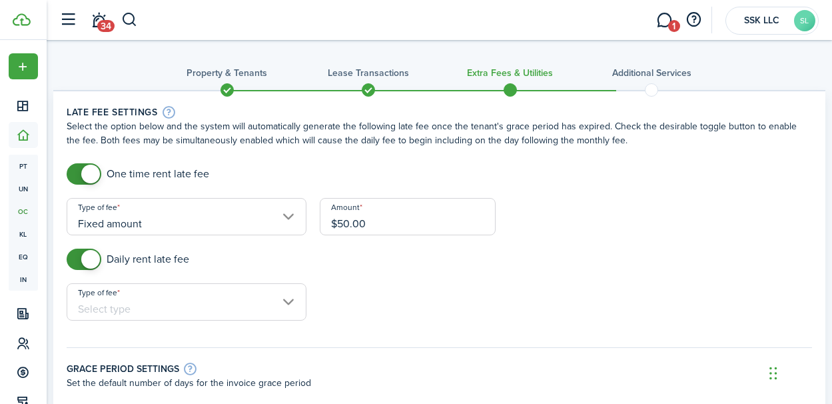
click at [294, 303] on input "Type of fee" at bounding box center [187, 301] width 240 height 37
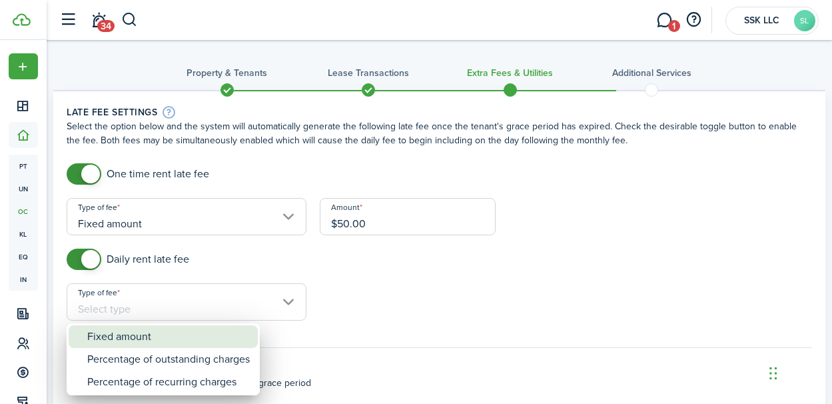
click at [191, 330] on div "Fixed amount" at bounding box center [168, 336] width 163 height 23
type input "Fixed amount"
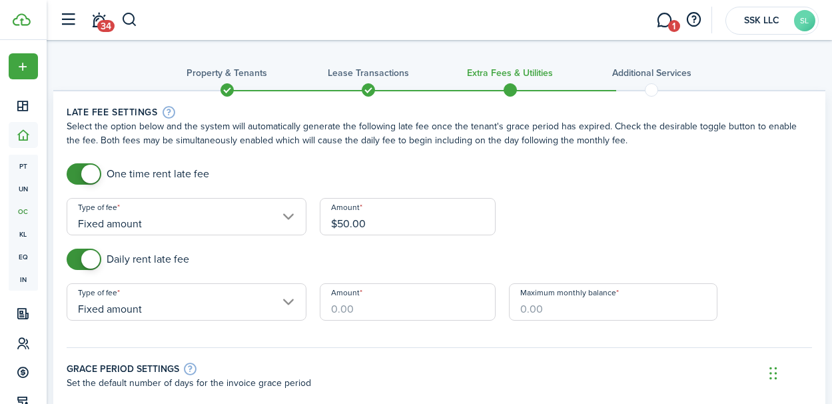
click at [353, 308] on input "Amount" at bounding box center [408, 301] width 177 height 37
type input "$10.00"
type input "$600.00"
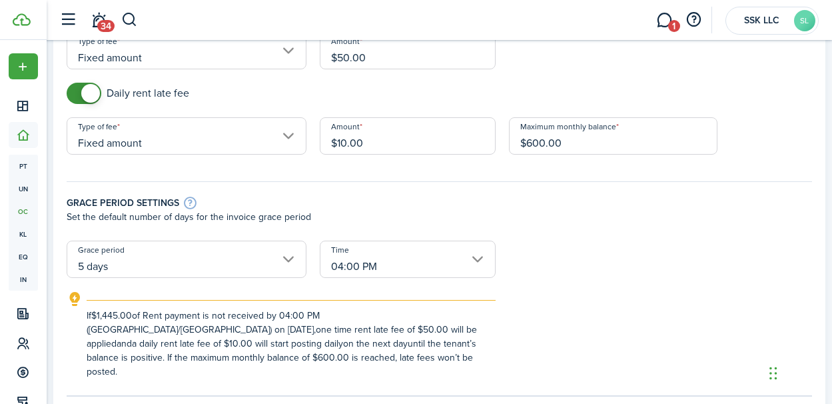
scroll to position [167, 0]
click at [480, 256] on input "04:00 PM" at bounding box center [408, 257] width 177 height 37
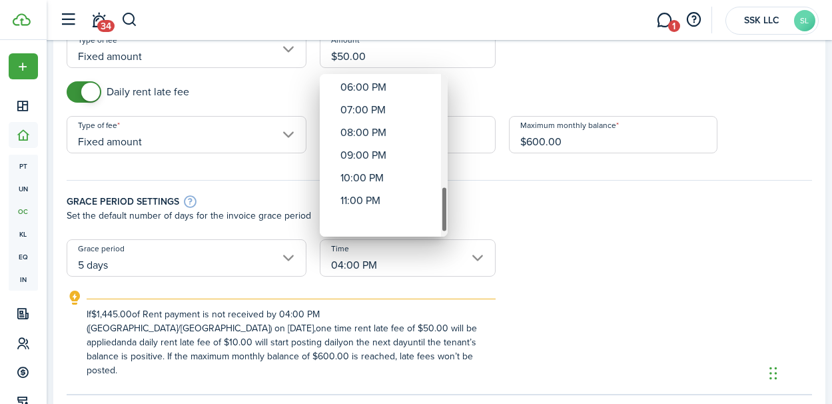
drag, startPoint x: 444, startPoint y: 116, endPoint x: 448, endPoint y: 237, distance: 121.3
click at [448, 237] on div "12:00 AM 01:00 AM 02:00 AM 03:00 AM 04:00 AM 05:00 AM 06:00 AM 07:00 AM 08:00 A…" at bounding box center [416, 202] width 832 height 404
click at [352, 220] on div "11:00 PM" at bounding box center [388, 223] width 97 height 23
type input "11:00 PM"
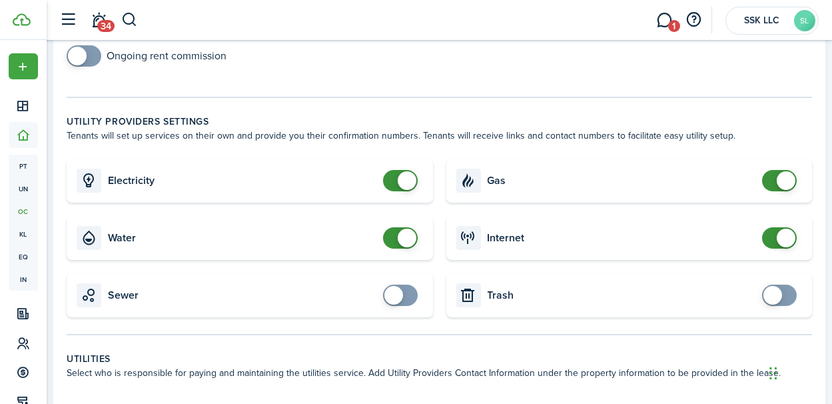
scroll to position [613, 0]
checkbox input "true"
click at [783, 289] on span at bounding box center [779, 293] width 13 height 21
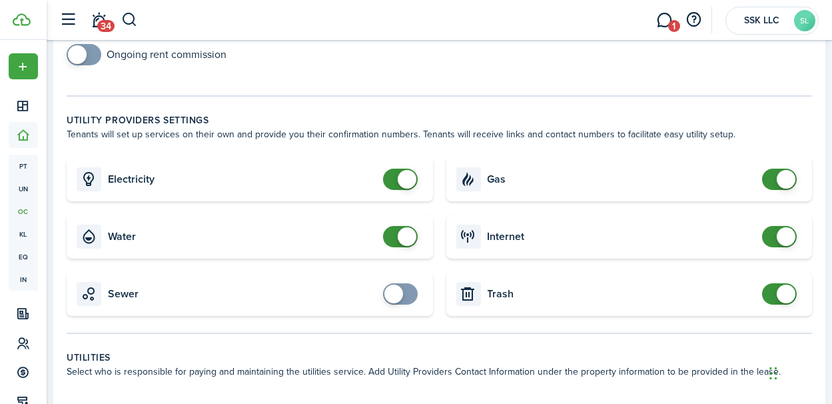
checkbox input "true"
click at [396, 298] on span at bounding box center [393, 293] width 19 height 19
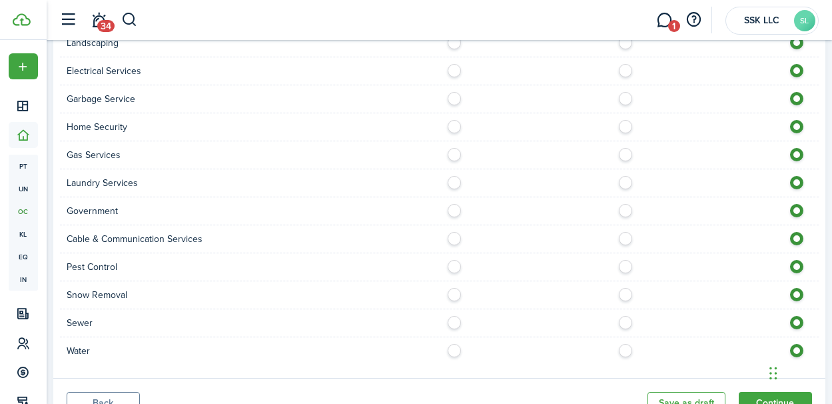
scroll to position [1211, 0]
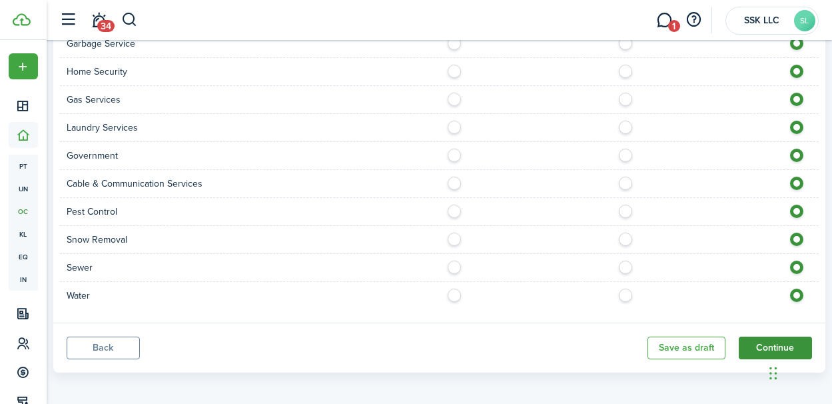
click at [747, 341] on button "Continue" at bounding box center [775, 347] width 73 height 23
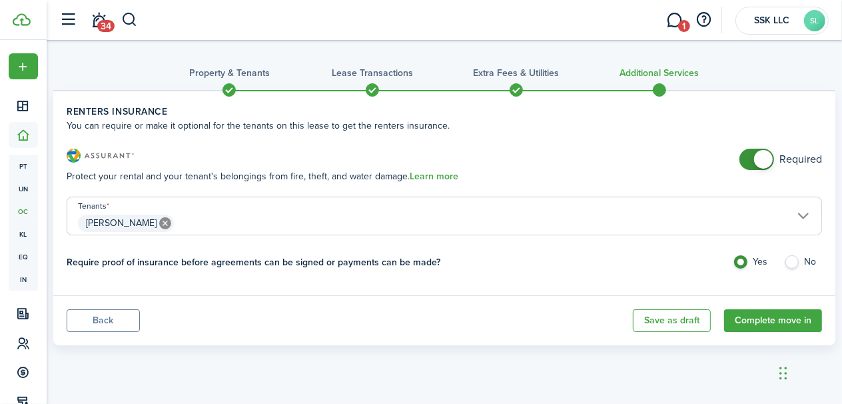
checkbox input "false"
click at [750, 159] on span at bounding box center [756, 159] width 13 height 21
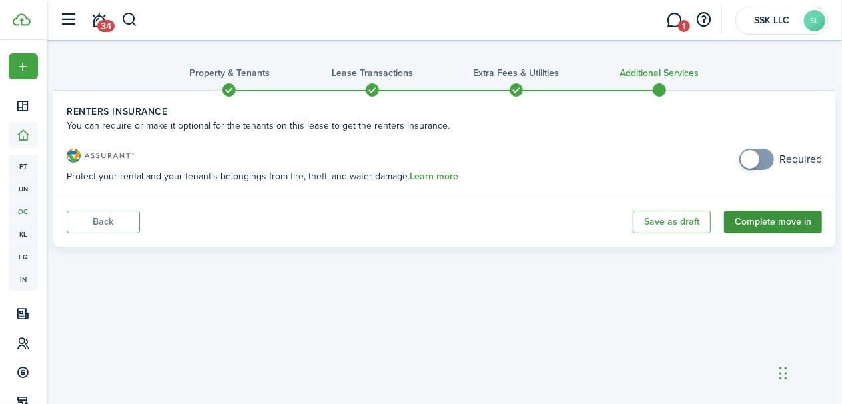
click at [775, 219] on button "Complete move in" at bounding box center [773, 221] width 98 height 23
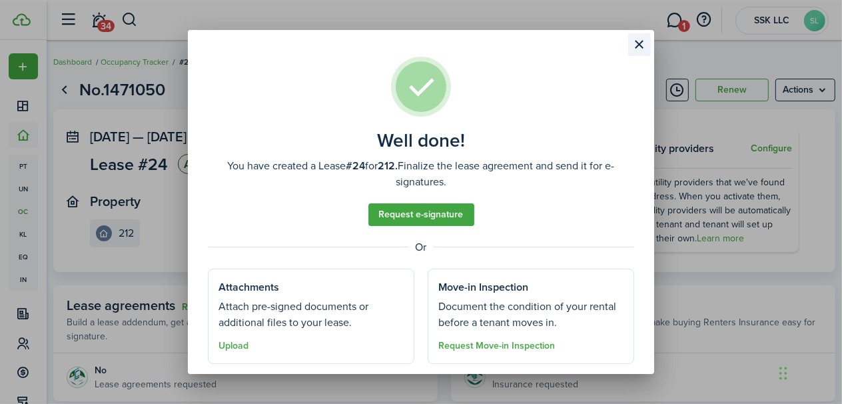
click at [638, 42] on button "Close modal" at bounding box center [639, 44] width 23 height 23
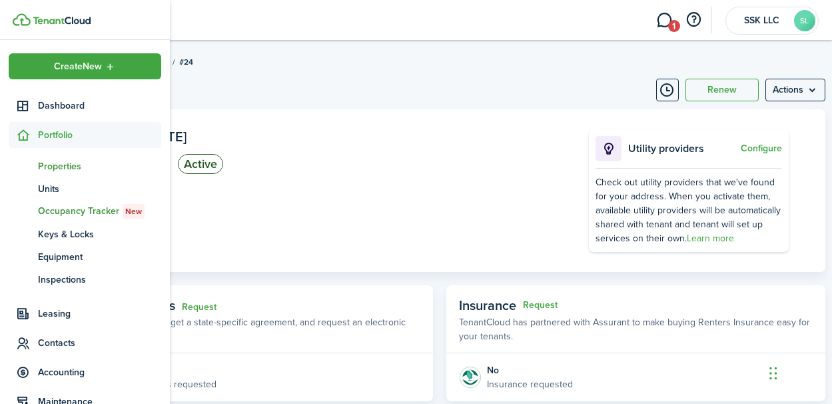
click at [55, 166] on span "Properties" at bounding box center [99, 166] width 123 height 14
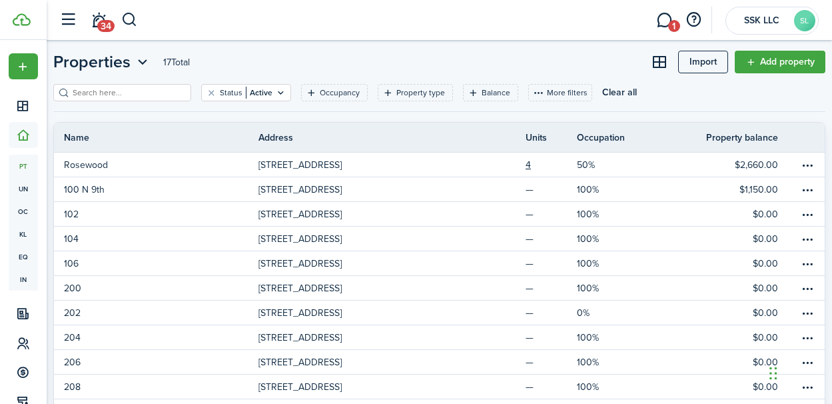
scroll to position [21, 0]
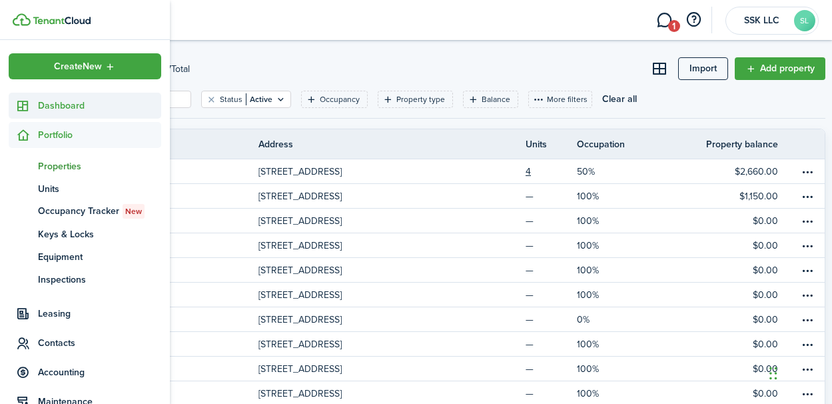
click at [62, 101] on span "Dashboard" at bounding box center [99, 106] width 123 height 14
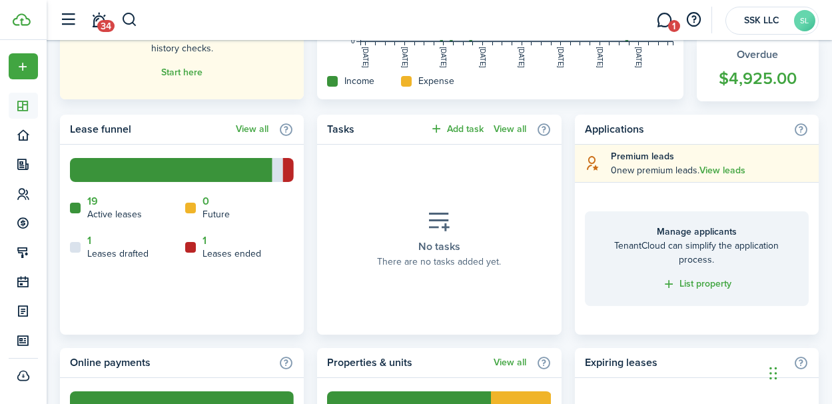
scroll to position [494, 0]
